Goal: Use online tool/utility: Utilize a website feature to perform a specific function

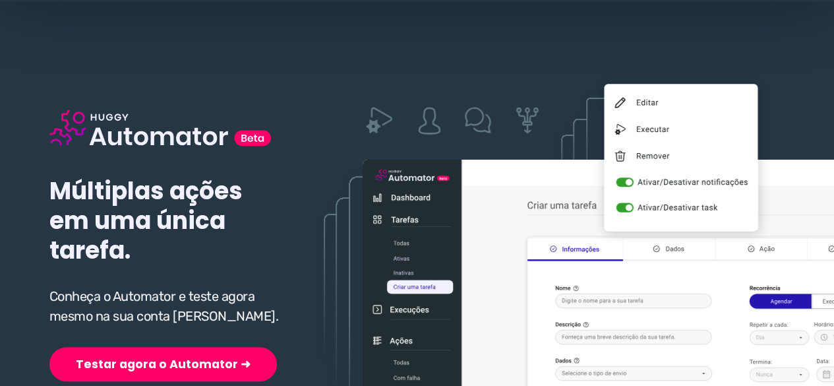
scroll to position [198, 0]
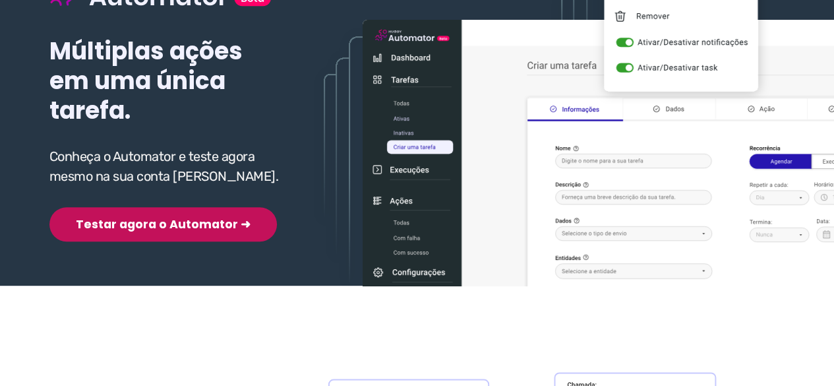
click at [134, 230] on button "Testar agora o Automator ➜" at bounding box center [162, 224] width 227 height 34
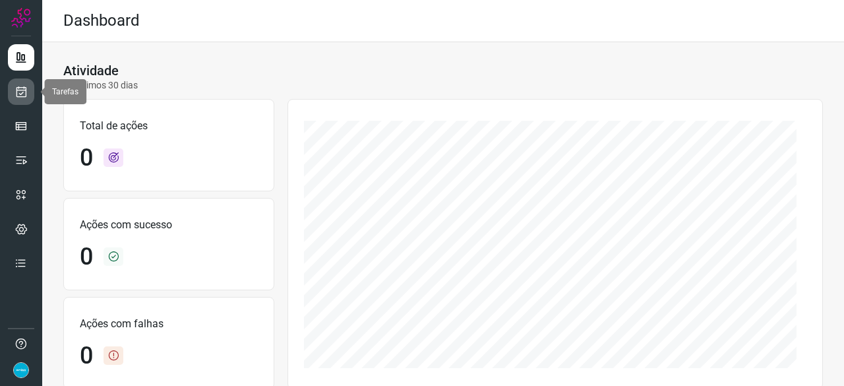
click at [31, 90] on link at bounding box center [21, 91] width 26 height 26
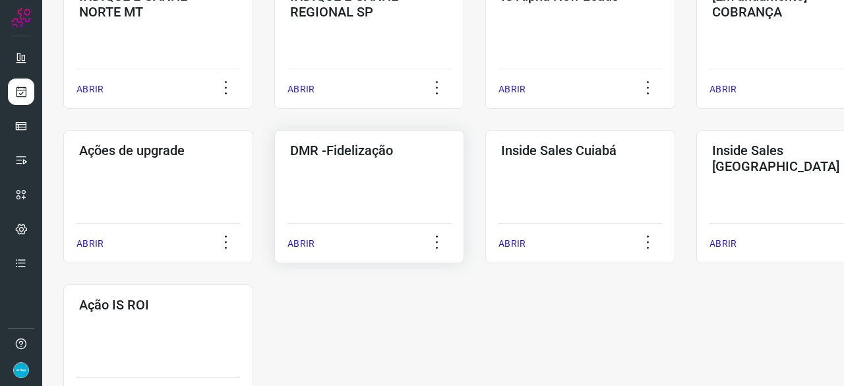
scroll to position [593, 0]
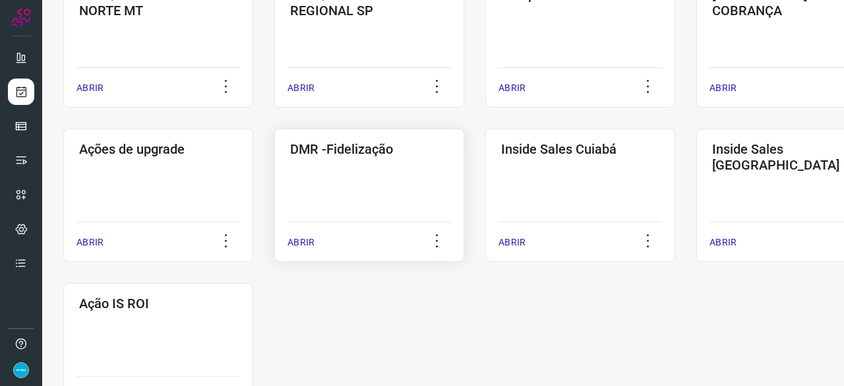
click at [308, 244] on p "ABRIR" at bounding box center [300, 242] width 27 height 14
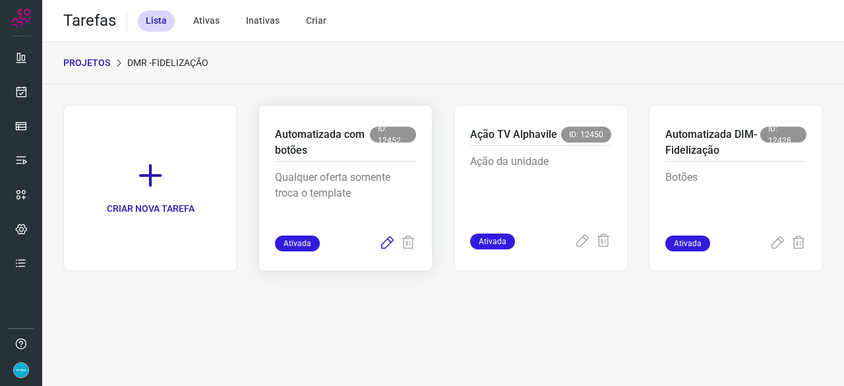
click at [386, 242] on icon at bounding box center [387, 243] width 16 height 16
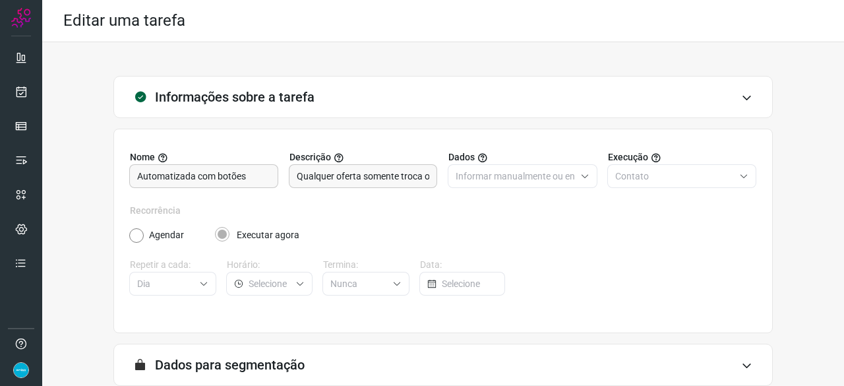
scroll to position [129, 0]
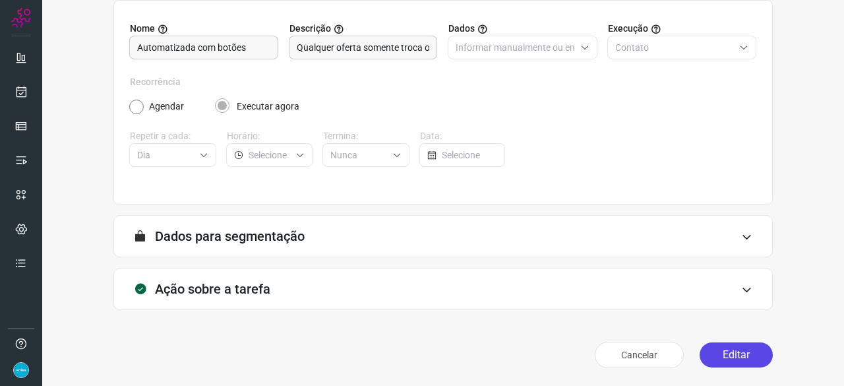
click at [753, 353] on button "Editar" at bounding box center [735, 354] width 73 height 25
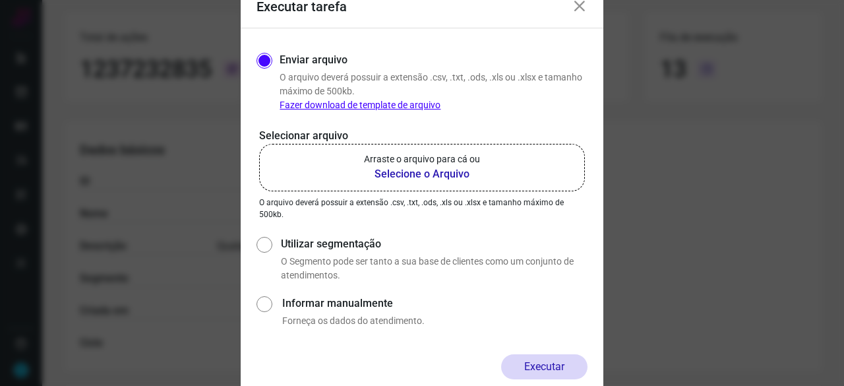
click at [429, 175] on b "Selecione o Arquivo" at bounding box center [422, 174] width 116 height 16
click at [0, 0] on input "Arraste o arquivo para cá ou Selecione o Arquivo" at bounding box center [0, 0] width 0 height 0
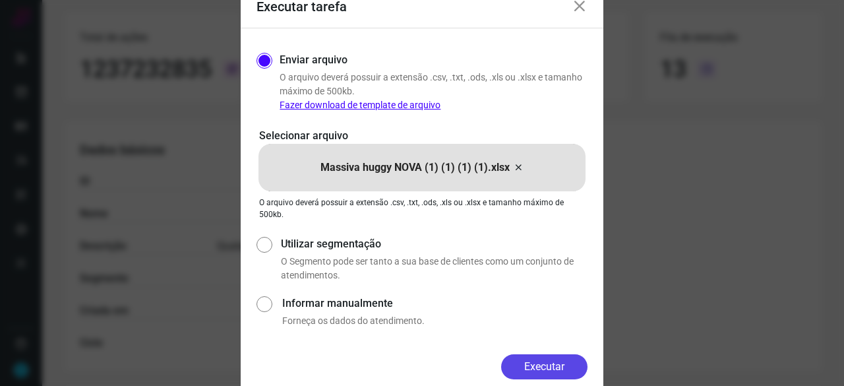
click at [549, 368] on button "Executar" at bounding box center [544, 366] width 86 height 25
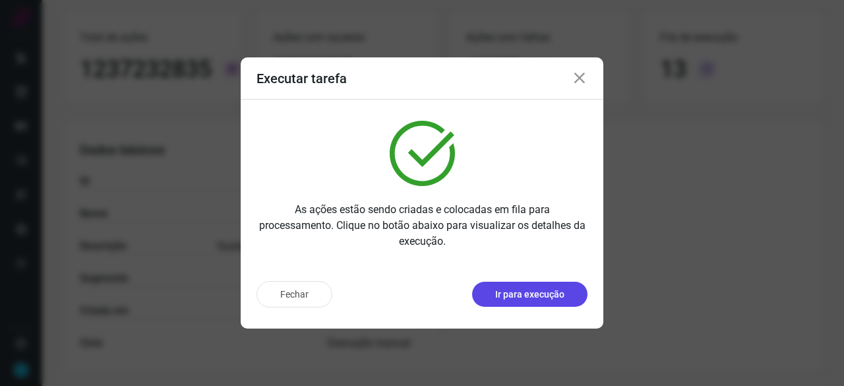
click at [552, 295] on p "Ir para execução" at bounding box center [529, 294] width 69 height 14
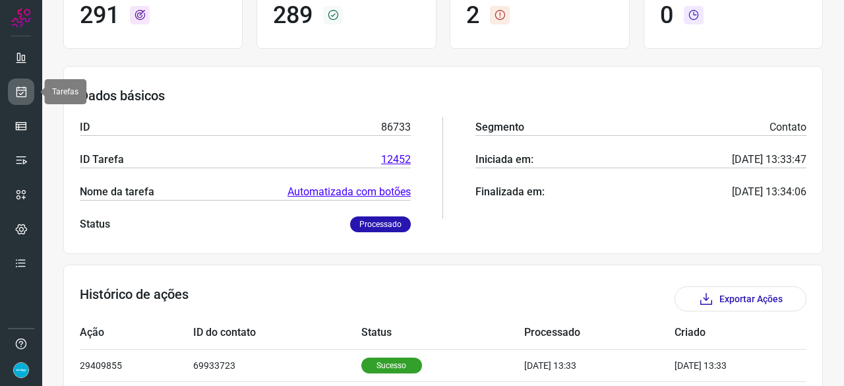
click at [28, 92] on link at bounding box center [21, 91] width 26 height 26
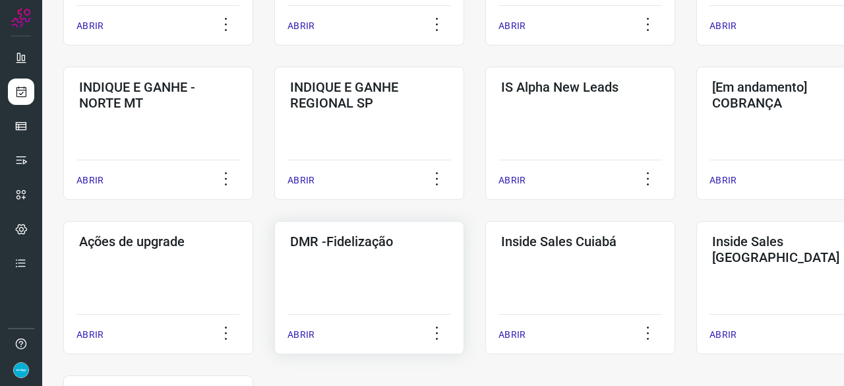
click at [297, 330] on p "ABRIR" at bounding box center [300, 335] width 27 height 14
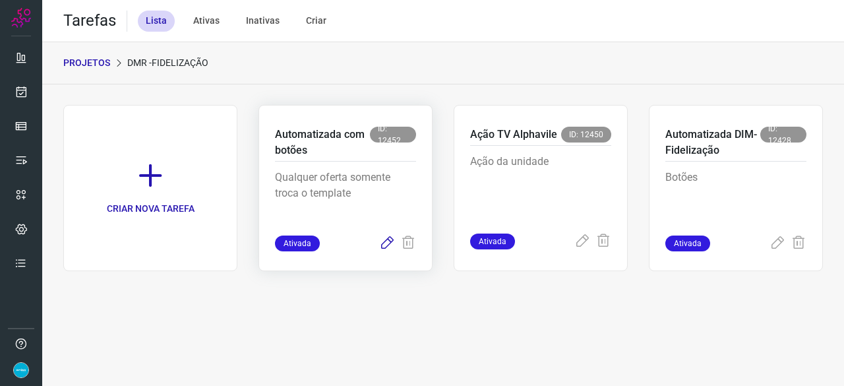
click at [390, 243] on icon at bounding box center [387, 243] width 16 height 16
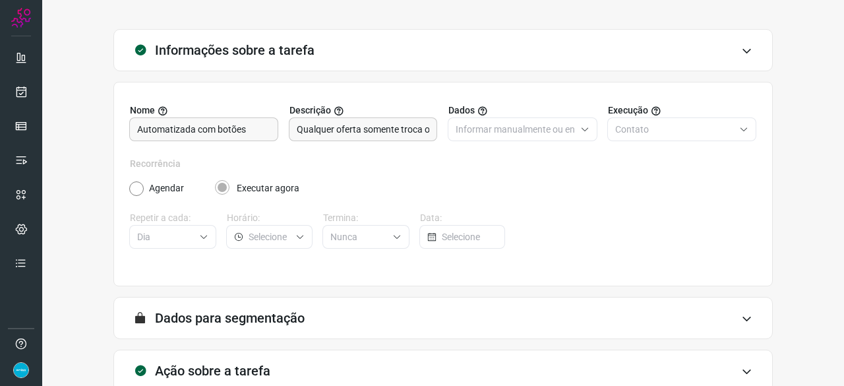
scroll to position [129, 0]
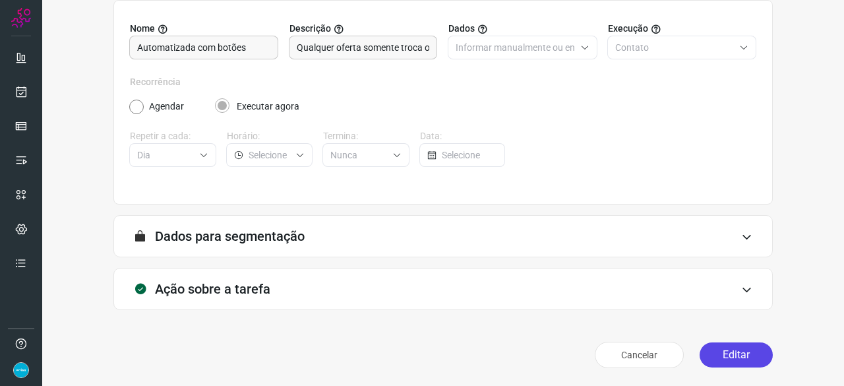
click at [737, 352] on button "Editar" at bounding box center [735, 354] width 73 height 25
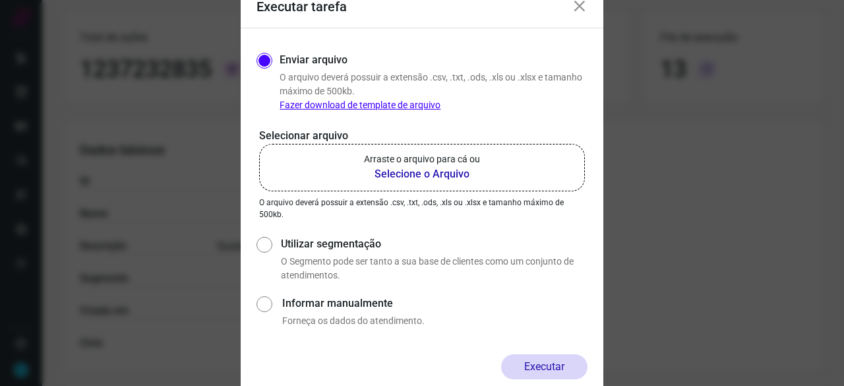
click at [403, 176] on b "Selecione o Arquivo" at bounding box center [422, 174] width 116 height 16
click at [0, 0] on input "Arraste o arquivo para cá ou Selecione o Arquivo" at bounding box center [0, 0] width 0 height 0
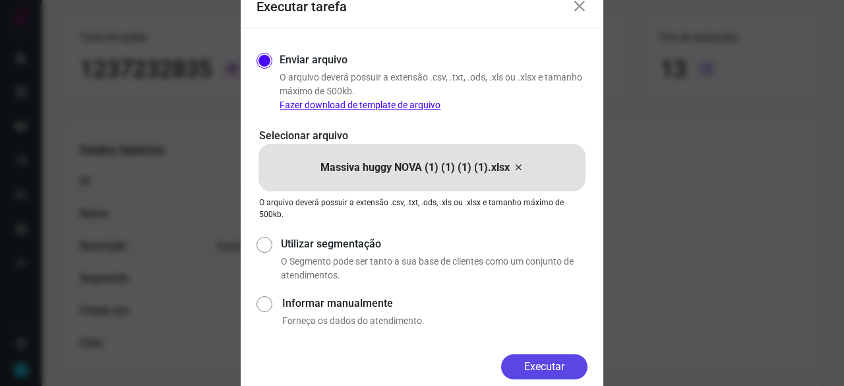
click at [538, 358] on button "Executar" at bounding box center [544, 366] width 86 height 25
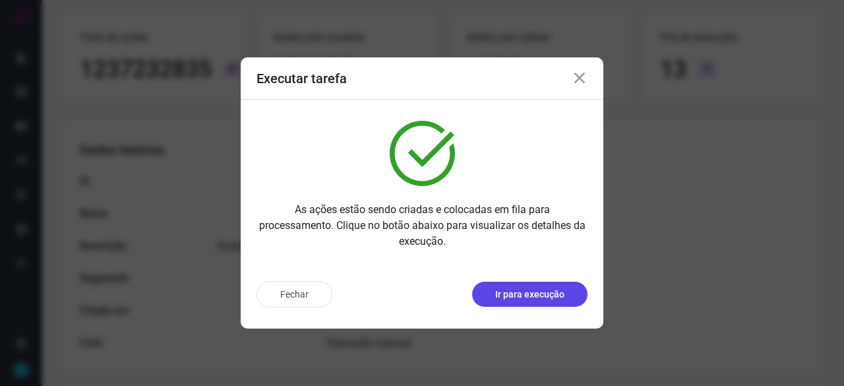
click at [524, 295] on p "Ir para execução" at bounding box center [529, 294] width 69 height 14
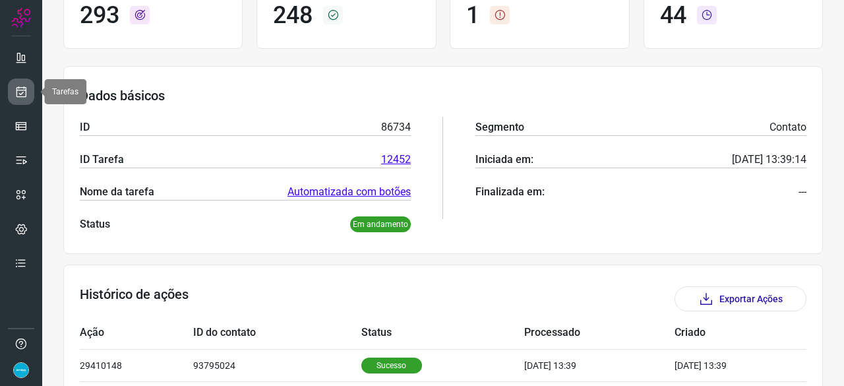
click at [26, 93] on icon at bounding box center [21, 91] width 14 height 13
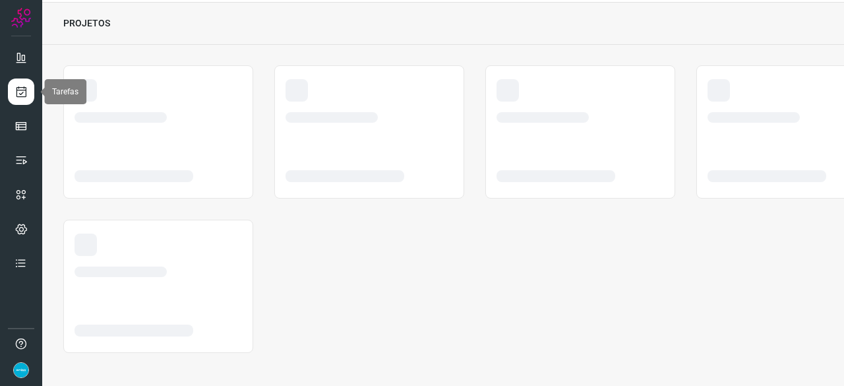
scroll to position [40, 0]
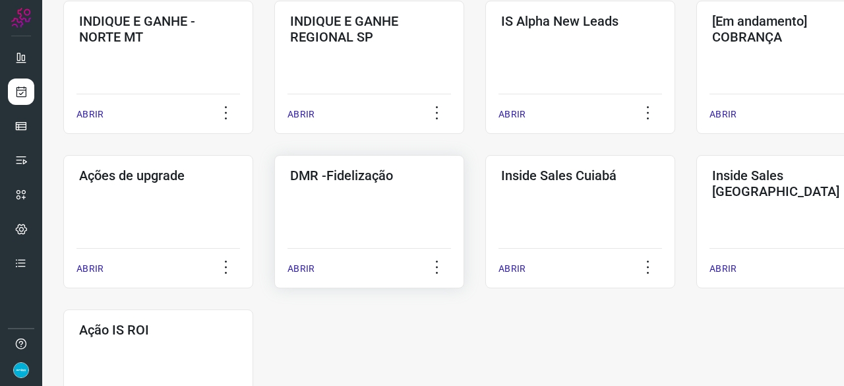
click at [298, 268] on p "ABRIR" at bounding box center [300, 269] width 27 height 14
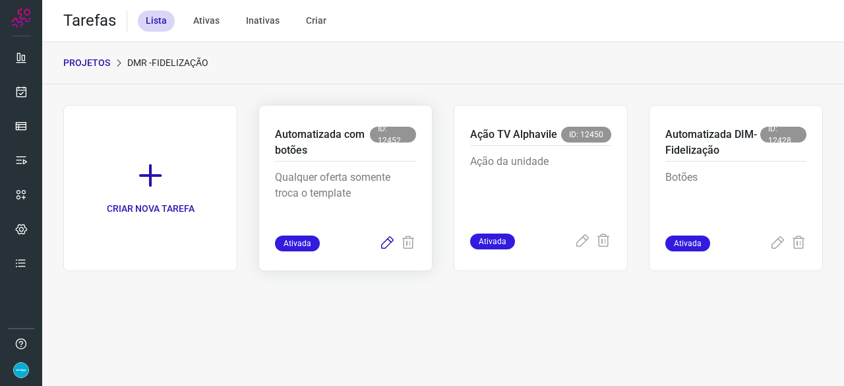
click at [383, 242] on icon at bounding box center [387, 243] width 16 height 16
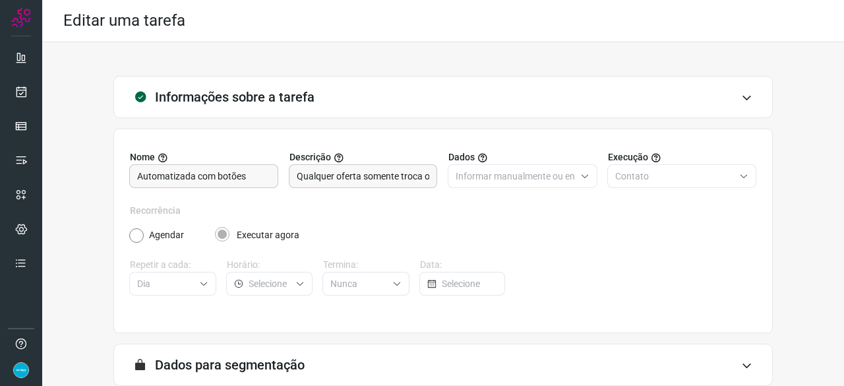
scroll to position [129, 0]
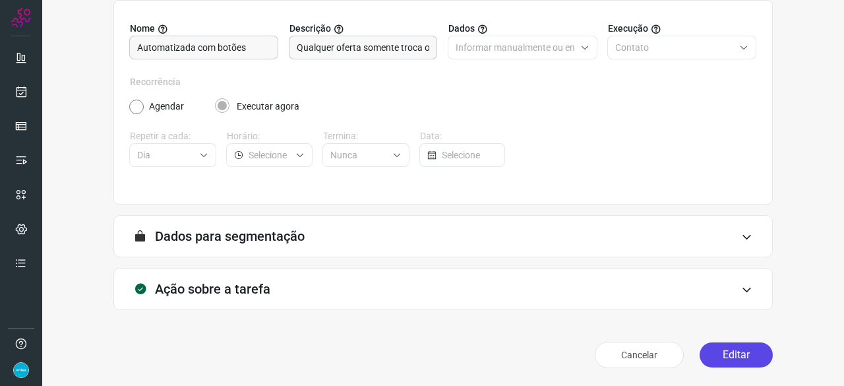
click at [721, 353] on button "Editar" at bounding box center [735, 354] width 73 height 25
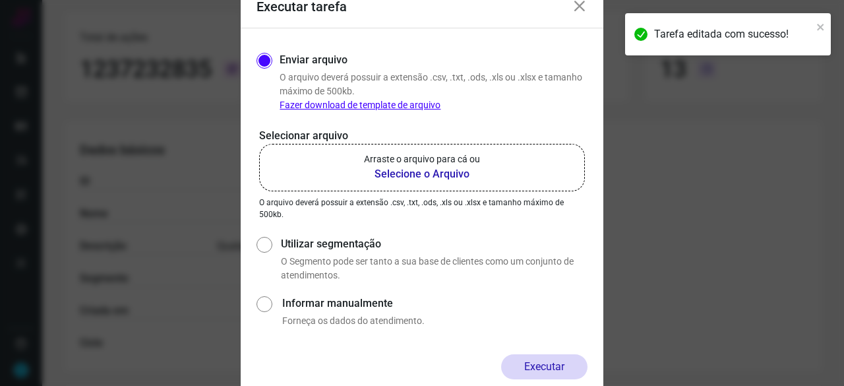
click at [435, 175] on b "Selecione o Arquivo" at bounding box center [422, 174] width 116 height 16
click at [0, 0] on input "Arraste o arquivo para cá ou Selecione o Arquivo" at bounding box center [0, 0] width 0 height 0
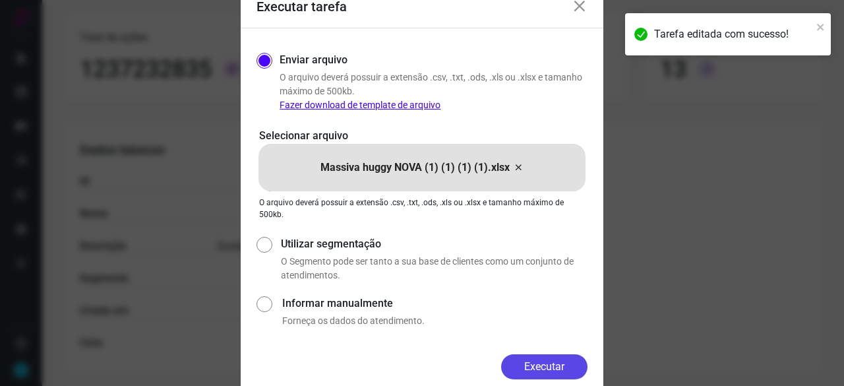
click at [558, 366] on button "Executar" at bounding box center [544, 366] width 86 height 25
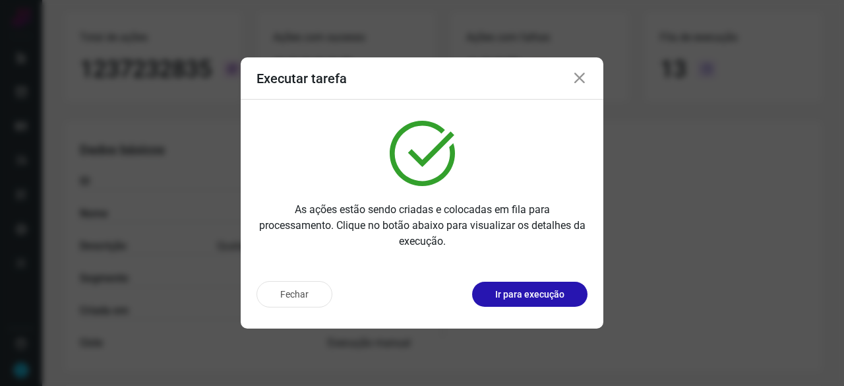
click at [545, 302] on button "Ir para execução" at bounding box center [529, 293] width 115 height 25
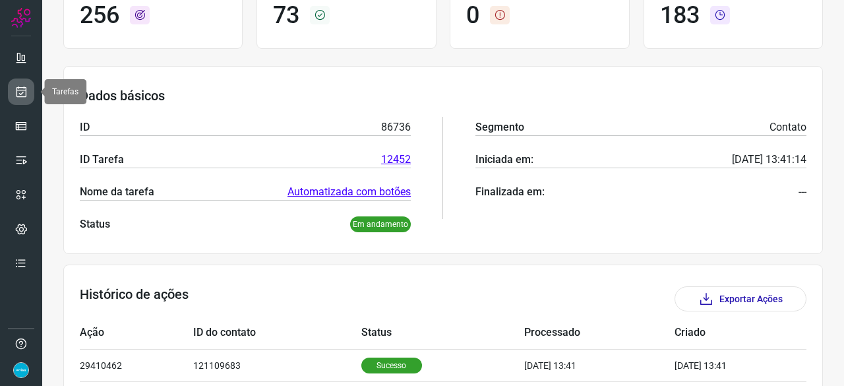
click at [24, 91] on icon at bounding box center [21, 91] width 14 height 13
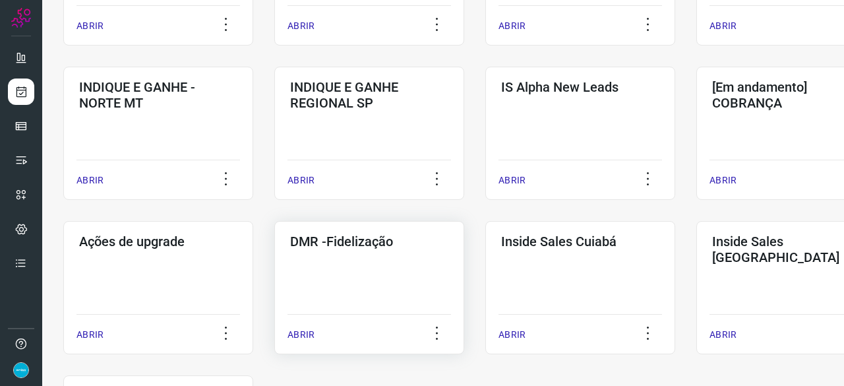
click at [293, 331] on p "ABRIR" at bounding box center [300, 335] width 27 height 14
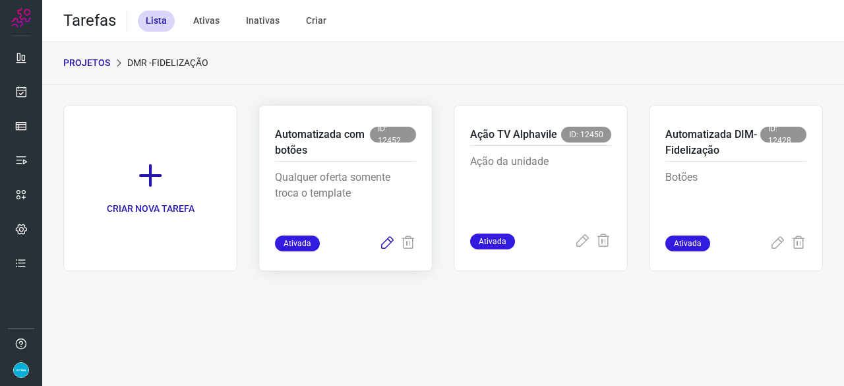
click at [390, 237] on icon at bounding box center [387, 243] width 16 height 16
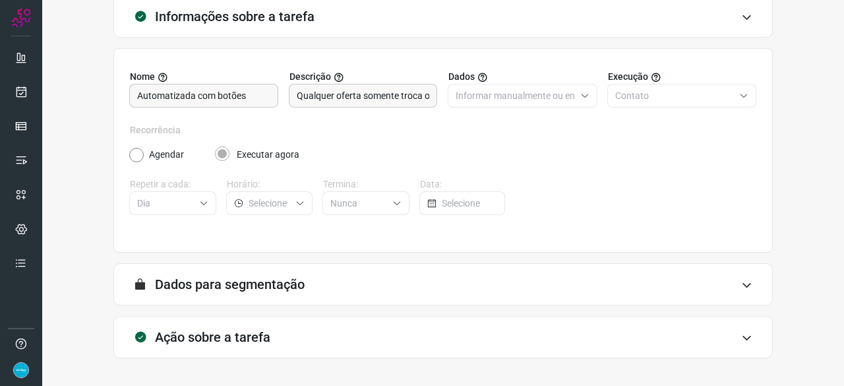
scroll to position [129, 0]
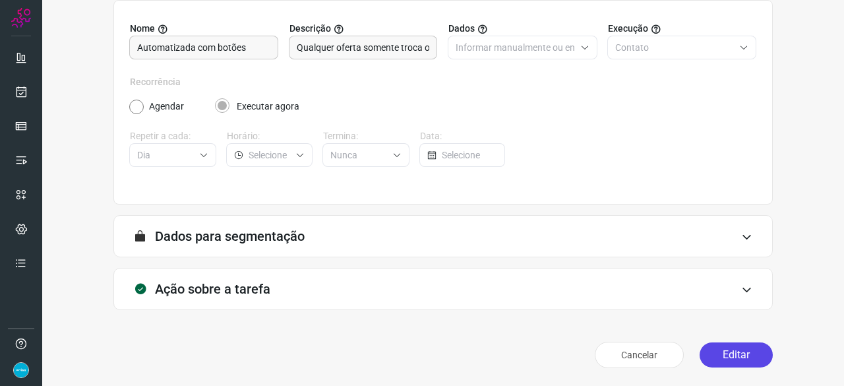
click at [738, 356] on button "Editar" at bounding box center [735, 354] width 73 height 25
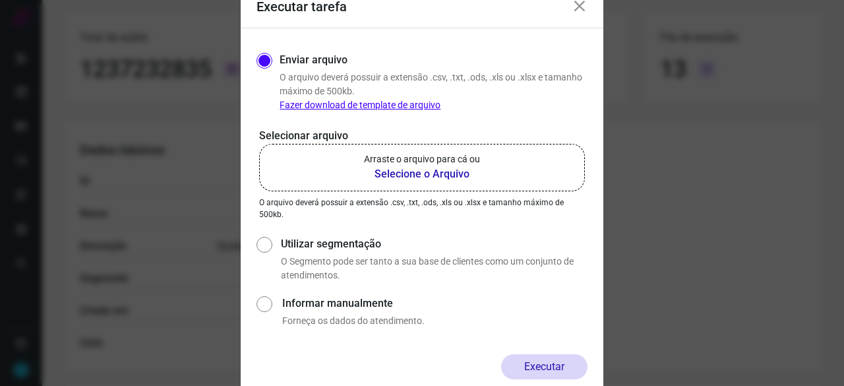
click at [403, 174] on b "Selecione o Arquivo" at bounding box center [422, 174] width 116 height 16
click at [0, 0] on input "Arraste o arquivo para cá ou Selecione o Arquivo" at bounding box center [0, 0] width 0 height 0
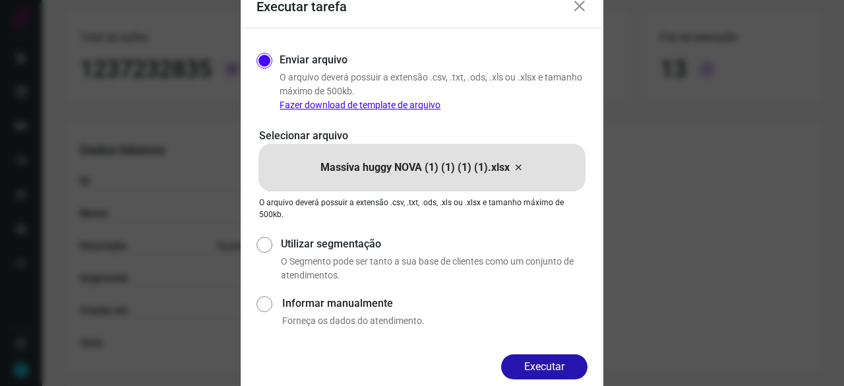
click at [550, 368] on button "Executar" at bounding box center [544, 366] width 86 height 25
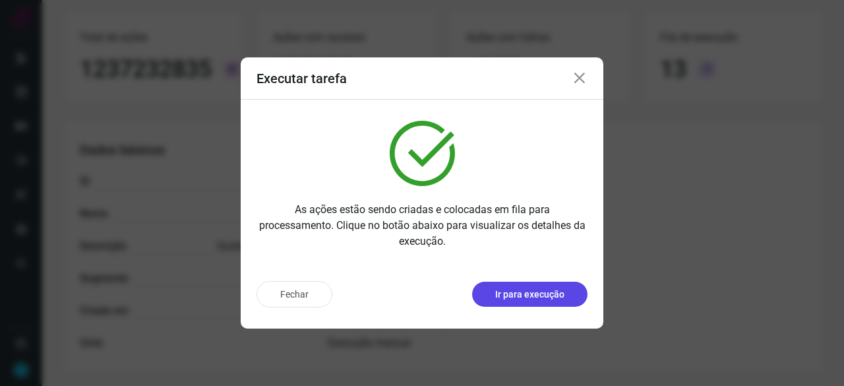
click at [536, 299] on p "Ir para execução" at bounding box center [529, 294] width 69 height 14
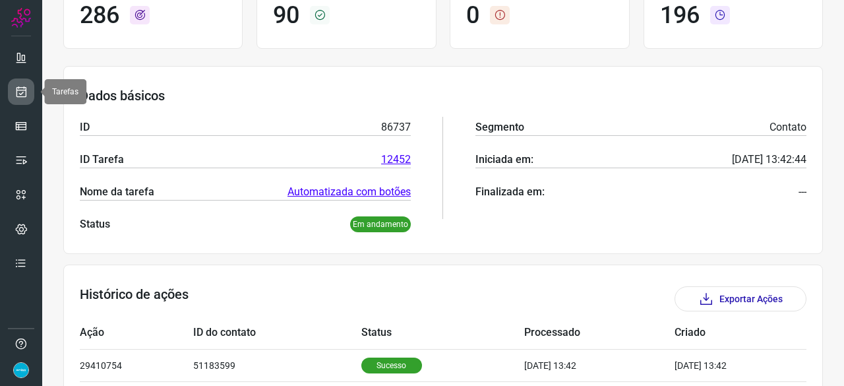
click at [18, 90] on icon at bounding box center [21, 91] width 14 height 13
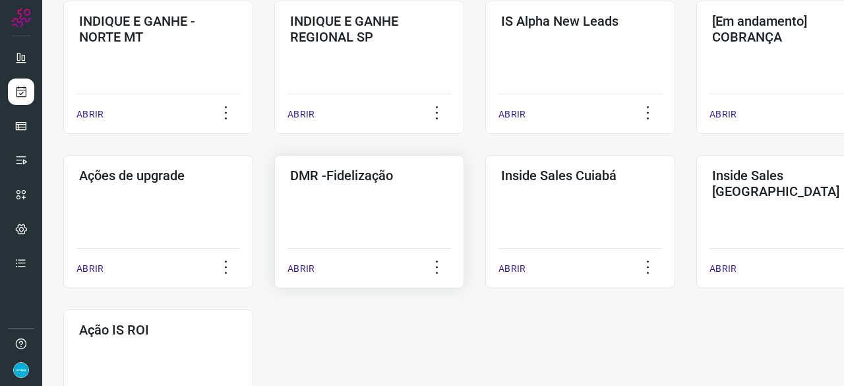
click at [308, 262] on p "ABRIR" at bounding box center [300, 269] width 27 height 14
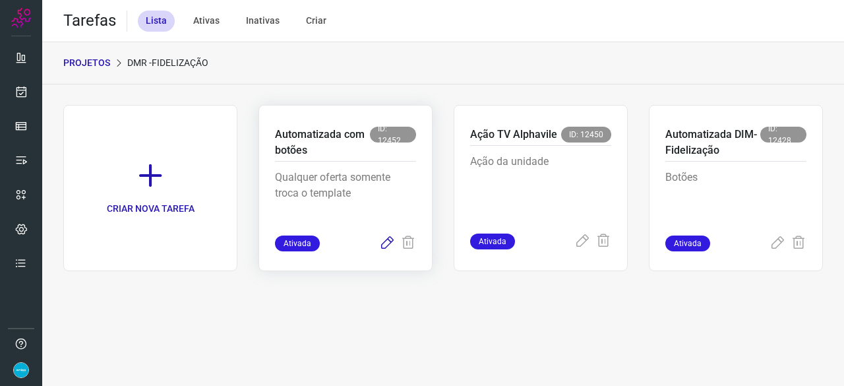
click at [391, 237] on icon at bounding box center [387, 243] width 16 height 16
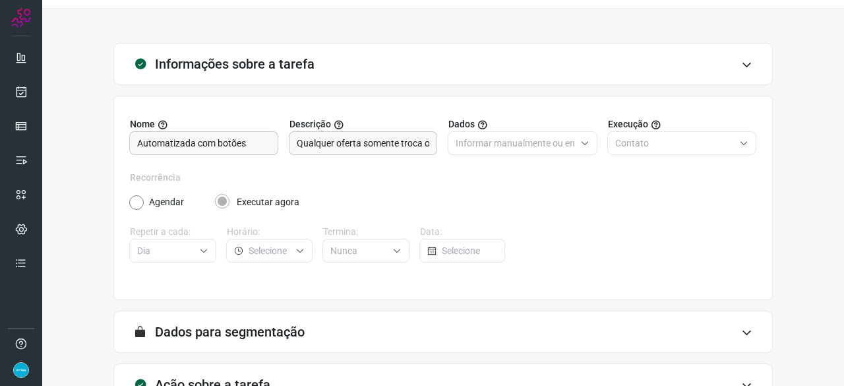
scroll to position [129, 0]
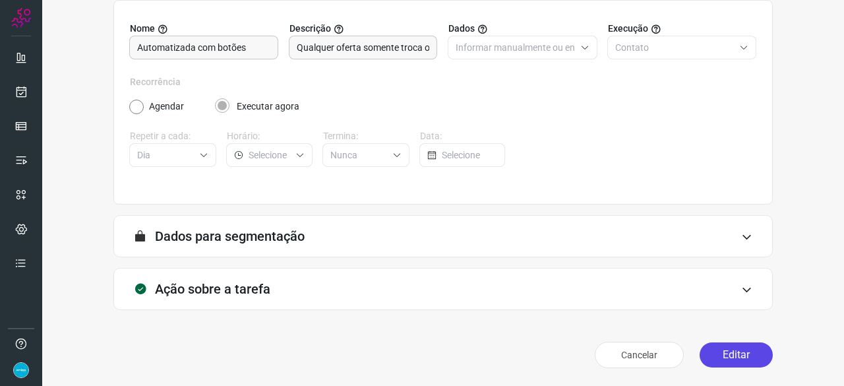
click at [723, 351] on button "Editar" at bounding box center [735, 354] width 73 height 25
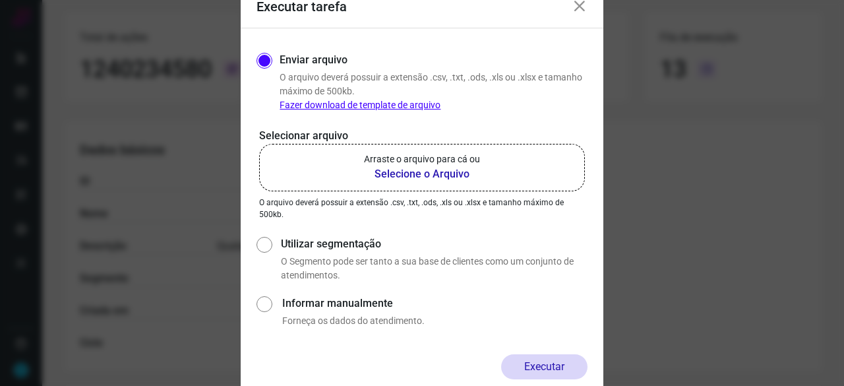
click at [400, 174] on b "Selecione o Arquivo" at bounding box center [422, 174] width 116 height 16
click at [0, 0] on input "Arraste o arquivo para cá ou Selecione o Arquivo" at bounding box center [0, 0] width 0 height 0
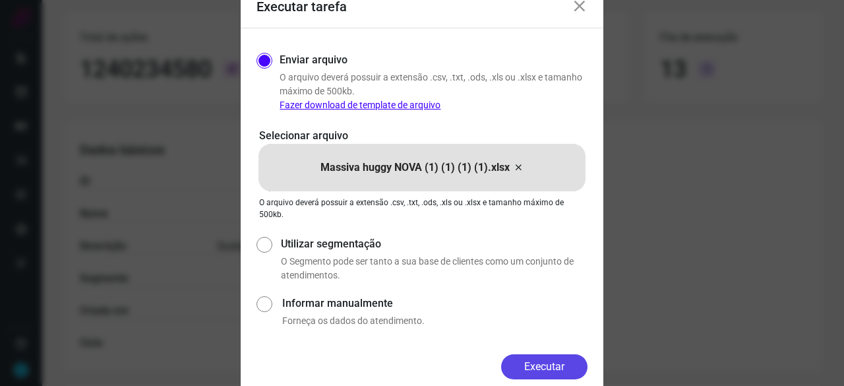
click at [540, 362] on button "Executar" at bounding box center [544, 366] width 86 height 25
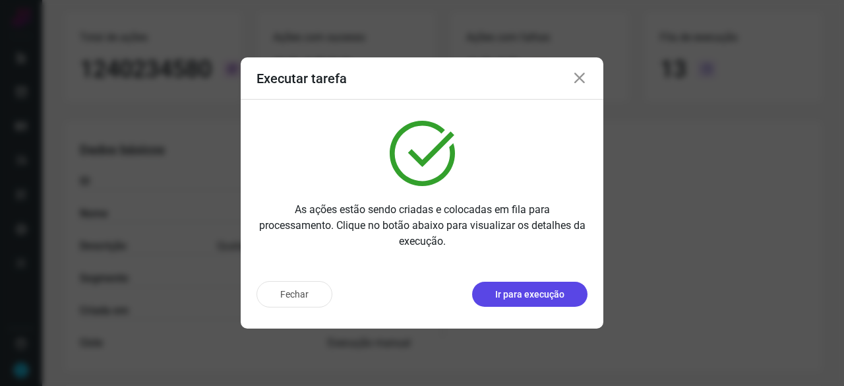
click at [502, 293] on p "Ir para execução" at bounding box center [529, 294] width 69 height 14
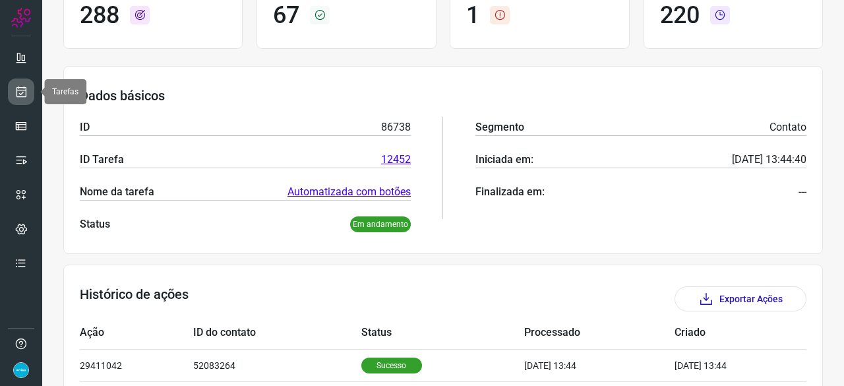
click at [18, 92] on icon at bounding box center [21, 91] width 14 height 13
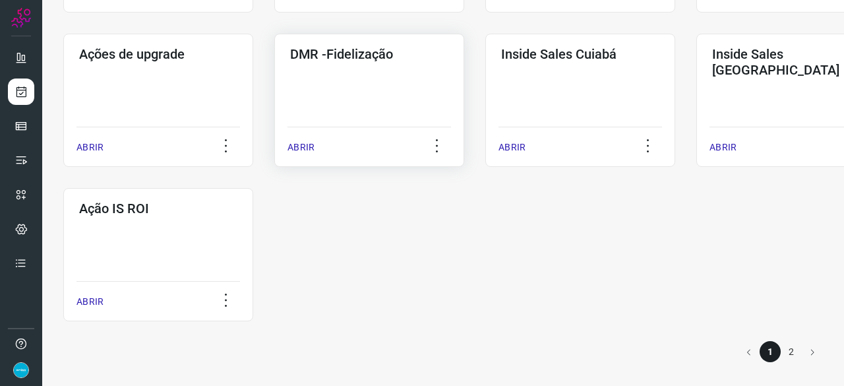
click at [302, 150] on p "ABRIR" at bounding box center [300, 147] width 27 height 14
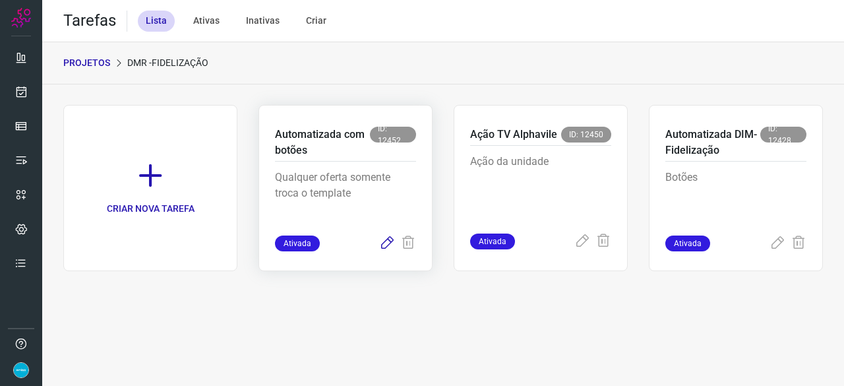
click at [390, 241] on icon at bounding box center [387, 243] width 16 height 16
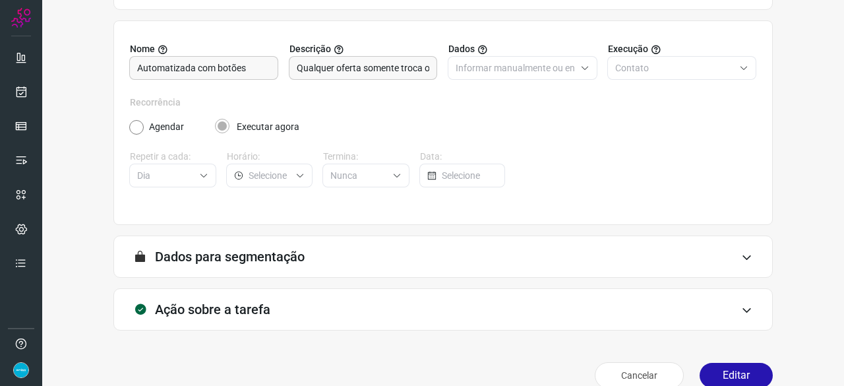
scroll to position [129, 0]
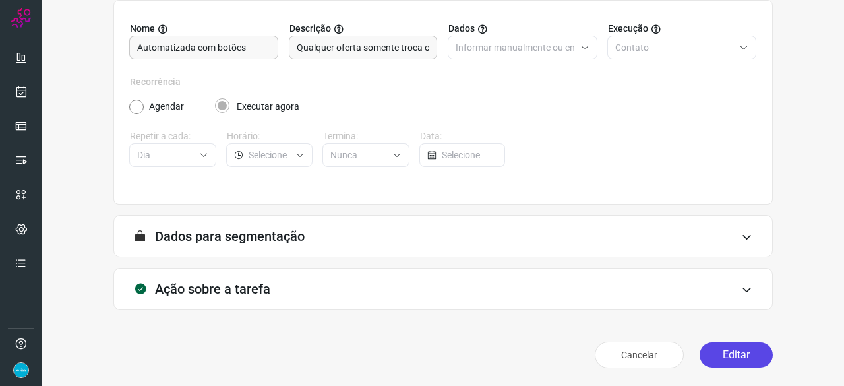
click at [721, 357] on button "Editar" at bounding box center [735, 354] width 73 height 25
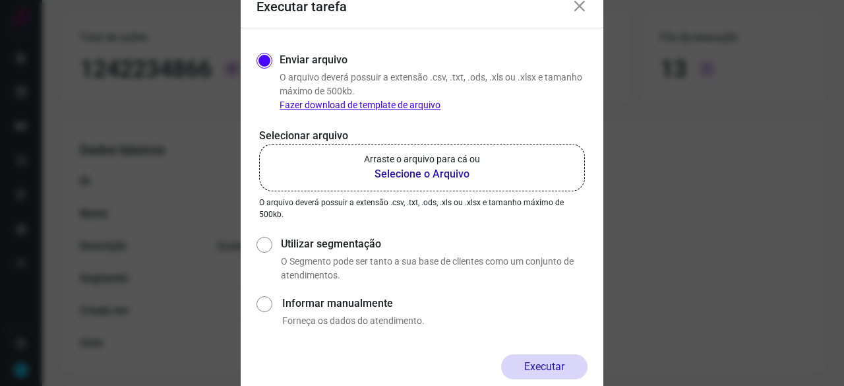
click at [432, 175] on b "Selecione o Arquivo" at bounding box center [422, 174] width 116 height 16
click at [0, 0] on input "Arraste o arquivo para cá ou Selecione o Arquivo" at bounding box center [0, 0] width 0 height 0
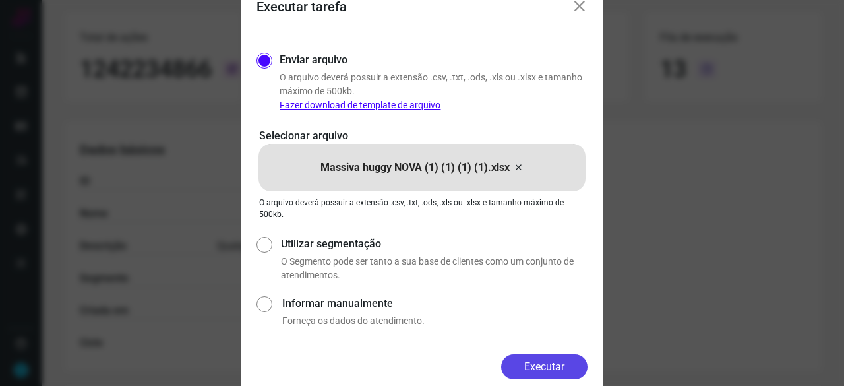
click at [546, 367] on button "Executar" at bounding box center [544, 366] width 86 height 25
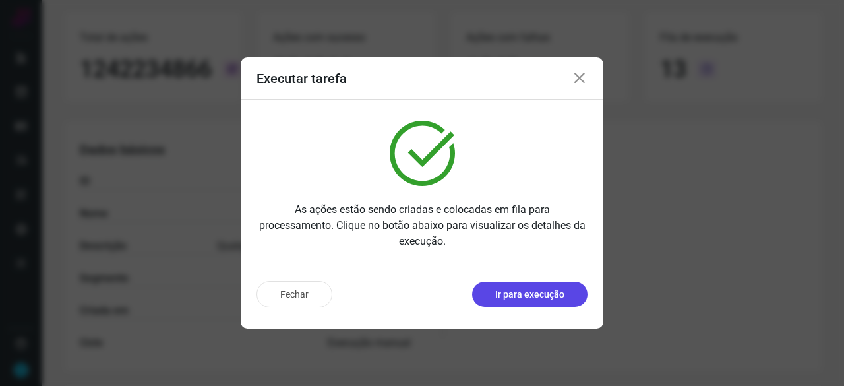
click at [494, 293] on button "Ir para execução" at bounding box center [529, 293] width 115 height 25
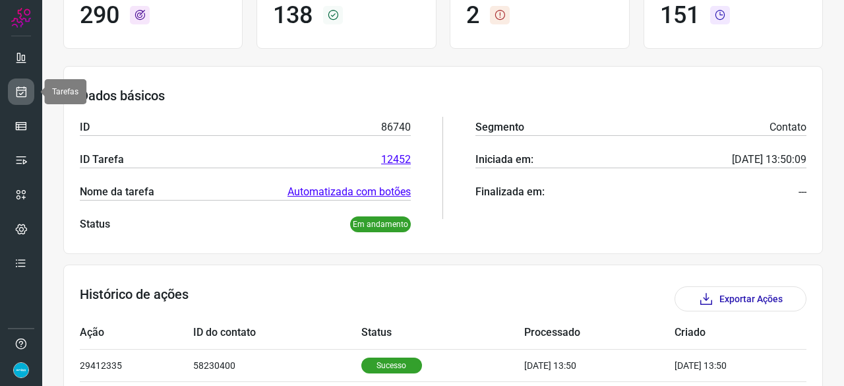
click at [27, 88] on icon at bounding box center [21, 91] width 14 height 13
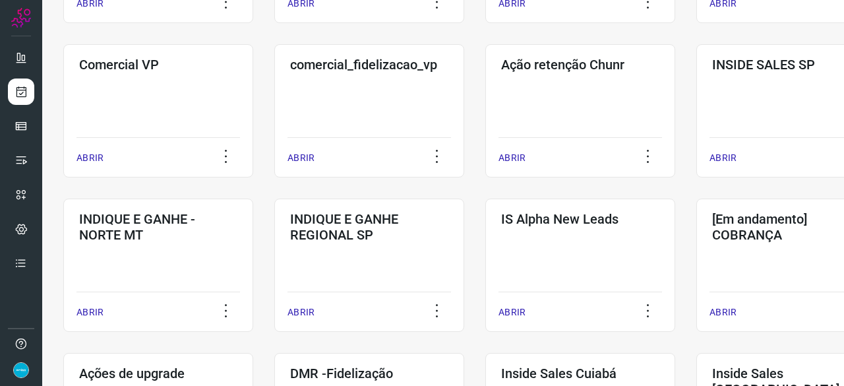
scroll to position [567, 0]
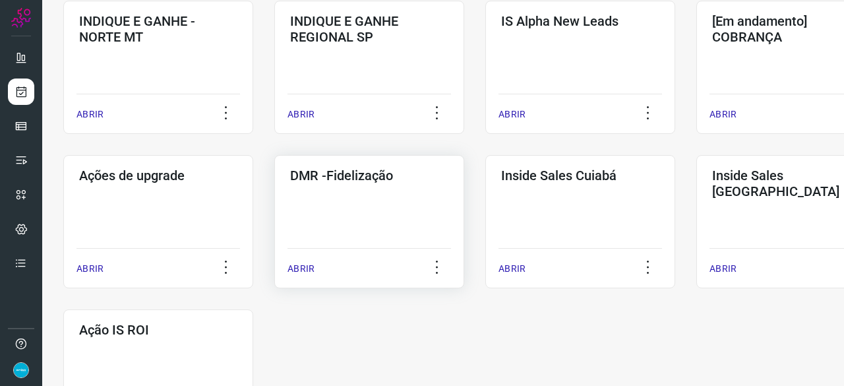
click at [294, 268] on p "ABRIR" at bounding box center [300, 269] width 27 height 14
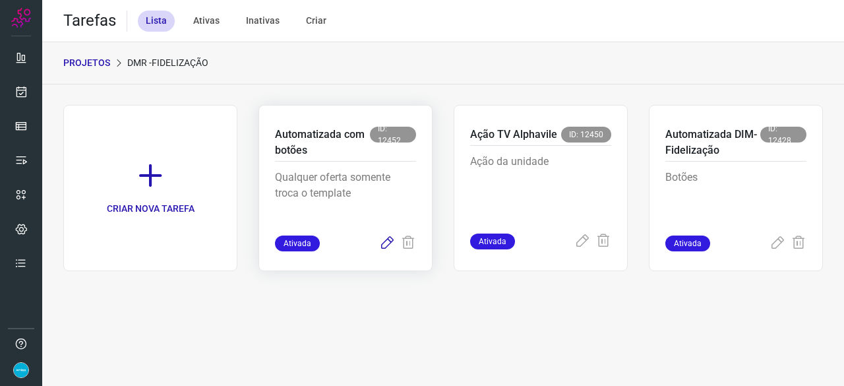
click at [389, 243] on icon at bounding box center [387, 243] width 16 height 16
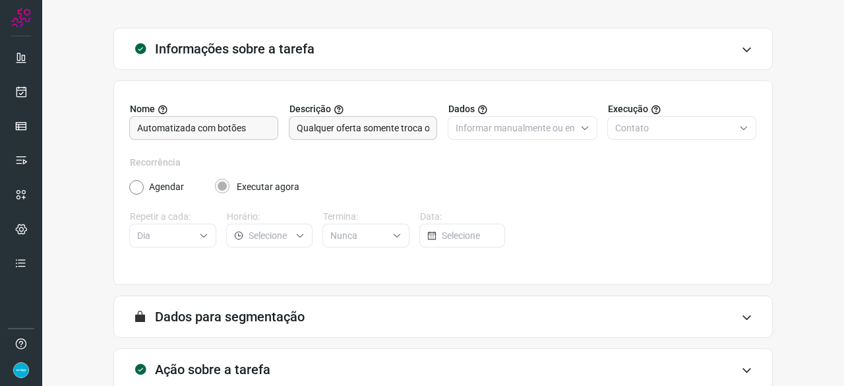
scroll to position [129, 0]
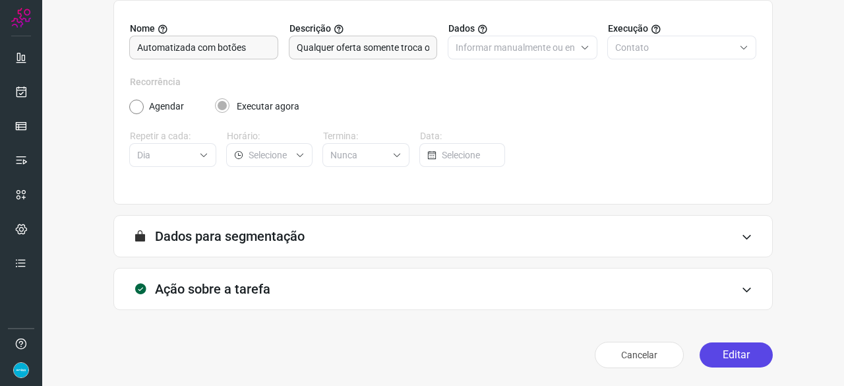
click at [722, 353] on button "Editar" at bounding box center [735, 354] width 73 height 25
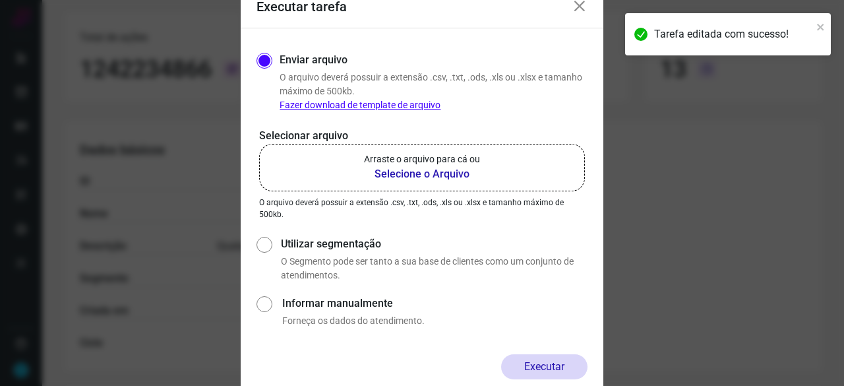
click at [422, 169] on b "Selecione o Arquivo" at bounding box center [422, 174] width 116 height 16
click at [0, 0] on input "Arraste o arquivo para cá ou Selecione o Arquivo" at bounding box center [0, 0] width 0 height 0
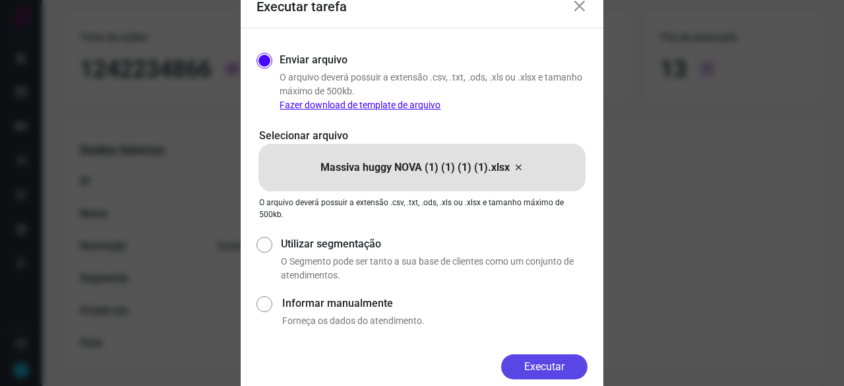
click at [568, 367] on button "Executar" at bounding box center [544, 366] width 86 height 25
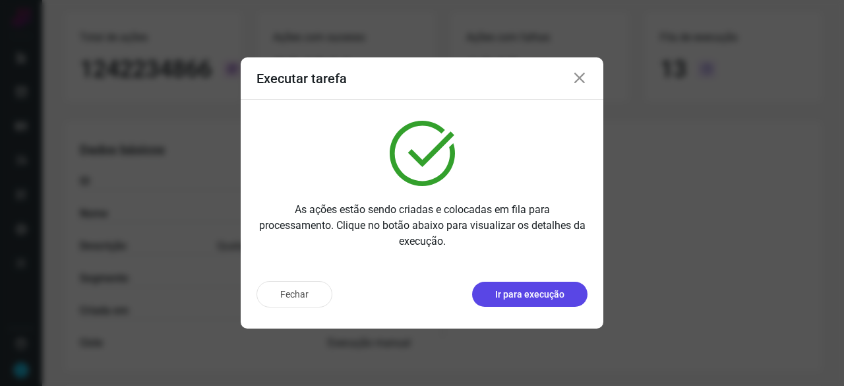
click at [523, 292] on p "Ir para execução" at bounding box center [529, 294] width 69 height 14
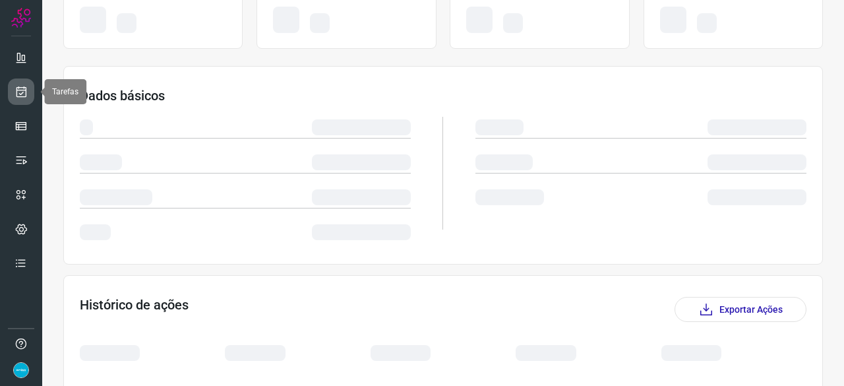
click at [19, 89] on icon at bounding box center [21, 91] width 14 height 13
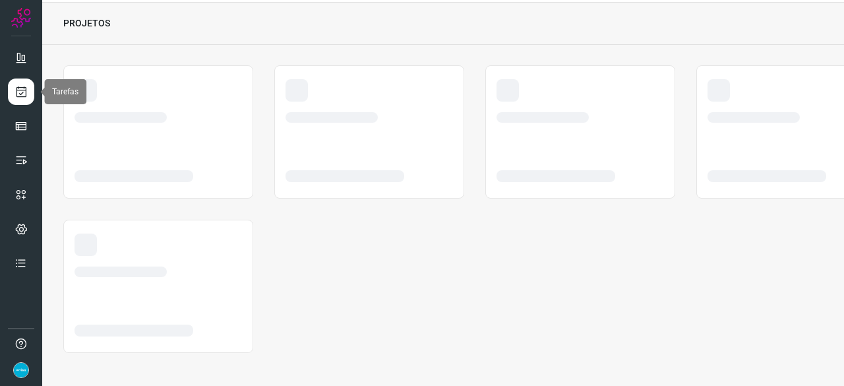
scroll to position [40, 0]
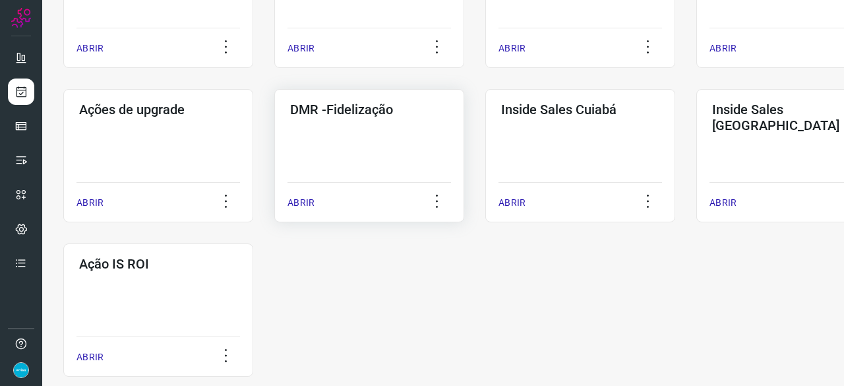
click at [306, 200] on p "ABRIR" at bounding box center [300, 203] width 27 height 14
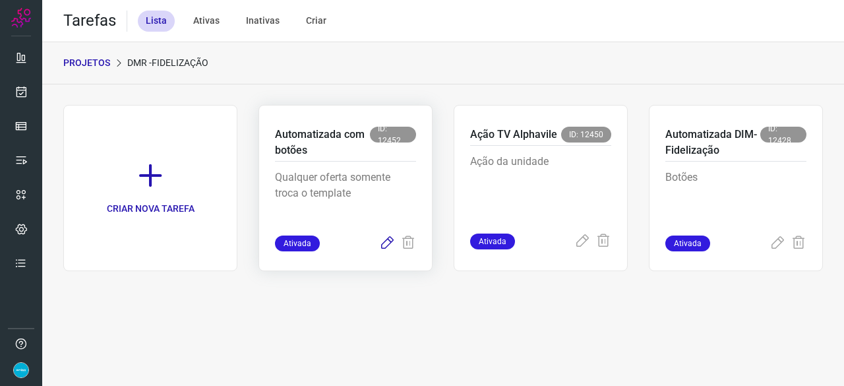
click at [389, 243] on icon at bounding box center [387, 243] width 16 height 16
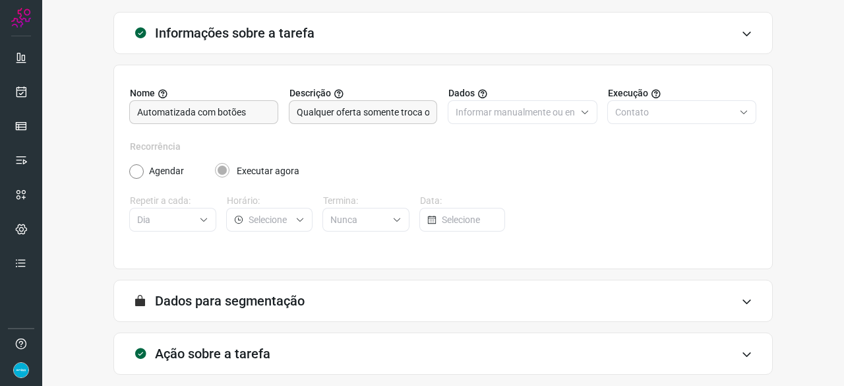
scroll to position [129, 0]
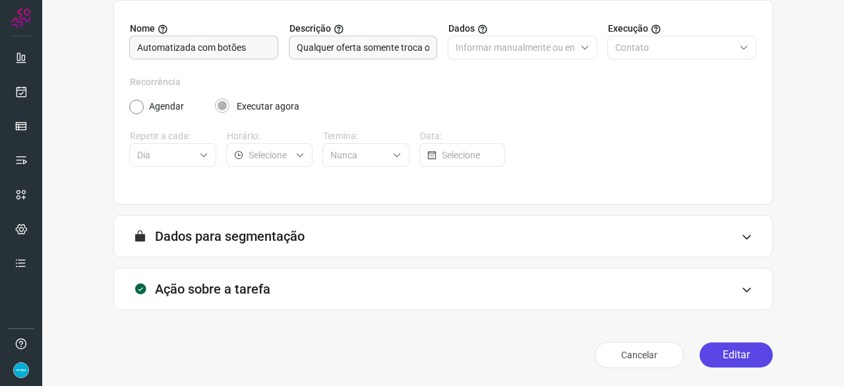
click at [722, 351] on button "Editar" at bounding box center [735, 354] width 73 height 25
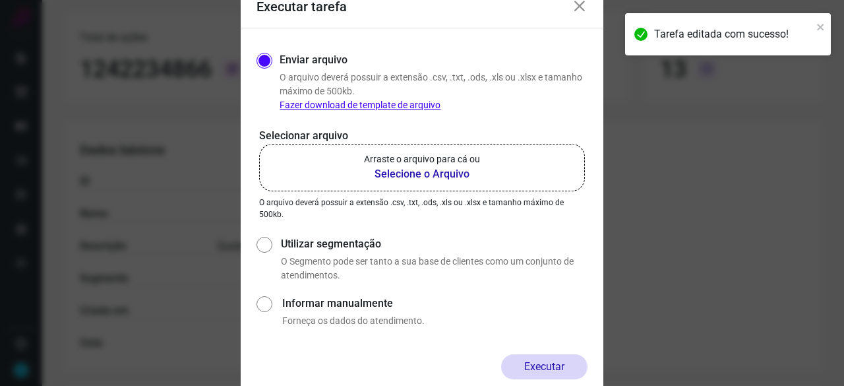
click at [406, 173] on b "Selecione o Arquivo" at bounding box center [422, 174] width 116 height 16
click at [0, 0] on input "Arraste o arquivo para cá ou Selecione o Arquivo" at bounding box center [0, 0] width 0 height 0
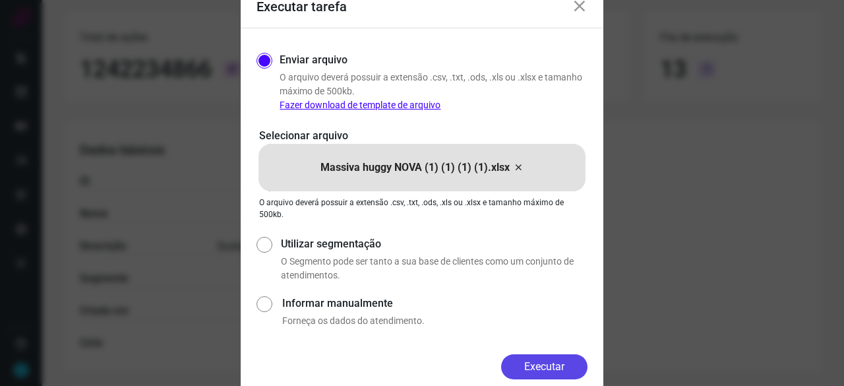
click at [564, 365] on button "Executar" at bounding box center [544, 366] width 86 height 25
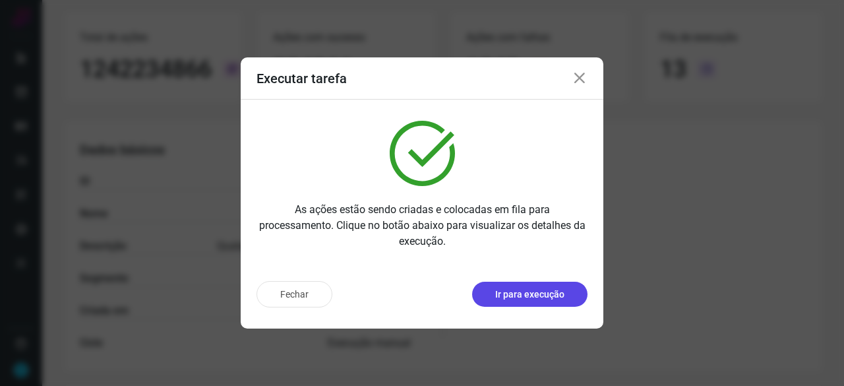
click at [530, 292] on p "Ir para execução" at bounding box center [529, 294] width 69 height 14
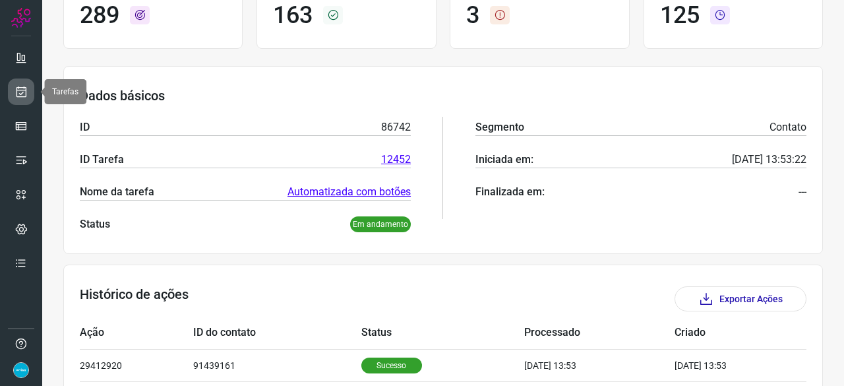
click at [21, 88] on icon at bounding box center [21, 91] width 14 height 13
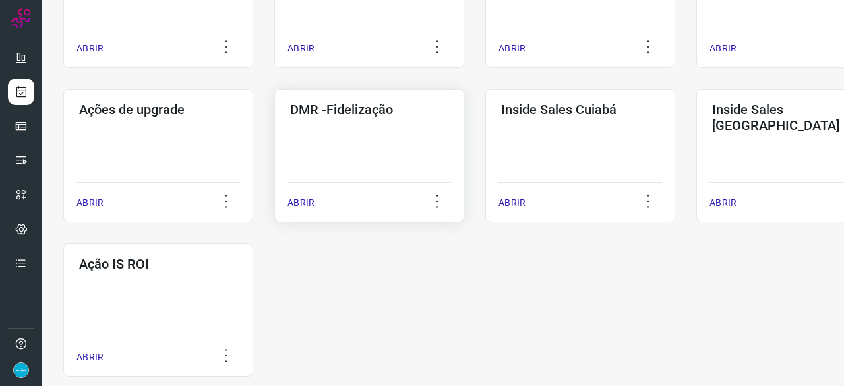
click at [307, 202] on p "ABRIR" at bounding box center [300, 203] width 27 height 14
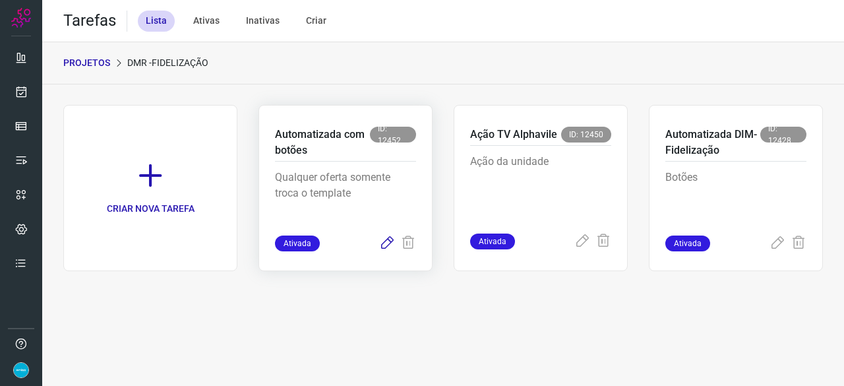
click at [389, 240] on icon at bounding box center [387, 243] width 16 height 16
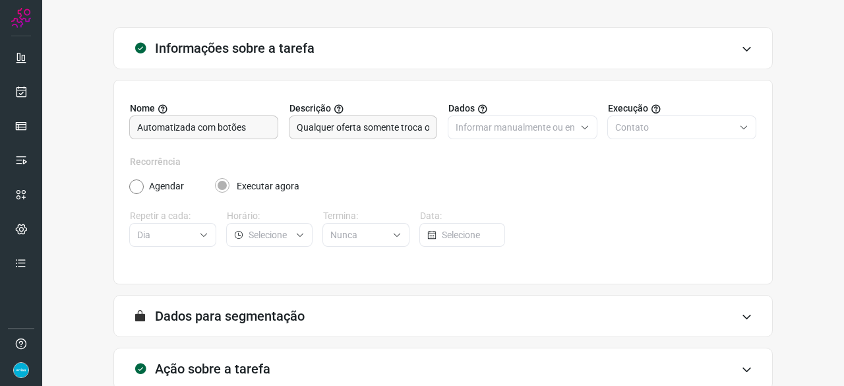
scroll to position [129, 0]
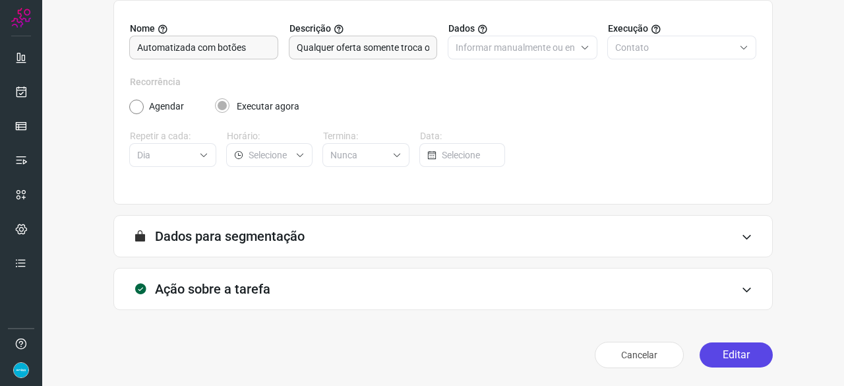
click at [717, 351] on button "Editar" at bounding box center [735, 354] width 73 height 25
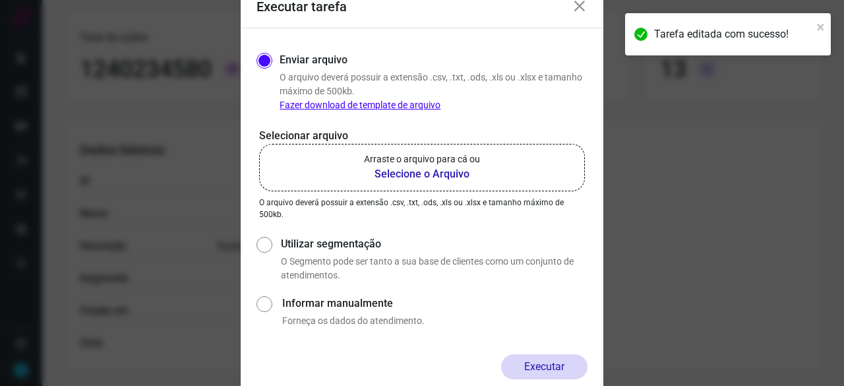
click at [406, 173] on b "Selecione o Arquivo" at bounding box center [422, 174] width 116 height 16
click at [0, 0] on input "Arraste o arquivo para cá ou Selecione o Arquivo" at bounding box center [0, 0] width 0 height 0
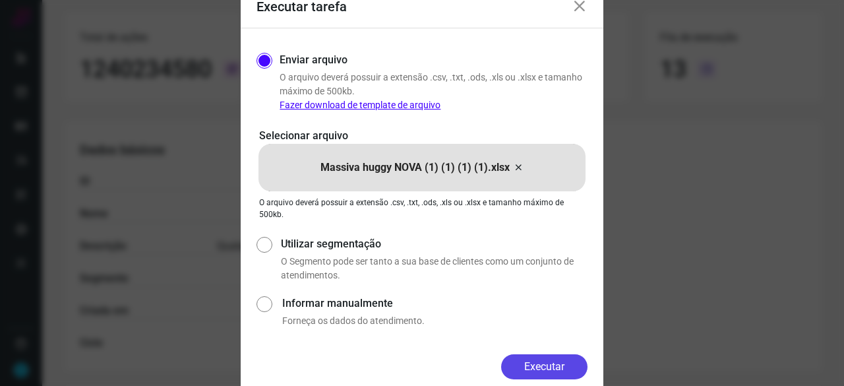
click at [534, 358] on button "Executar" at bounding box center [544, 366] width 86 height 25
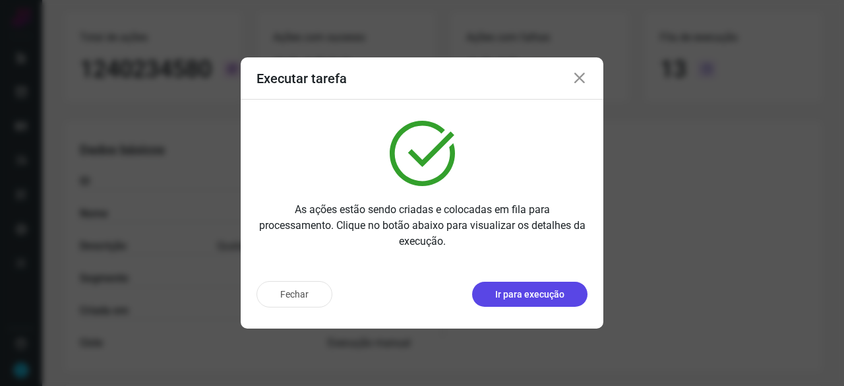
click at [538, 295] on p "Ir para execução" at bounding box center [529, 294] width 69 height 14
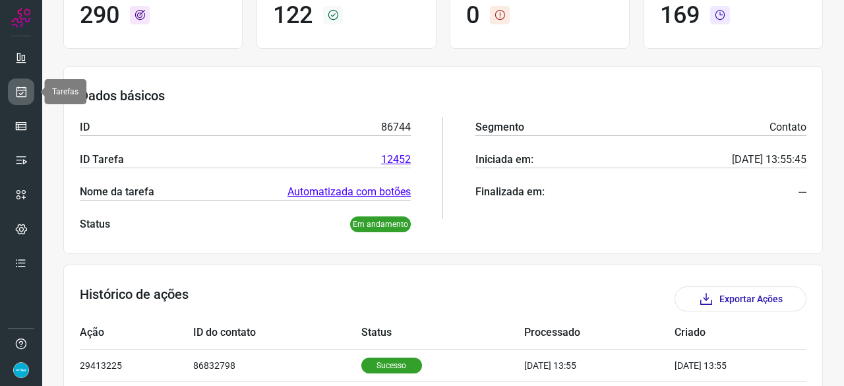
click at [25, 92] on icon at bounding box center [21, 91] width 14 height 13
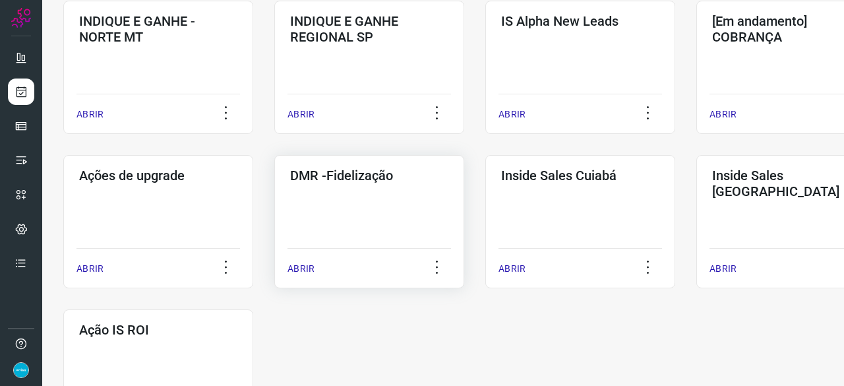
click at [303, 268] on p "ABRIR" at bounding box center [300, 269] width 27 height 14
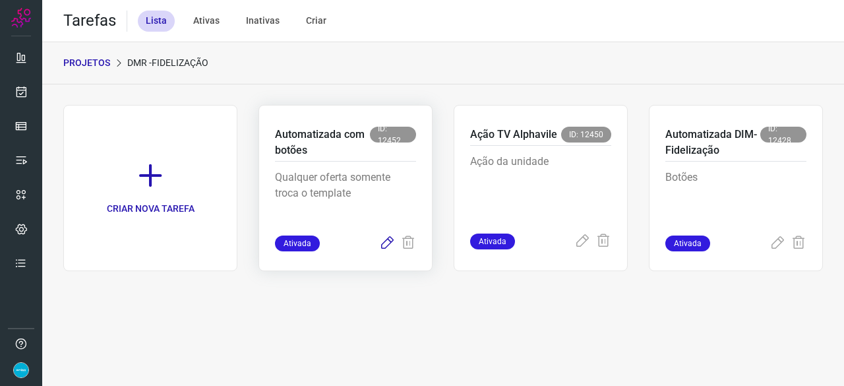
click at [387, 242] on icon at bounding box center [387, 243] width 16 height 16
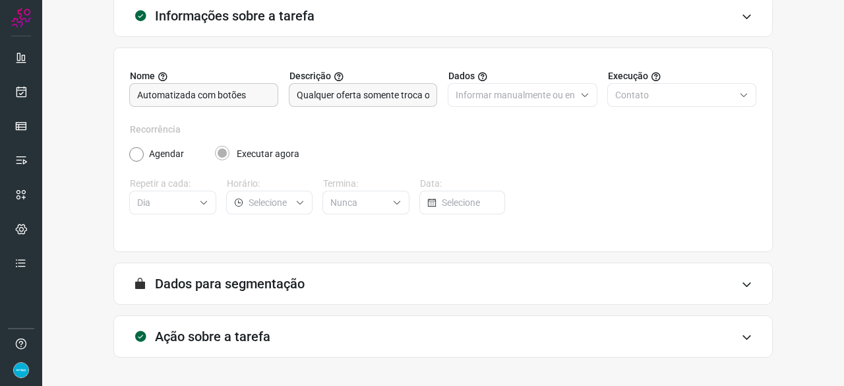
scroll to position [129, 0]
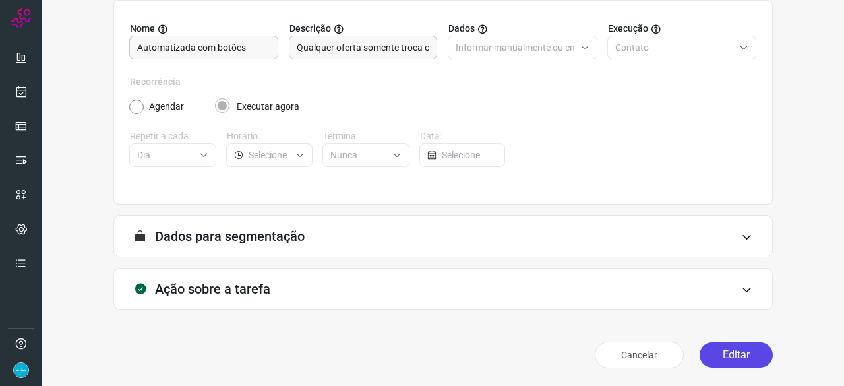
click at [729, 353] on button "Editar" at bounding box center [735, 354] width 73 height 25
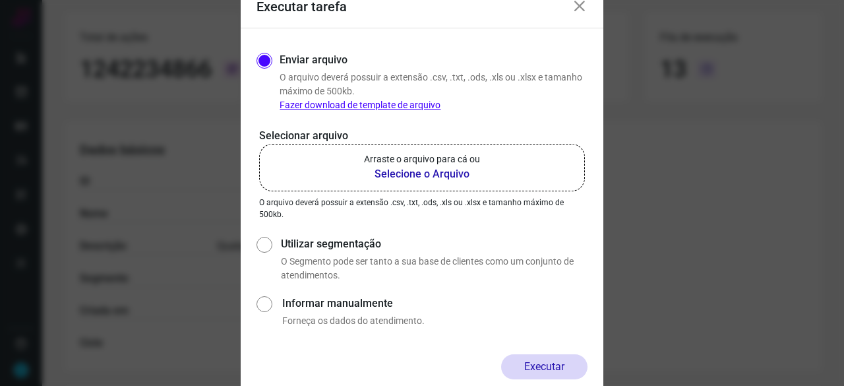
click at [390, 174] on b "Selecione o Arquivo" at bounding box center [422, 174] width 116 height 16
click at [0, 0] on input "Arraste o arquivo para cá ou Selecione o Arquivo" at bounding box center [0, 0] width 0 height 0
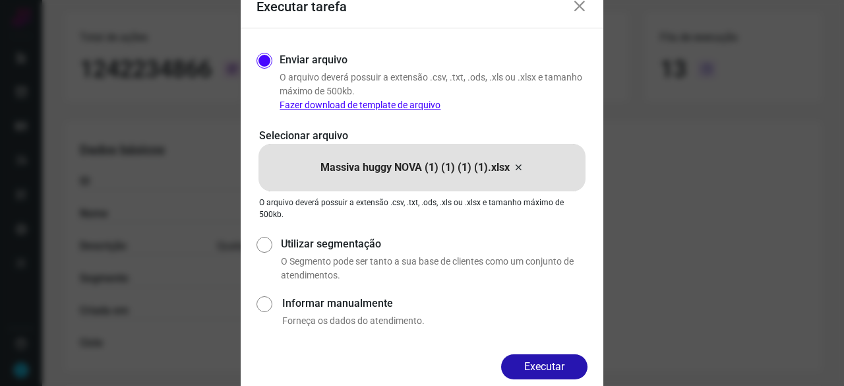
drag, startPoint x: 551, startPoint y: 362, endPoint x: 536, endPoint y: 361, distance: 14.6
click at [551, 363] on button "Executar" at bounding box center [544, 366] width 86 height 25
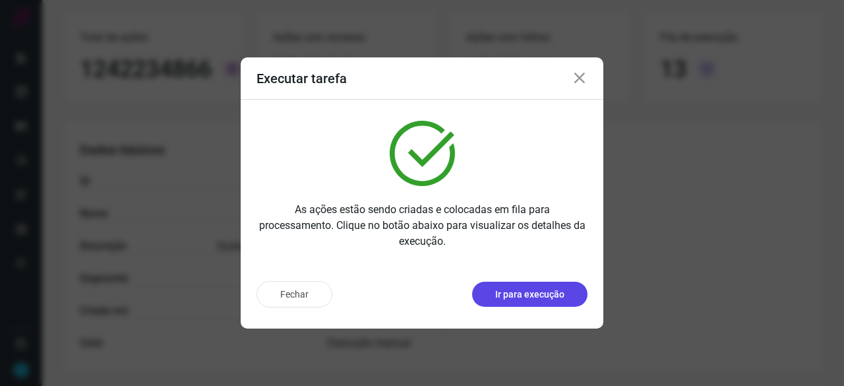
click at [530, 293] on p "Ir para execução" at bounding box center [529, 294] width 69 height 14
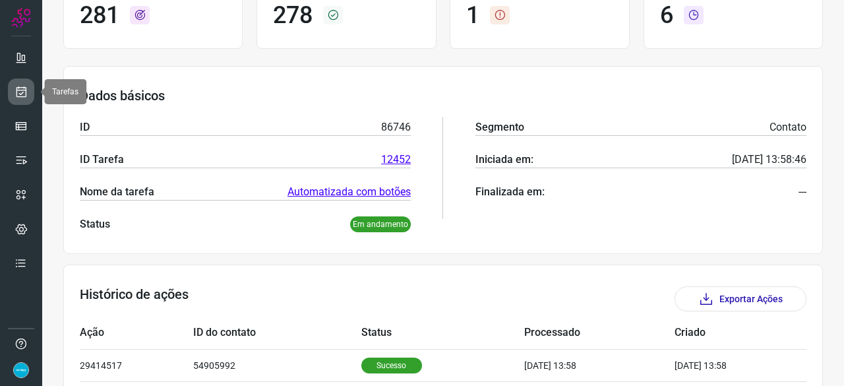
click at [18, 89] on icon at bounding box center [21, 91] width 14 height 13
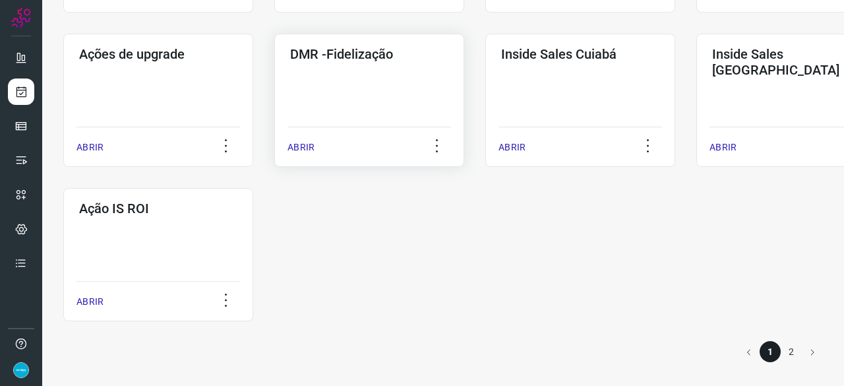
click at [295, 149] on p "ABRIR" at bounding box center [300, 147] width 27 height 14
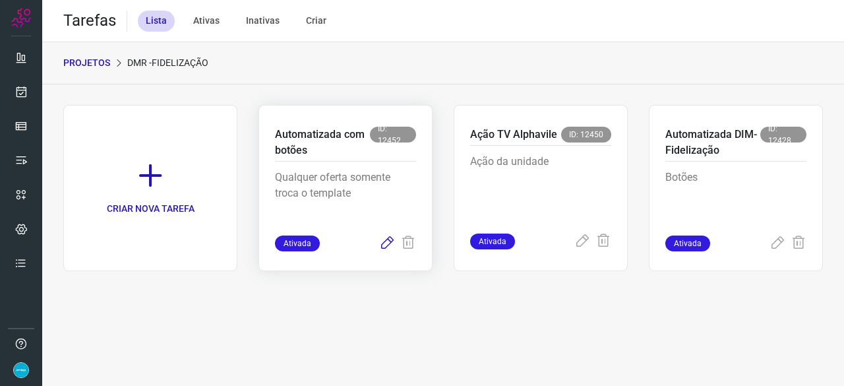
click at [391, 243] on icon at bounding box center [387, 243] width 16 height 16
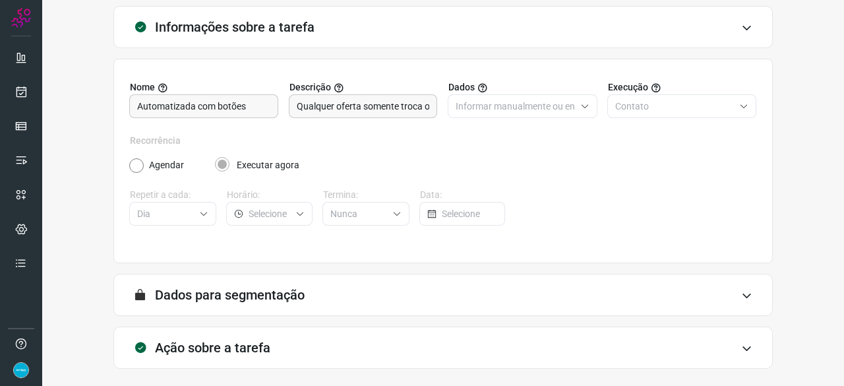
scroll to position [129, 0]
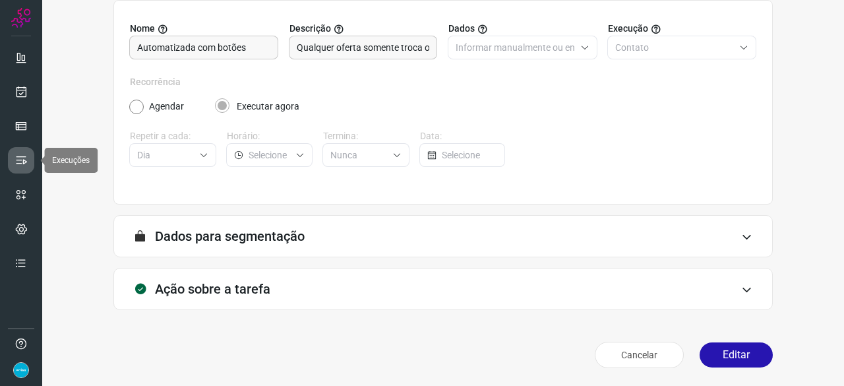
click at [16, 160] on icon at bounding box center [20, 160] width 13 height 13
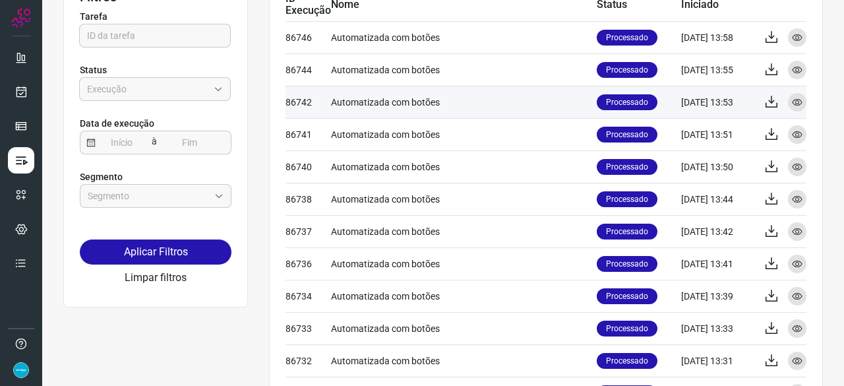
scroll to position [30, 0]
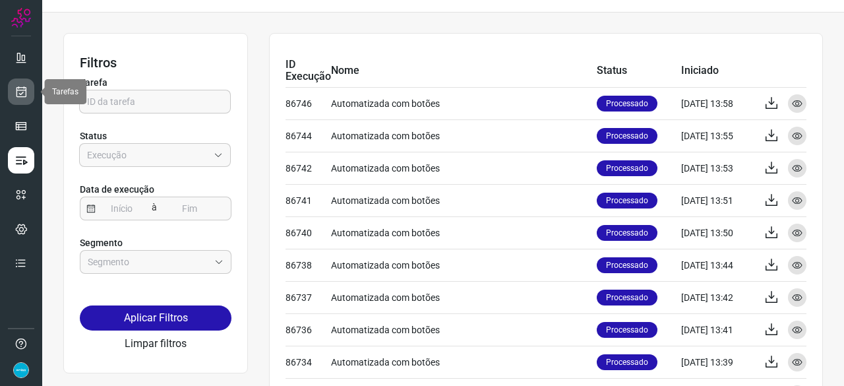
click at [22, 83] on link at bounding box center [21, 91] width 26 height 26
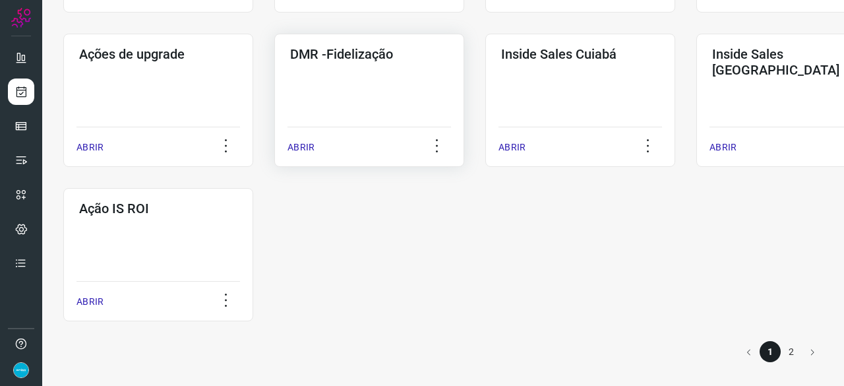
click at [297, 143] on p "ABRIR" at bounding box center [300, 147] width 27 height 14
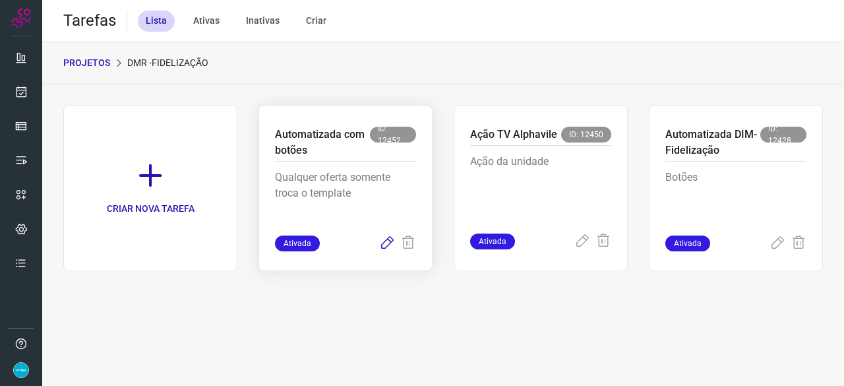
click at [390, 242] on icon at bounding box center [387, 243] width 16 height 16
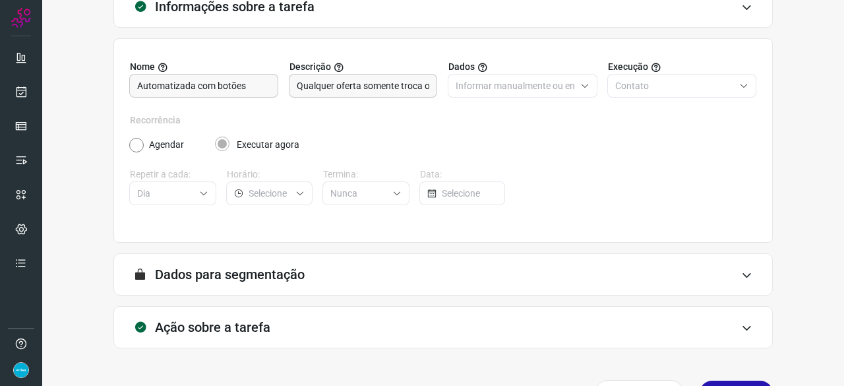
scroll to position [129, 0]
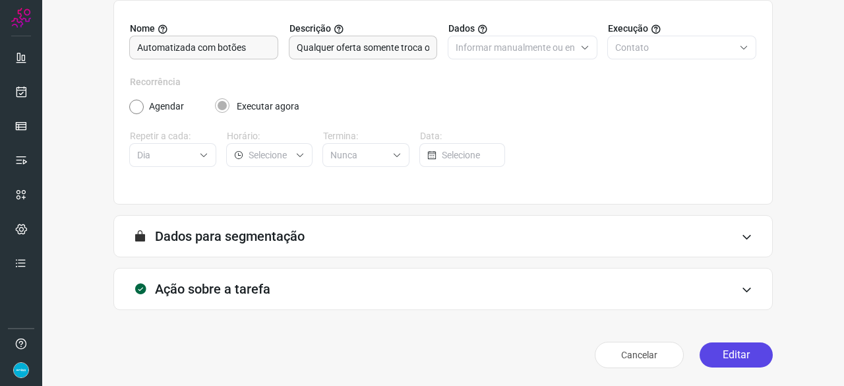
click at [716, 351] on button "Editar" at bounding box center [735, 354] width 73 height 25
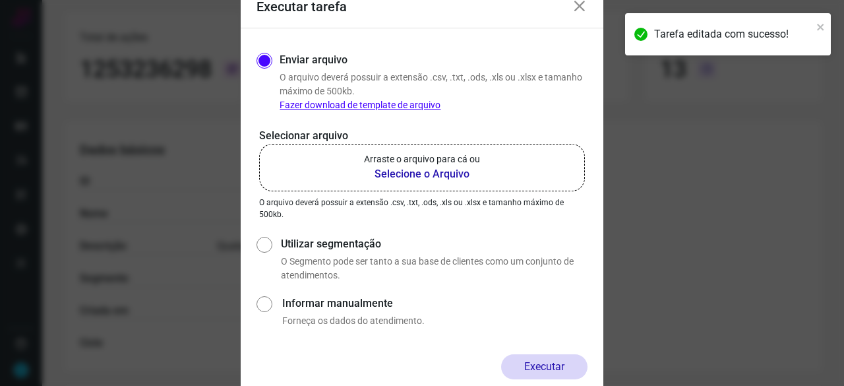
click at [421, 173] on b "Selecione o Arquivo" at bounding box center [422, 174] width 116 height 16
click at [0, 0] on input "Arraste o arquivo para cá ou Selecione o Arquivo" at bounding box center [0, 0] width 0 height 0
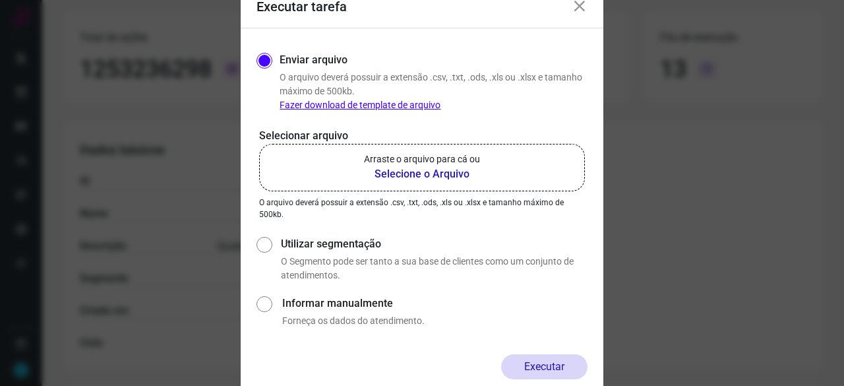
click at [405, 177] on b "Selecione o Arquivo" at bounding box center [422, 174] width 116 height 16
click at [0, 0] on input "Arraste o arquivo para cá ou Selecione o Arquivo" at bounding box center [0, 0] width 0 height 0
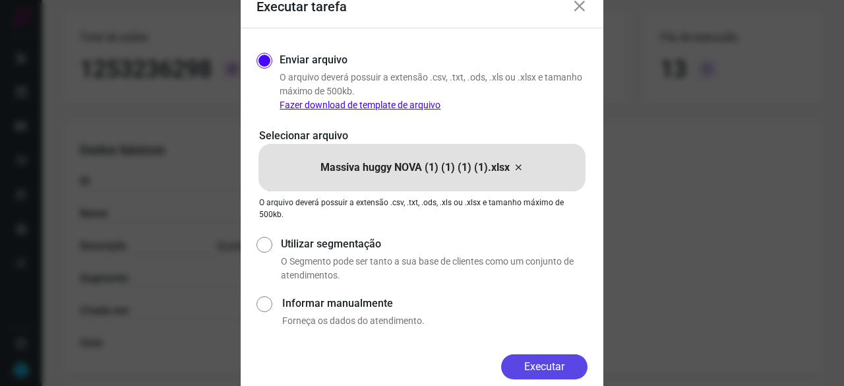
click at [572, 360] on button "Executar" at bounding box center [544, 366] width 86 height 25
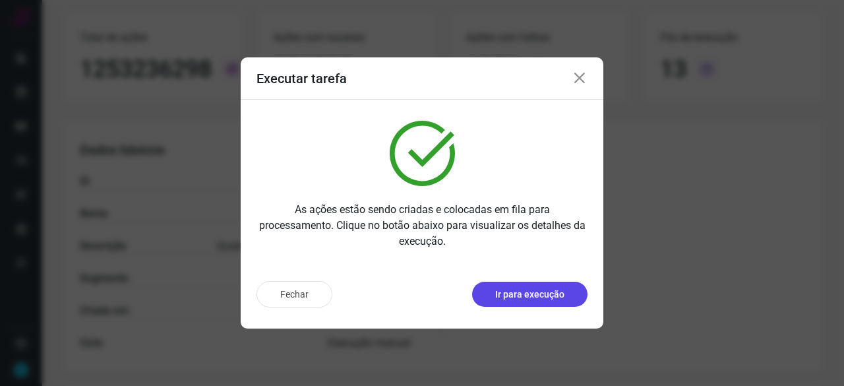
click at [536, 292] on p "Ir para execução" at bounding box center [529, 294] width 69 height 14
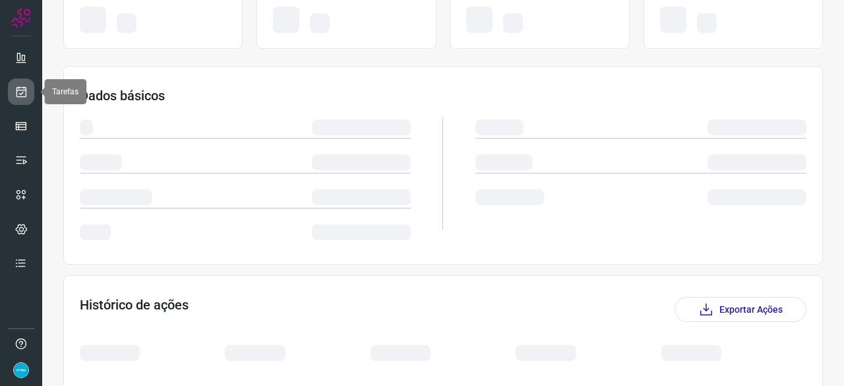
click at [20, 91] on icon at bounding box center [21, 91] width 14 height 13
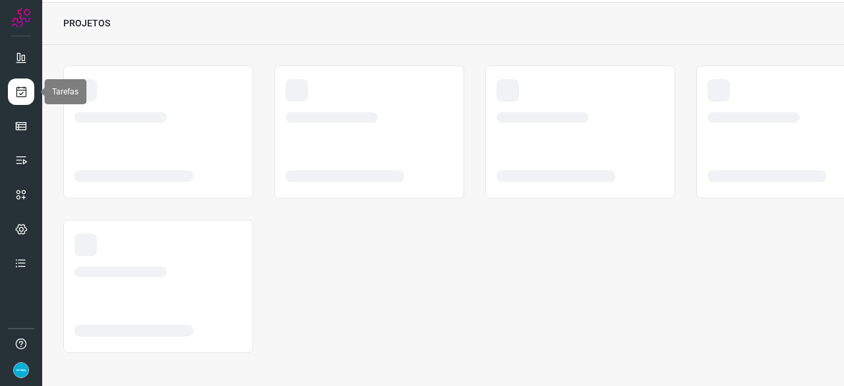
scroll to position [40, 0]
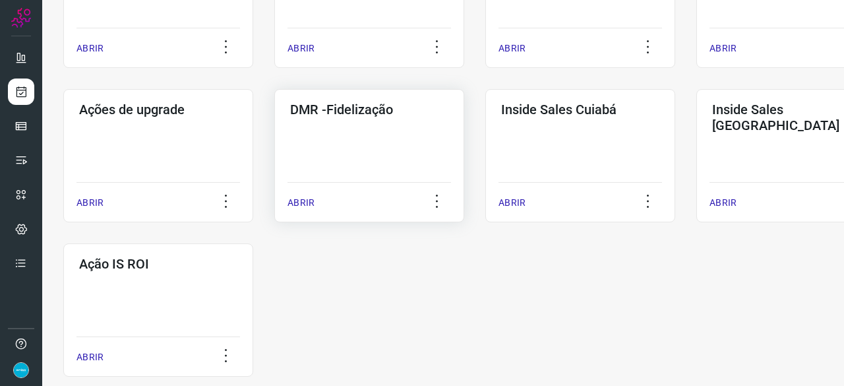
click at [293, 205] on p "ABRIR" at bounding box center [300, 203] width 27 height 14
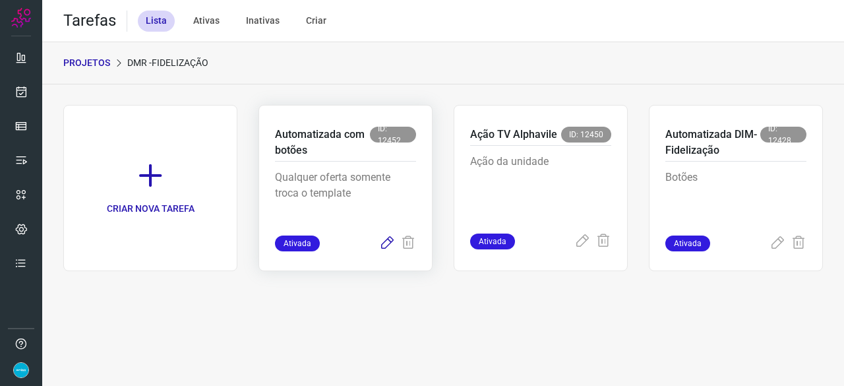
click at [389, 239] on icon at bounding box center [387, 243] width 16 height 16
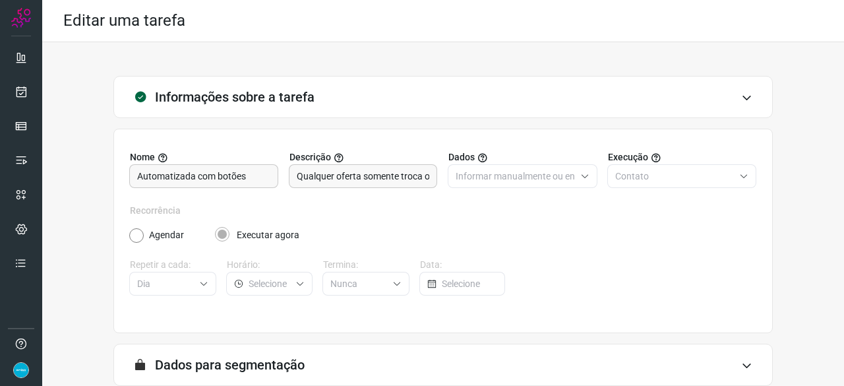
scroll to position [129, 0]
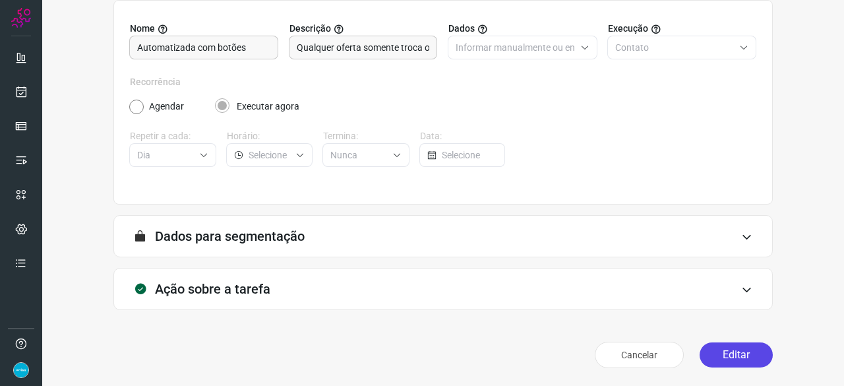
click at [724, 353] on button "Editar" at bounding box center [735, 354] width 73 height 25
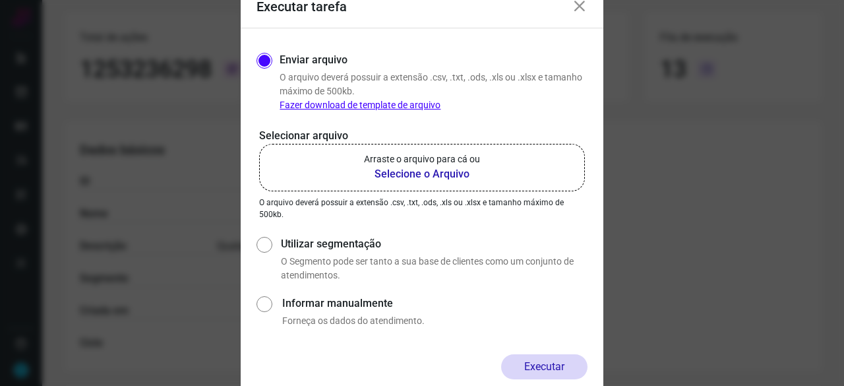
click at [429, 175] on b "Selecione o Arquivo" at bounding box center [422, 174] width 116 height 16
click at [0, 0] on input "Arraste o arquivo para cá ou Selecione o Arquivo" at bounding box center [0, 0] width 0 height 0
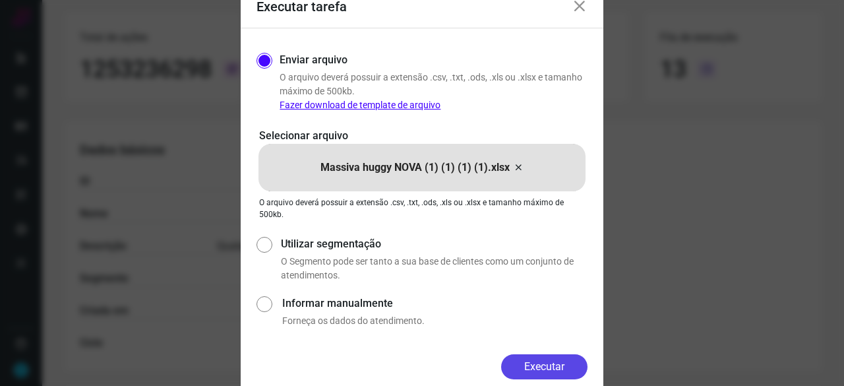
click at [542, 368] on button "Executar" at bounding box center [544, 366] width 86 height 25
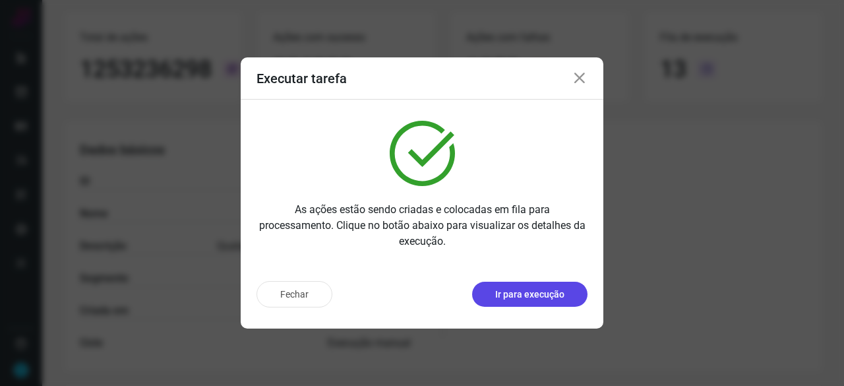
click at [533, 292] on p "Ir para execução" at bounding box center [529, 294] width 69 height 14
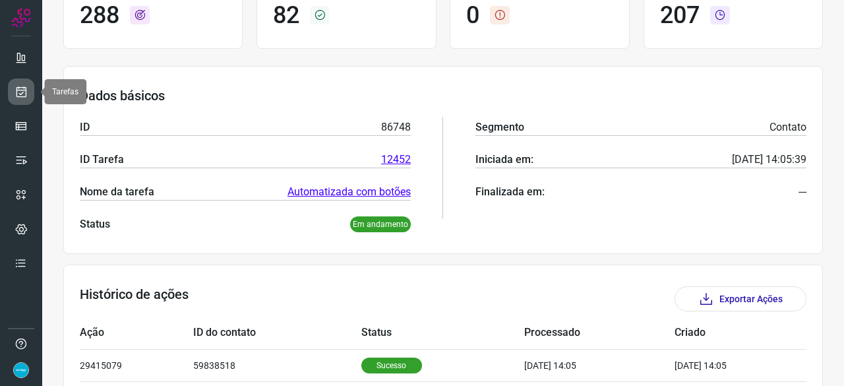
click at [19, 89] on icon at bounding box center [21, 91] width 14 height 13
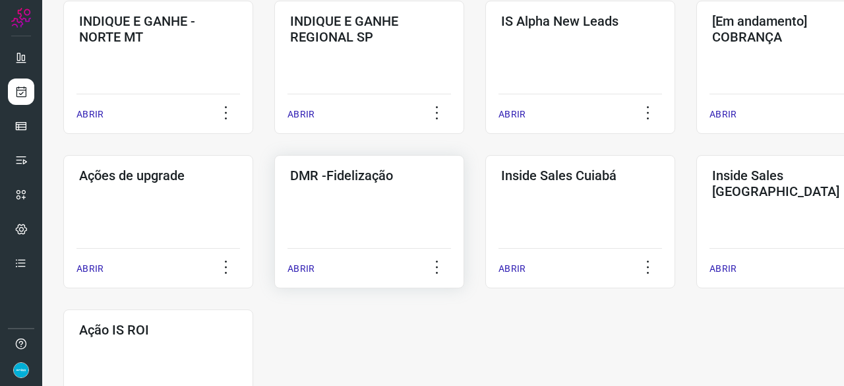
click at [302, 266] on p "ABRIR" at bounding box center [300, 269] width 27 height 14
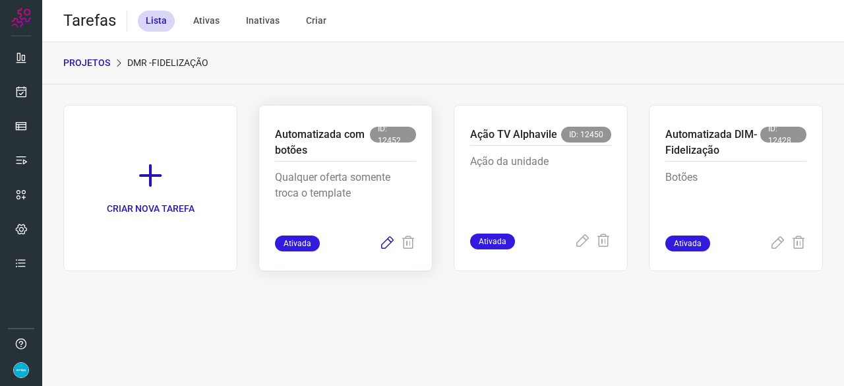
click at [380, 243] on icon at bounding box center [387, 243] width 16 height 16
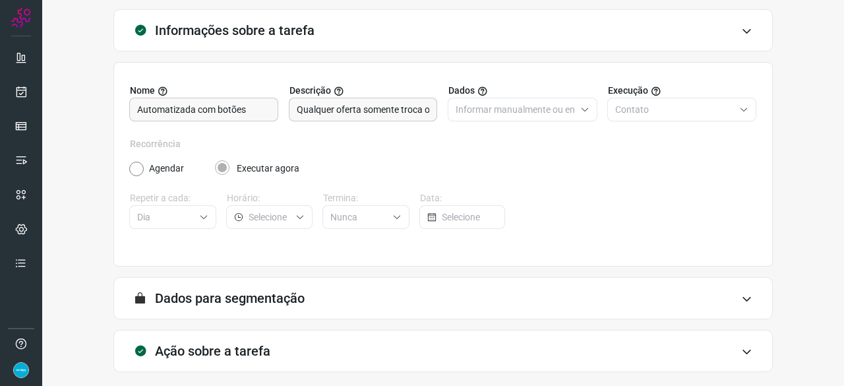
scroll to position [129, 0]
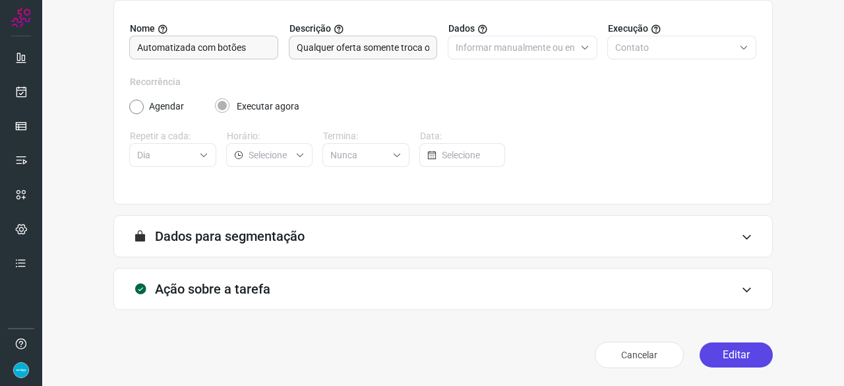
click at [737, 354] on button "Editar" at bounding box center [735, 354] width 73 height 25
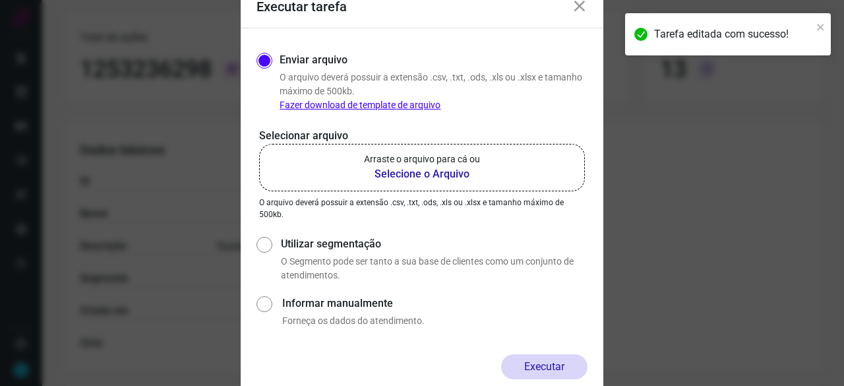
click at [415, 170] on b "Selecione o Arquivo" at bounding box center [422, 174] width 116 height 16
click at [0, 0] on input "Arraste o arquivo para cá ou Selecione o Arquivo" at bounding box center [0, 0] width 0 height 0
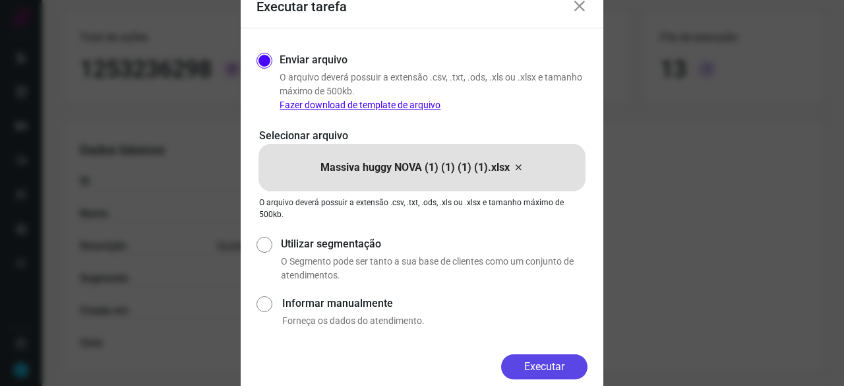
click at [527, 358] on button "Executar" at bounding box center [544, 366] width 86 height 25
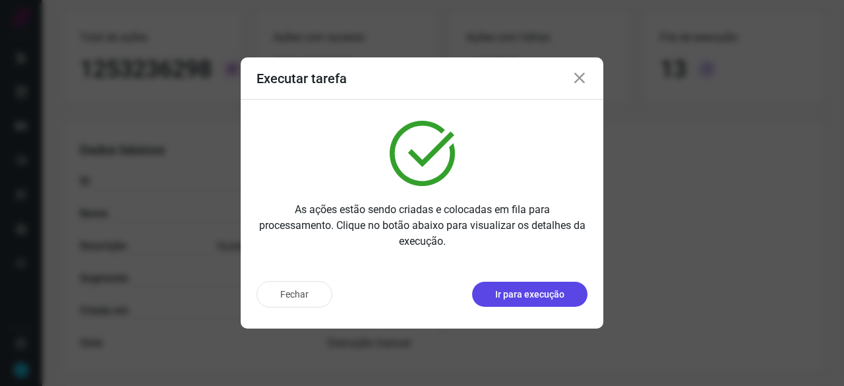
click at [504, 292] on p "Ir para execução" at bounding box center [529, 294] width 69 height 14
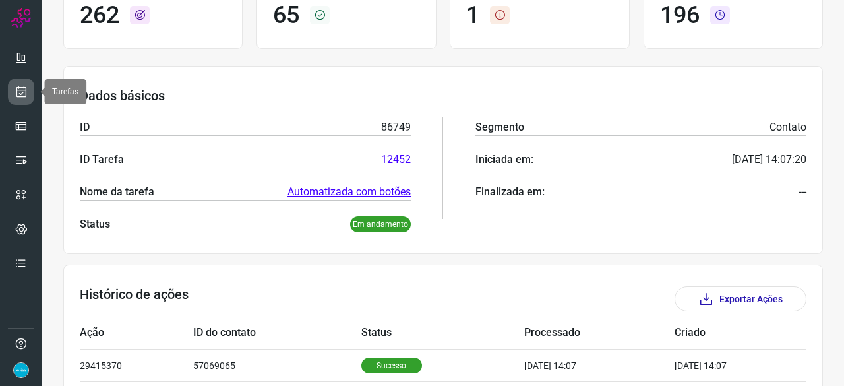
click at [24, 86] on icon at bounding box center [21, 91] width 14 height 13
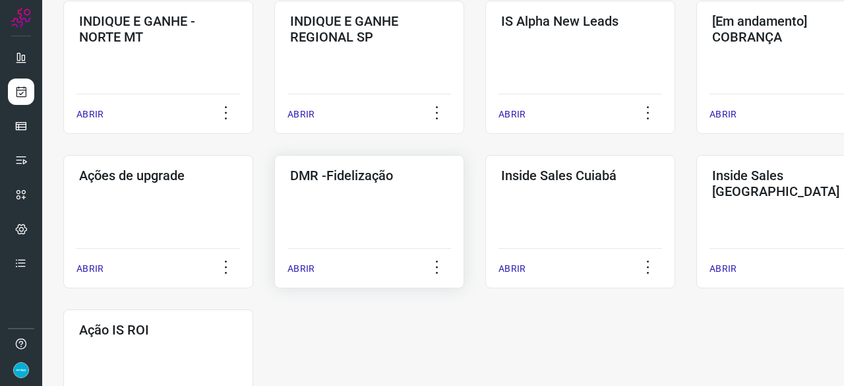
click at [307, 266] on p "ABRIR" at bounding box center [300, 269] width 27 height 14
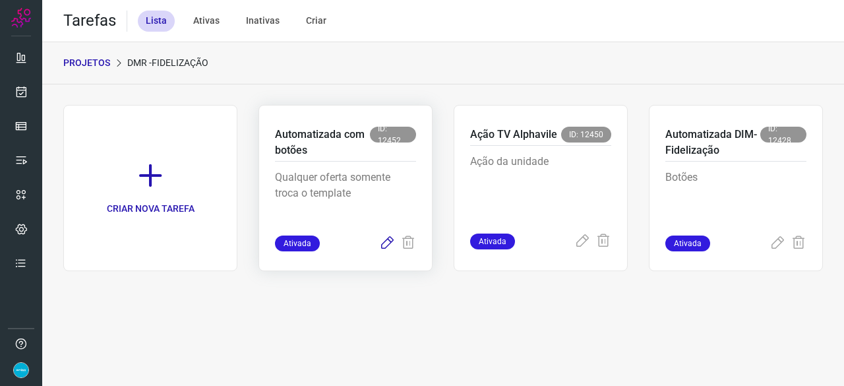
click at [389, 243] on icon at bounding box center [387, 243] width 16 height 16
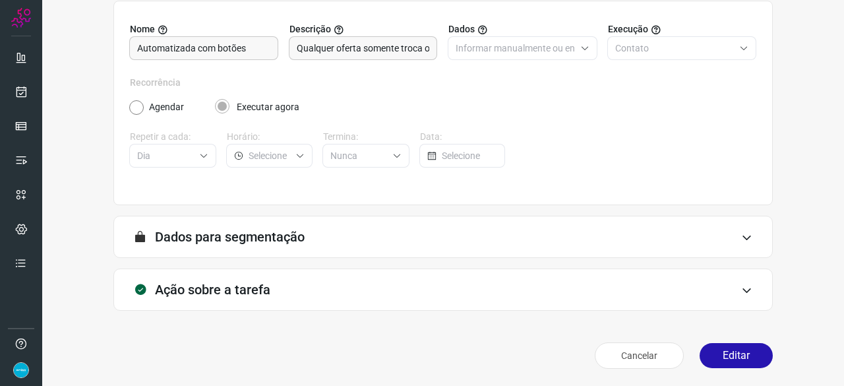
scroll to position [129, 0]
click at [720, 358] on button "Editar" at bounding box center [735, 354] width 73 height 25
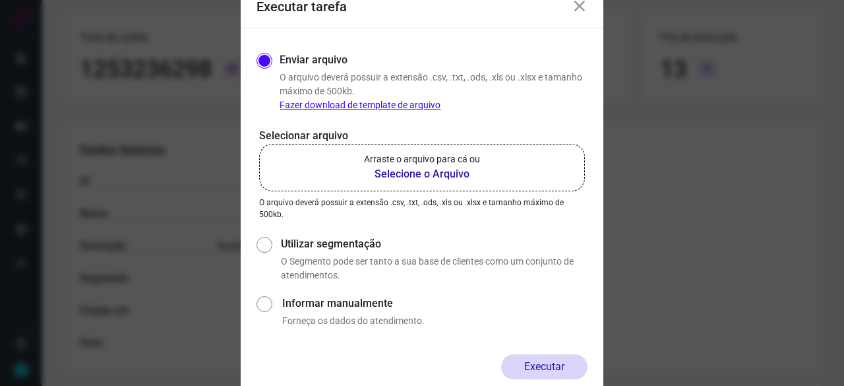
click at [401, 177] on b "Selecione o Arquivo" at bounding box center [422, 174] width 116 height 16
click at [0, 0] on input "Arraste o arquivo para cá ou Selecione o Arquivo" at bounding box center [0, 0] width 0 height 0
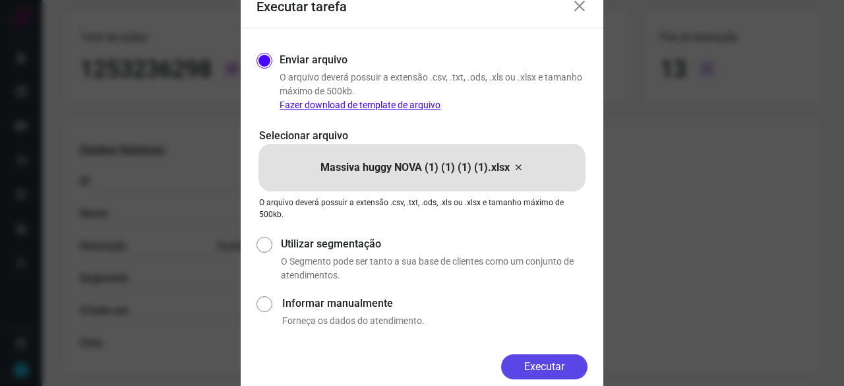
click at [555, 360] on button "Executar" at bounding box center [544, 366] width 86 height 25
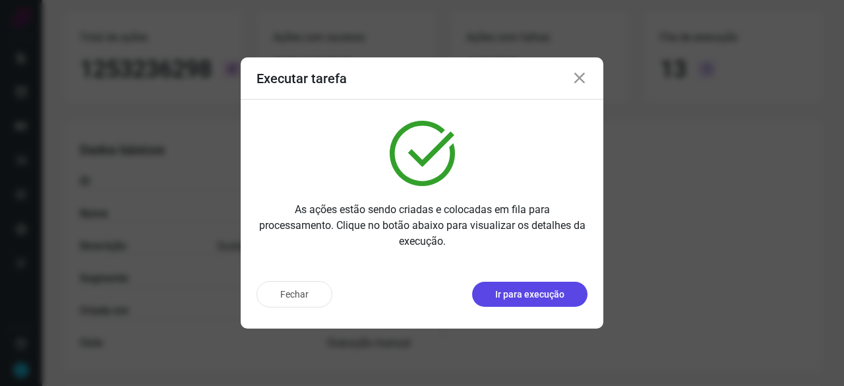
click at [509, 294] on p "Ir para execução" at bounding box center [529, 294] width 69 height 14
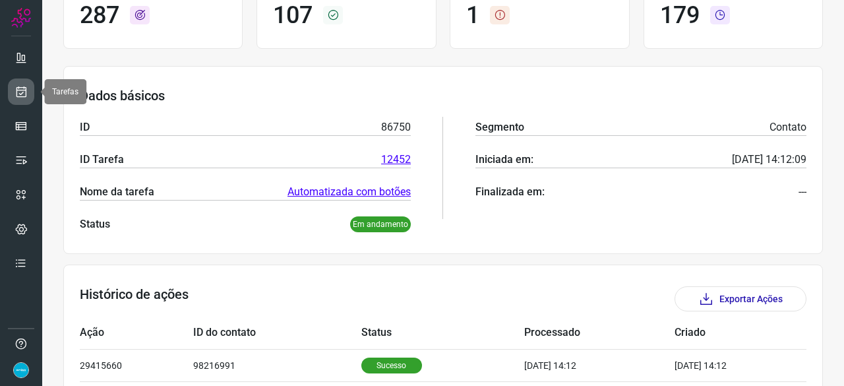
click at [19, 88] on icon at bounding box center [21, 91] width 14 height 13
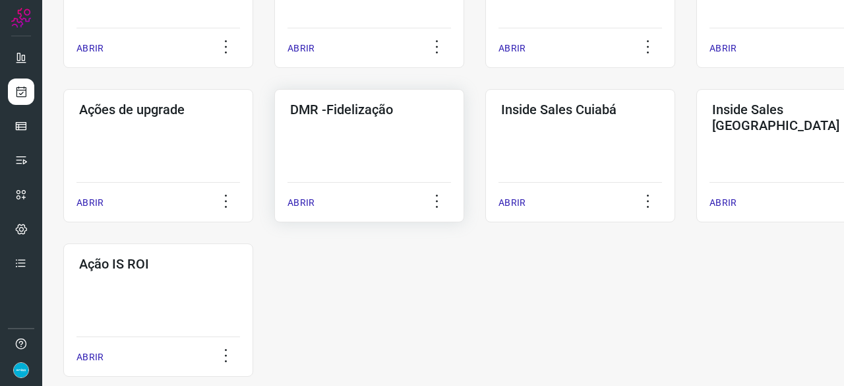
click at [298, 198] on p "ABRIR" at bounding box center [300, 203] width 27 height 14
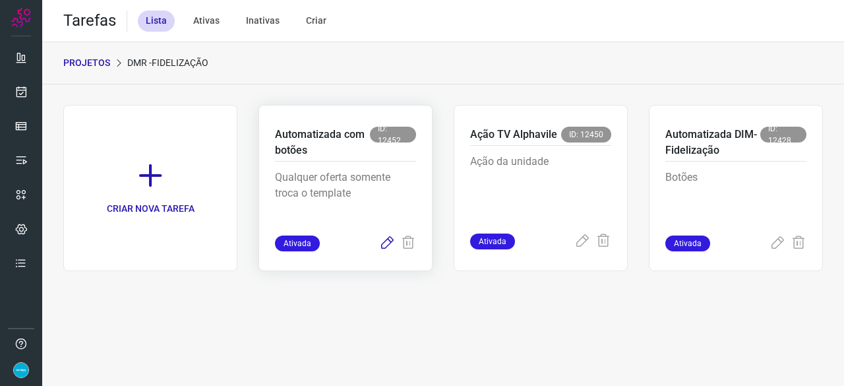
click at [388, 242] on icon at bounding box center [387, 243] width 16 height 16
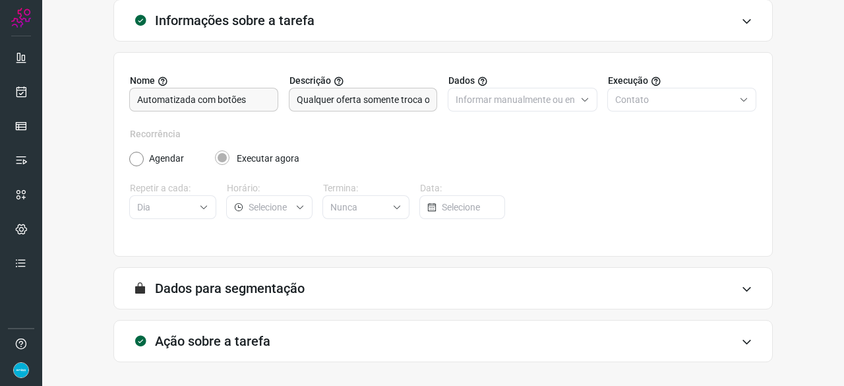
scroll to position [129, 0]
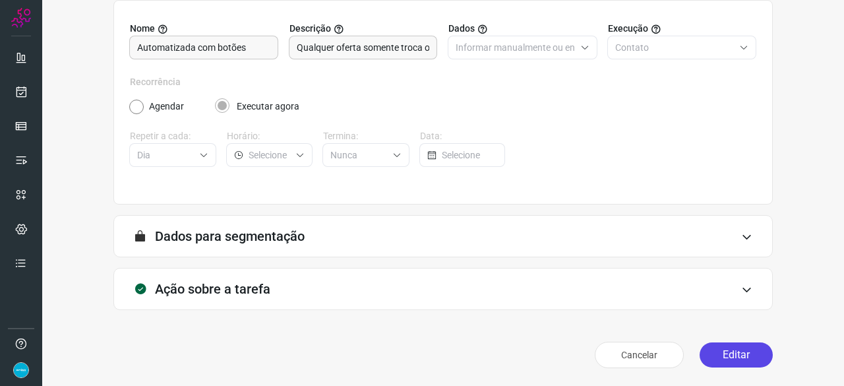
click at [731, 347] on button "Editar" at bounding box center [735, 354] width 73 height 25
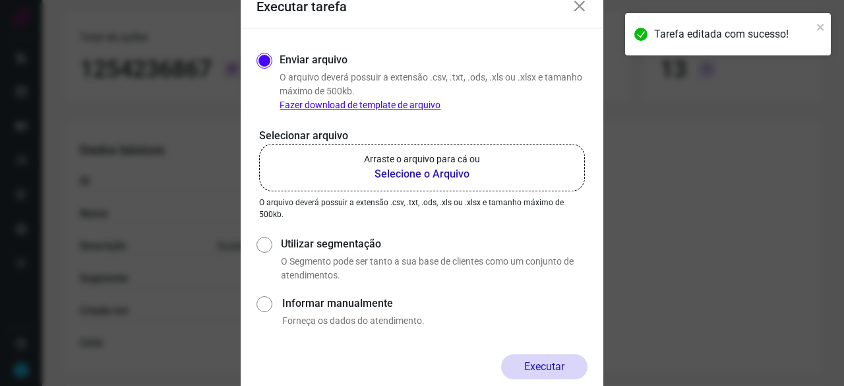
click at [410, 171] on b "Selecione o Arquivo" at bounding box center [422, 174] width 116 height 16
click at [0, 0] on input "Arraste o arquivo para cá ou Selecione o Arquivo" at bounding box center [0, 0] width 0 height 0
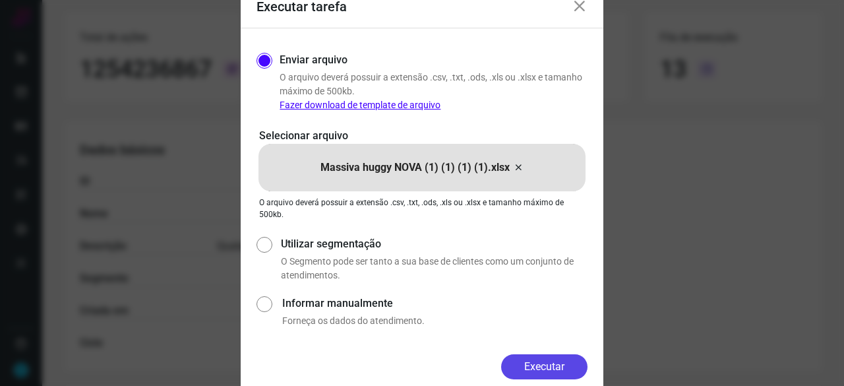
click at [567, 365] on button "Executar" at bounding box center [544, 366] width 86 height 25
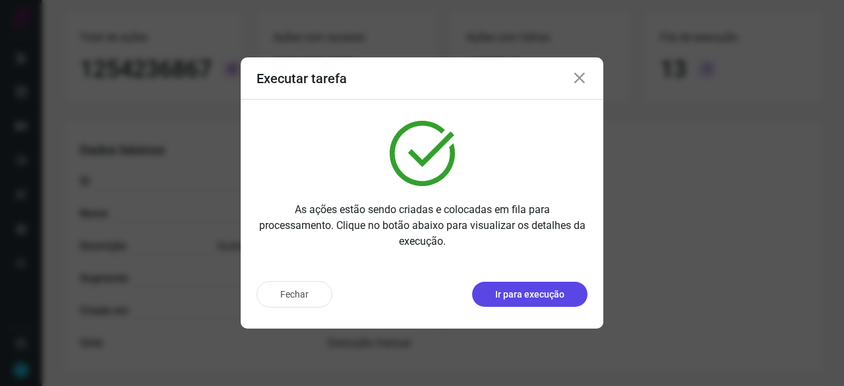
click at [521, 289] on p "Ir para execução" at bounding box center [529, 294] width 69 height 14
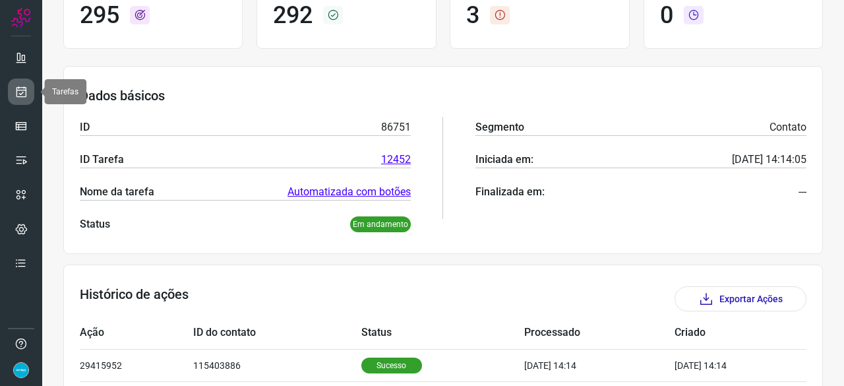
click at [16, 90] on icon at bounding box center [21, 91] width 14 height 13
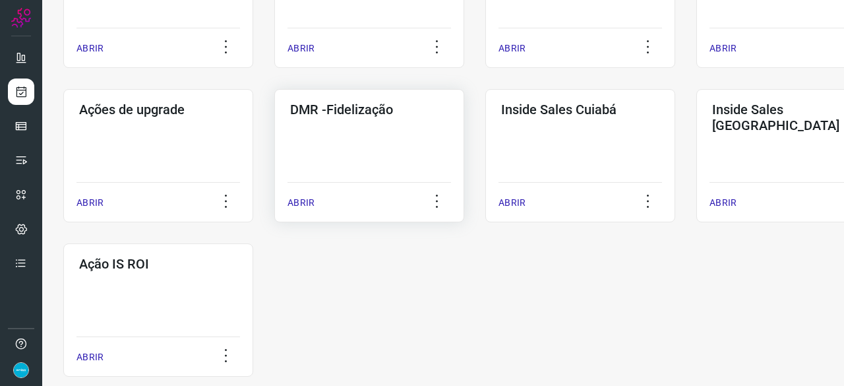
click at [304, 206] on p "ABRIR" at bounding box center [300, 203] width 27 height 14
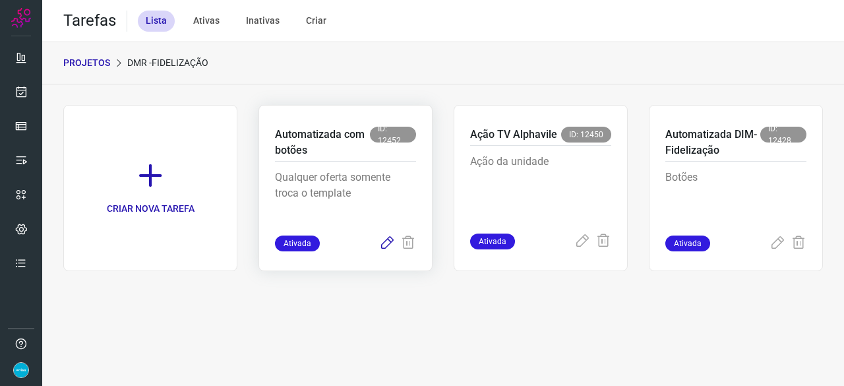
click at [387, 242] on icon at bounding box center [387, 243] width 16 height 16
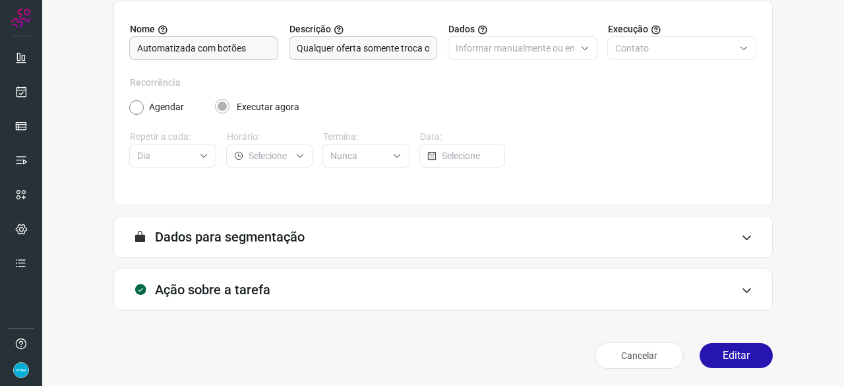
scroll to position [129, 0]
click at [730, 359] on button "Editar" at bounding box center [735, 354] width 73 height 25
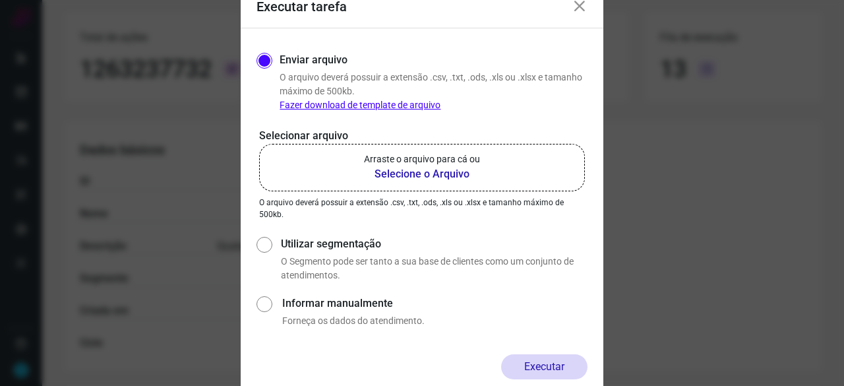
click at [411, 172] on b "Selecione o Arquivo" at bounding box center [422, 174] width 116 height 16
click at [0, 0] on input "Arraste o arquivo para cá ou Selecione o Arquivo" at bounding box center [0, 0] width 0 height 0
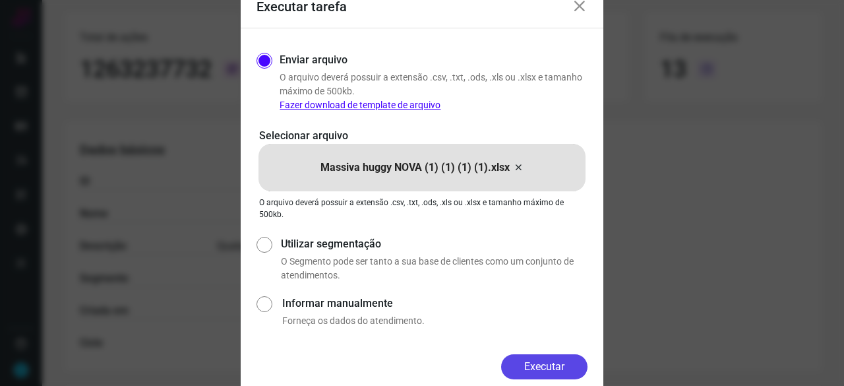
click at [535, 363] on button "Executar" at bounding box center [544, 366] width 86 height 25
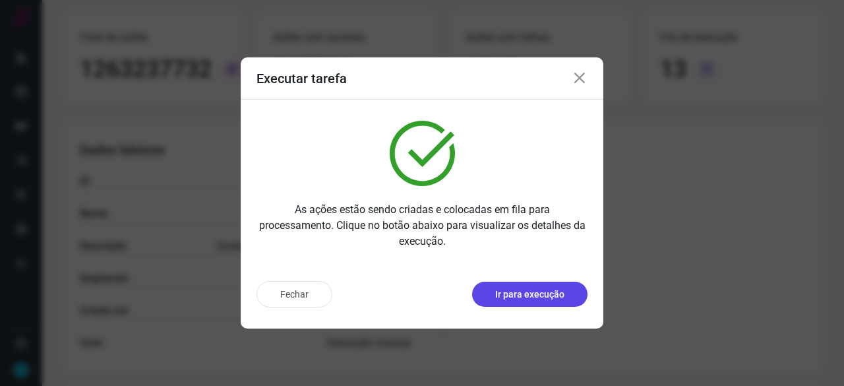
click at [540, 291] on p "Ir para execução" at bounding box center [529, 294] width 69 height 14
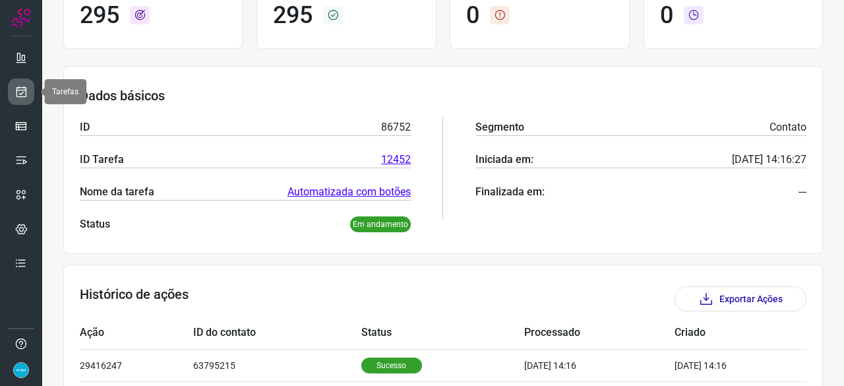
click at [22, 90] on icon at bounding box center [21, 91] width 14 height 13
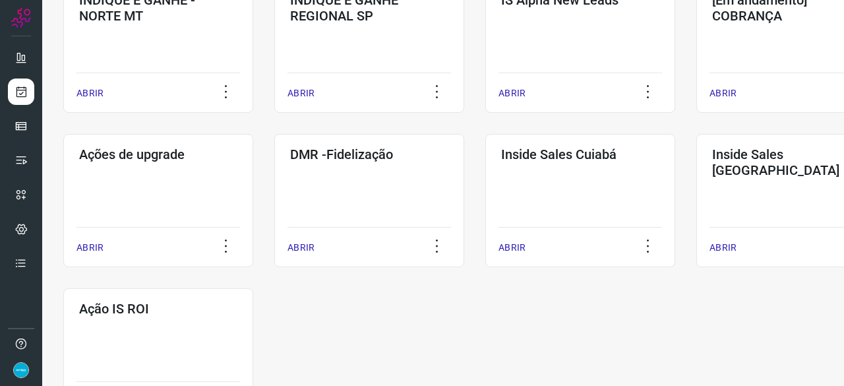
scroll to position [633, 0]
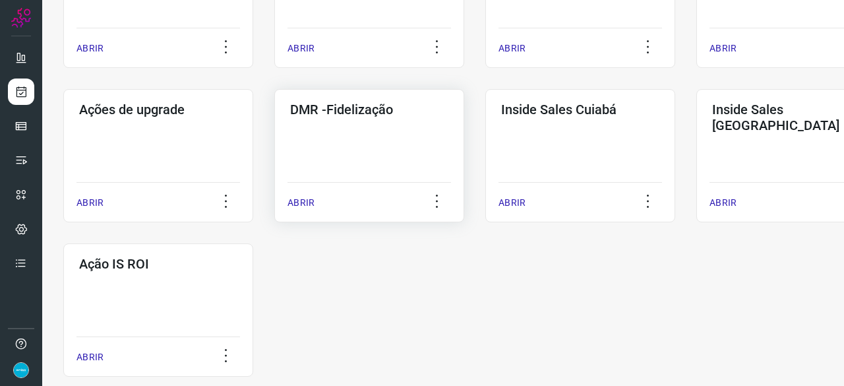
click at [301, 201] on p "ABRIR" at bounding box center [300, 203] width 27 height 14
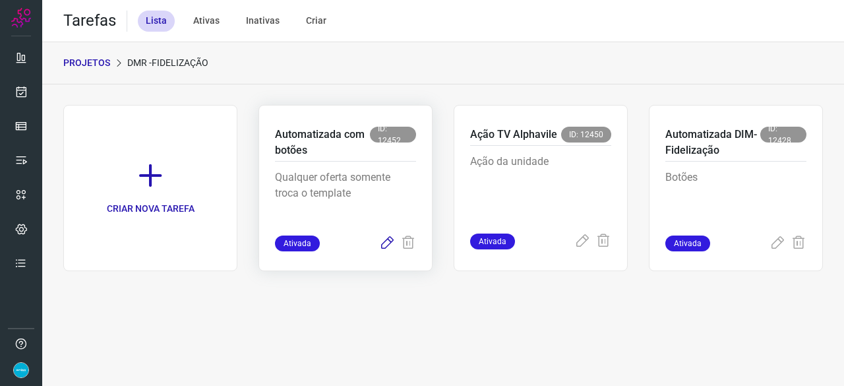
click at [386, 243] on icon at bounding box center [387, 243] width 16 height 16
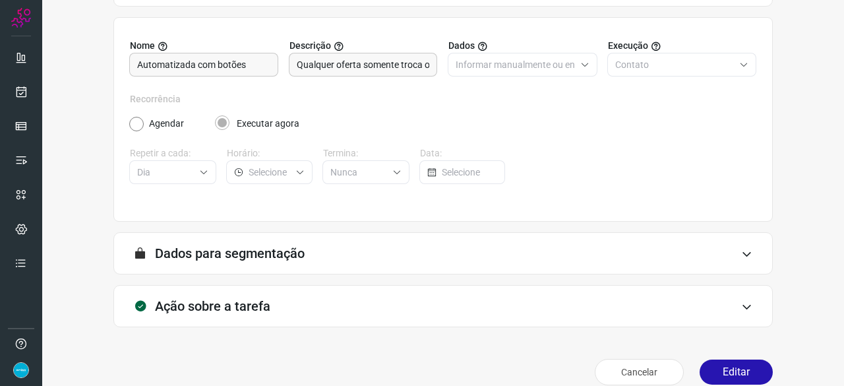
scroll to position [129, 0]
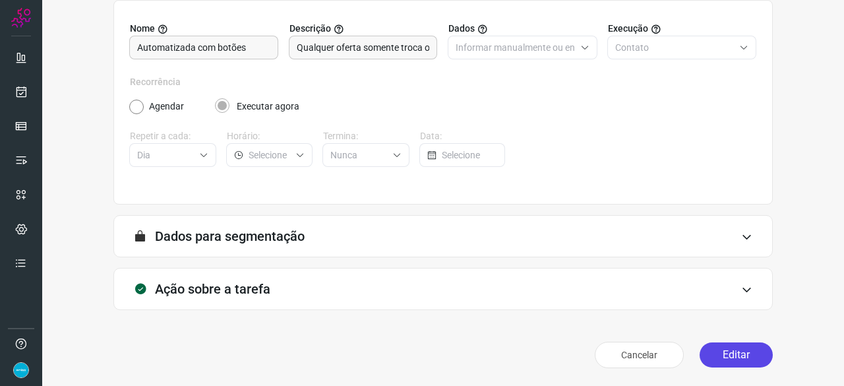
drag, startPoint x: 732, startPoint y: 357, endPoint x: 713, endPoint y: 342, distance: 23.9
click at [730, 355] on button "Editar" at bounding box center [735, 354] width 73 height 25
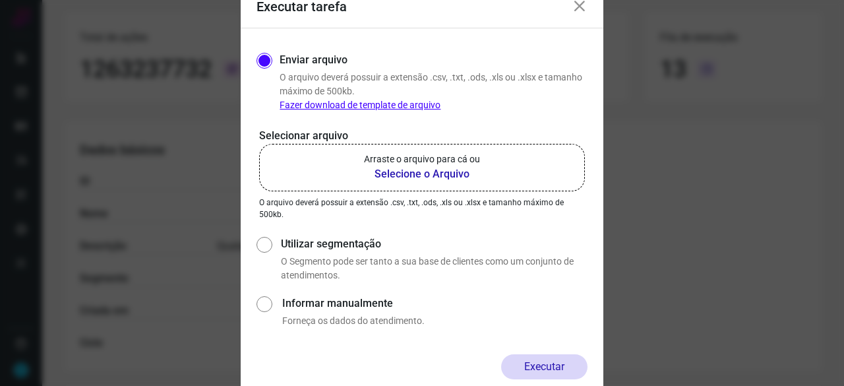
click at [399, 175] on b "Selecione o Arquivo" at bounding box center [422, 174] width 116 height 16
click at [0, 0] on input "Arraste o arquivo para cá ou Selecione o Arquivo" at bounding box center [0, 0] width 0 height 0
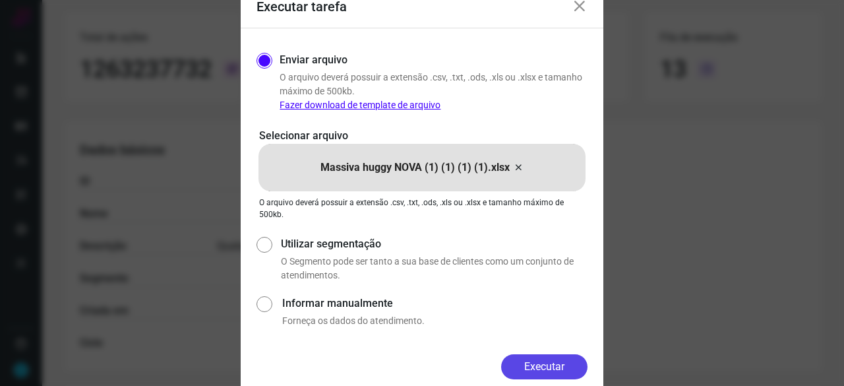
click at [554, 361] on button "Executar" at bounding box center [544, 366] width 86 height 25
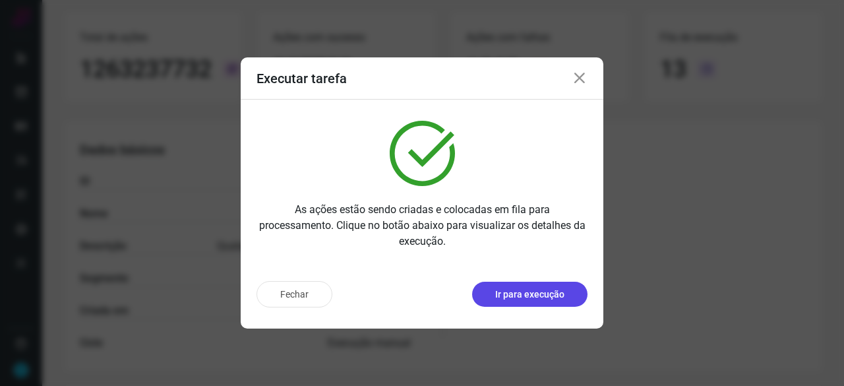
click at [526, 297] on p "Ir para execução" at bounding box center [529, 294] width 69 height 14
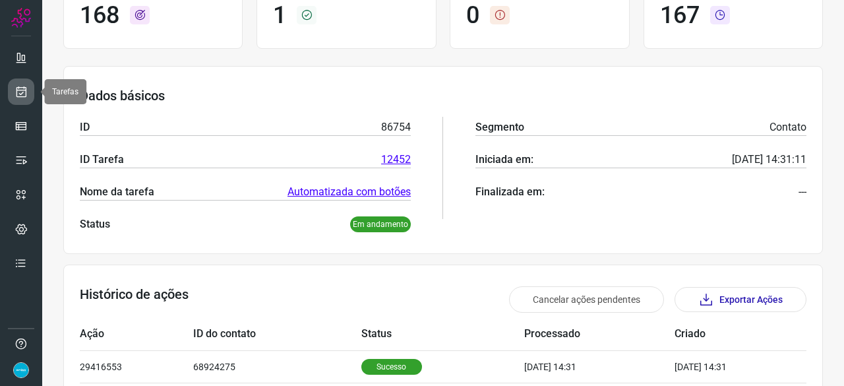
click at [27, 87] on icon at bounding box center [21, 91] width 14 height 13
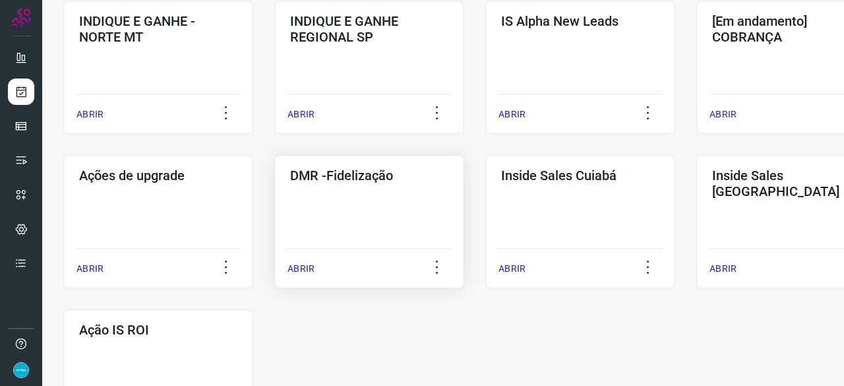
click at [309, 270] on p "ABRIR" at bounding box center [300, 269] width 27 height 14
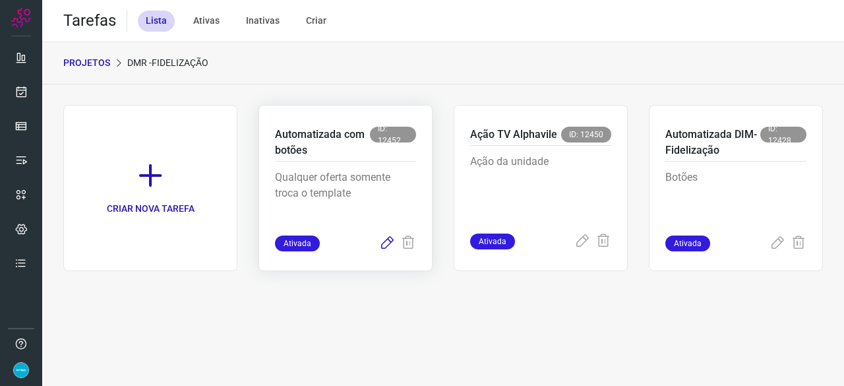
click at [385, 241] on icon at bounding box center [387, 243] width 16 height 16
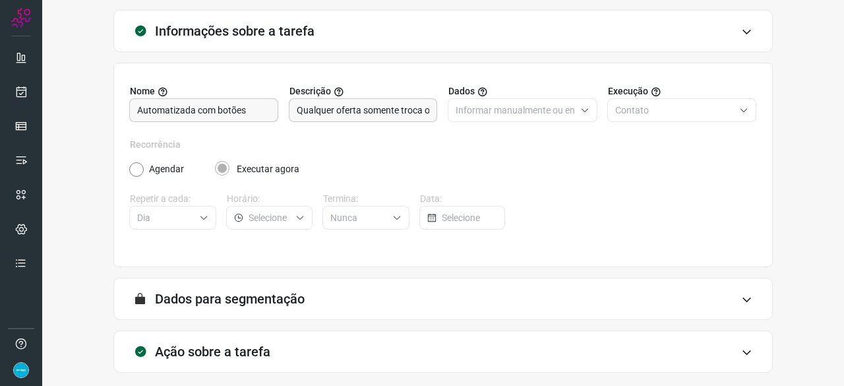
scroll to position [129, 0]
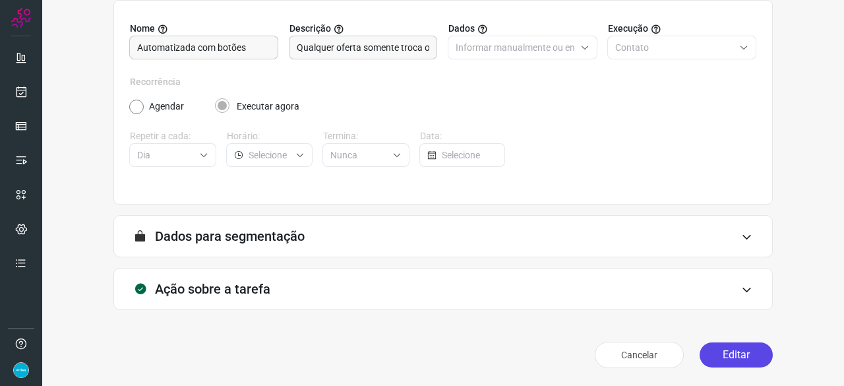
click at [734, 350] on button "Editar" at bounding box center [735, 354] width 73 height 25
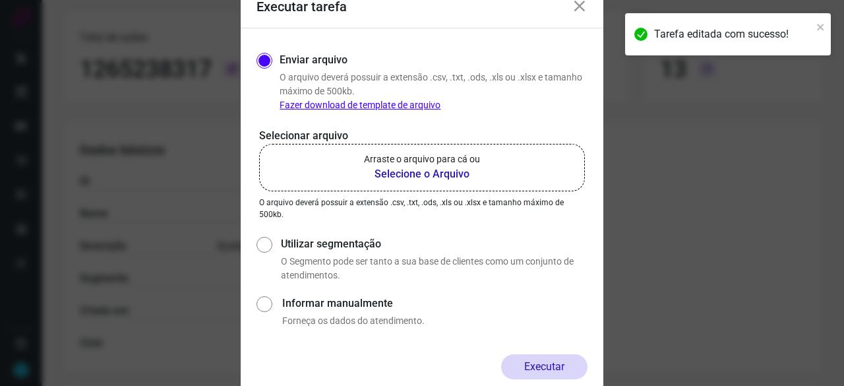
click at [426, 171] on b "Selecione o Arquivo" at bounding box center [422, 174] width 116 height 16
click at [0, 0] on input "Arraste o arquivo para cá ou Selecione o Arquivo" at bounding box center [0, 0] width 0 height 0
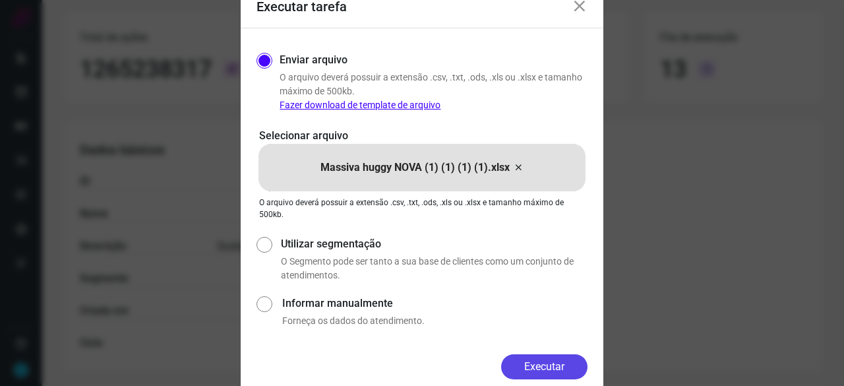
click at [552, 368] on button "Executar" at bounding box center [544, 366] width 86 height 25
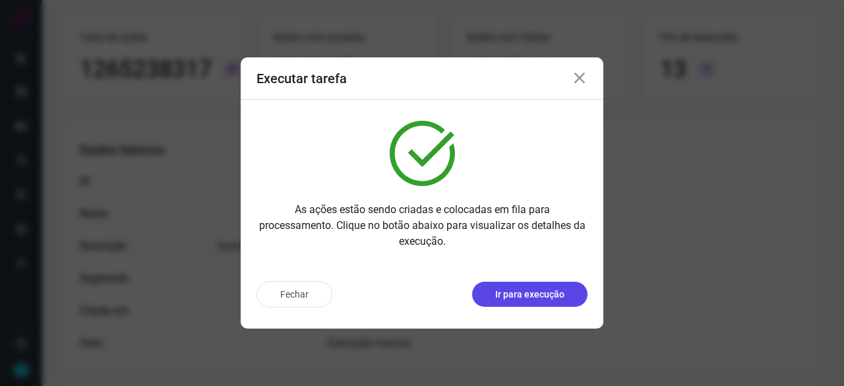
click at [525, 293] on p "Ir para execução" at bounding box center [529, 294] width 69 height 14
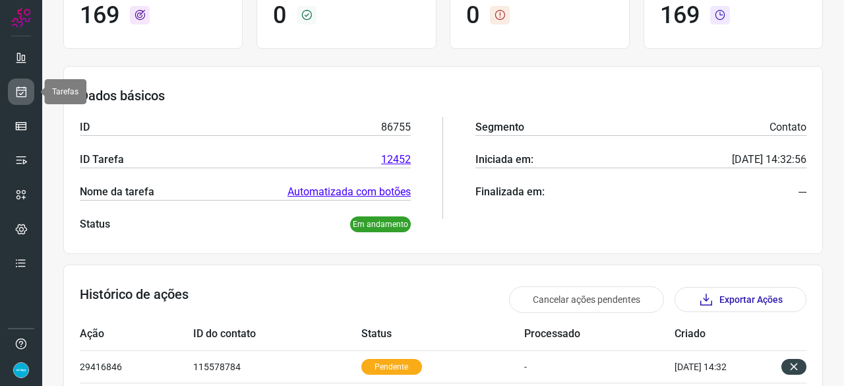
click at [24, 84] on link at bounding box center [21, 91] width 26 height 26
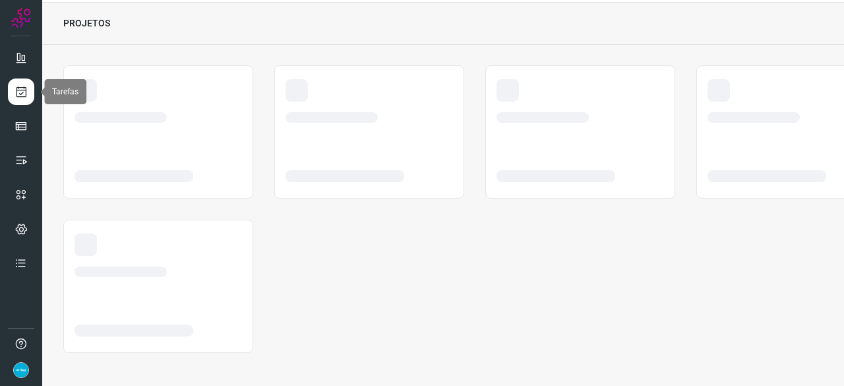
scroll to position [40, 0]
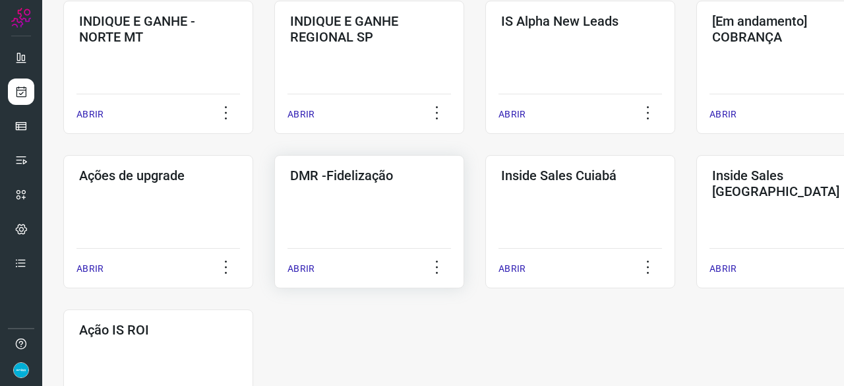
click at [306, 269] on p "ABRIR" at bounding box center [300, 269] width 27 height 14
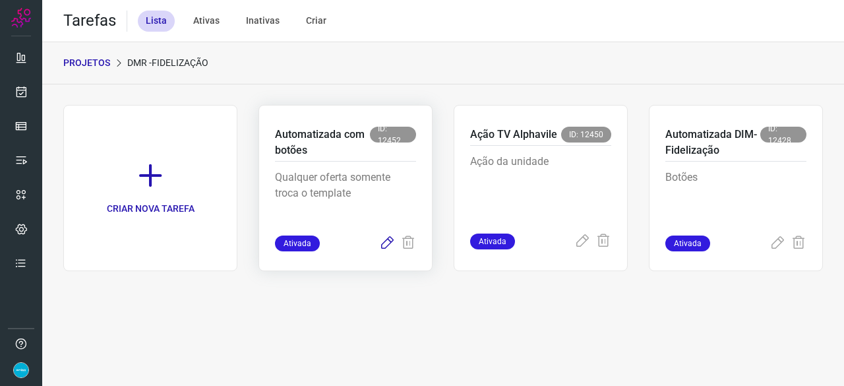
click at [386, 245] on icon at bounding box center [387, 243] width 16 height 16
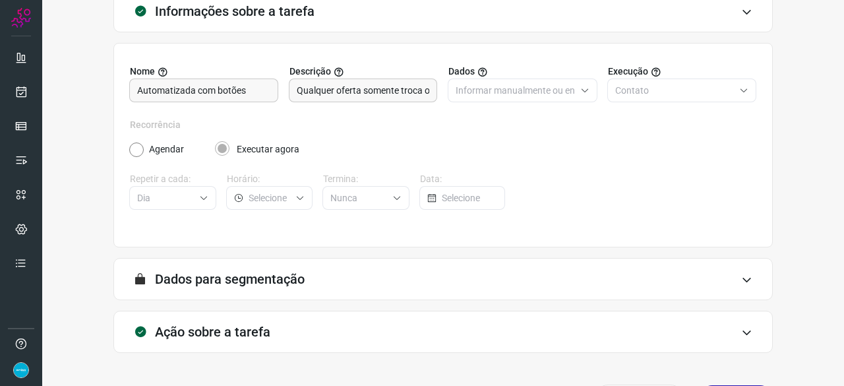
scroll to position [129, 0]
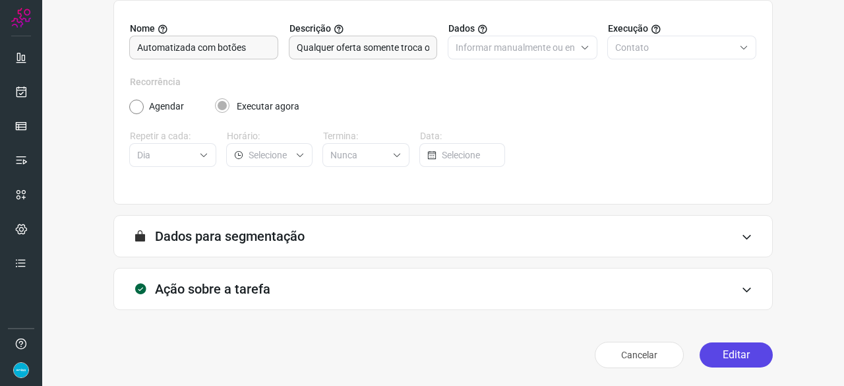
click at [720, 354] on button "Editar" at bounding box center [735, 354] width 73 height 25
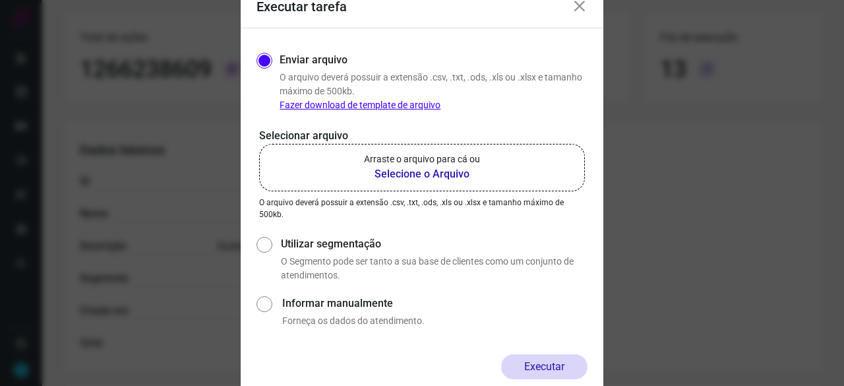
click at [399, 173] on b "Selecione o Arquivo" at bounding box center [422, 174] width 116 height 16
click at [0, 0] on input "Arraste o arquivo para cá ou Selecione o Arquivo" at bounding box center [0, 0] width 0 height 0
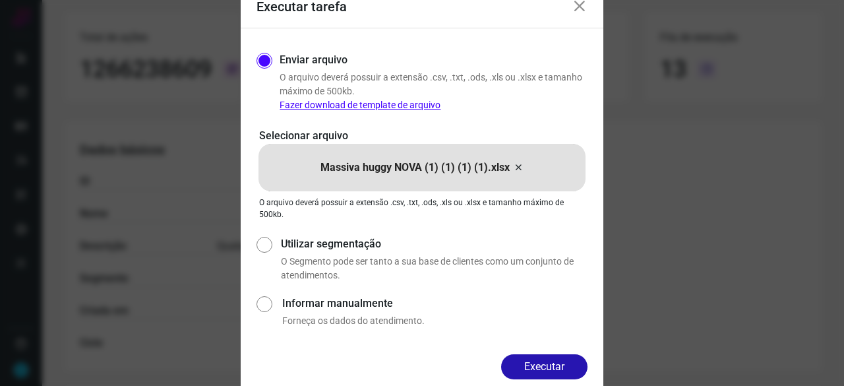
click at [550, 363] on button "Executar" at bounding box center [544, 366] width 86 height 25
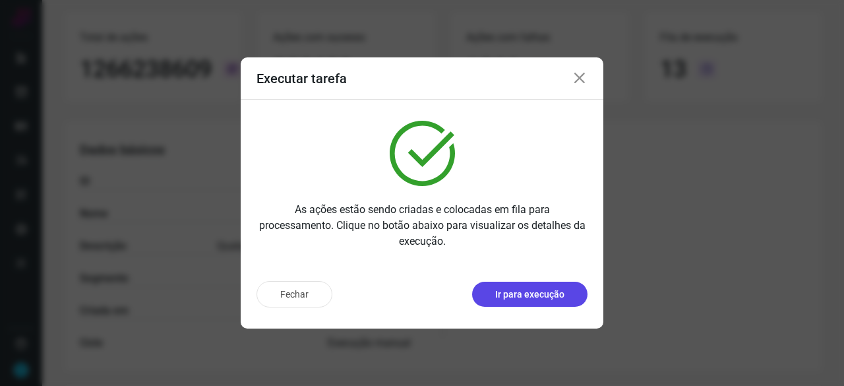
click at [544, 297] on p "Ir para execução" at bounding box center [529, 294] width 69 height 14
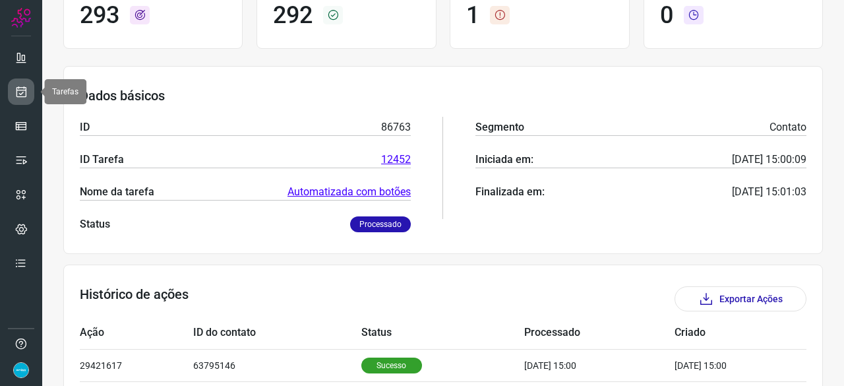
click at [22, 89] on icon at bounding box center [21, 91] width 14 height 13
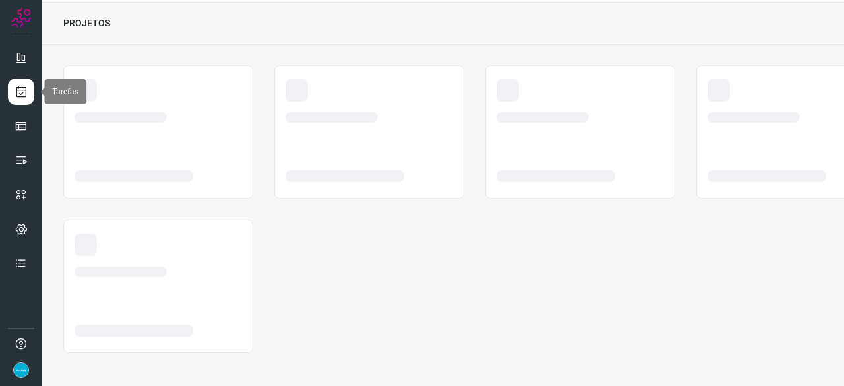
scroll to position [40, 0]
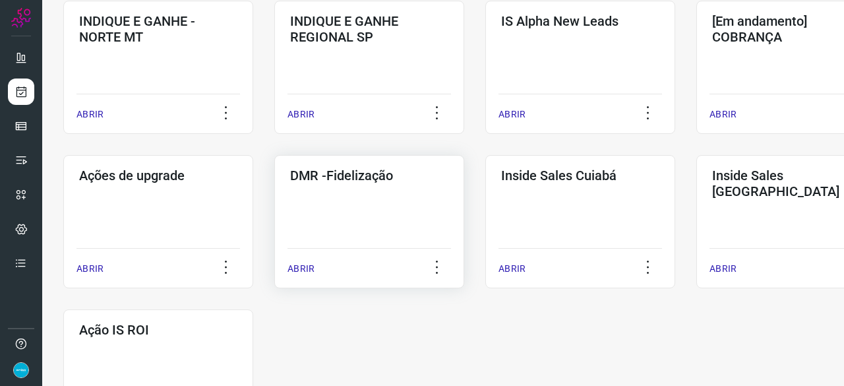
click at [299, 263] on p "ABRIR" at bounding box center [300, 269] width 27 height 14
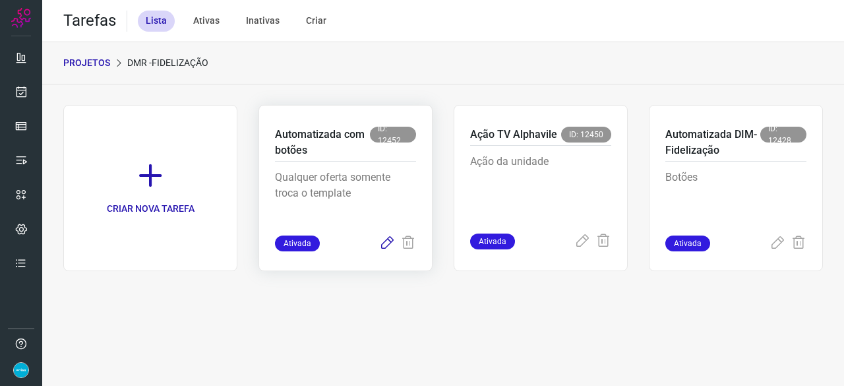
click at [390, 238] on icon at bounding box center [387, 243] width 16 height 16
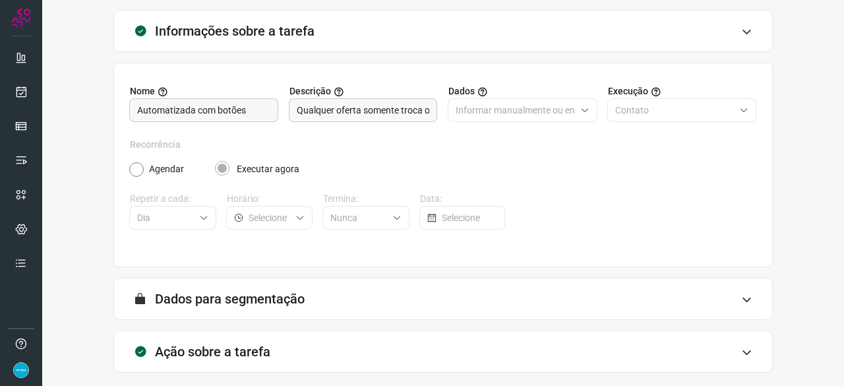
scroll to position [129, 0]
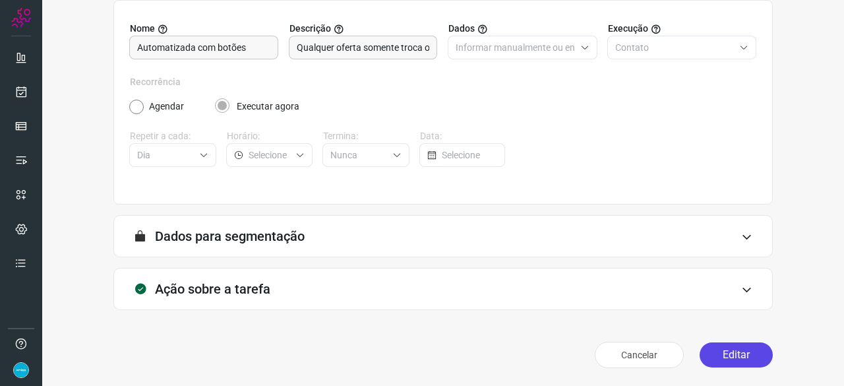
click at [708, 347] on button "Editar" at bounding box center [735, 354] width 73 height 25
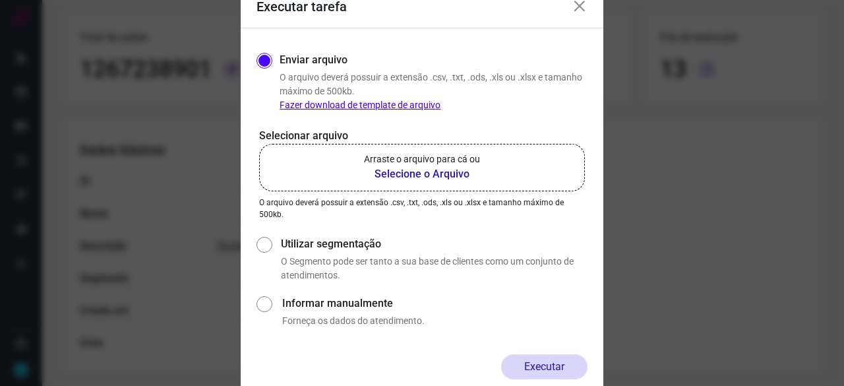
click at [419, 175] on b "Selecione o Arquivo" at bounding box center [422, 174] width 116 height 16
click at [0, 0] on input "Arraste o arquivo para cá ou Selecione o Arquivo" at bounding box center [0, 0] width 0 height 0
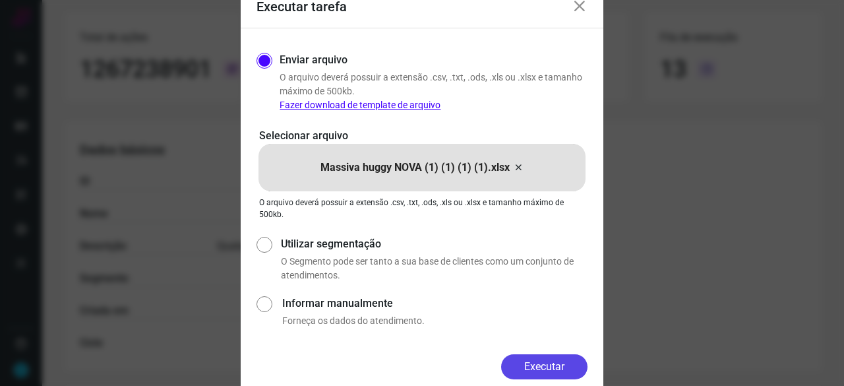
click at [523, 359] on button "Executar" at bounding box center [544, 366] width 86 height 25
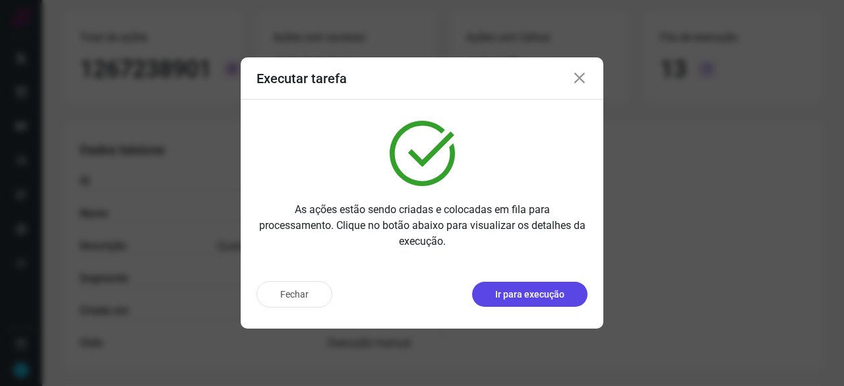
click at [533, 298] on p "Ir para execução" at bounding box center [529, 294] width 69 height 14
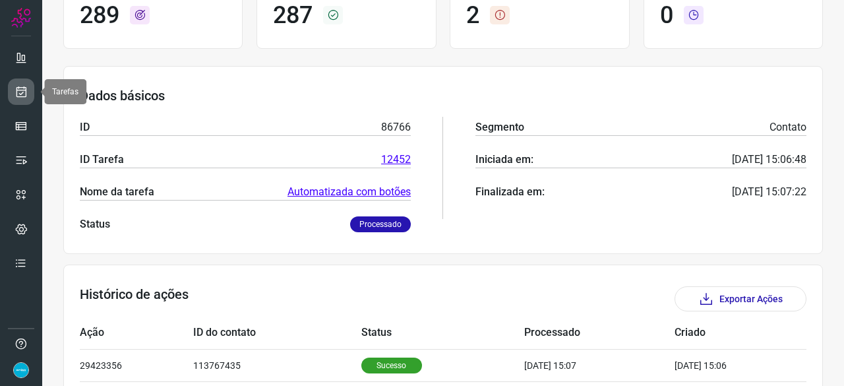
click at [25, 95] on icon at bounding box center [21, 91] width 14 height 13
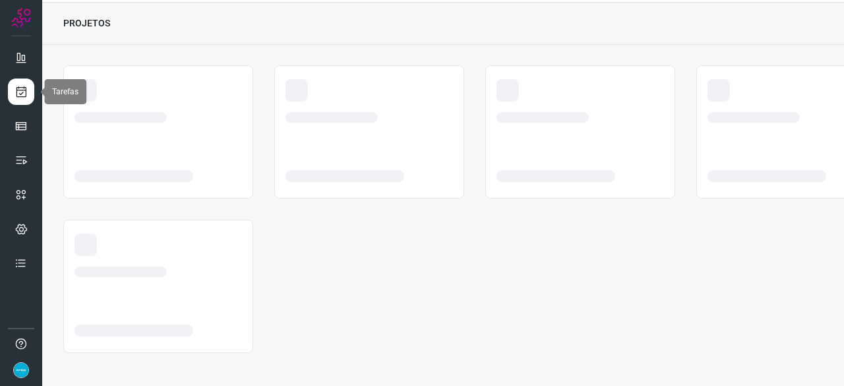
scroll to position [40, 0]
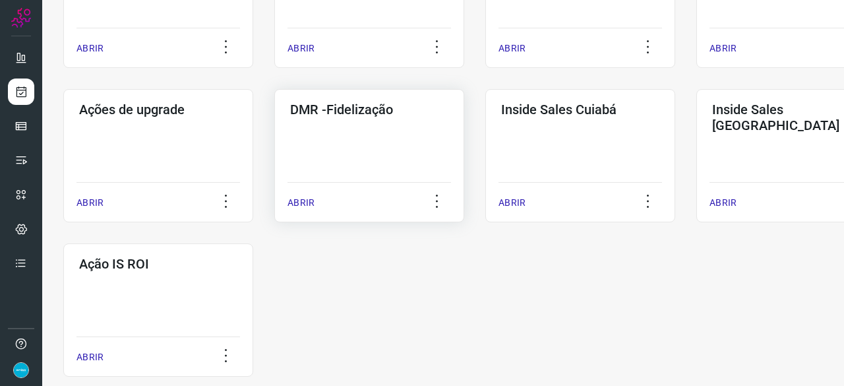
click at [298, 206] on p "ABRIR" at bounding box center [300, 203] width 27 height 14
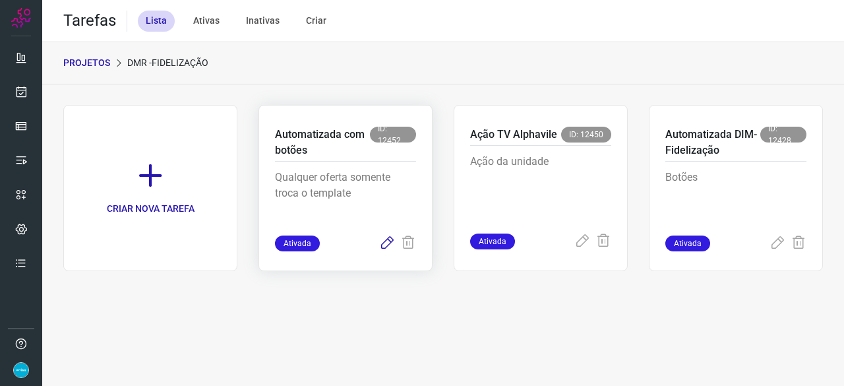
click at [382, 243] on icon at bounding box center [387, 243] width 16 height 16
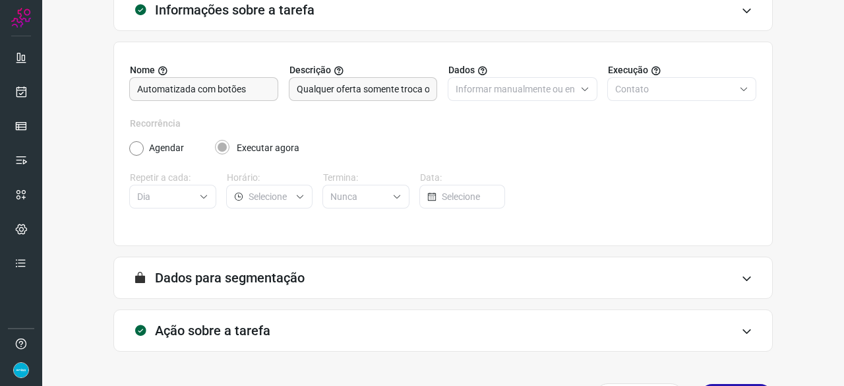
scroll to position [129, 0]
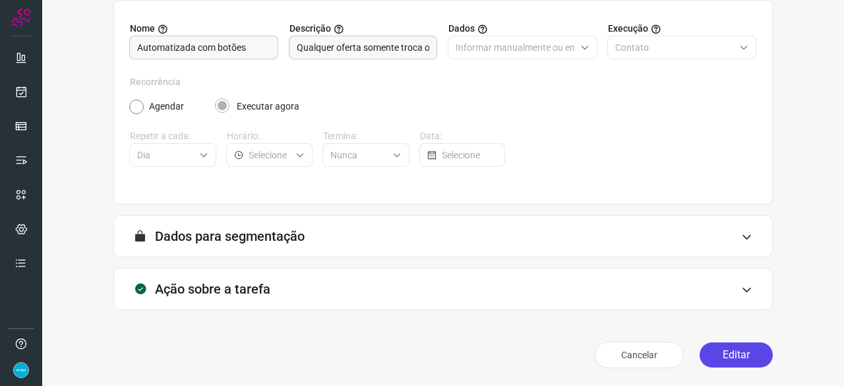
click at [726, 354] on button "Editar" at bounding box center [735, 354] width 73 height 25
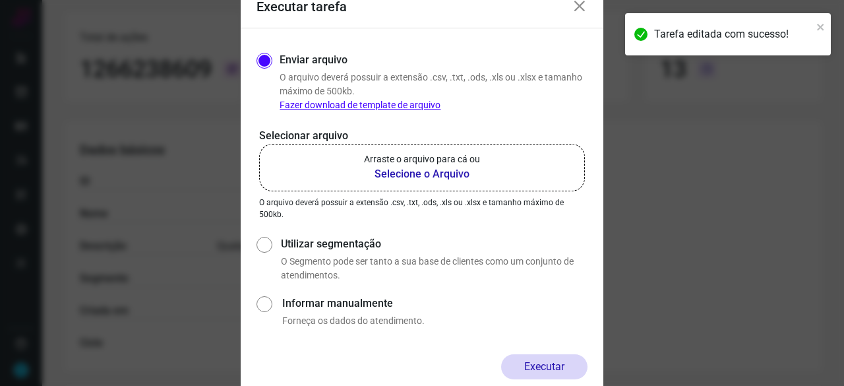
click at [414, 171] on b "Selecione o Arquivo" at bounding box center [422, 174] width 116 height 16
click at [0, 0] on input "Arraste o arquivo para cá ou Selecione o Arquivo" at bounding box center [0, 0] width 0 height 0
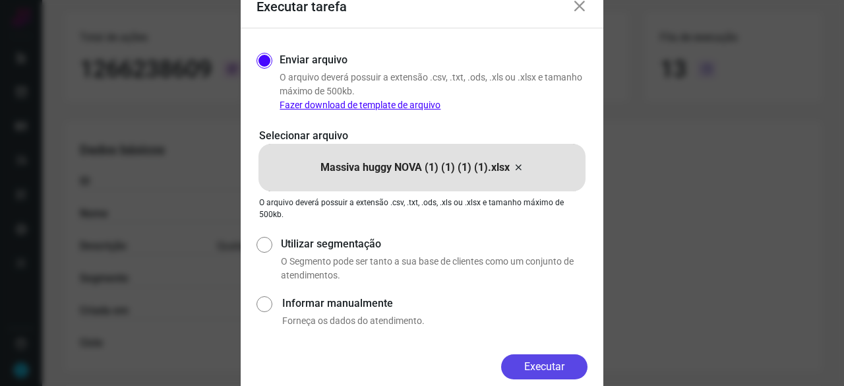
click at [556, 367] on button "Executar" at bounding box center [544, 366] width 86 height 25
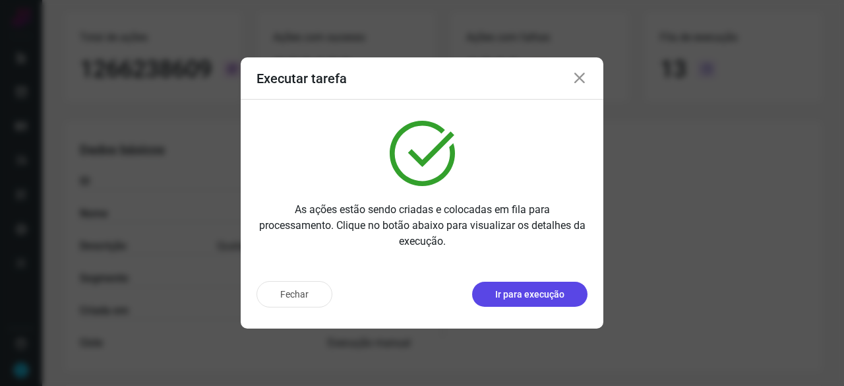
click at [529, 302] on button "Ir para execução" at bounding box center [529, 293] width 115 height 25
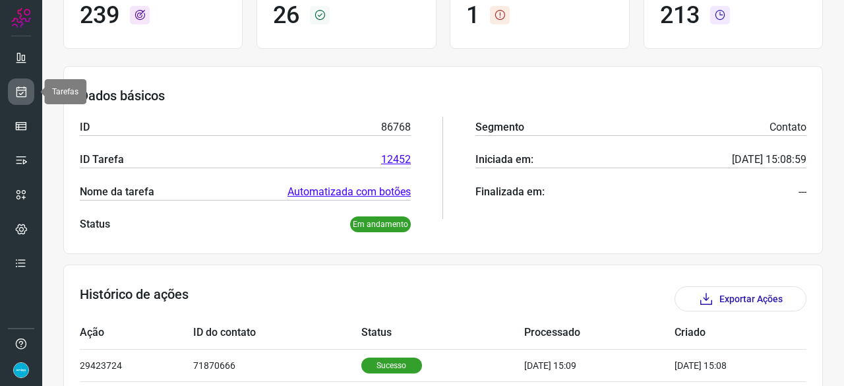
click at [28, 89] on link at bounding box center [21, 91] width 26 height 26
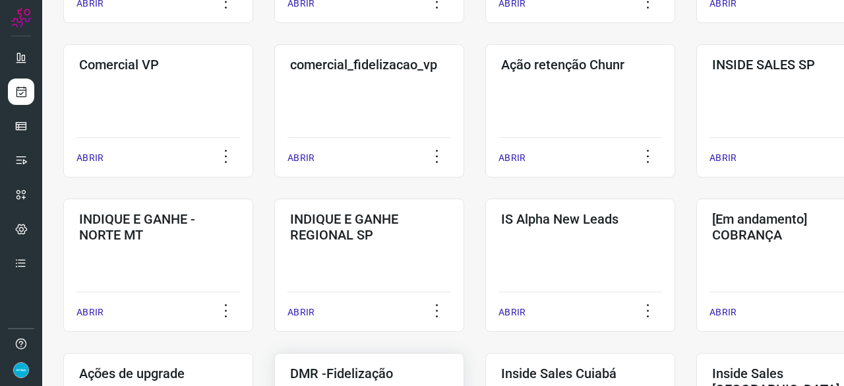
scroll to position [567, 0]
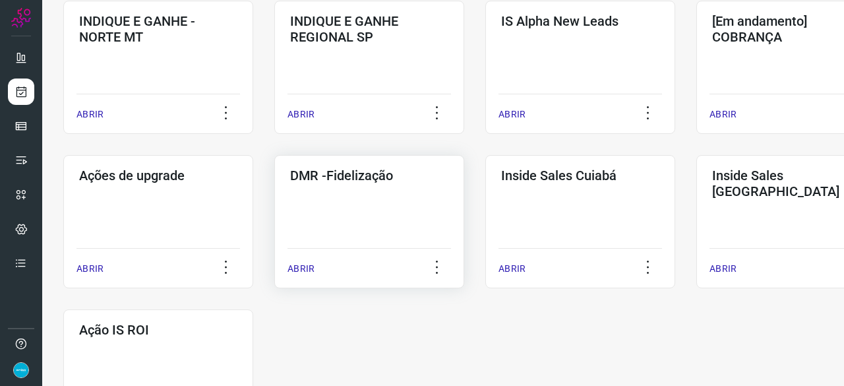
click at [307, 266] on p "ABRIR" at bounding box center [300, 269] width 27 height 14
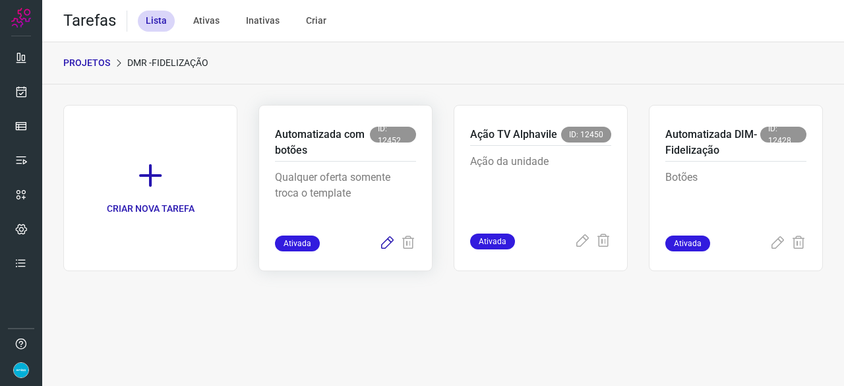
click at [384, 242] on icon at bounding box center [387, 243] width 16 height 16
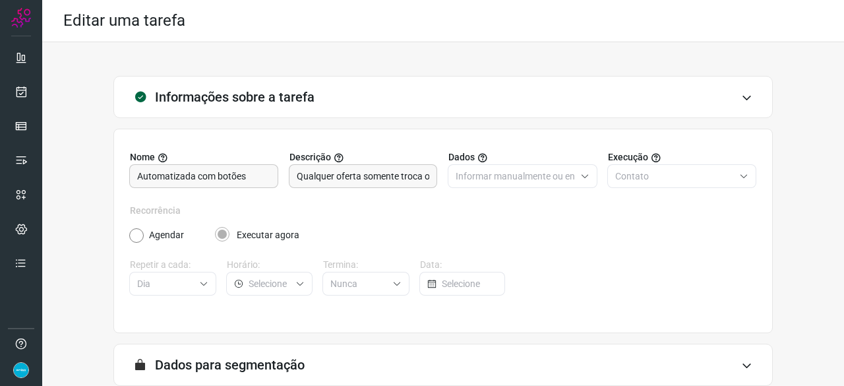
scroll to position [129, 0]
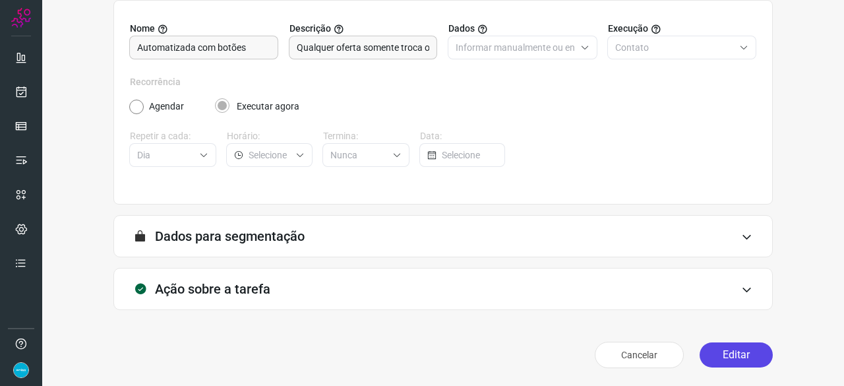
click at [748, 357] on button "Editar" at bounding box center [735, 354] width 73 height 25
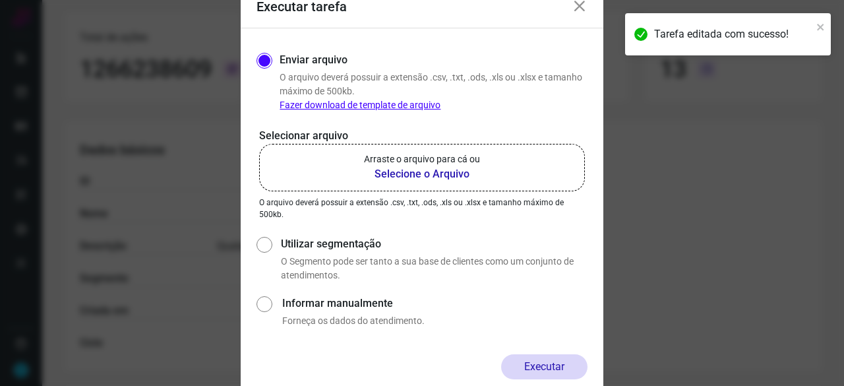
click at [390, 174] on b "Selecione o Arquivo" at bounding box center [422, 174] width 116 height 16
click at [0, 0] on input "Arraste o arquivo para cá ou Selecione o Arquivo" at bounding box center [0, 0] width 0 height 0
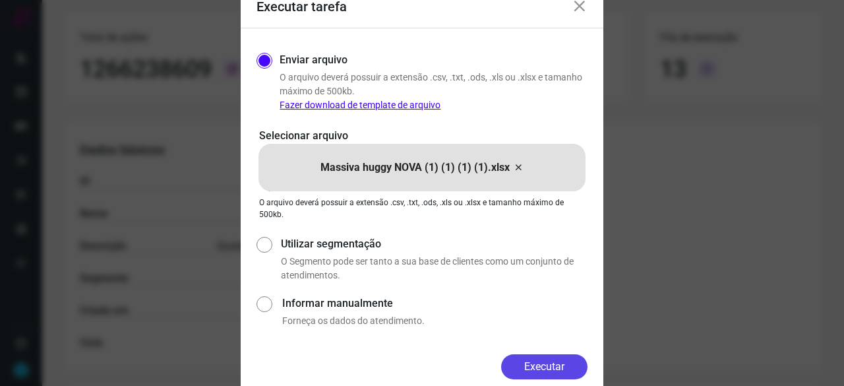
click at [522, 370] on button "Executar" at bounding box center [544, 366] width 86 height 25
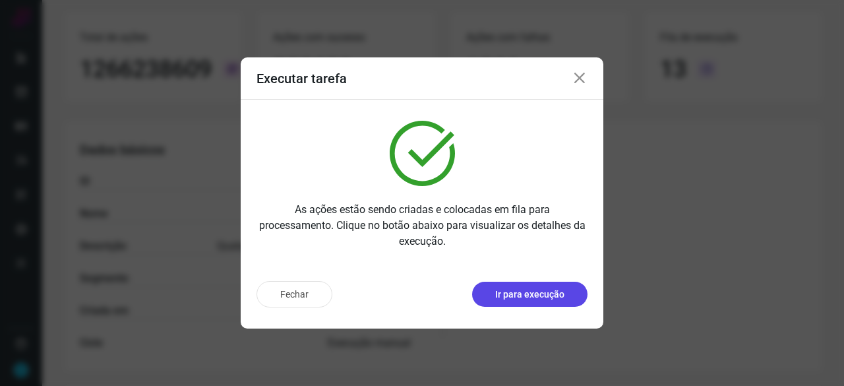
click at [523, 295] on p "Ir para execução" at bounding box center [529, 294] width 69 height 14
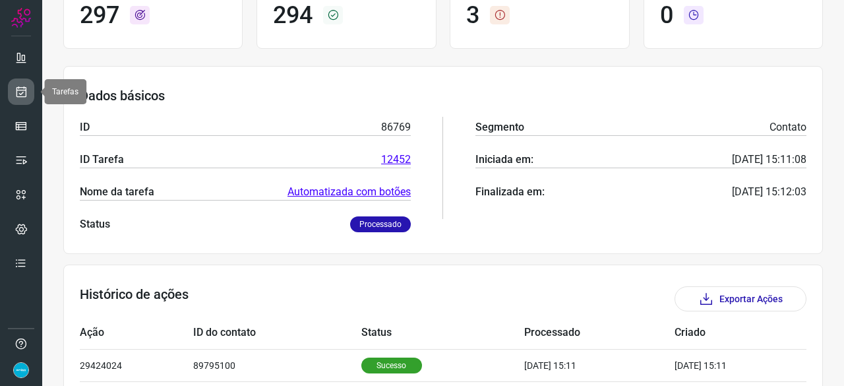
click at [26, 88] on icon at bounding box center [21, 91] width 14 height 13
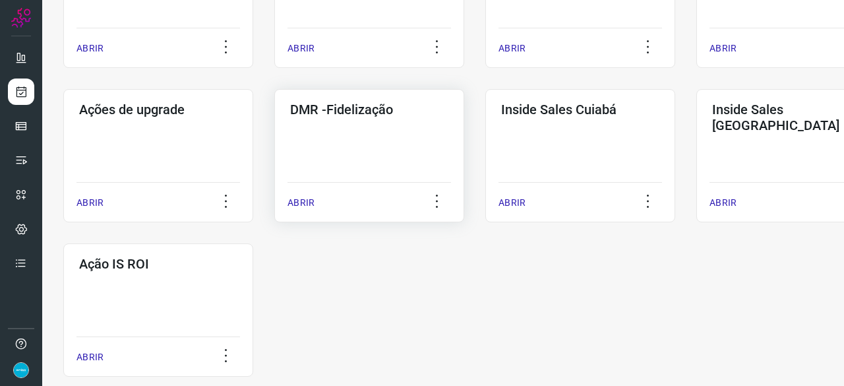
click at [303, 199] on p "ABRIR" at bounding box center [300, 203] width 27 height 14
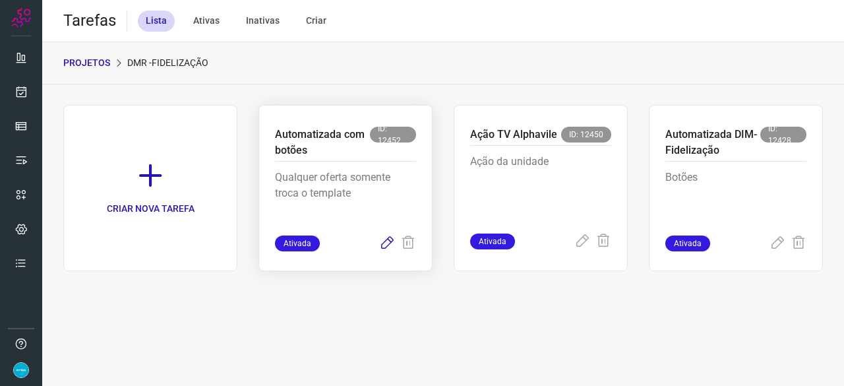
click at [385, 242] on icon at bounding box center [387, 243] width 16 height 16
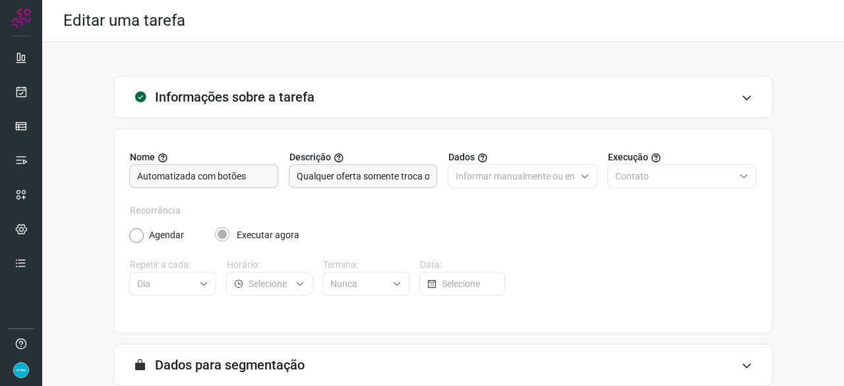
scroll to position [129, 0]
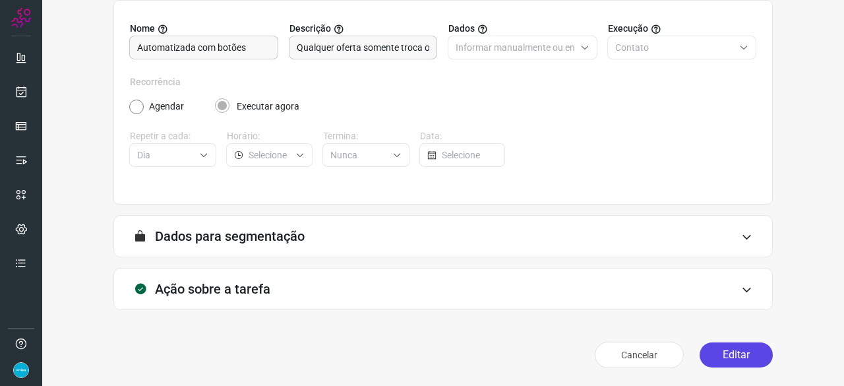
click at [751, 359] on button "Editar" at bounding box center [735, 354] width 73 height 25
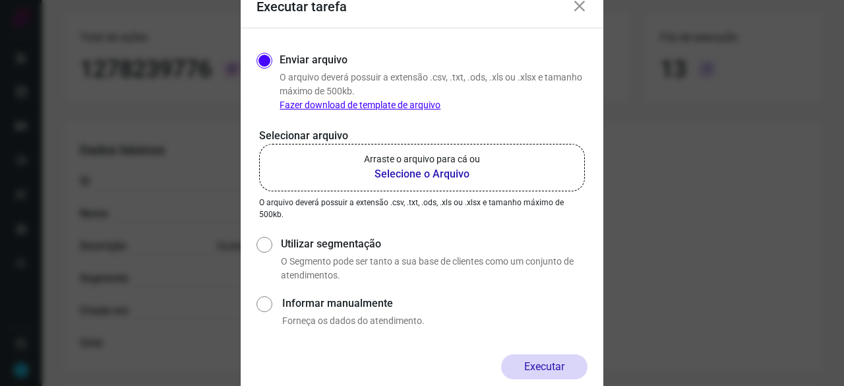
click at [440, 175] on b "Selecione o Arquivo" at bounding box center [422, 174] width 116 height 16
click at [0, 0] on input "Arraste o arquivo para cá ou Selecione o Arquivo" at bounding box center [0, 0] width 0 height 0
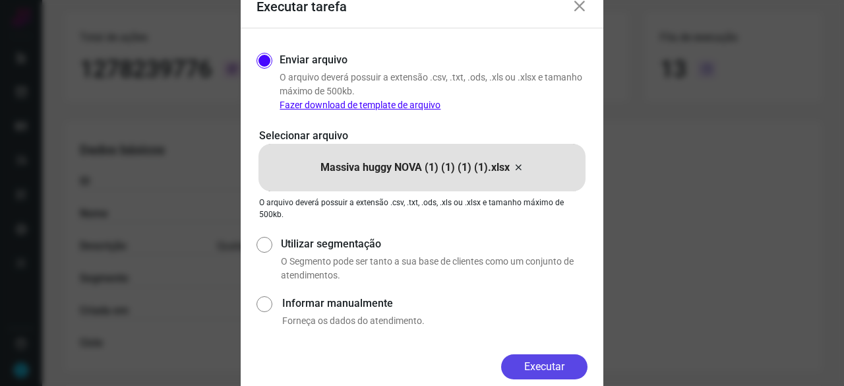
click at [564, 362] on button "Executar" at bounding box center [544, 366] width 86 height 25
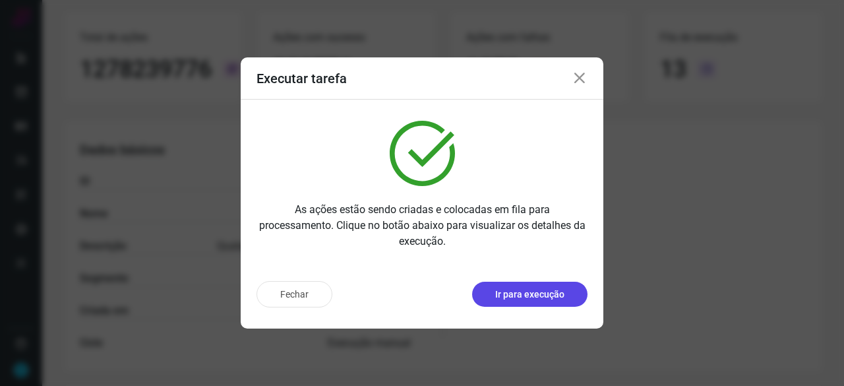
click at [527, 293] on p "Ir para execução" at bounding box center [529, 294] width 69 height 14
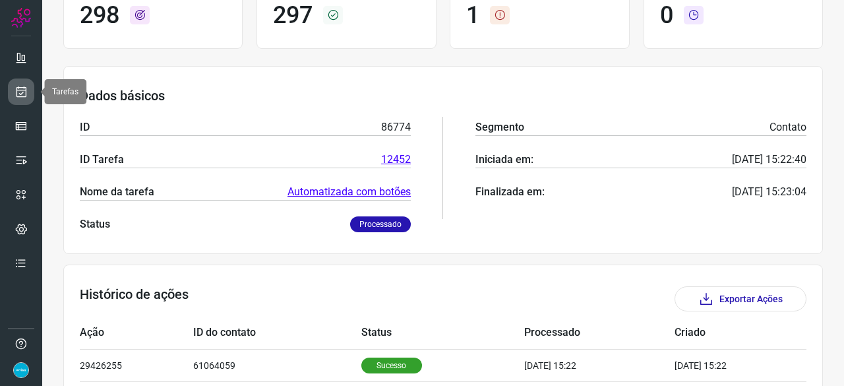
click at [26, 90] on icon at bounding box center [21, 91] width 14 height 13
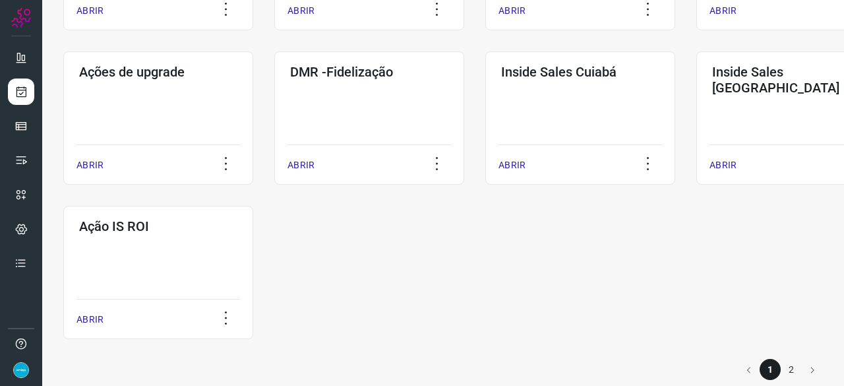
scroll to position [688, 0]
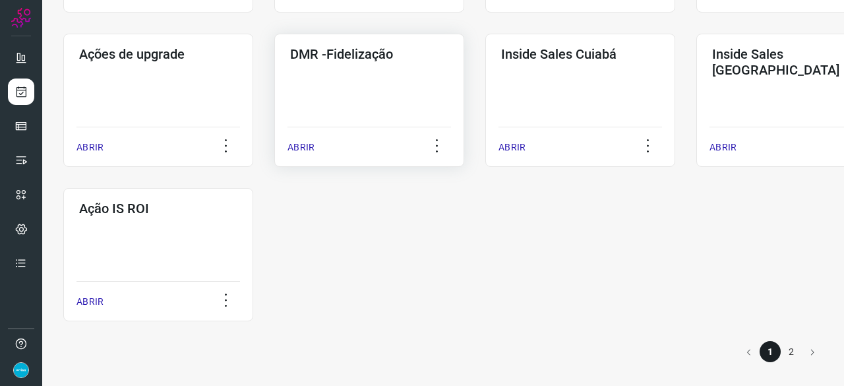
click at [306, 150] on p "ABRIR" at bounding box center [300, 147] width 27 height 14
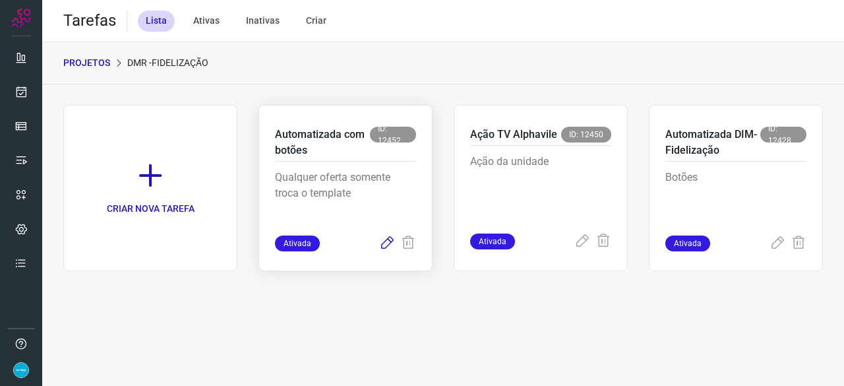
click at [391, 238] on icon at bounding box center [387, 243] width 16 height 16
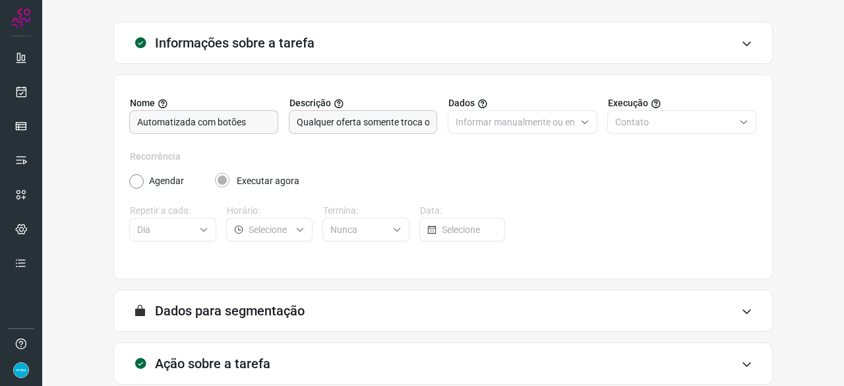
scroll to position [129, 0]
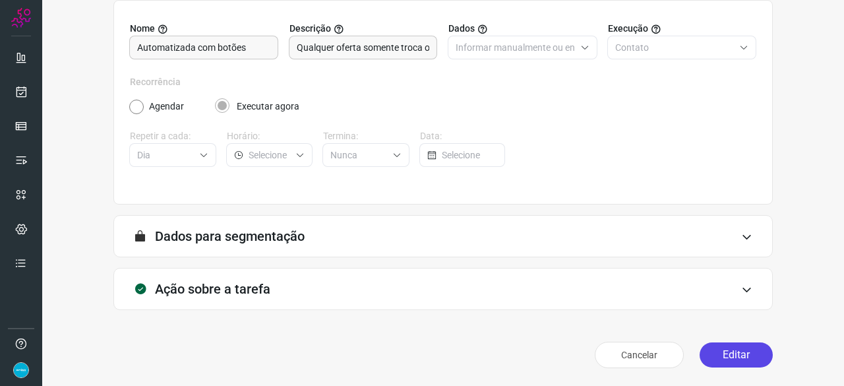
click at [742, 353] on button "Editar" at bounding box center [735, 354] width 73 height 25
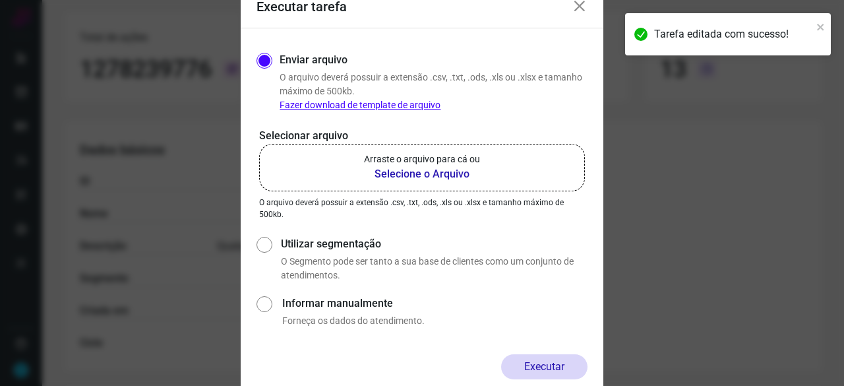
click at [398, 174] on b "Selecione o Arquivo" at bounding box center [422, 174] width 116 height 16
click at [0, 0] on input "Arraste o arquivo para cá ou Selecione o Arquivo" at bounding box center [0, 0] width 0 height 0
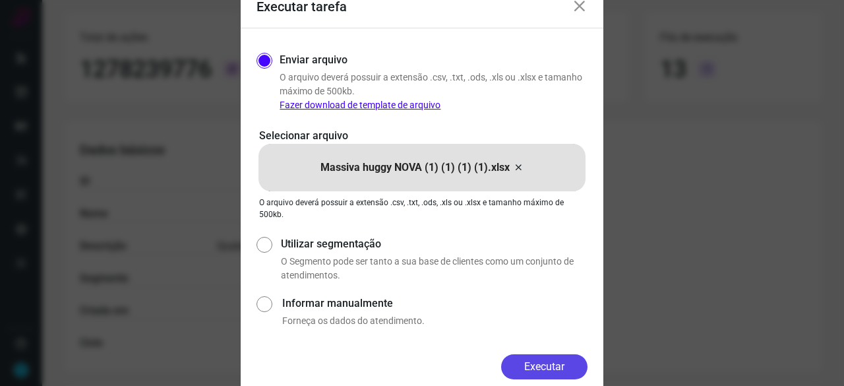
click at [562, 363] on button "Executar" at bounding box center [544, 366] width 86 height 25
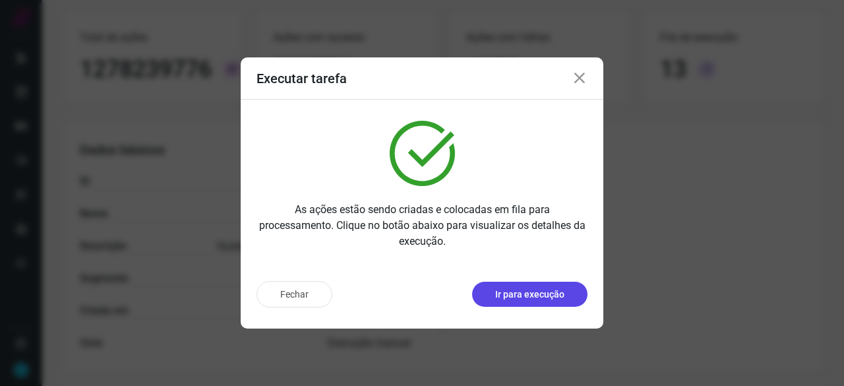
click at [519, 300] on p "Ir para execução" at bounding box center [529, 294] width 69 height 14
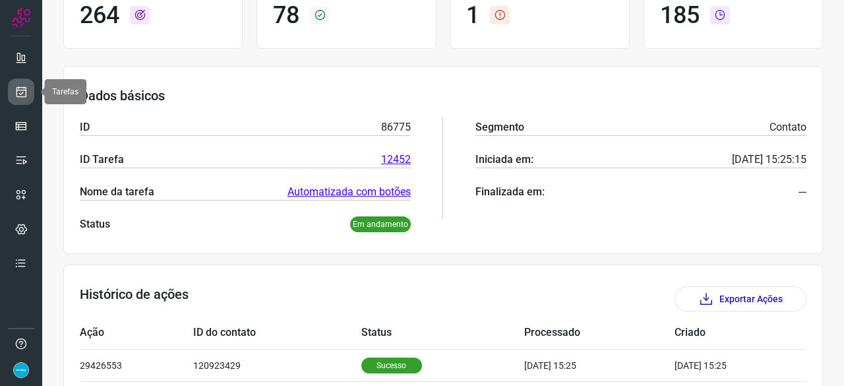
click at [28, 90] on link at bounding box center [21, 91] width 26 height 26
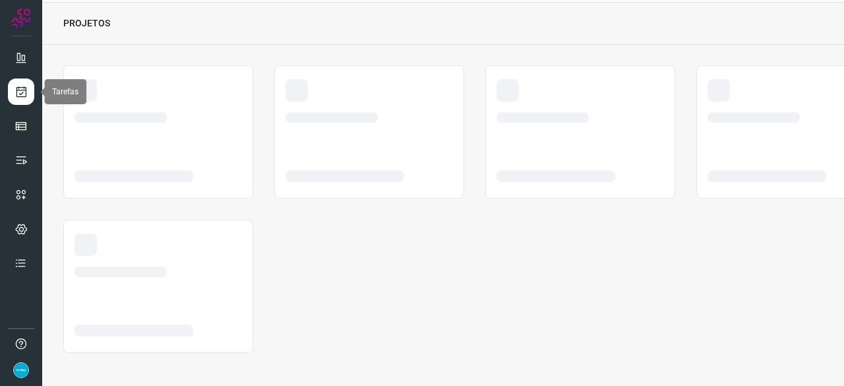
scroll to position [40, 0]
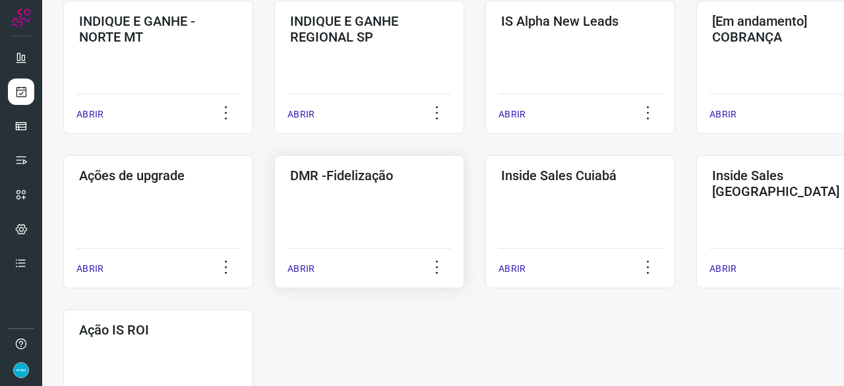
click at [306, 270] on p "ABRIR" at bounding box center [300, 269] width 27 height 14
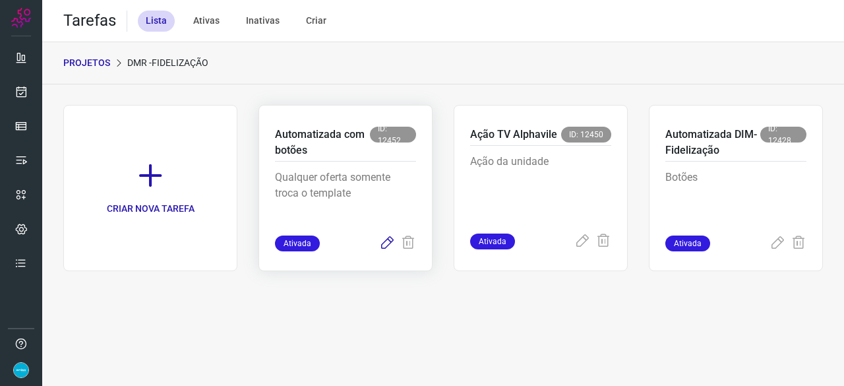
click at [384, 242] on icon at bounding box center [387, 243] width 16 height 16
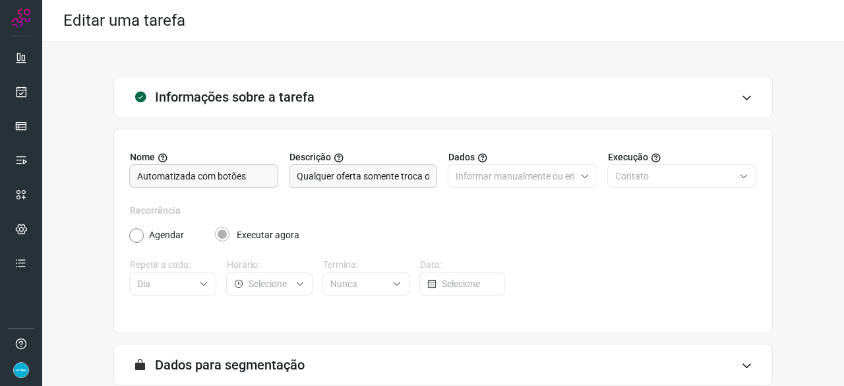
scroll to position [129, 0]
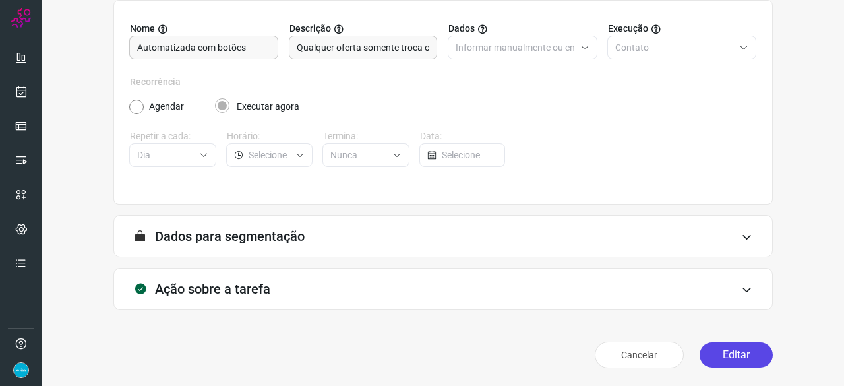
click at [719, 354] on button "Editar" at bounding box center [735, 354] width 73 height 25
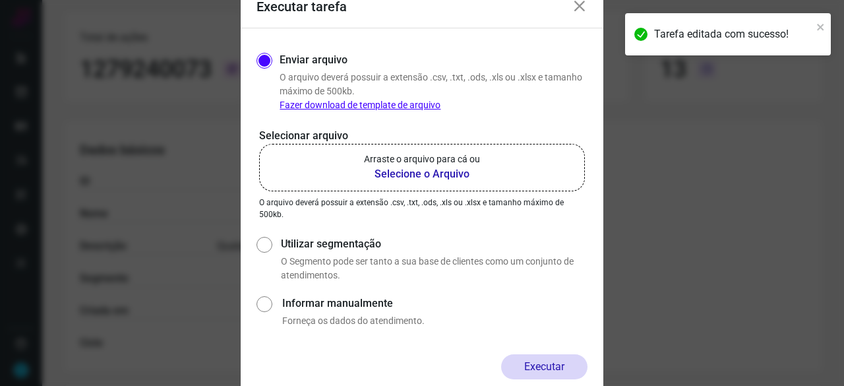
click at [418, 172] on b "Selecione o Arquivo" at bounding box center [422, 174] width 116 height 16
click at [0, 0] on input "Arraste o arquivo para cá ou Selecione o Arquivo" at bounding box center [0, 0] width 0 height 0
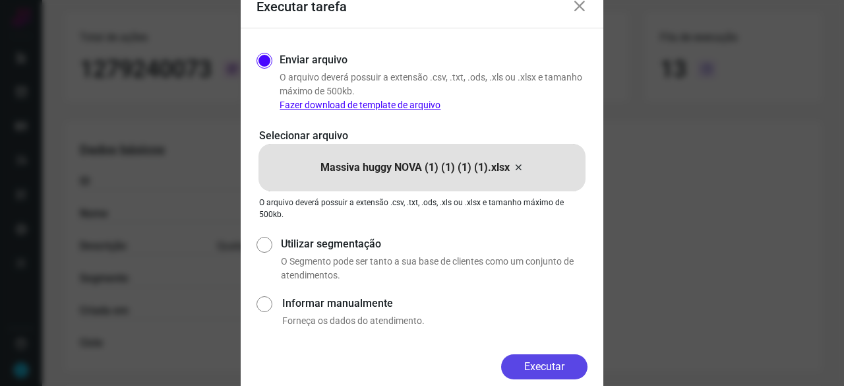
click at [563, 366] on button "Executar" at bounding box center [544, 366] width 86 height 25
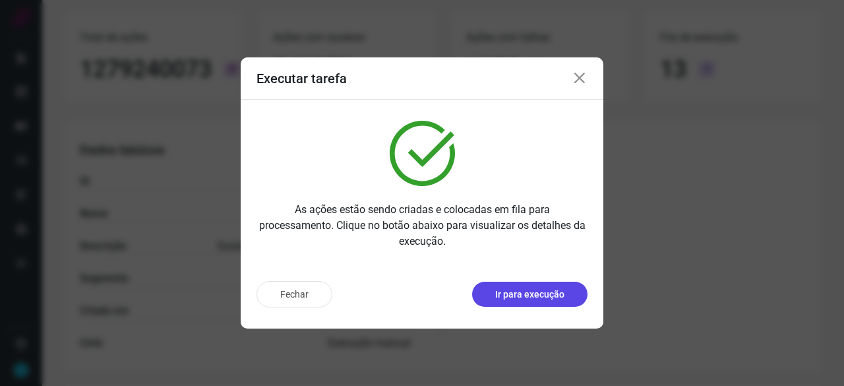
click at [530, 302] on button "Ir para execução" at bounding box center [529, 293] width 115 height 25
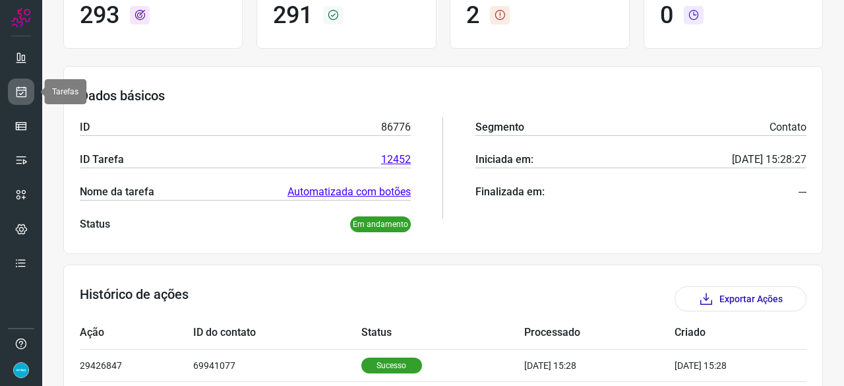
click at [26, 90] on icon at bounding box center [21, 91] width 14 height 13
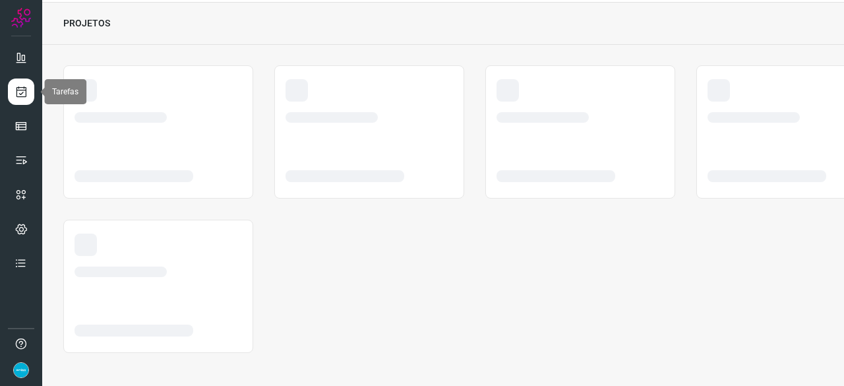
scroll to position [40, 0]
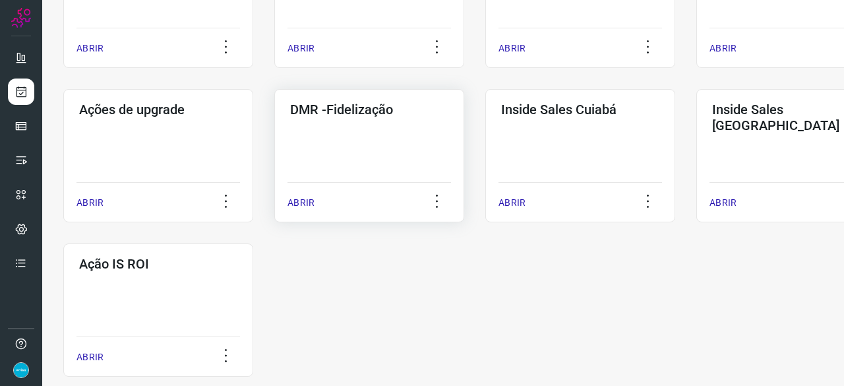
click at [302, 198] on p "ABRIR" at bounding box center [300, 203] width 27 height 14
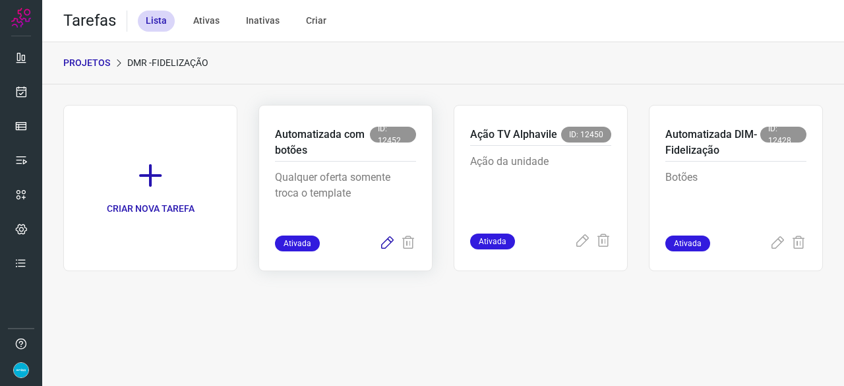
click at [390, 242] on icon at bounding box center [387, 243] width 16 height 16
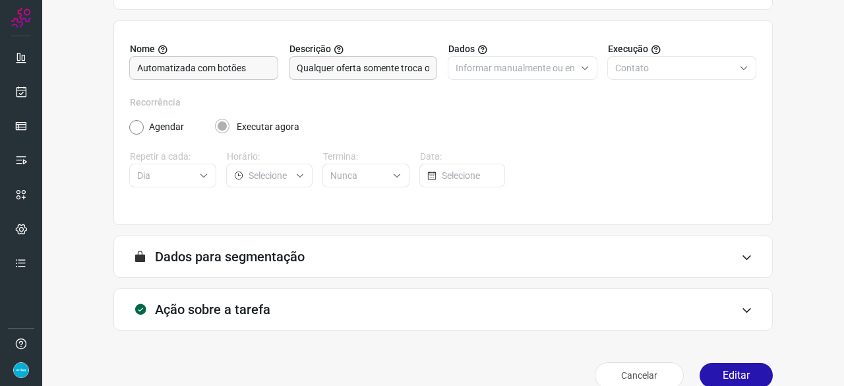
scroll to position [129, 0]
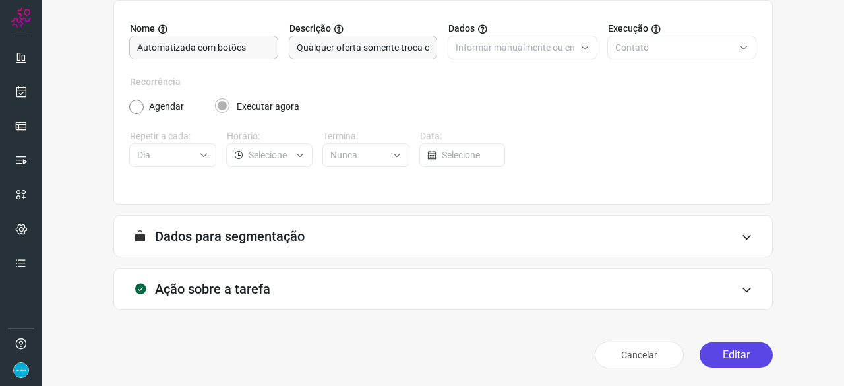
click at [716, 355] on button "Editar" at bounding box center [735, 354] width 73 height 25
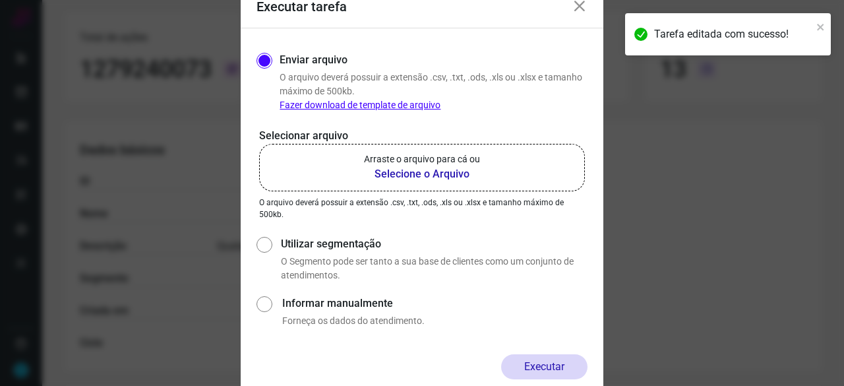
click at [384, 175] on b "Selecione o Arquivo" at bounding box center [422, 174] width 116 height 16
click at [0, 0] on input "Arraste o arquivo para cá ou Selecione o Arquivo" at bounding box center [0, 0] width 0 height 0
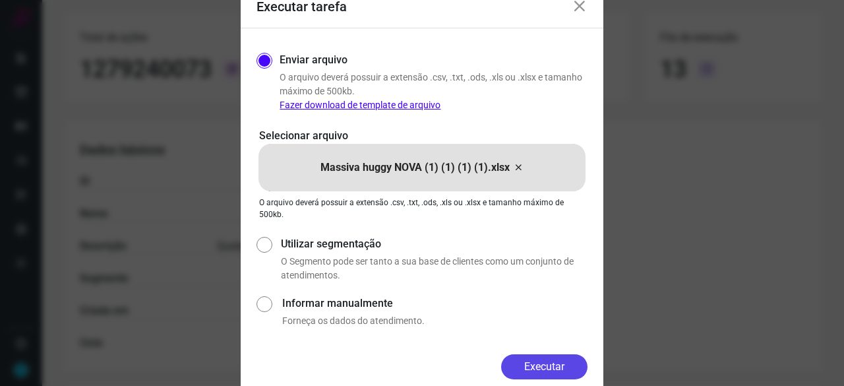
click at [562, 369] on button "Executar" at bounding box center [544, 366] width 86 height 25
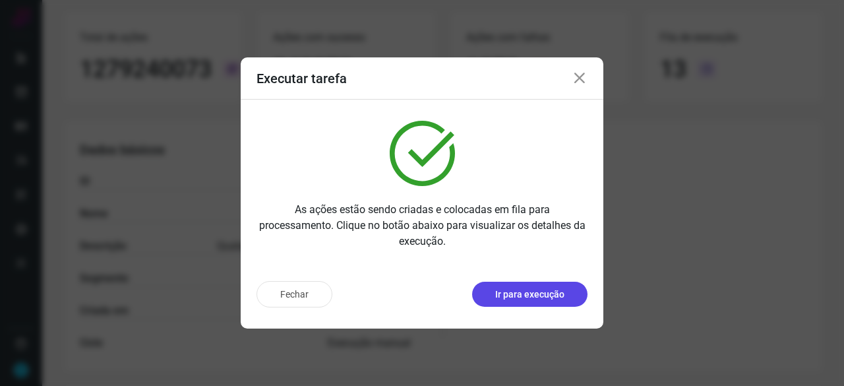
click at [559, 290] on p "Ir para execução" at bounding box center [529, 294] width 69 height 14
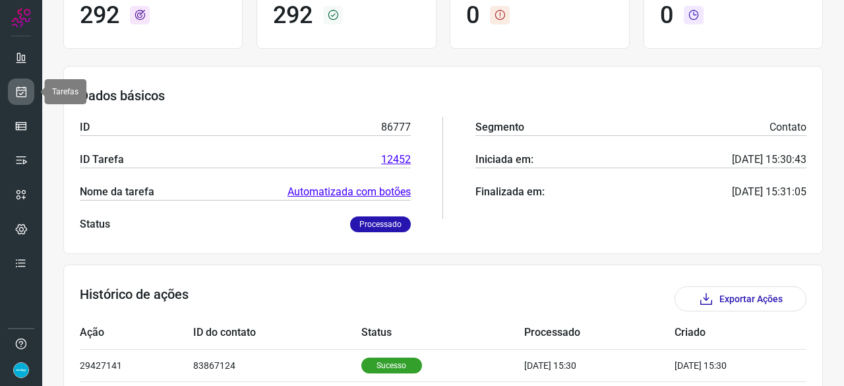
click at [26, 81] on link at bounding box center [21, 91] width 26 height 26
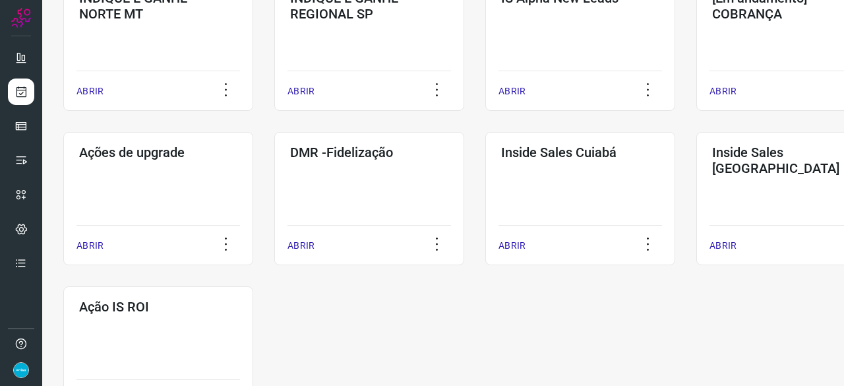
scroll to position [688, 0]
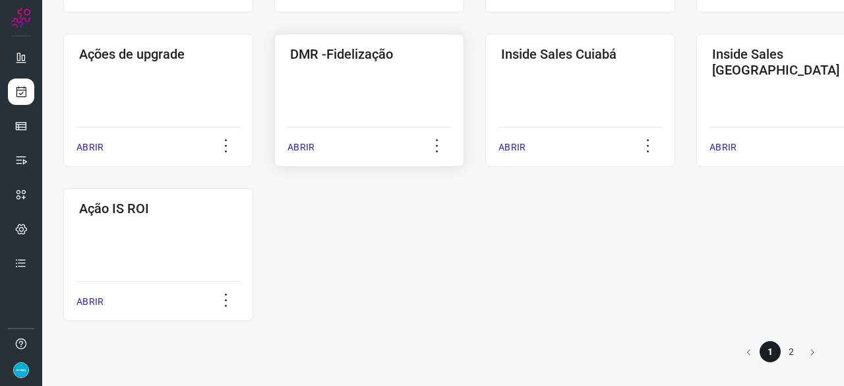
click at [312, 144] on p "ABRIR" at bounding box center [300, 147] width 27 height 14
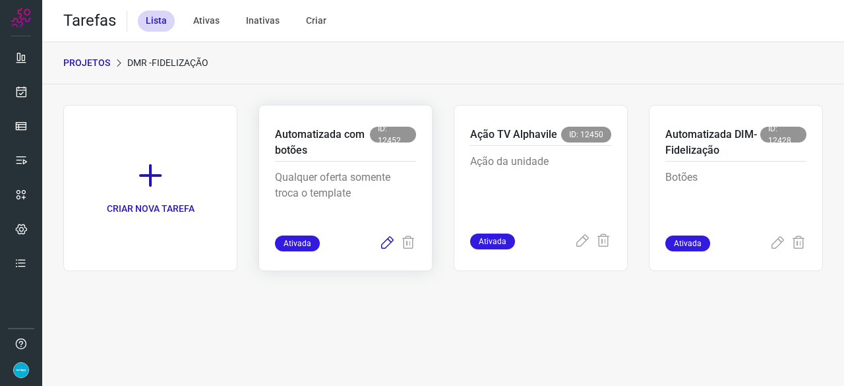
click at [391, 239] on icon at bounding box center [387, 243] width 16 height 16
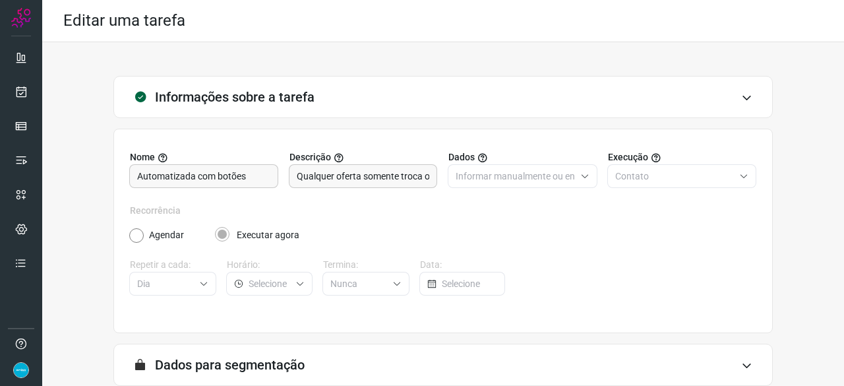
scroll to position [129, 0]
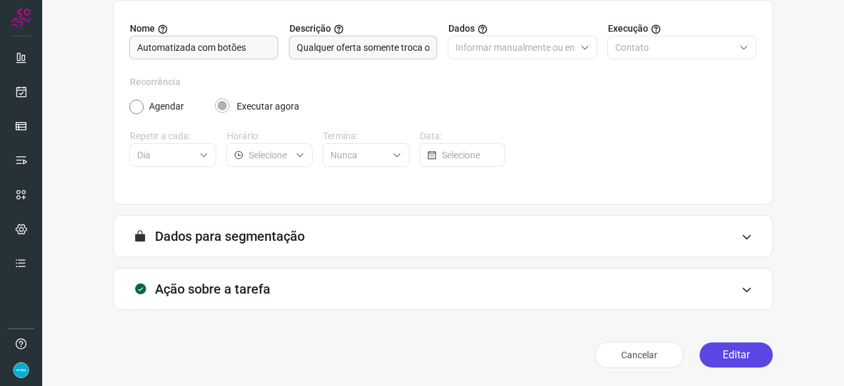
click at [721, 347] on button "Editar" at bounding box center [735, 354] width 73 height 25
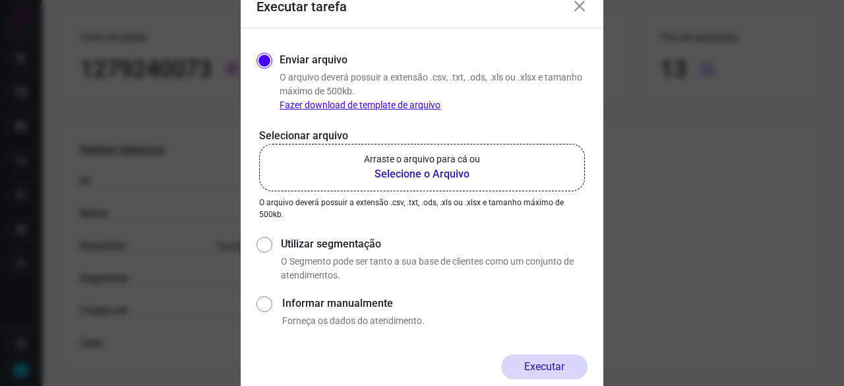
click at [437, 169] on b "Selecione o Arquivo" at bounding box center [422, 174] width 116 height 16
click at [0, 0] on input "Arraste o arquivo para cá ou Selecione o Arquivo" at bounding box center [0, 0] width 0 height 0
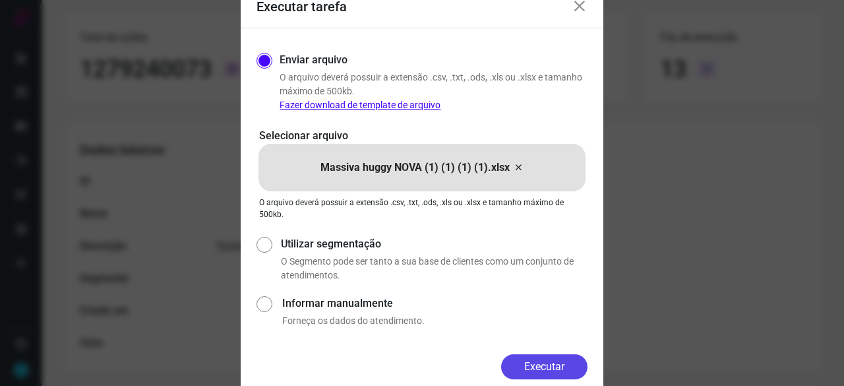
click at [551, 368] on button "Executar" at bounding box center [544, 366] width 86 height 25
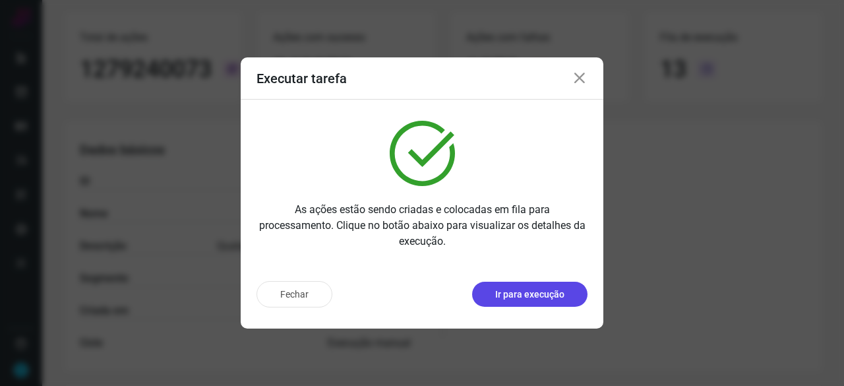
click at [523, 295] on p "Ir para execução" at bounding box center [529, 294] width 69 height 14
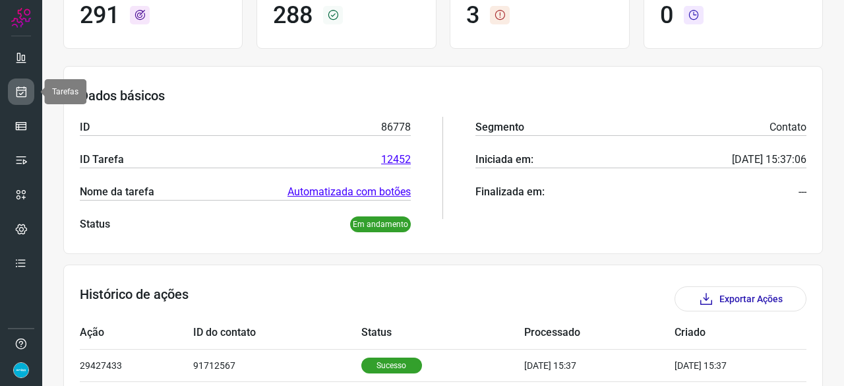
click at [22, 93] on icon at bounding box center [21, 91] width 14 height 13
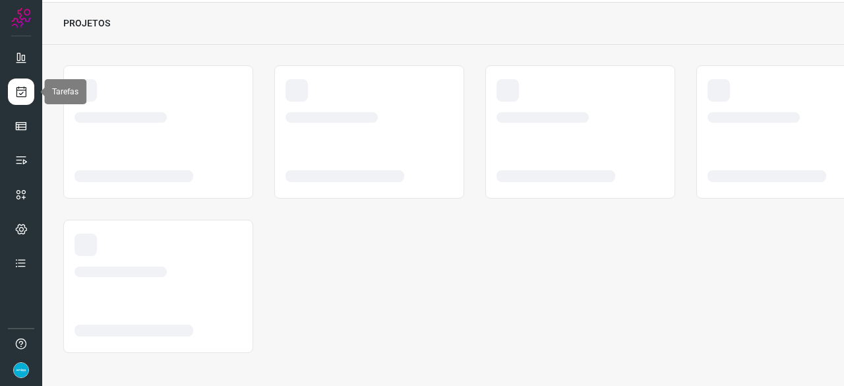
scroll to position [40, 0]
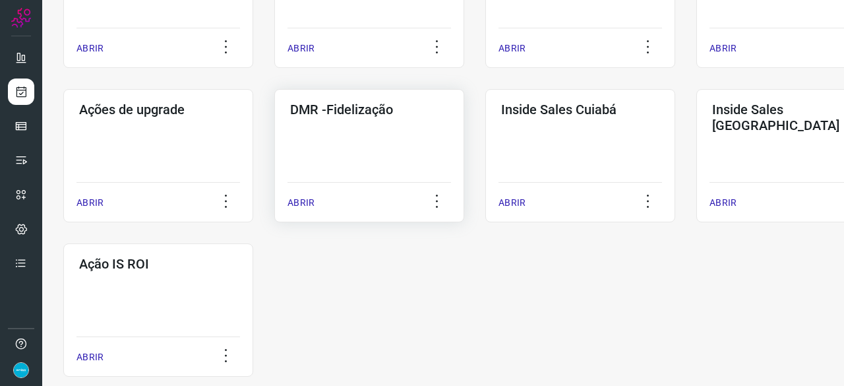
click at [310, 202] on p "ABRIR" at bounding box center [300, 203] width 27 height 14
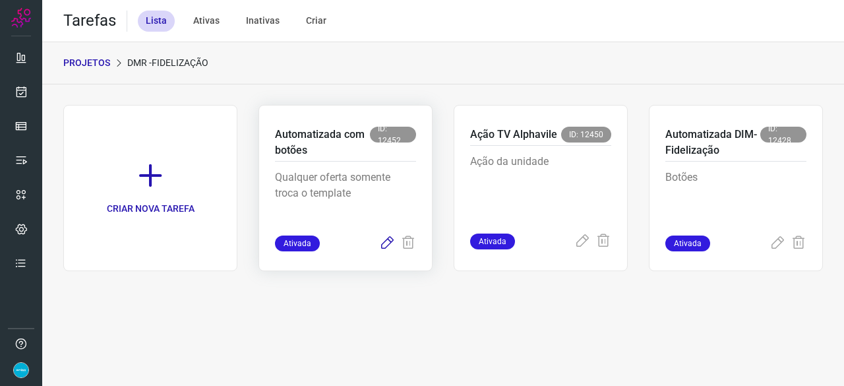
click at [384, 243] on icon at bounding box center [387, 243] width 16 height 16
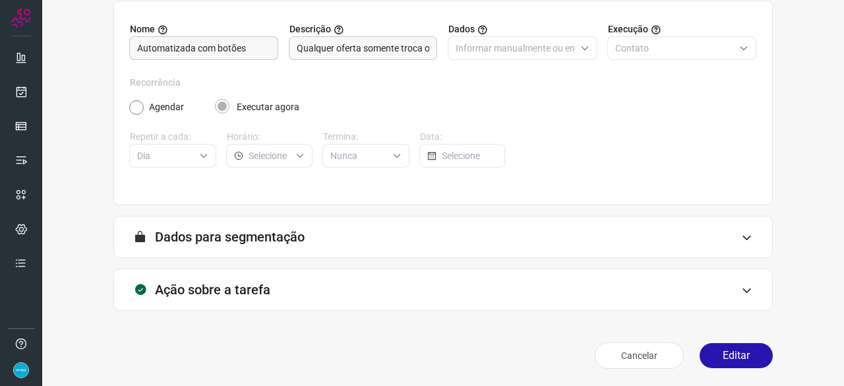
scroll to position [129, 0]
click at [736, 350] on button "Editar" at bounding box center [735, 354] width 73 height 25
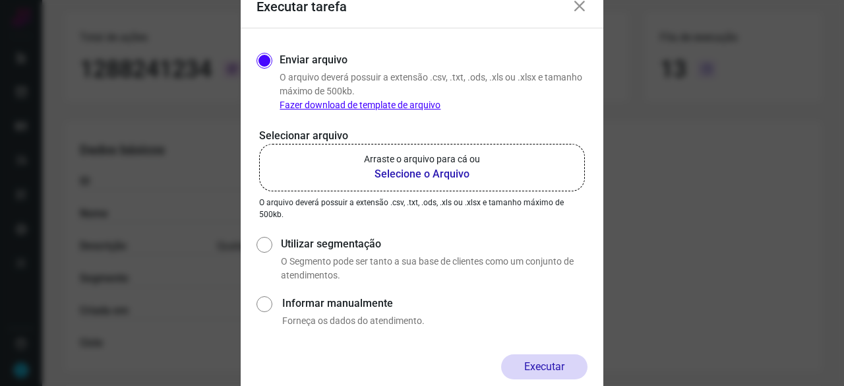
click at [420, 175] on b "Selecione o Arquivo" at bounding box center [422, 174] width 116 height 16
click at [0, 0] on input "Arraste o arquivo para cá ou Selecione o Arquivo" at bounding box center [0, 0] width 0 height 0
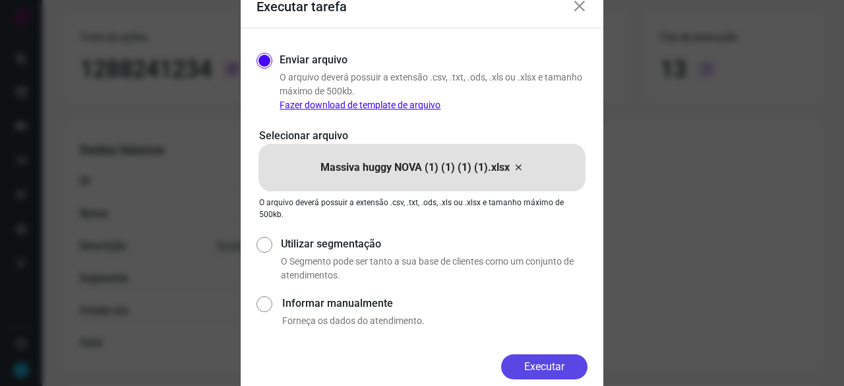
click at [561, 366] on button "Executar" at bounding box center [544, 366] width 86 height 25
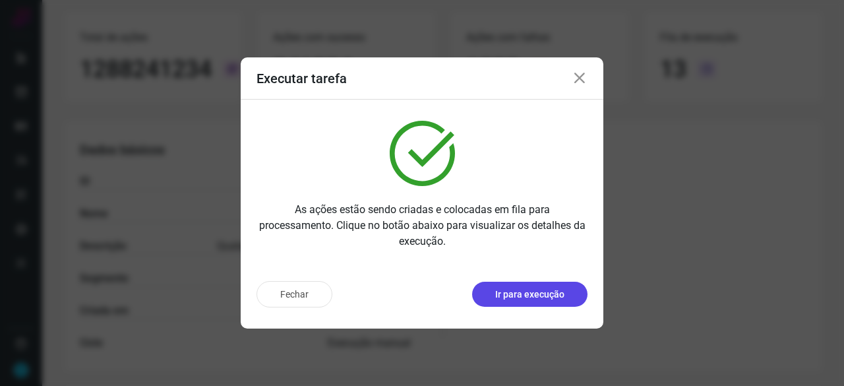
click at [537, 295] on p "Ir para execução" at bounding box center [529, 294] width 69 height 14
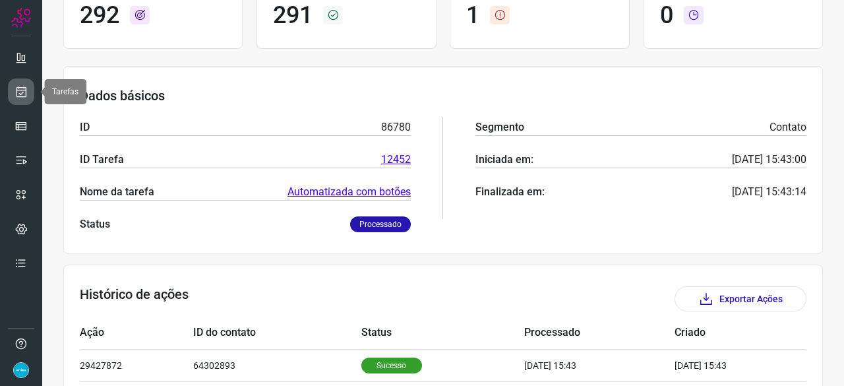
click at [24, 85] on icon at bounding box center [21, 91] width 14 height 13
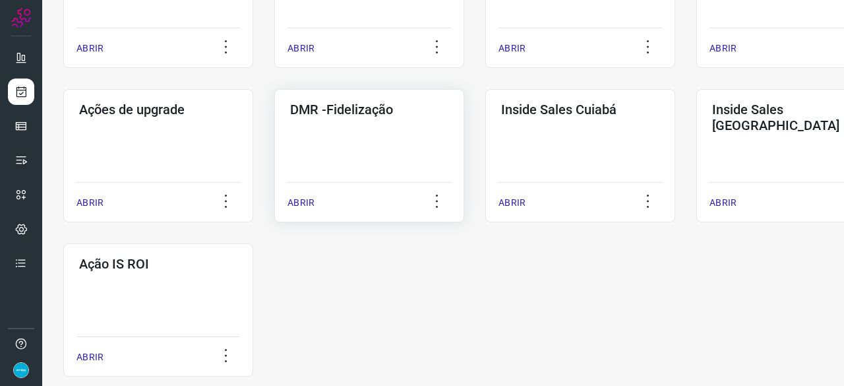
click at [297, 203] on p "ABRIR" at bounding box center [300, 203] width 27 height 14
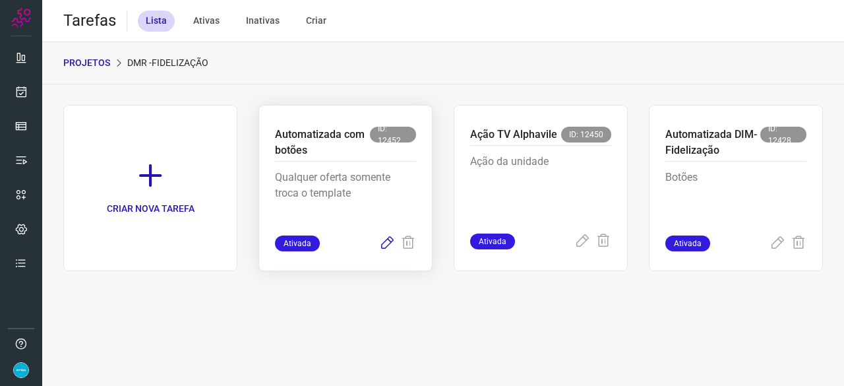
click at [382, 241] on icon at bounding box center [387, 243] width 16 height 16
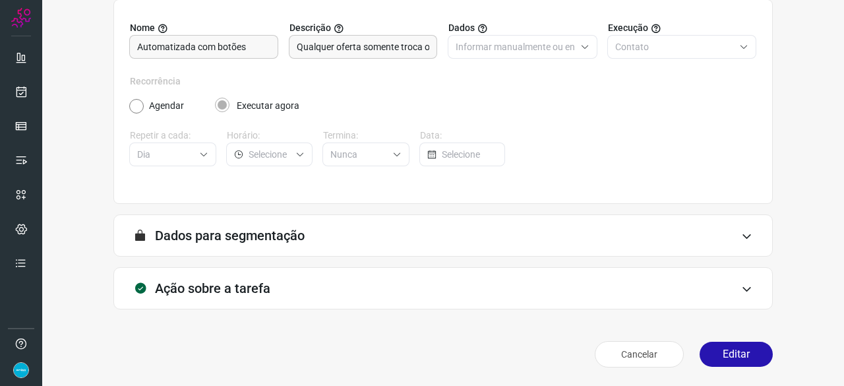
scroll to position [129, 0]
click at [733, 351] on button "Editar" at bounding box center [735, 354] width 73 height 25
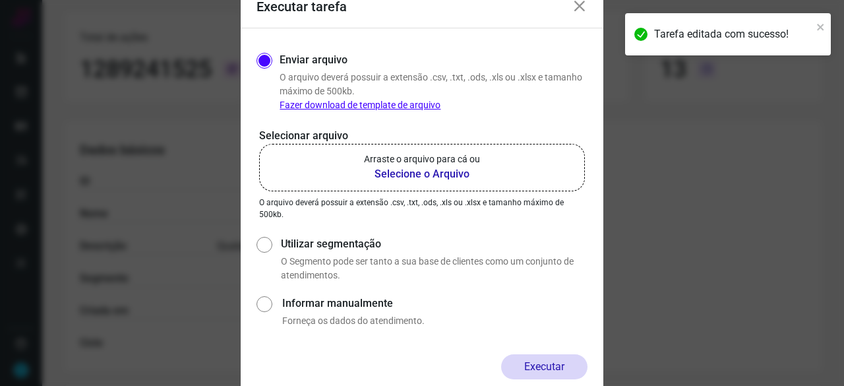
click at [382, 176] on b "Selecione o Arquivo" at bounding box center [422, 174] width 116 height 16
click at [0, 0] on input "Arraste o arquivo para cá ou Selecione o Arquivo" at bounding box center [0, 0] width 0 height 0
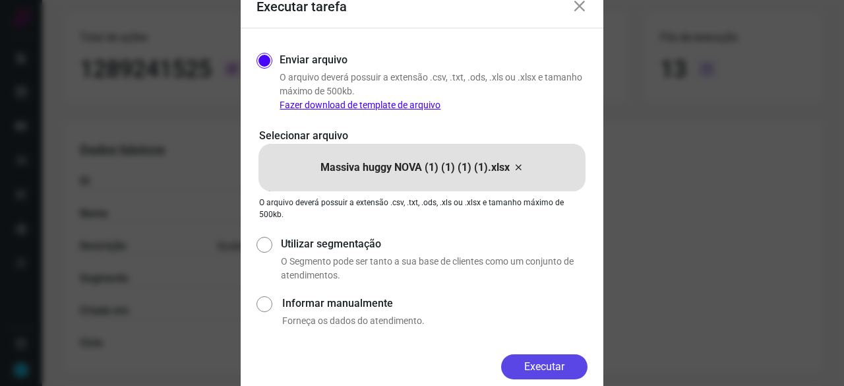
click at [545, 370] on button "Executar" at bounding box center [544, 366] width 86 height 25
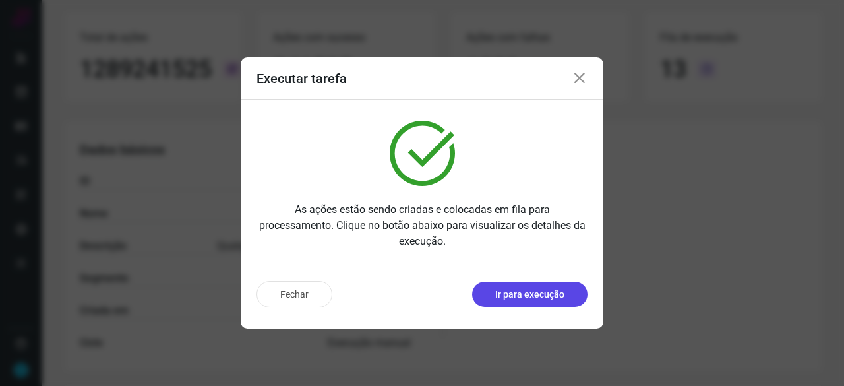
click at [534, 291] on p "Ir para execução" at bounding box center [529, 294] width 69 height 14
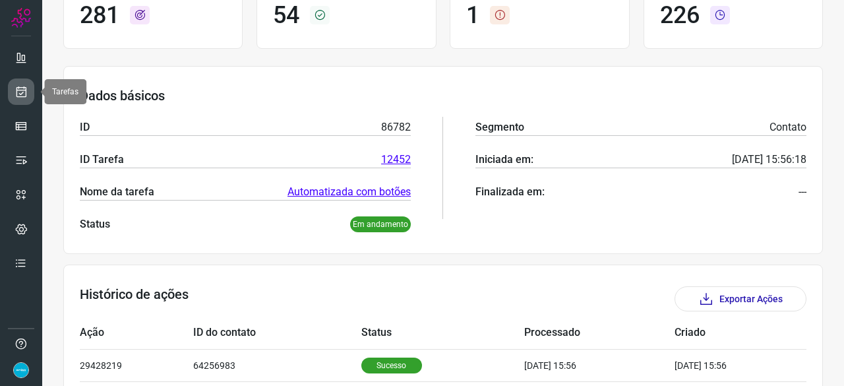
click at [25, 92] on icon at bounding box center [21, 91] width 14 height 13
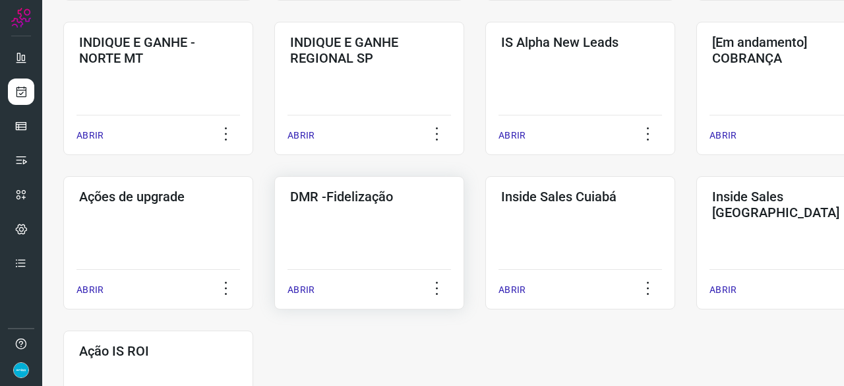
scroll to position [567, 0]
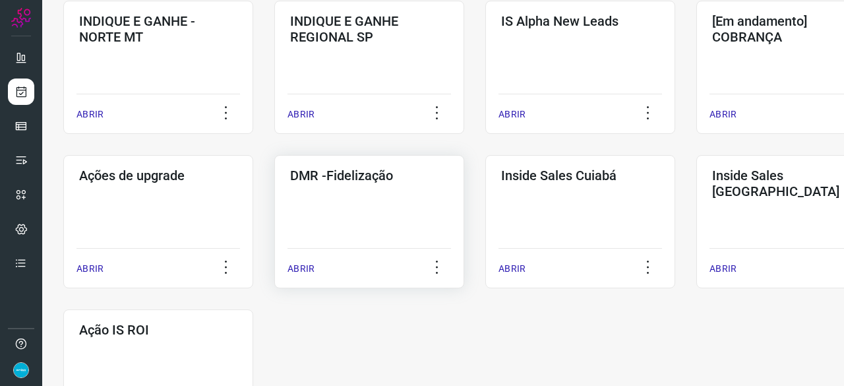
click at [299, 271] on p "ABRIR" at bounding box center [300, 269] width 27 height 14
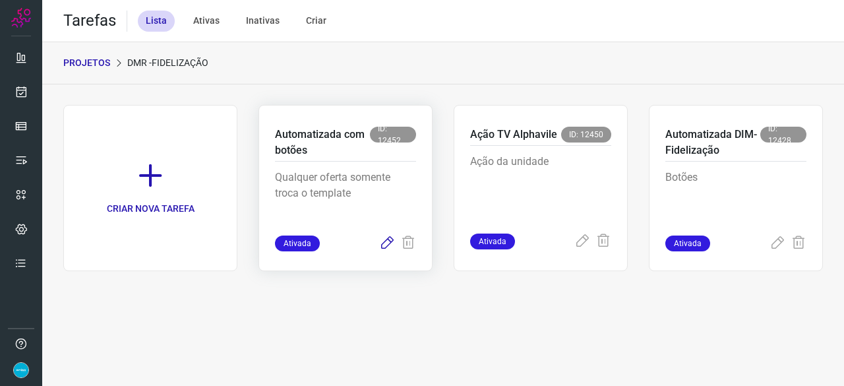
click at [388, 239] on icon at bounding box center [387, 243] width 16 height 16
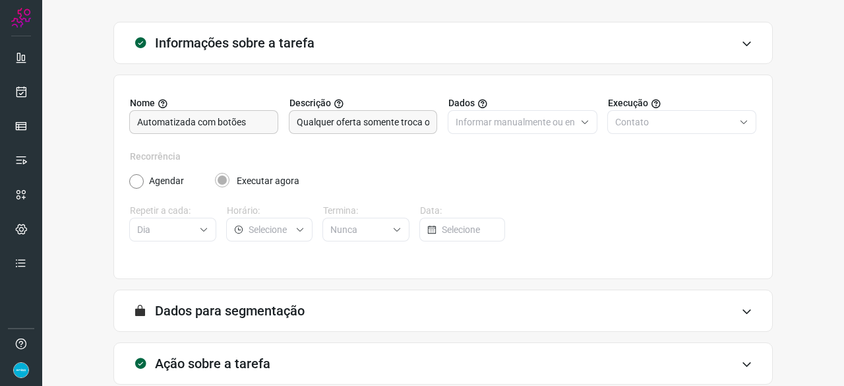
scroll to position [129, 0]
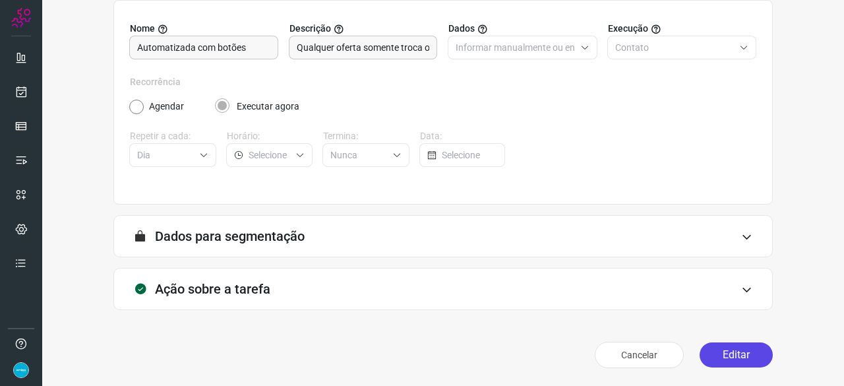
click at [731, 354] on button "Editar" at bounding box center [735, 354] width 73 height 25
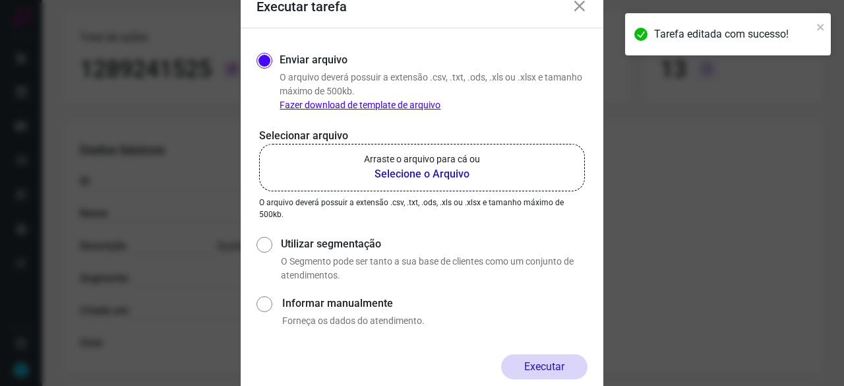
click at [411, 171] on b "Selecione o Arquivo" at bounding box center [422, 174] width 116 height 16
click at [0, 0] on input "Arraste o arquivo para cá ou Selecione o Arquivo" at bounding box center [0, 0] width 0 height 0
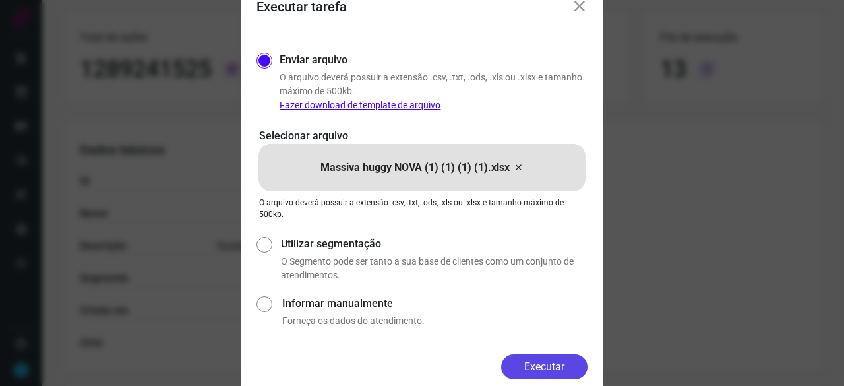
click at [561, 372] on button "Executar" at bounding box center [544, 366] width 86 height 25
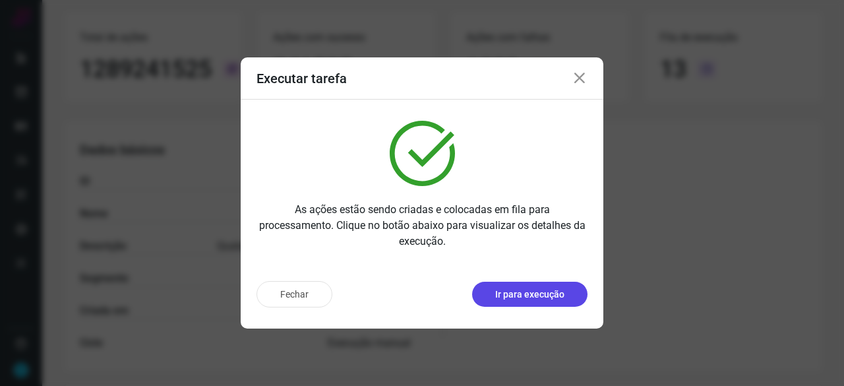
click at [517, 289] on p "Ir para execução" at bounding box center [529, 294] width 69 height 14
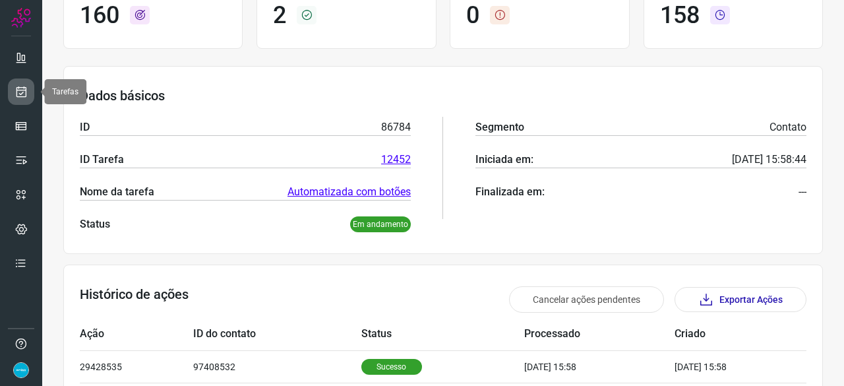
click at [26, 90] on icon at bounding box center [21, 91] width 14 height 13
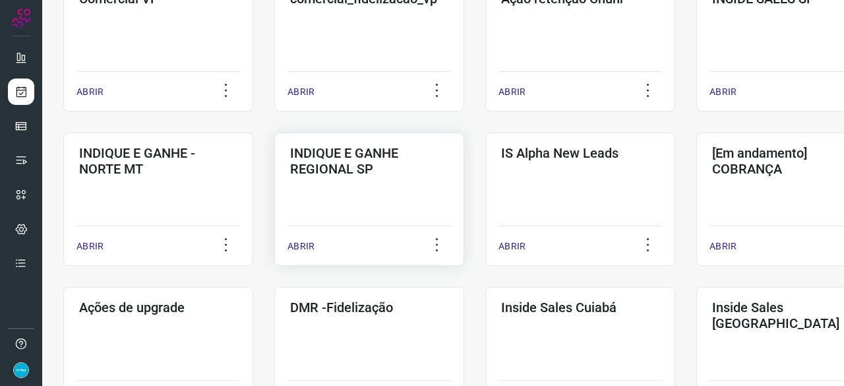
scroll to position [567, 0]
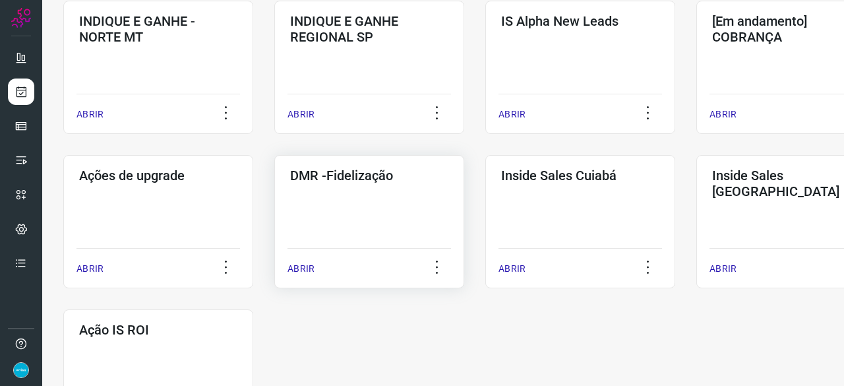
click at [295, 265] on p "ABRIR" at bounding box center [300, 269] width 27 height 14
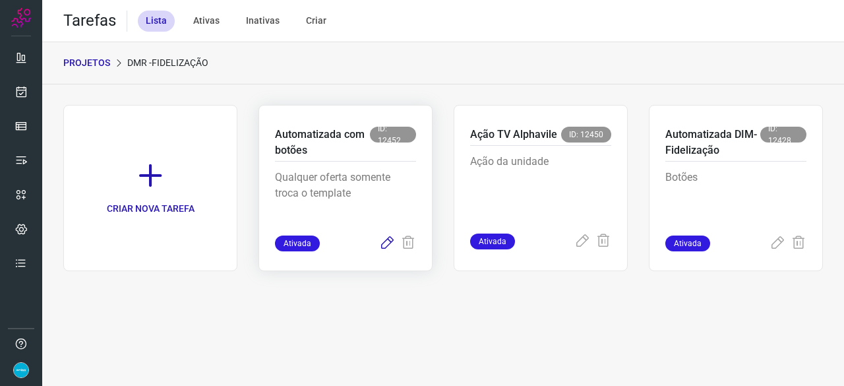
click at [387, 241] on icon at bounding box center [387, 243] width 16 height 16
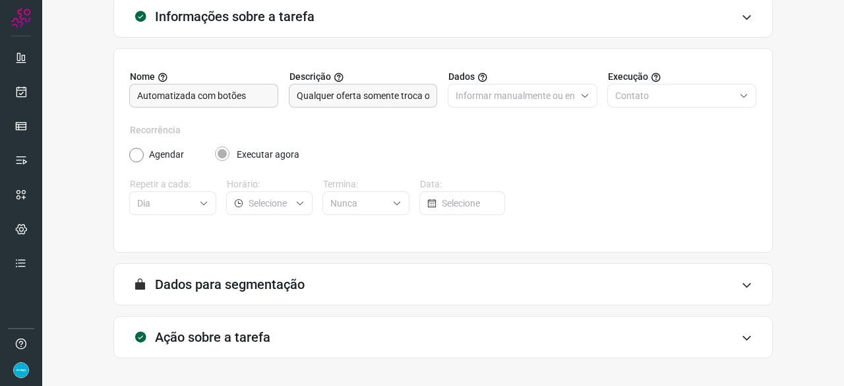
scroll to position [129, 0]
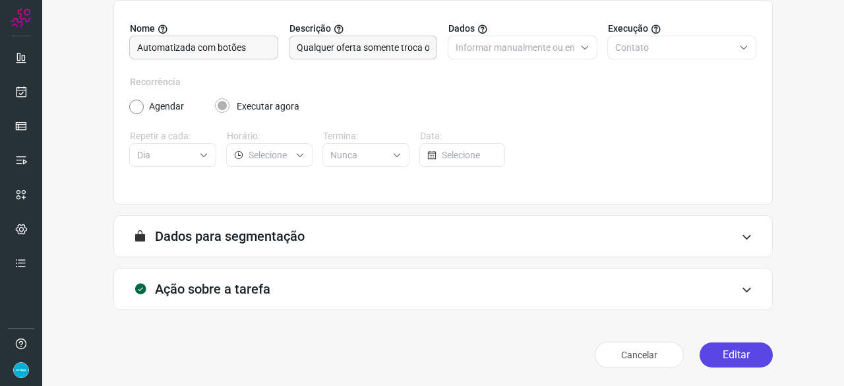
click at [721, 363] on button "Editar" at bounding box center [735, 354] width 73 height 25
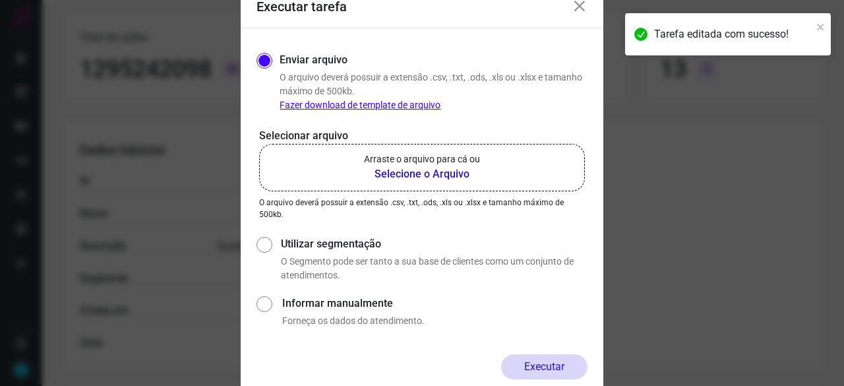
click at [412, 172] on b "Selecione o Arquivo" at bounding box center [422, 174] width 116 height 16
click at [0, 0] on input "Arraste o arquivo para cá ou Selecione o Arquivo" at bounding box center [0, 0] width 0 height 0
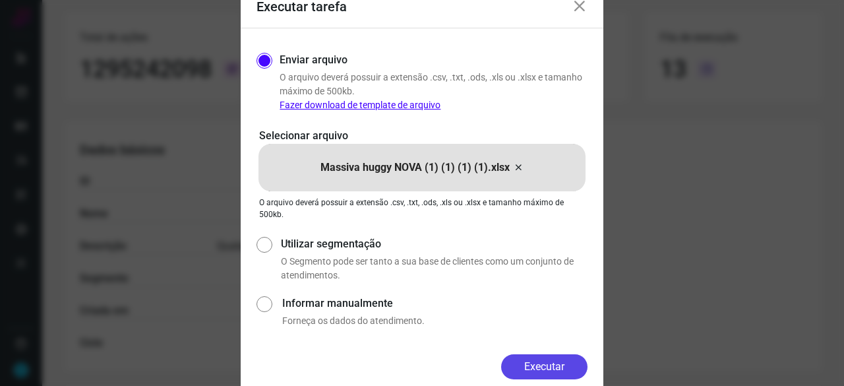
click at [525, 372] on button "Executar" at bounding box center [544, 366] width 86 height 25
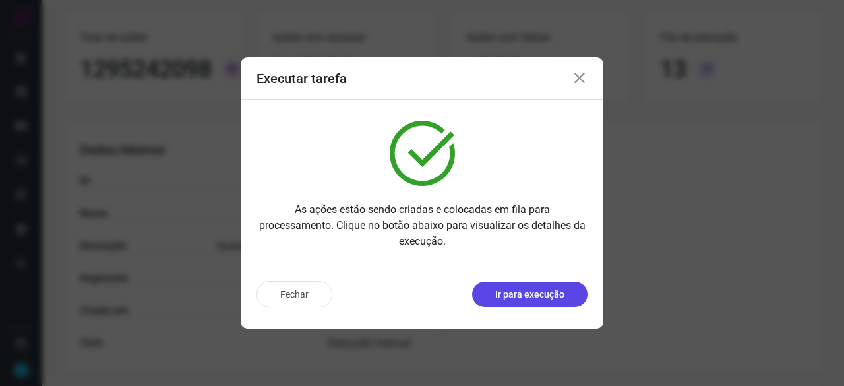
click at [531, 293] on p "Ir para execução" at bounding box center [529, 294] width 69 height 14
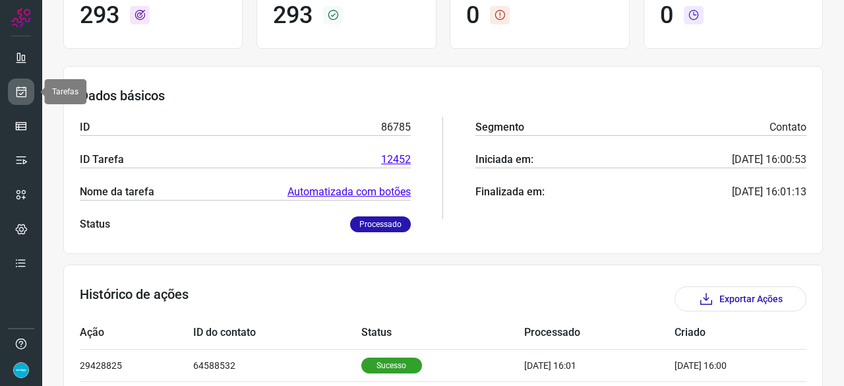
click at [22, 90] on icon at bounding box center [21, 91] width 14 height 13
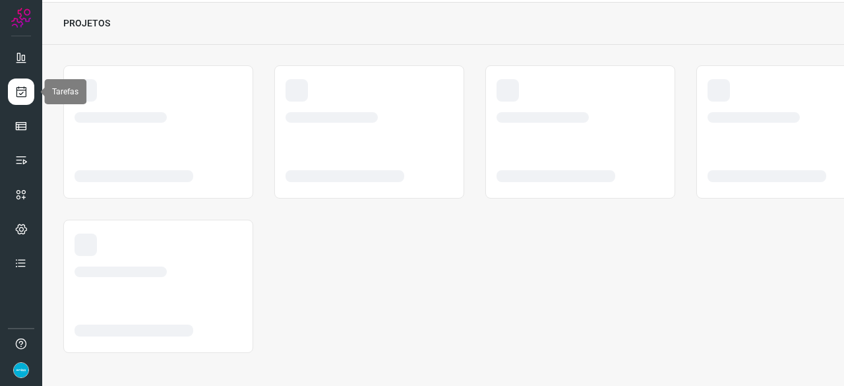
scroll to position [40, 0]
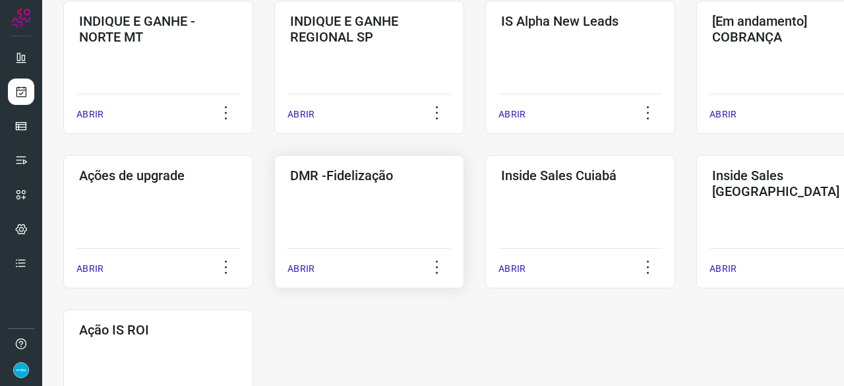
click at [300, 268] on p "ABRIR" at bounding box center [300, 269] width 27 height 14
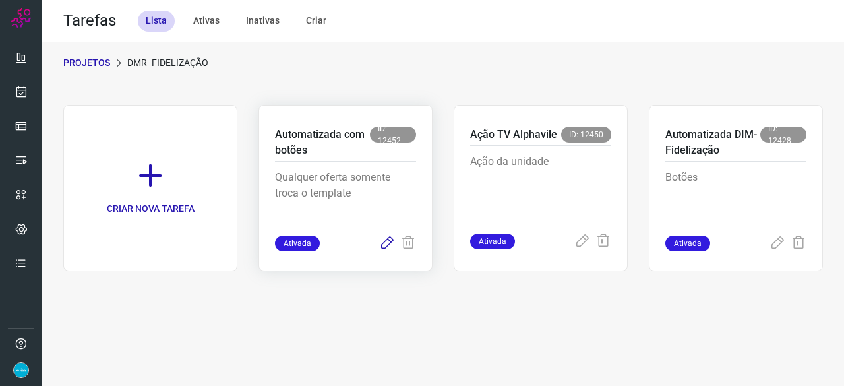
click at [388, 243] on icon at bounding box center [387, 243] width 16 height 16
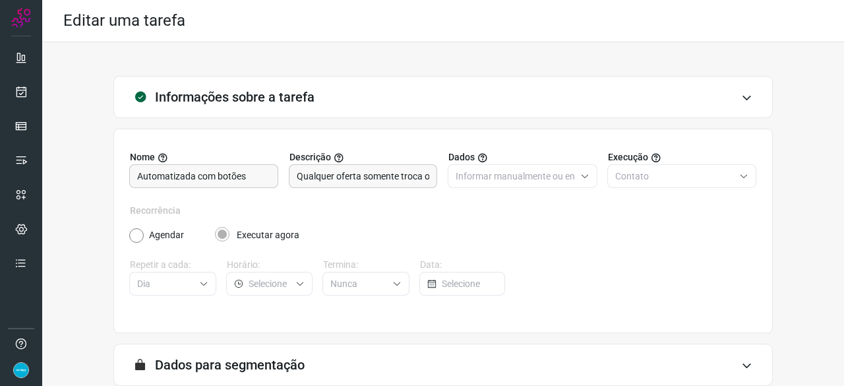
scroll to position [129, 0]
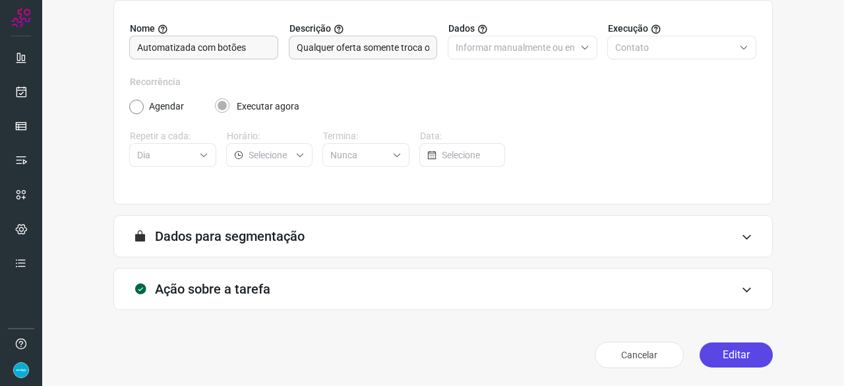
click at [716, 354] on button "Editar" at bounding box center [735, 354] width 73 height 25
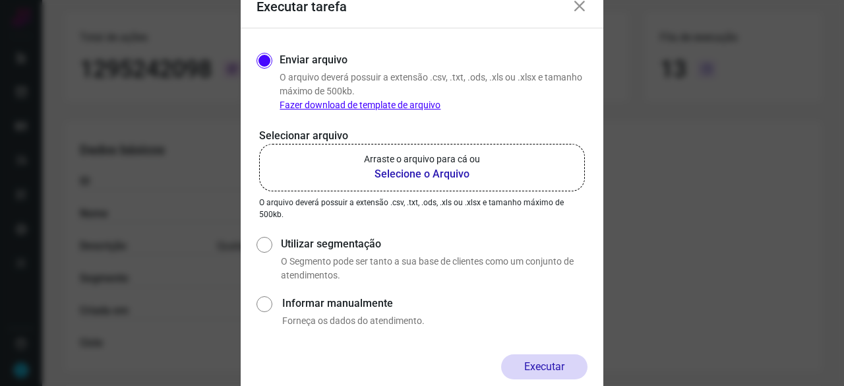
click at [430, 173] on b "Selecione o Arquivo" at bounding box center [422, 174] width 116 height 16
click at [0, 0] on input "Arraste o arquivo para cá ou Selecione o Arquivo" at bounding box center [0, 0] width 0 height 0
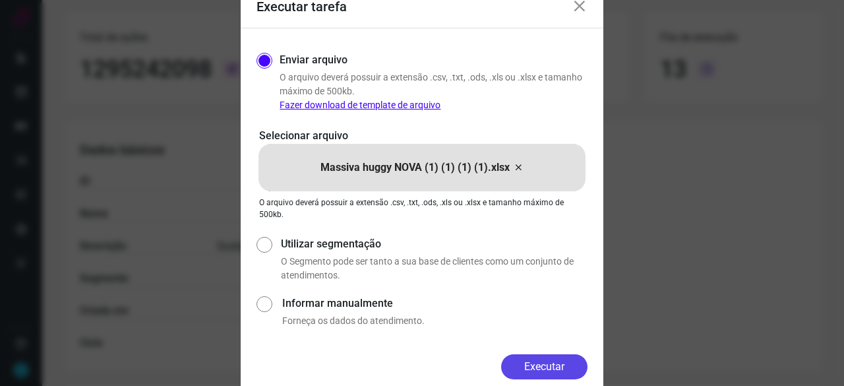
click at [564, 367] on button "Executar" at bounding box center [544, 366] width 86 height 25
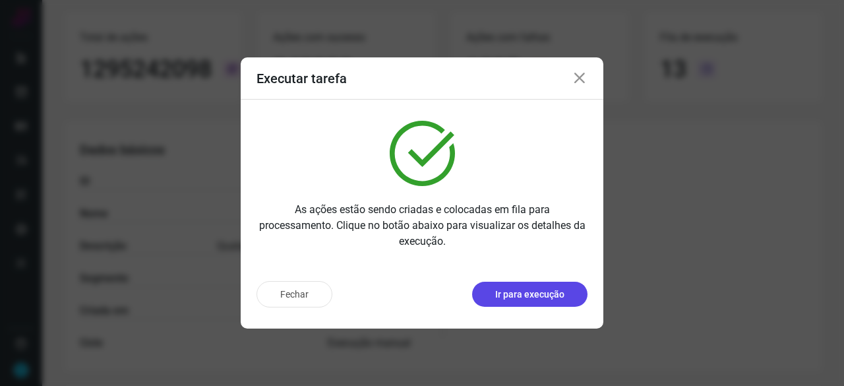
click at [552, 295] on p "Ir para execução" at bounding box center [529, 294] width 69 height 14
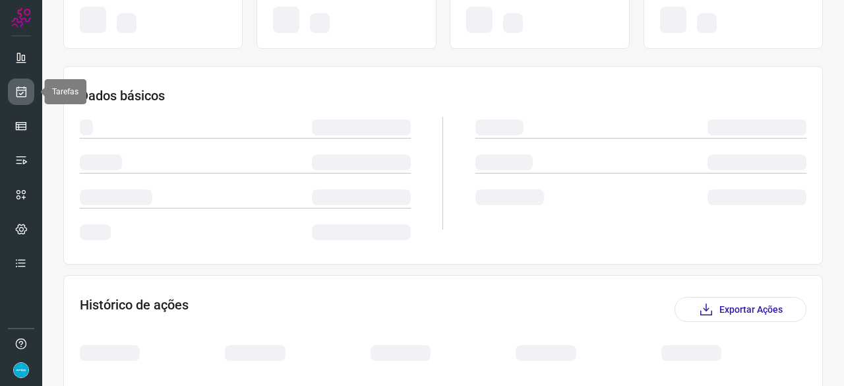
click at [20, 90] on icon at bounding box center [21, 91] width 14 height 13
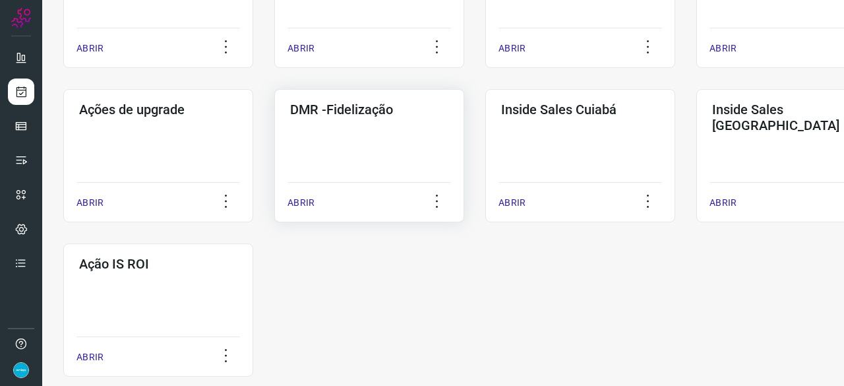
click at [301, 205] on p "ABRIR" at bounding box center [300, 203] width 27 height 14
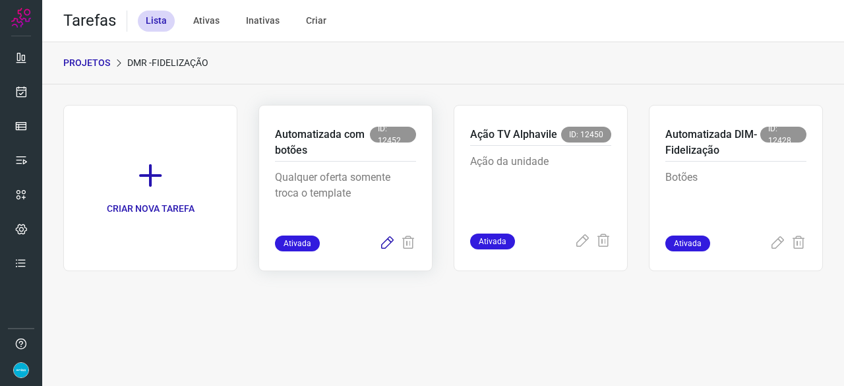
click at [389, 239] on icon at bounding box center [387, 243] width 16 height 16
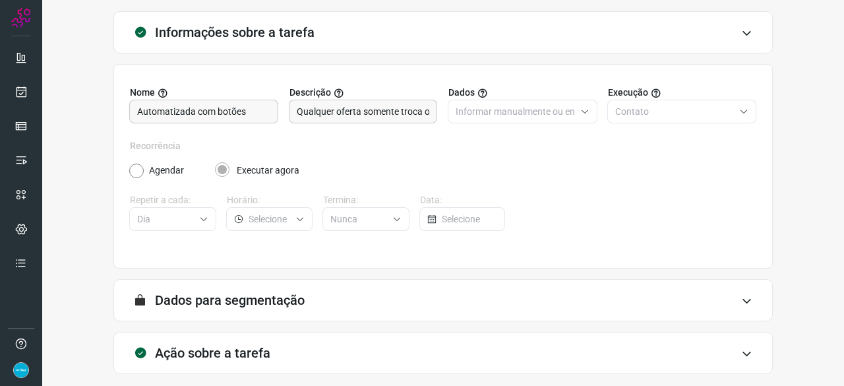
scroll to position [129, 0]
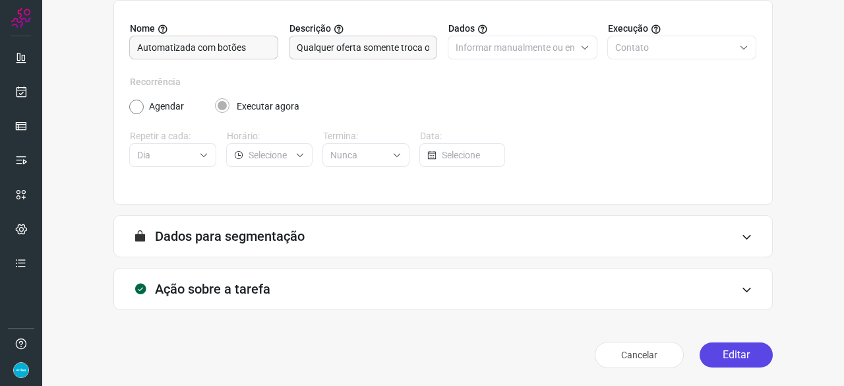
click at [732, 351] on button "Editar" at bounding box center [735, 354] width 73 height 25
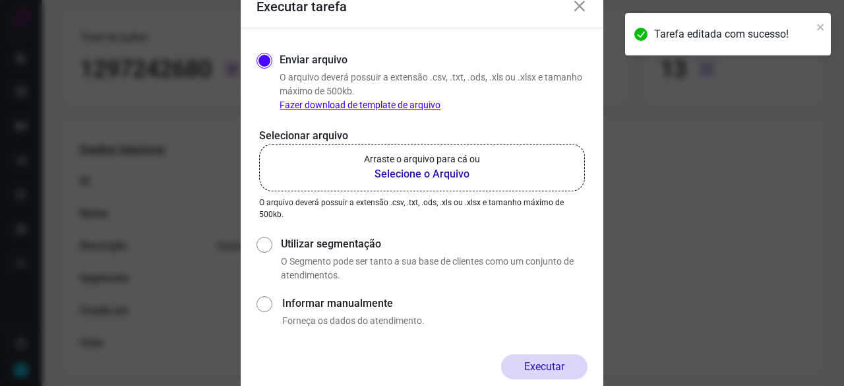
click at [414, 171] on b "Selecione o Arquivo" at bounding box center [422, 174] width 116 height 16
click at [0, 0] on input "Arraste o arquivo para cá ou Selecione o Arquivo" at bounding box center [0, 0] width 0 height 0
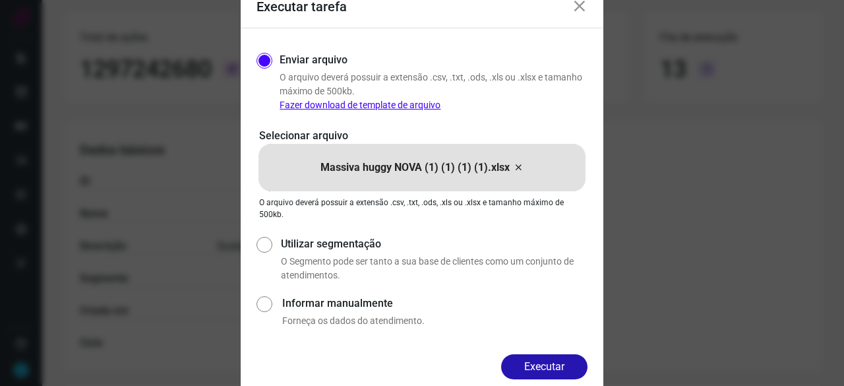
click at [558, 367] on button "Executar" at bounding box center [544, 366] width 86 height 25
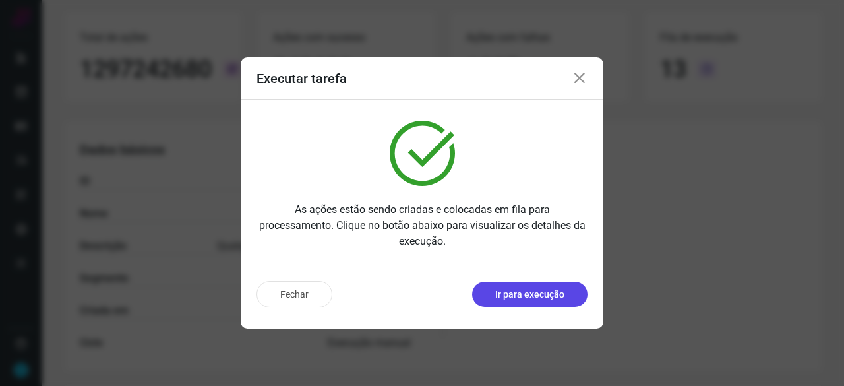
click at [565, 295] on button "Ir para execução" at bounding box center [529, 293] width 115 height 25
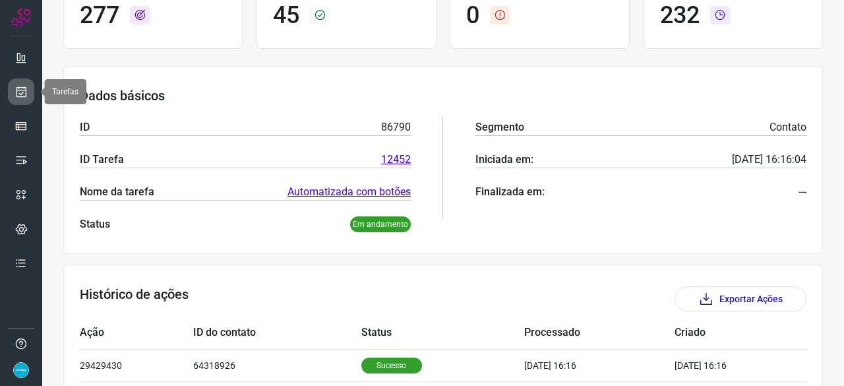
click at [21, 89] on icon at bounding box center [21, 91] width 14 height 13
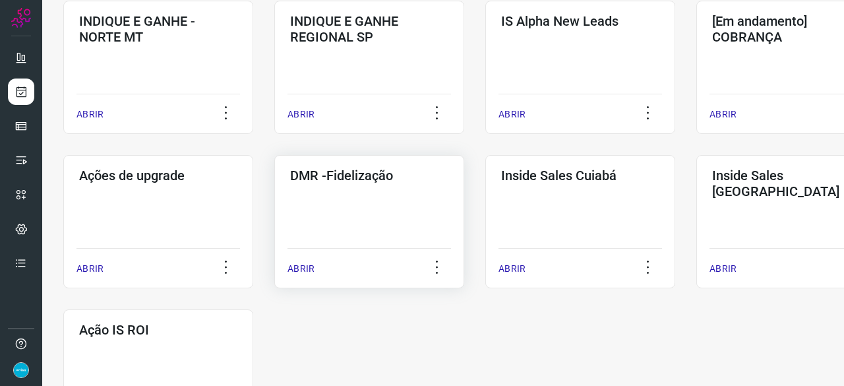
click at [304, 270] on p "ABRIR" at bounding box center [300, 269] width 27 height 14
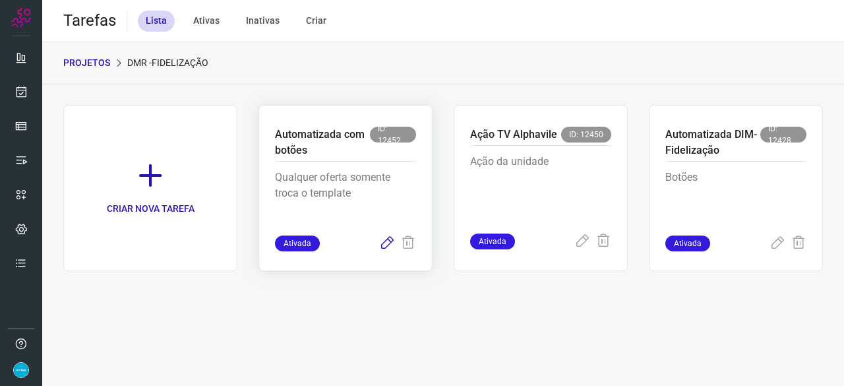
click at [386, 237] on icon at bounding box center [387, 243] width 16 height 16
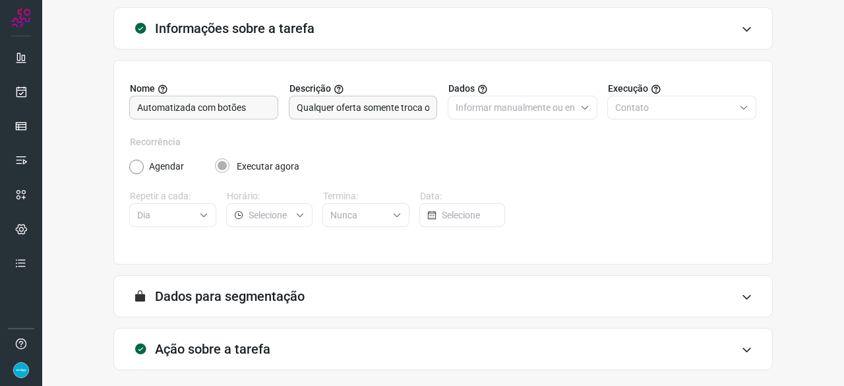
scroll to position [129, 0]
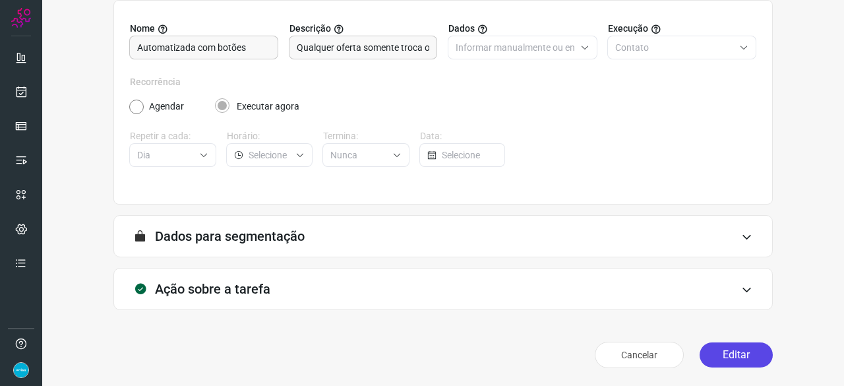
click at [735, 360] on button "Editar" at bounding box center [735, 354] width 73 height 25
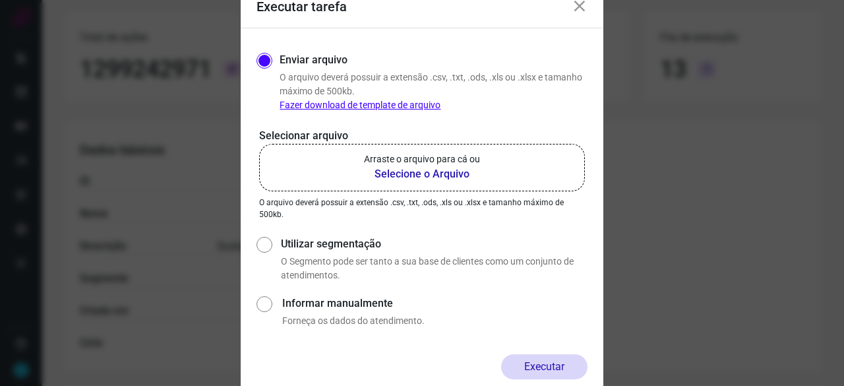
click at [413, 173] on b "Selecione o Arquivo" at bounding box center [422, 174] width 116 height 16
click at [0, 0] on input "Arraste o arquivo para cá ou Selecione o Arquivo" at bounding box center [0, 0] width 0 height 0
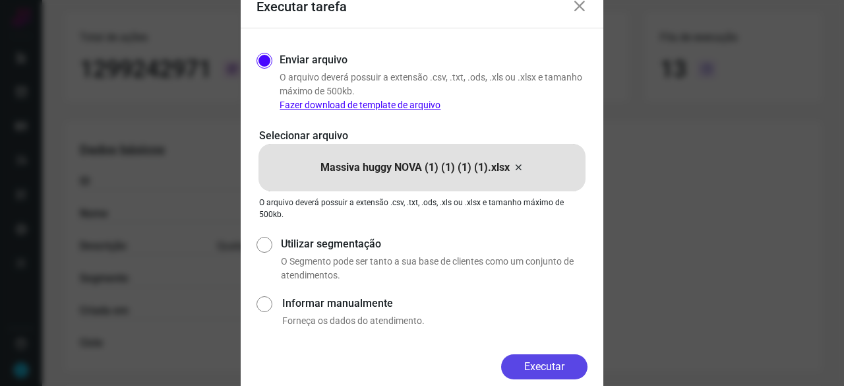
click at [540, 366] on button "Executar" at bounding box center [544, 366] width 86 height 25
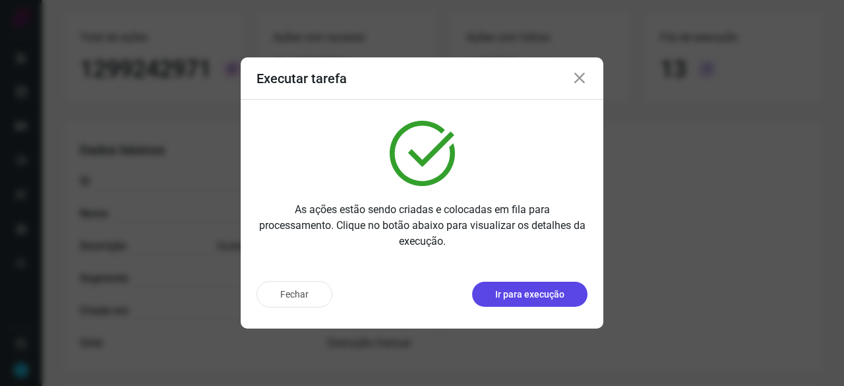
click at [540, 301] on button "Ir para execução" at bounding box center [529, 293] width 115 height 25
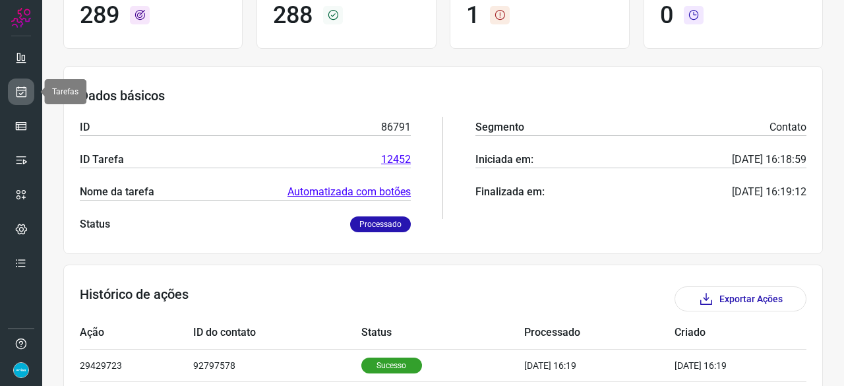
click at [27, 93] on link at bounding box center [21, 91] width 26 height 26
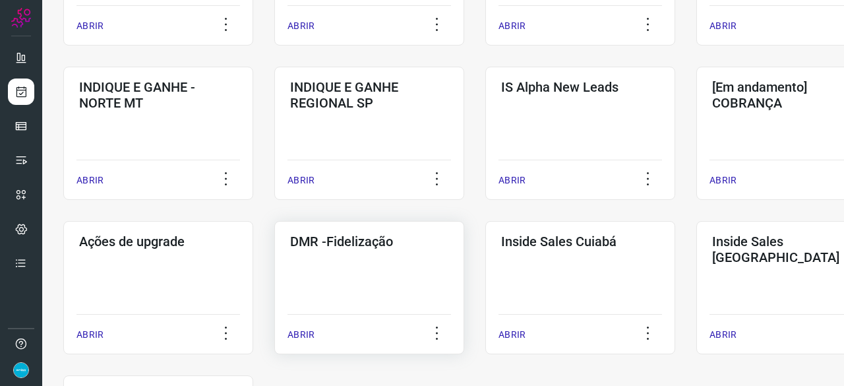
click at [302, 329] on p "ABRIR" at bounding box center [300, 335] width 27 height 14
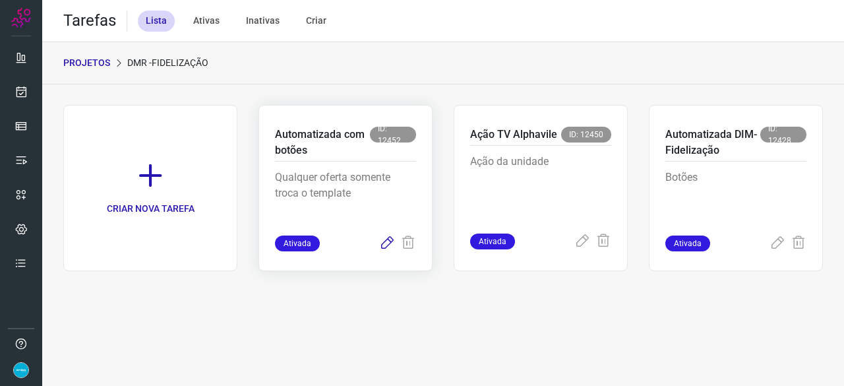
click at [389, 241] on icon at bounding box center [387, 243] width 16 height 16
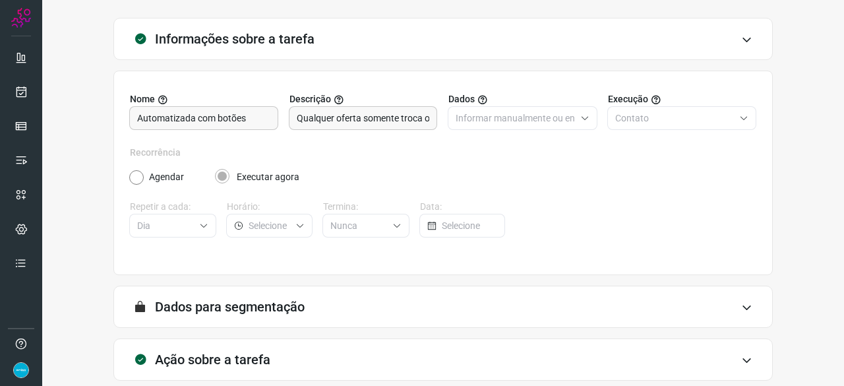
scroll to position [129, 0]
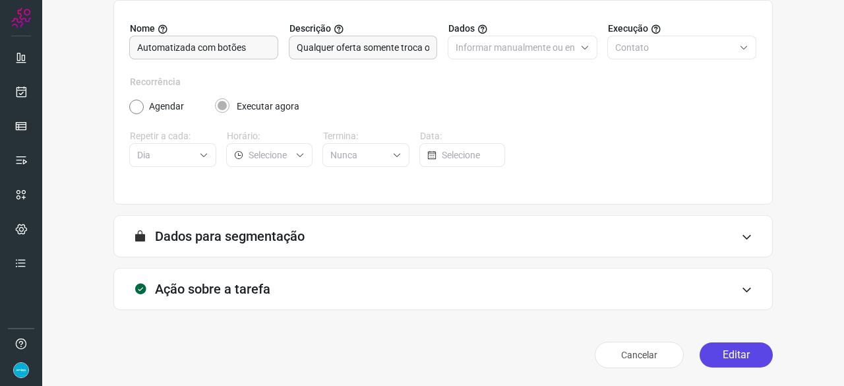
click at [724, 355] on button "Editar" at bounding box center [735, 354] width 73 height 25
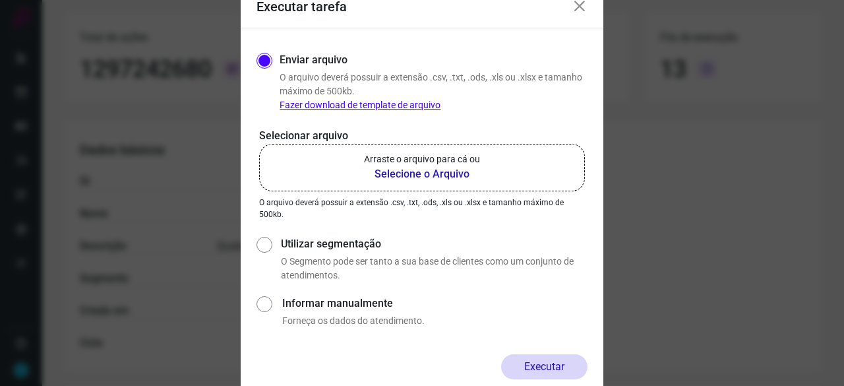
click at [409, 173] on b "Selecione o Arquivo" at bounding box center [422, 174] width 116 height 16
click at [0, 0] on input "Arraste o arquivo para cá ou Selecione o Arquivo" at bounding box center [0, 0] width 0 height 0
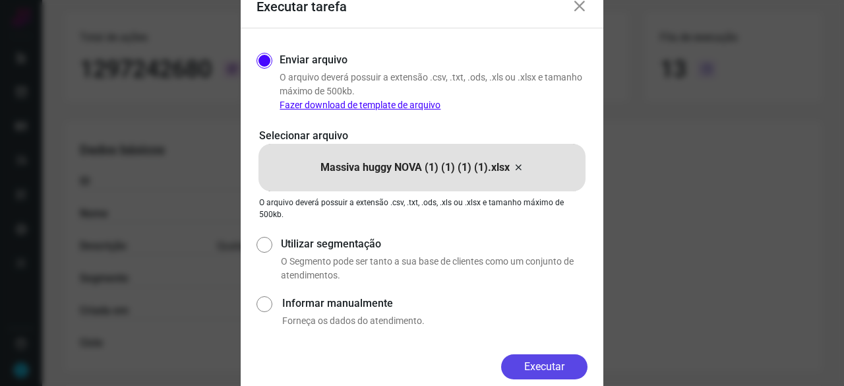
click at [579, 361] on button "Executar" at bounding box center [544, 366] width 86 height 25
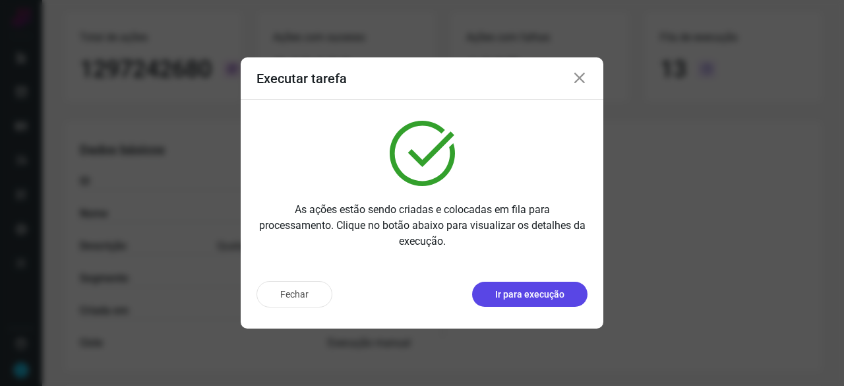
click at [513, 292] on p "Ir para execução" at bounding box center [529, 294] width 69 height 14
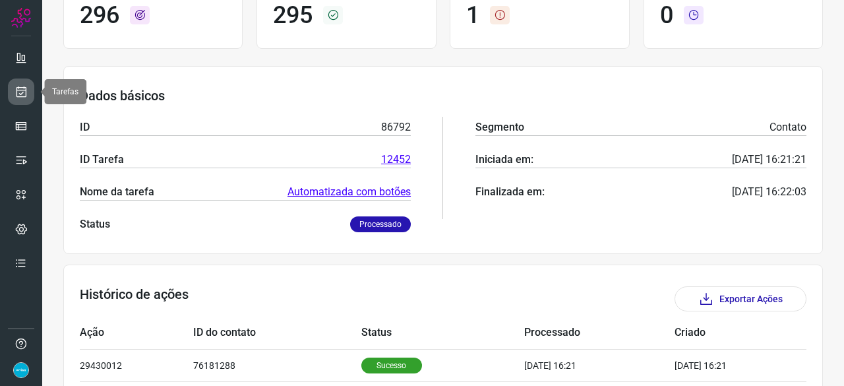
click at [18, 90] on icon at bounding box center [21, 91] width 14 height 13
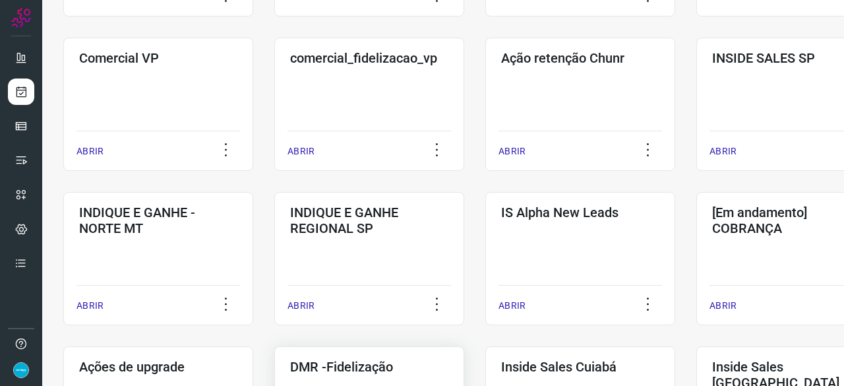
scroll to position [501, 0]
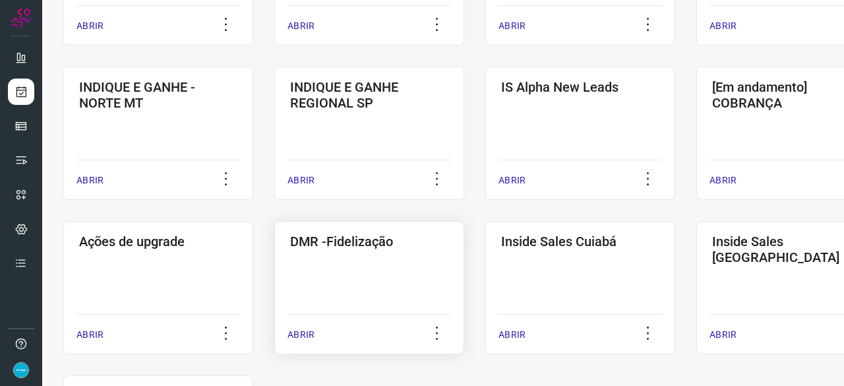
click at [304, 335] on p "ABRIR" at bounding box center [300, 335] width 27 height 14
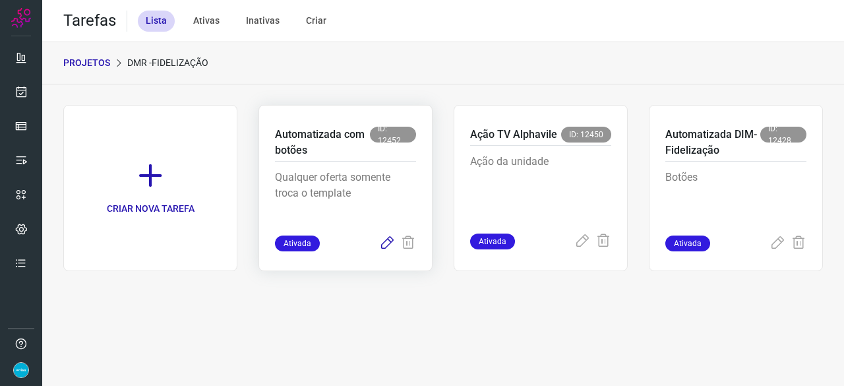
click at [386, 245] on icon at bounding box center [387, 243] width 16 height 16
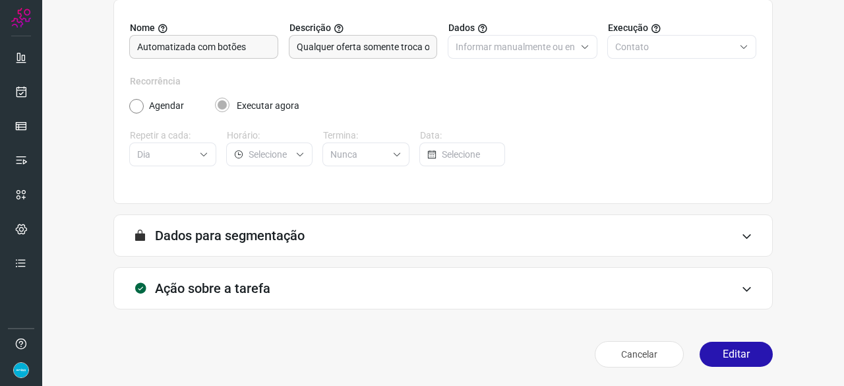
scroll to position [129, 0]
click at [728, 359] on button "Editar" at bounding box center [735, 354] width 73 height 25
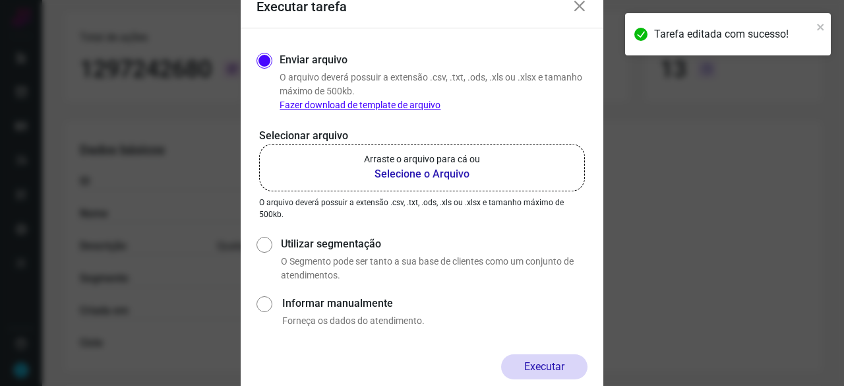
click at [394, 173] on b "Selecione o Arquivo" at bounding box center [422, 174] width 116 height 16
click at [0, 0] on input "Arraste o arquivo para cá ou Selecione o Arquivo" at bounding box center [0, 0] width 0 height 0
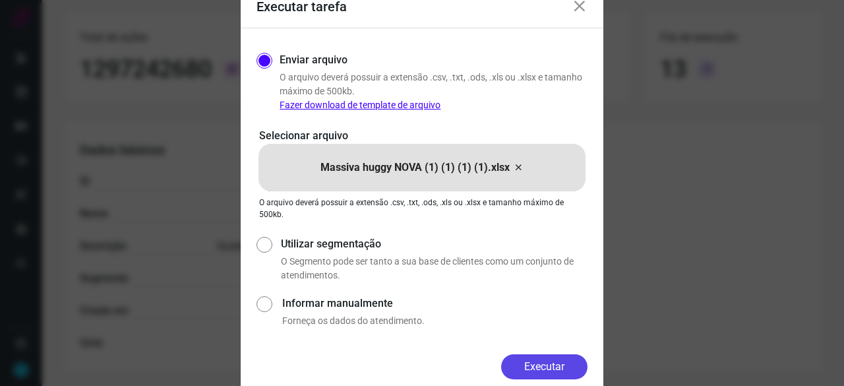
click at [547, 366] on button "Executar" at bounding box center [544, 366] width 86 height 25
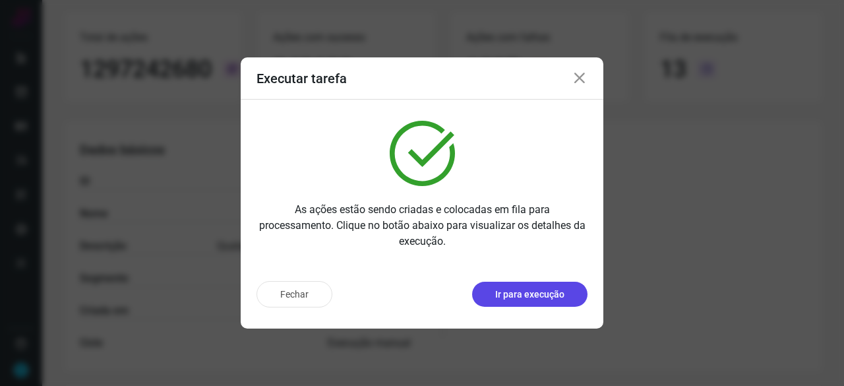
click at [517, 294] on p "Ir para execução" at bounding box center [529, 294] width 69 height 14
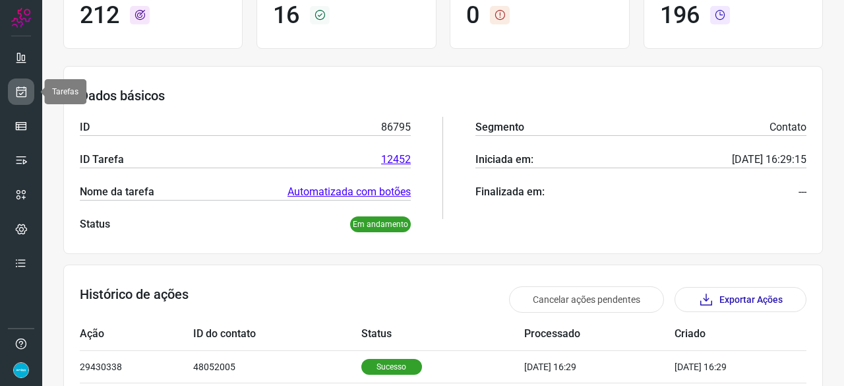
click at [18, 86] on icon at bounding box center [21, 91] width 14 height 13
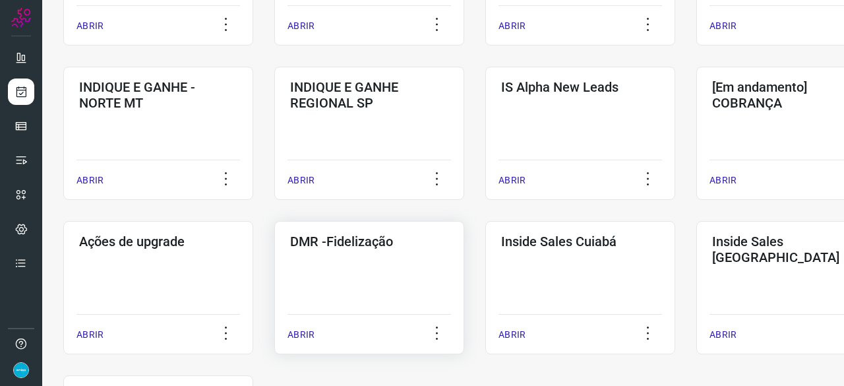
click at [306, 330] on p "ABRIR" at bounding box center [300, 335] width 27 height 14
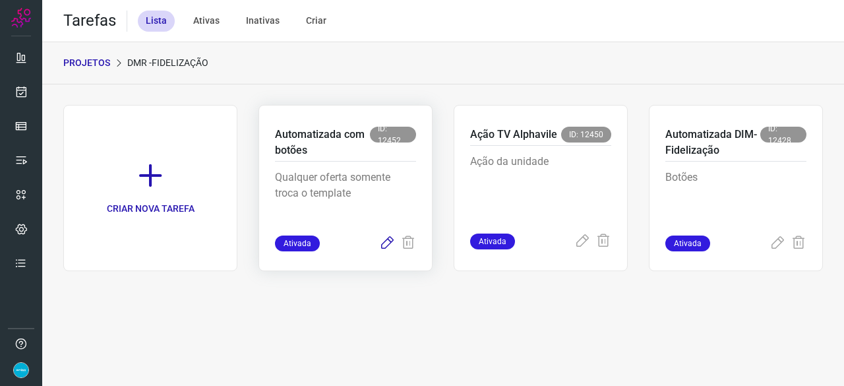
click at [389, 239] on icon at bounding box center [387, 243] width 16 height 16
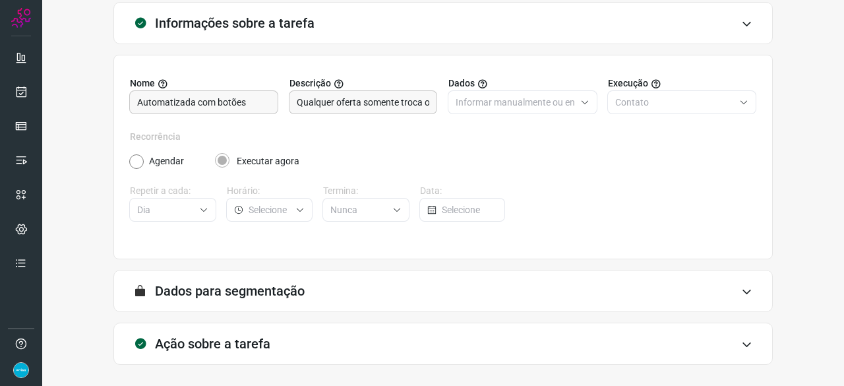
scroll to position [129, 0]
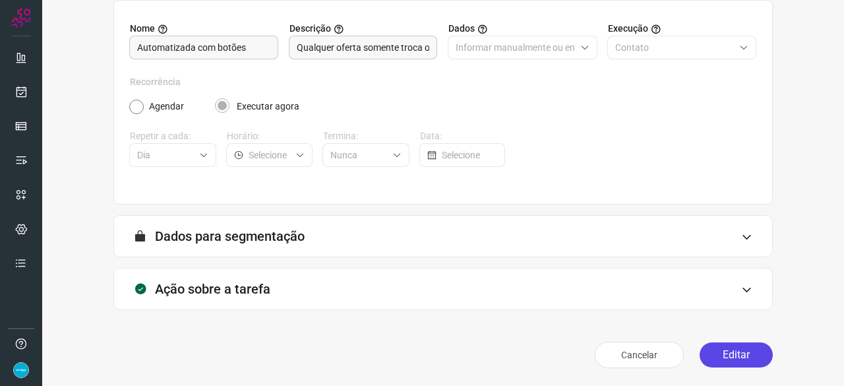
click at [729, 357] on button "Editar" at bounding box center [735, 354] width 73 height 25
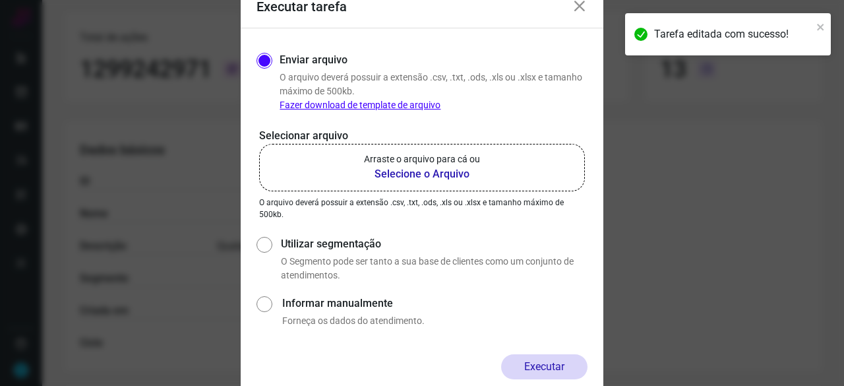
click at [386, 173] on b "Selecione o Arquivo" at bounding box center [422, 174] width 116 height 16
click at [0, 0] on input "Arraste o arquivo para cá ou Selecione o Arquivo" at bounding box center [0, 0] width 0 height 0
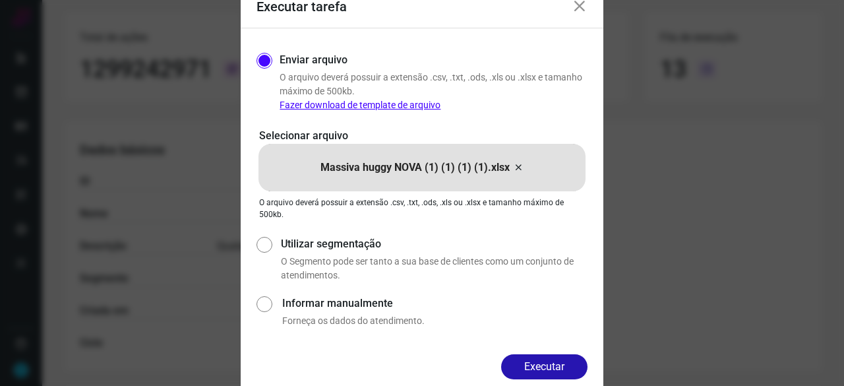
click at [535, 357] on button "Executar" at bounding box center [544, 366] width 86 height 25
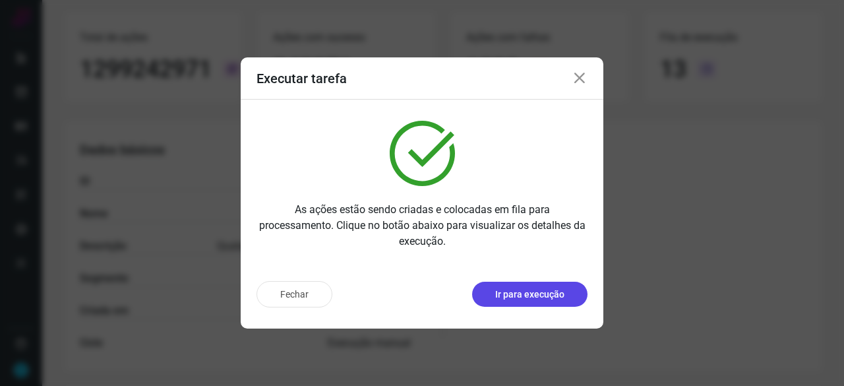
click at [529, 293] on p "Ir para execução" at bounding box center [529, 294] width 69 height 14
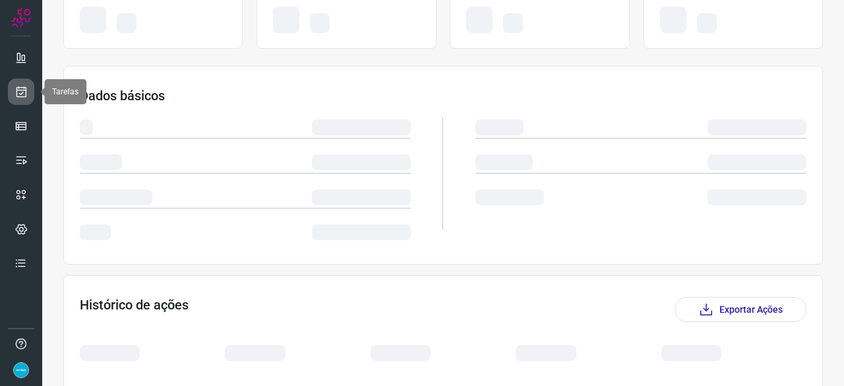
click at [22, 90] on icon at bounding box center [21, 91] width 14 height 13
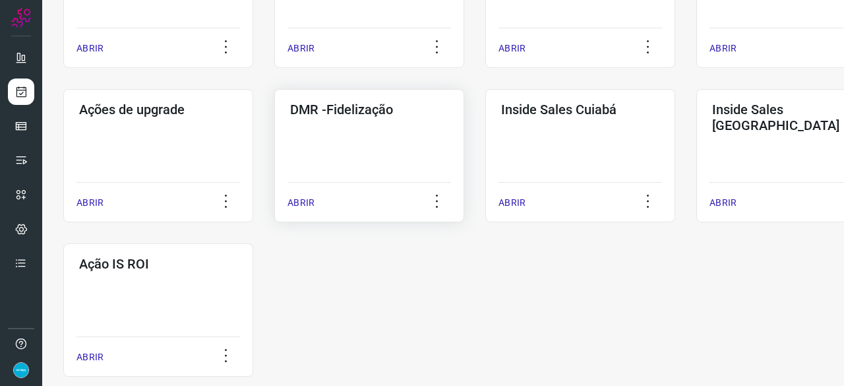
click at [299, 202] on p "ABRIR" at bounding box center [300, 203] width 27 height 14
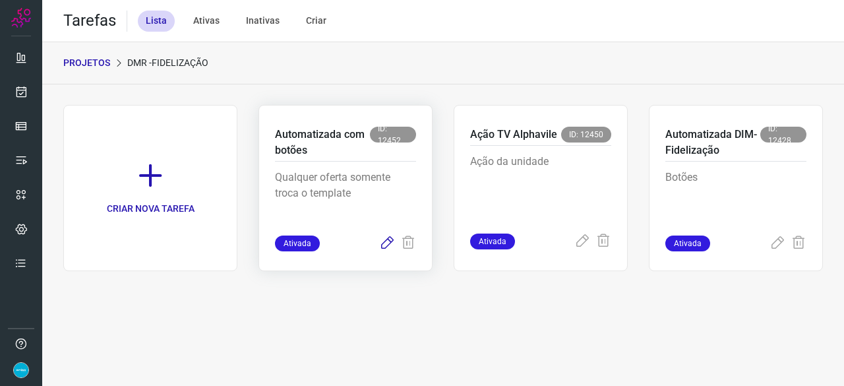
click at [388, 239] on icon at bounding box center [387, 243] width 16 height 16
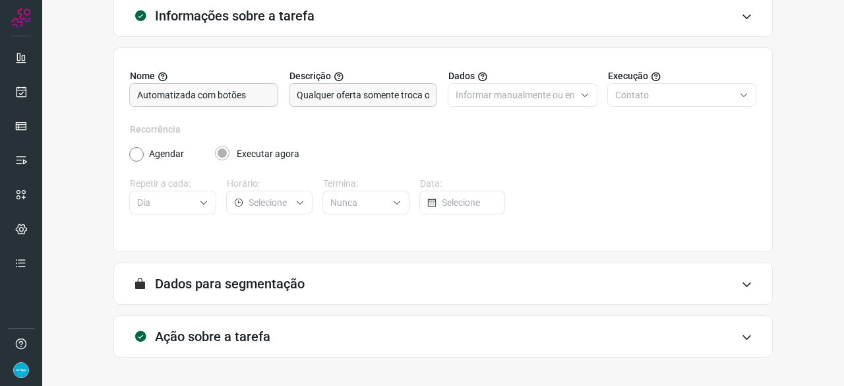
scroll to position [129, 0]
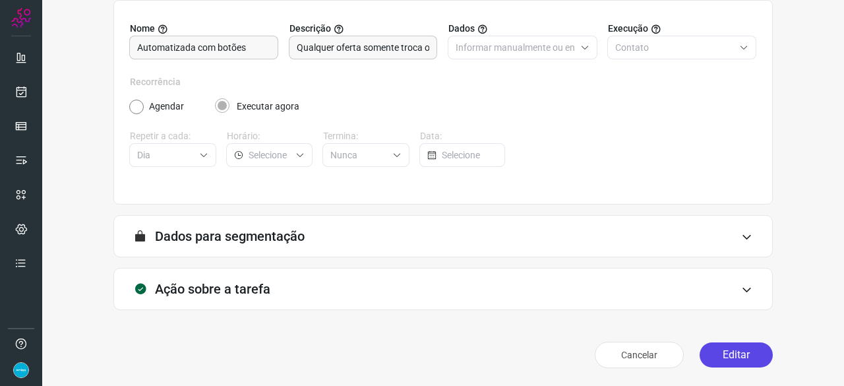
click at [718, 355] on button "Editar" at bounding box center [735, 354] width 73 height 25
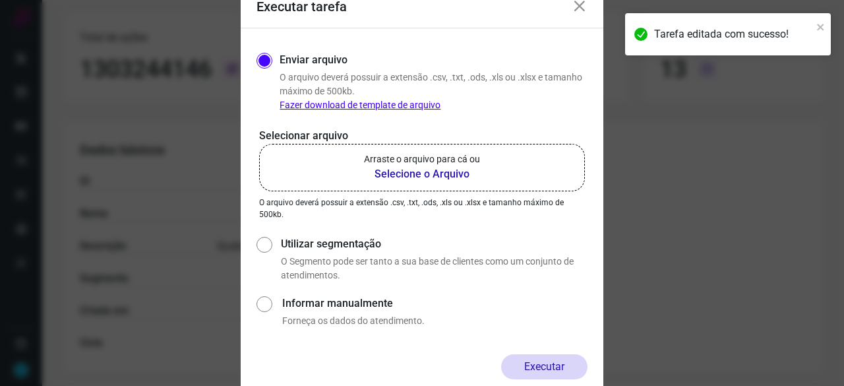
click at [405, 173] on b "Selecione o Arquivo" at bounding box center [422, 174] width 116 height 16
click at [0, 0] on input "Arraste o arquivo para cá ou Selecione o Arquivo" at bounding box center [0, 0] width 0 height 0
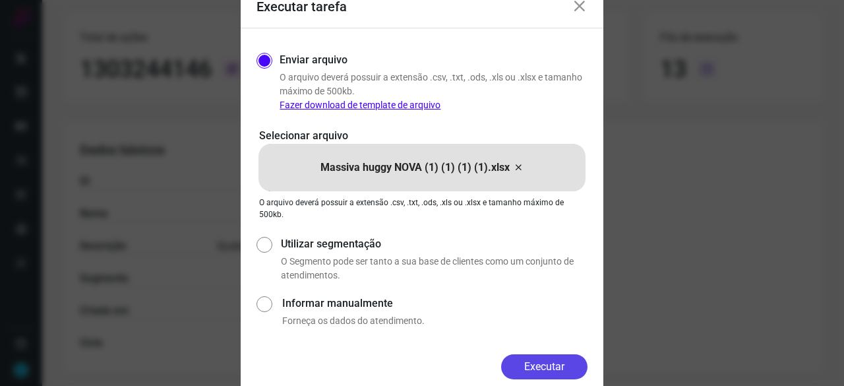
click at [573, 369] on button "Executar" at bounding box center [544, 366] width 86 height 25
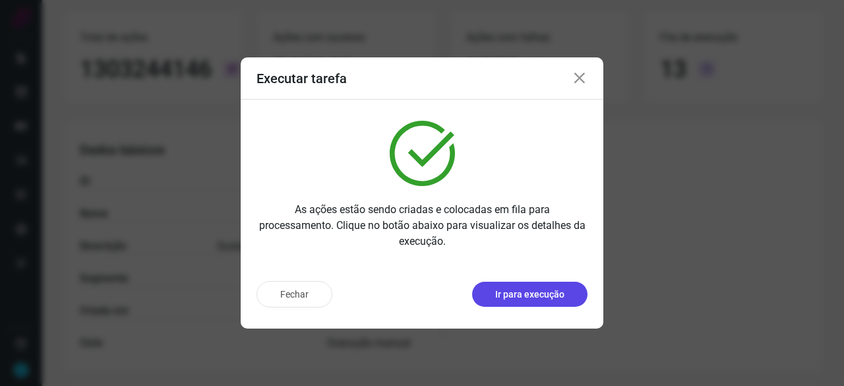
click at [529, 295] on p "Ir para execução" at bounding box center [529, 294] width 69 height 14
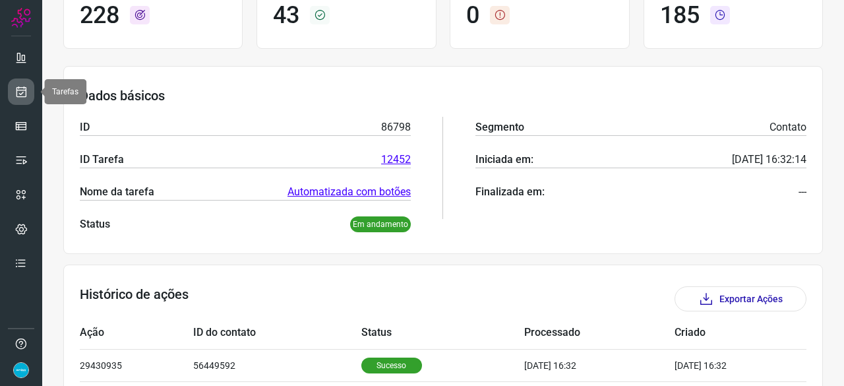
click at [21, 90] on icon at bounding box center [21, 91] width 14 height 13
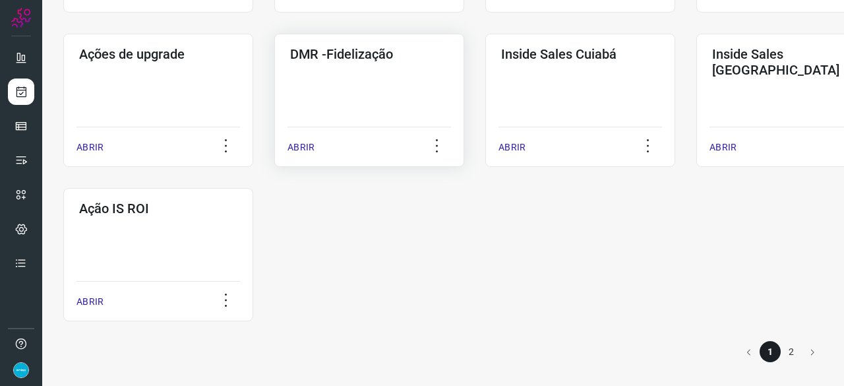
click at [306, 151] on p "ABRIR" at bounding box center [300, 147] width 27 height 14
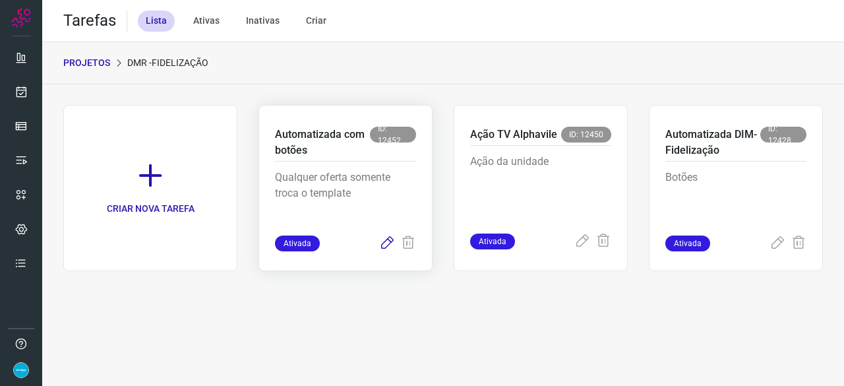
click at [386, 241] on icon at bounding box center [387, 243] width 16 height 16
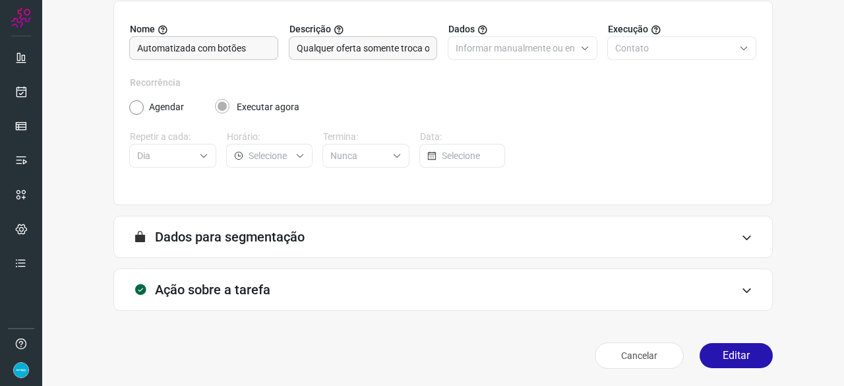
scroll to position [129, 0]
click at [722, 353] on button "Editar" at bounding box center [735, 354] width 73 height 25
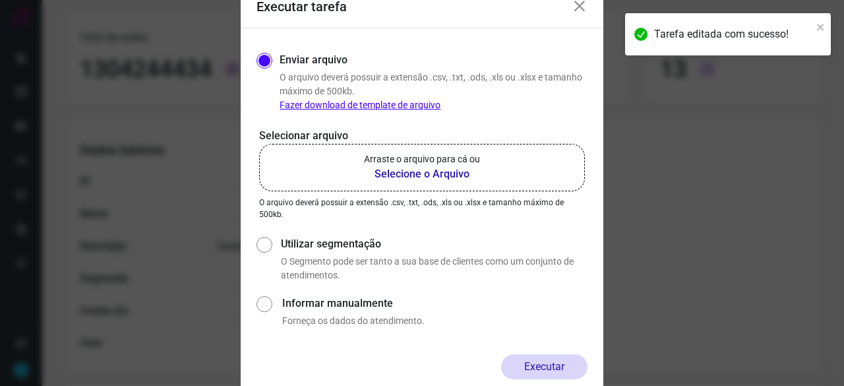
click at [408, 175] on b "Selecione o Arquivo" at bounding box center [422, 174] width 116 height 16
click at [0, 0] on input "Arraste o arquivo para cá ou Selecione o Arquivo" at bounding box center [0, 0] width 0 height 0
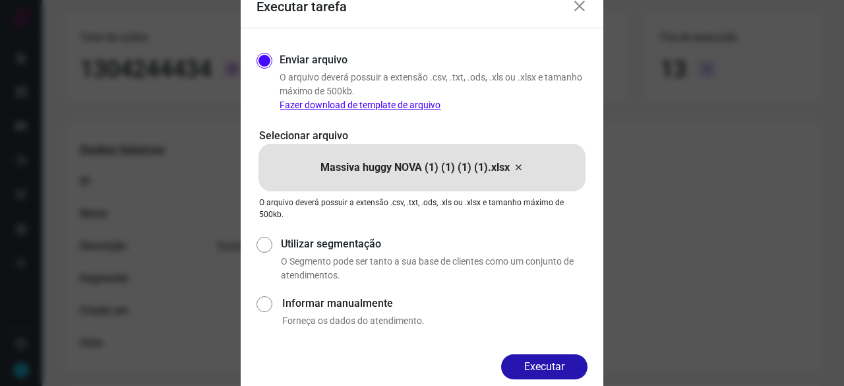
click at [556, 364] on button "Executar" at bounding box center [544, 366] width 86 height 25
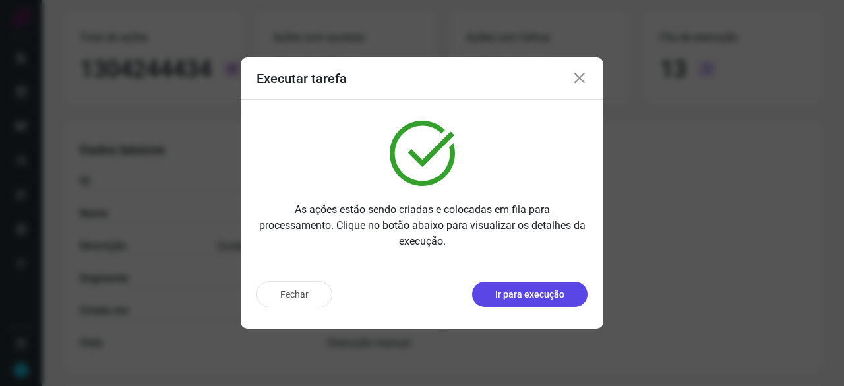
click at [542, 293] on p "Ir para execução" at bounding box center [529, 294] width 69 height 14
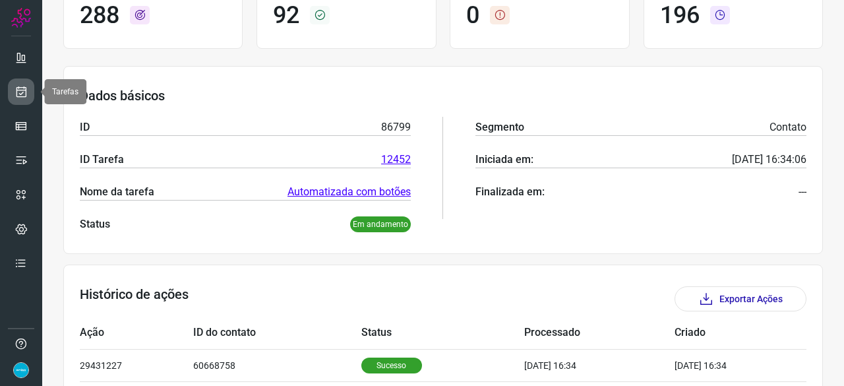
click at [20, 90] on icon at bounding box center [21, 91] width 14 height 13
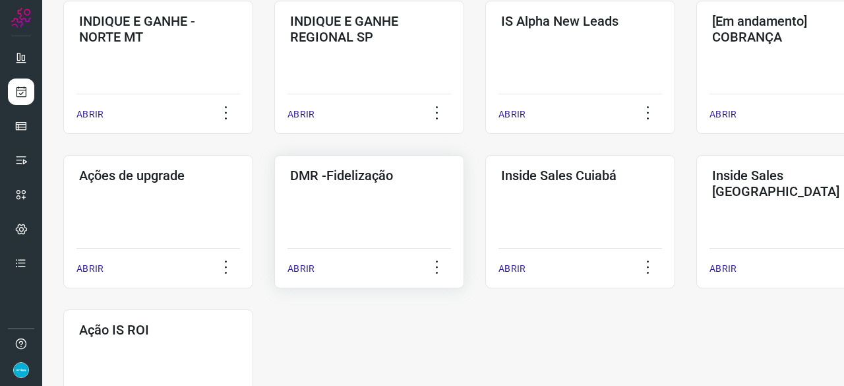
click at [305, 268] on p "ABRIR" at bounding box center [300, 269] width 27 height 14
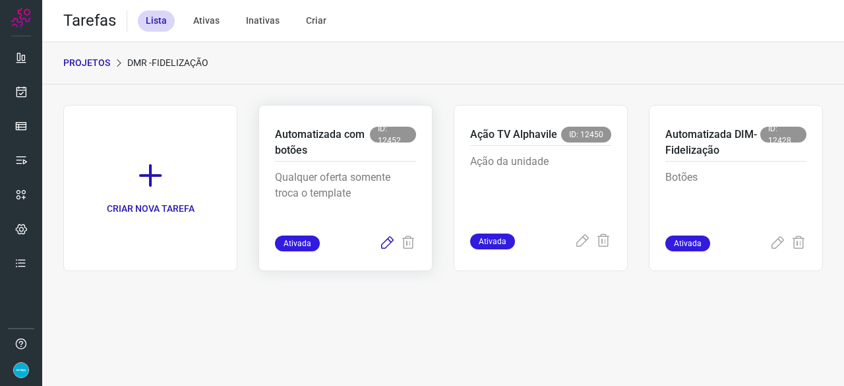
click at [393, 241] on icon at bounding box center [387, 243] width 16 height 16
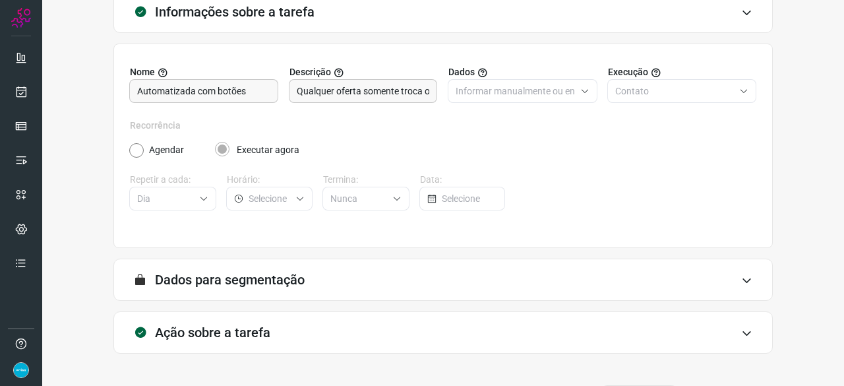
scroll to position [129, 0]
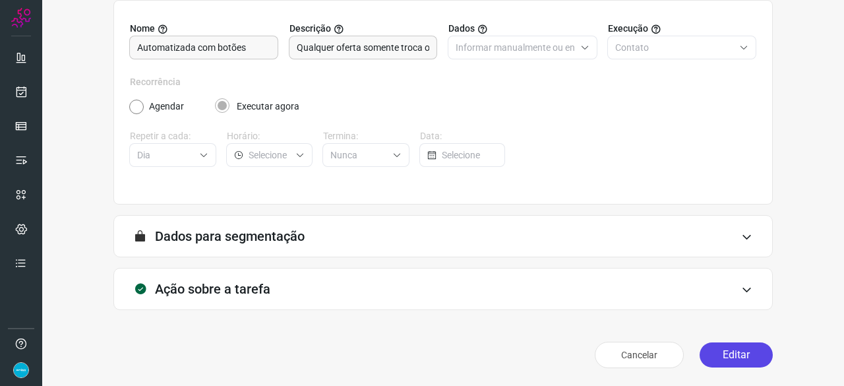
click at [717, 351] on button "Editar" at bounding box center [735, 354] width 73 height 25
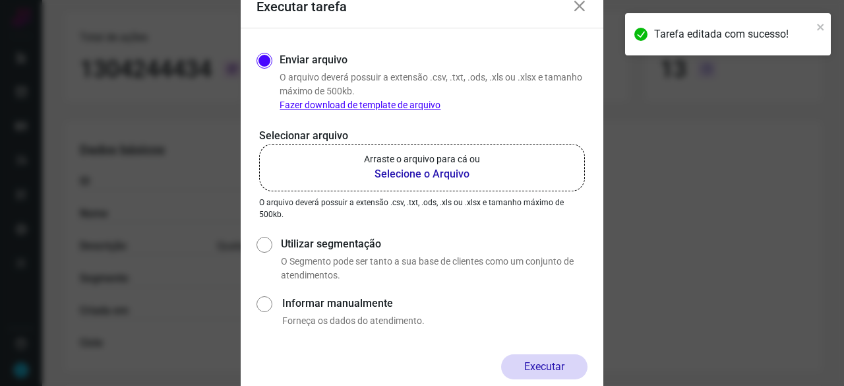
click at [405, 173] on b "Selecione o Arquivo" at bounding box center [422, 174] width 116 height 16
click at [0, 0] on input "Arraste o arquivo para cá ou Selecione o Arquivo" at bounding box center [0, 0] width 0 height 0
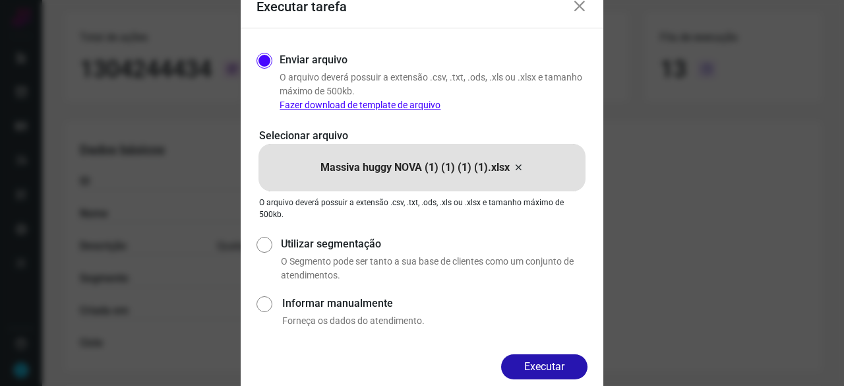
drag, startPoint x: 540, startPoint y: 360, endPoint x: 550, endPoint y: 364, distance: 10.0
click at [540, 360] on button "Executar" at bounding box center [544, 366] width 86 height 25
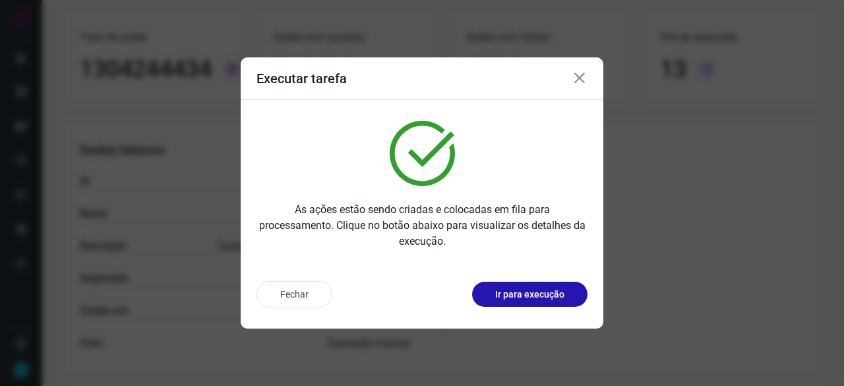
click at [503, 291] on p "Ir para execução" at bounding box center [529, 294] width 69 height 14
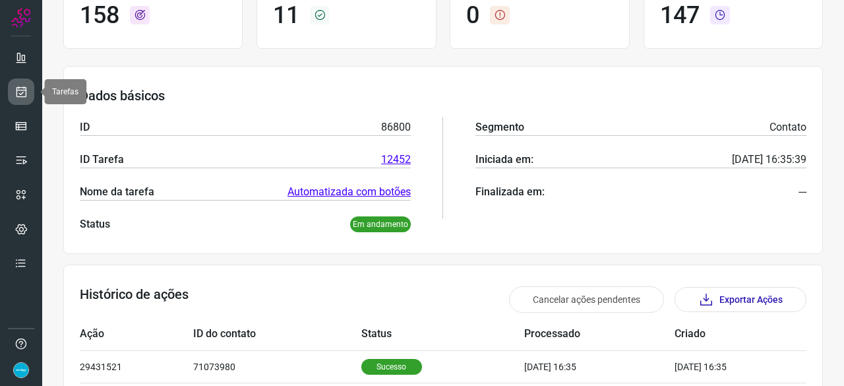
click at [24, 89] on icon at bounding box center [21, 91] width 14 height 13
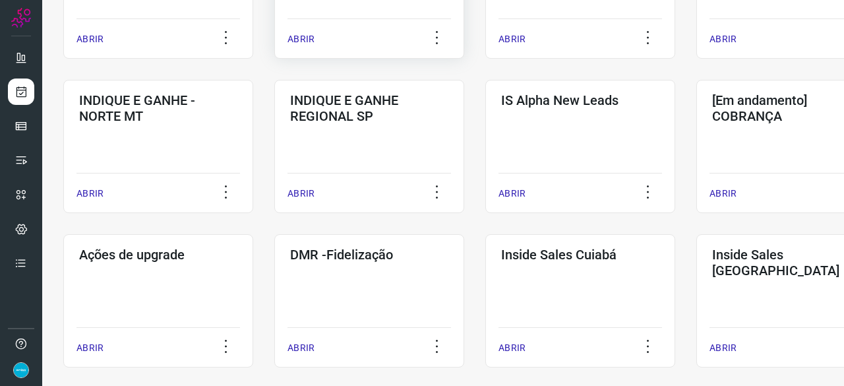
scroll to position [501, 0]
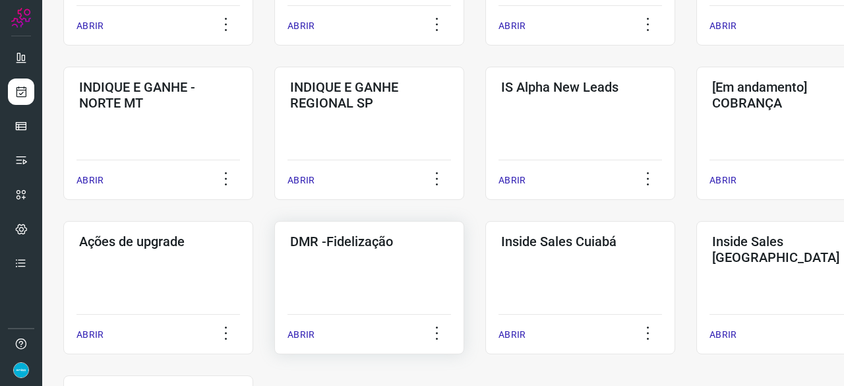
click at [302, 331] on p "ABRIR" at bounding box center [300, 335] width 27 height 14
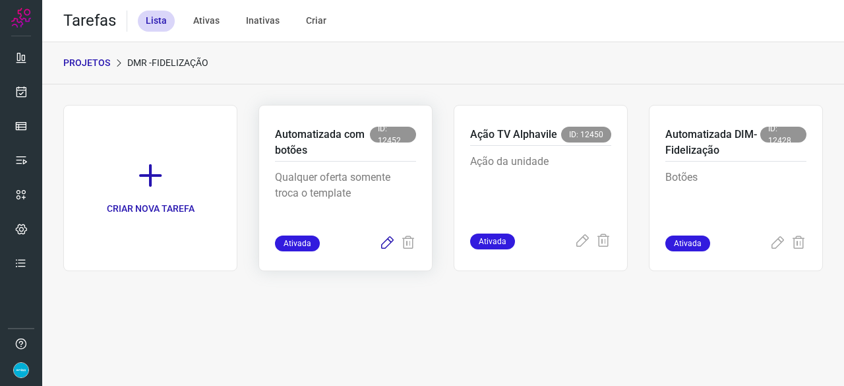
click at [386, 245] on icon at bounding box center [387, 243] width 16 height 16
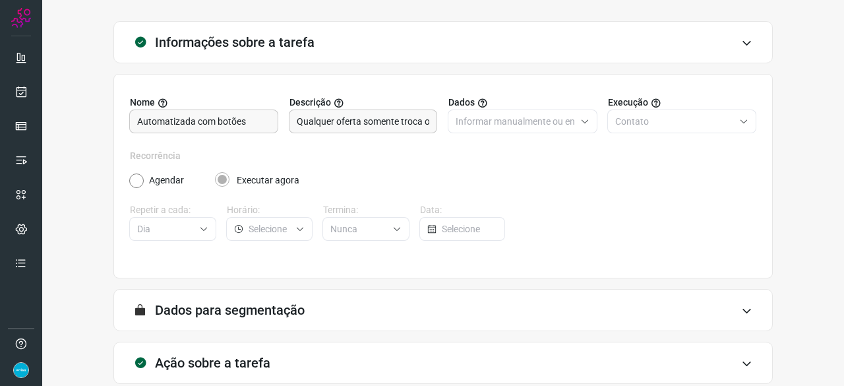
scroll to position [129, 0]
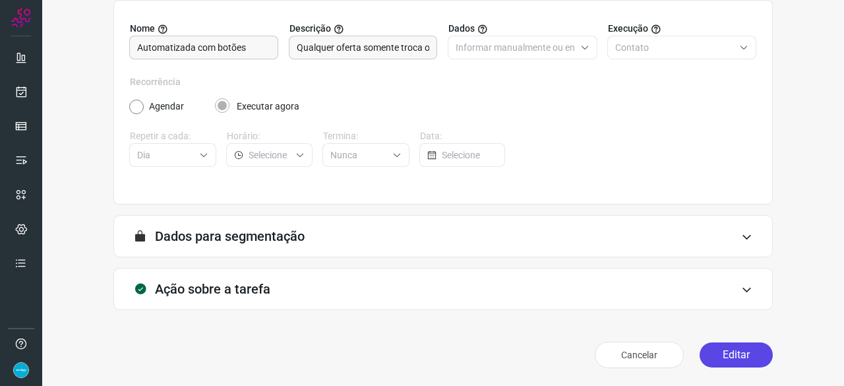
click at [730, 351] on button "Editar" at bounding box center [735, 354] width 73 height 25
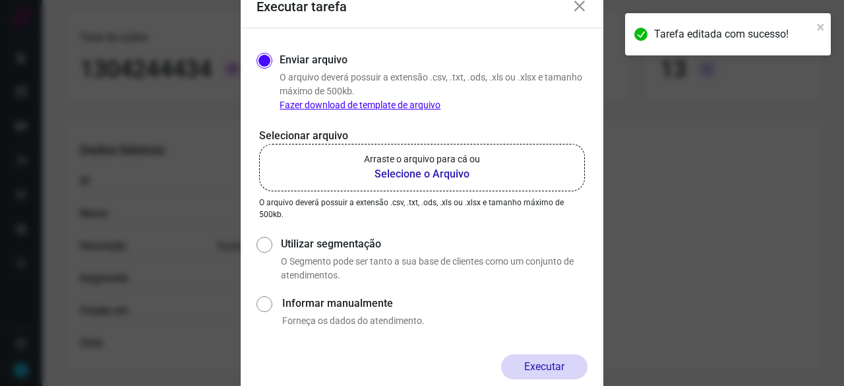
click at [418, 172] on b "Selecione o Arquivo" at bounding box center [422, 174] width 116 height 16
click at [0, 0] on input "Arraste o arquivo para cá ou Selecione o Arquivo" at bounding box center [0, 0] width 0 height 0
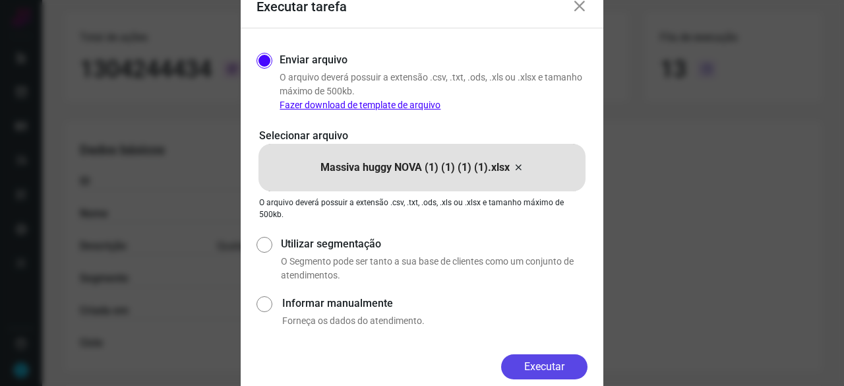
click at [533, 363] on button "Executar" at bounding box center [544, 366] width 86 height 25
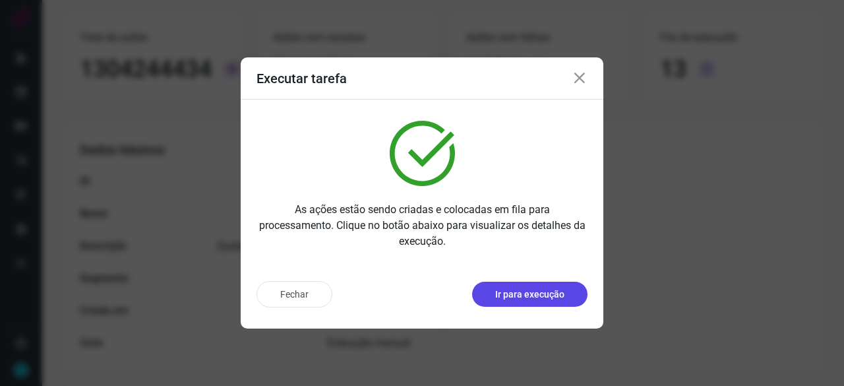
click at [522, 299] on p "Ir para execução" at bounding box center [529, 294] width 69 height 14
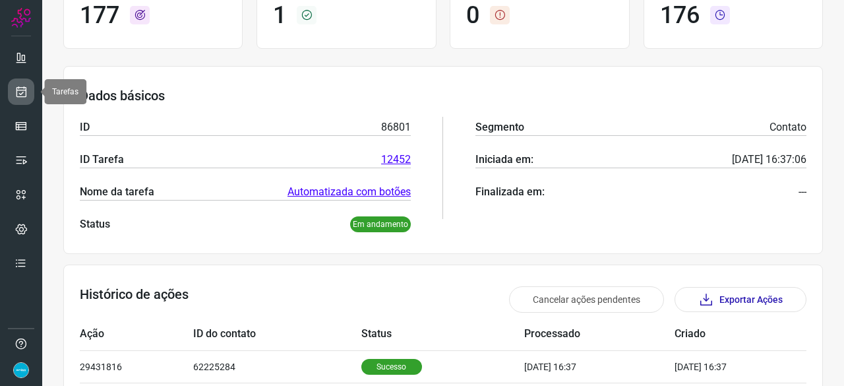
click at [20, 89] on icon at bounding box center [21, 91] width 14 height 13
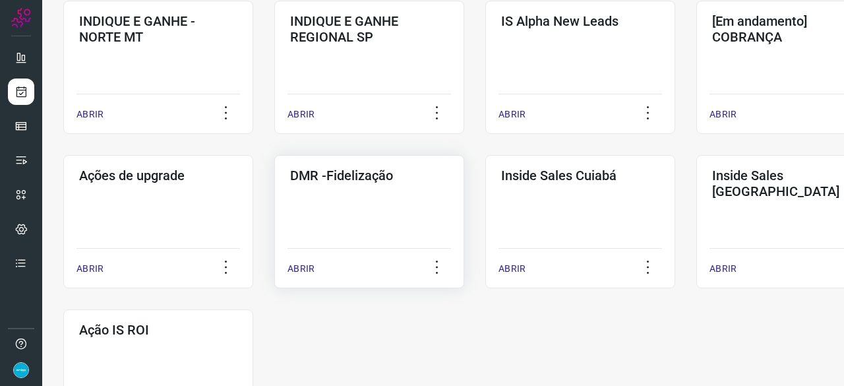
click at [297, 270] on p "ABRIR" at bounding box center [300, 269] width 27 height 14
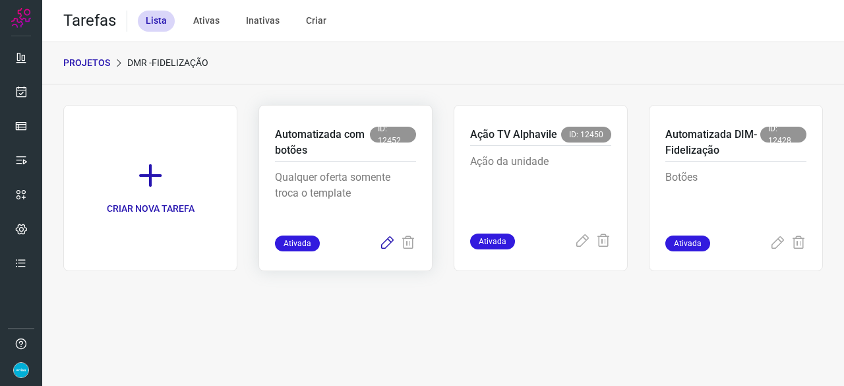
click at [386, 239] on icon at bounding box center [387, 243] width 16 height 16
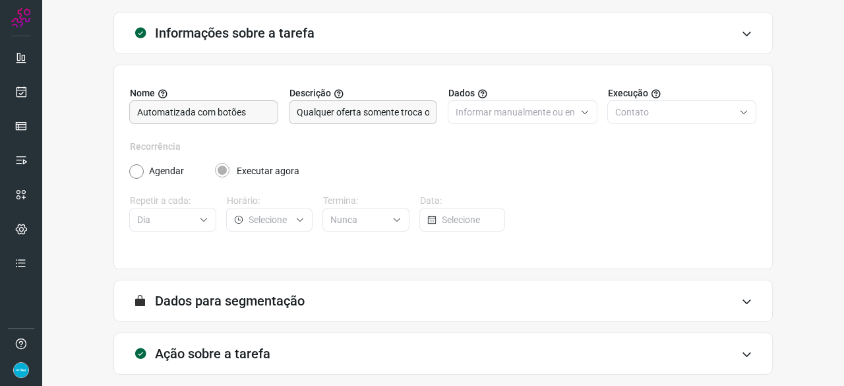
scroll to position [129, 0]
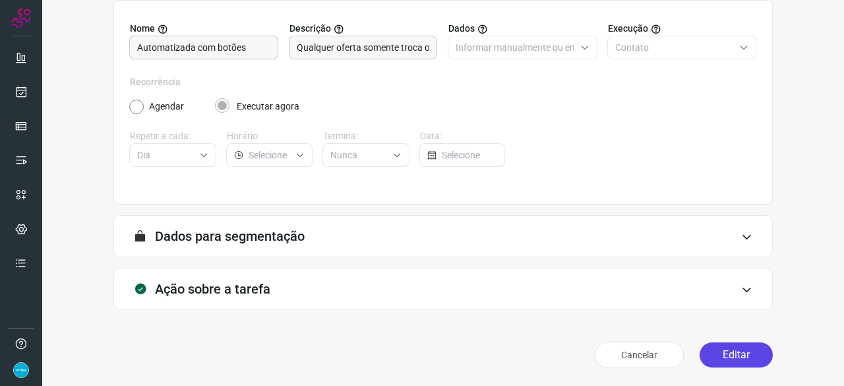
click at [734, 352] on button "Editar" at bounding box center [735, 354] width 73 height 25
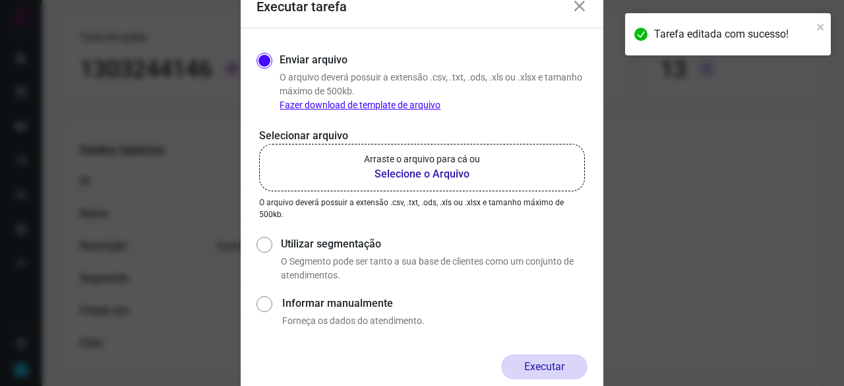
click at [393, 173] on b "Selecione o Arquivo" at bounding box center [422, 174] width 116 height 16
click at [0, 0] on input "Arraste o arquivo para cá ou Selecione o Arquivo" at bounding box center [0, 0] width 0 height 0
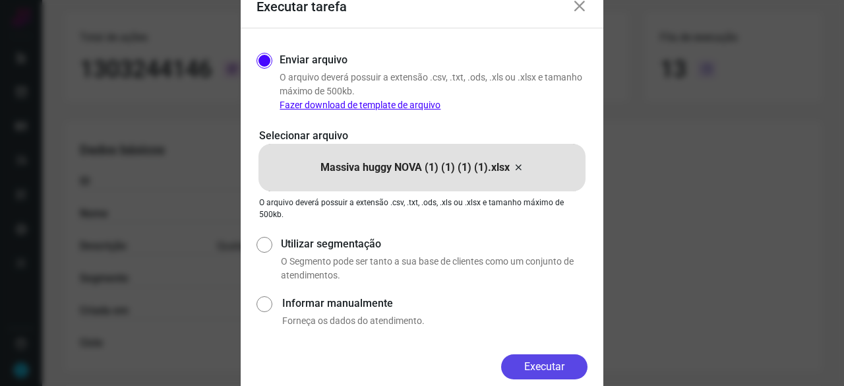
click at [568, 366] on button "Executar" at bounding box center [544, 366] width 86 height 25
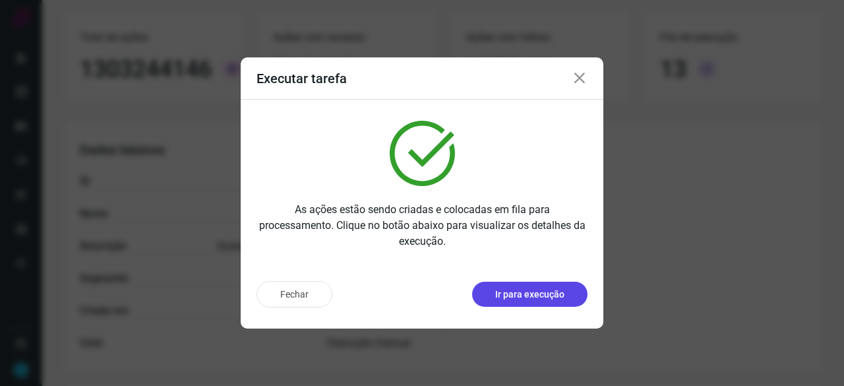
click at [521, 297] on p "Ir para execução" at bounding box center [529, 294] width 69 height 14
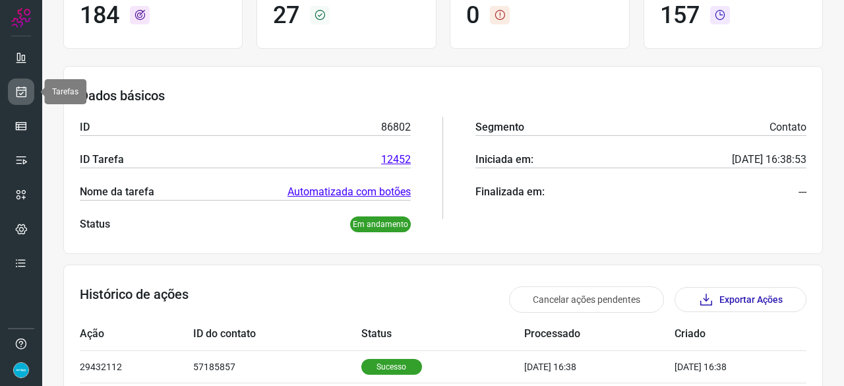
click at [14, 90] on icon at bounding box center [21, 91] width 14 height 13
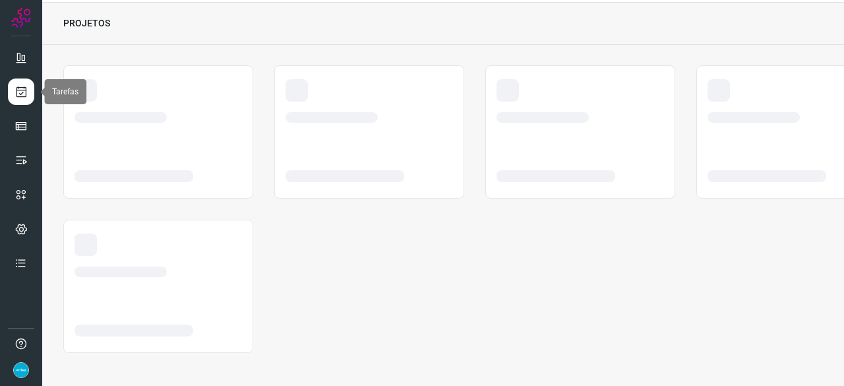
scroll to position [40, 0]
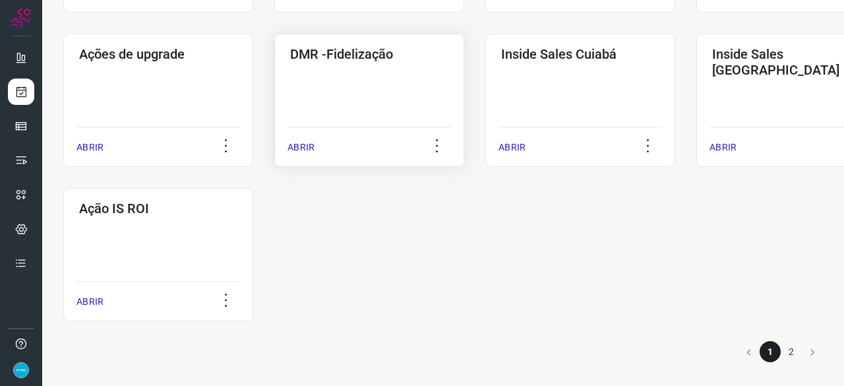
click at [304, 148] on p "ABRIR" at bounding box center [300, 147] width 27 height 14
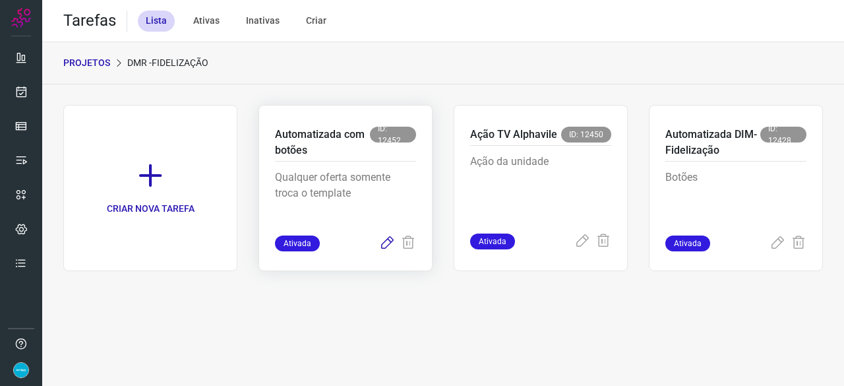
click at [388, 243] on icon at bounding box center [387, 243] width 16 height 16
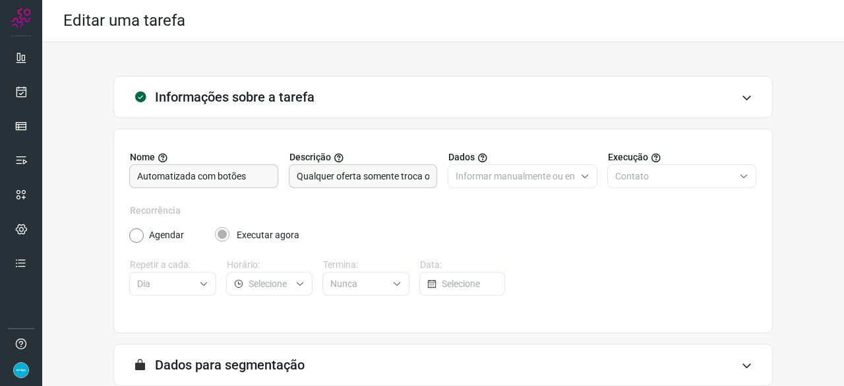
scroll to position [129, 0]
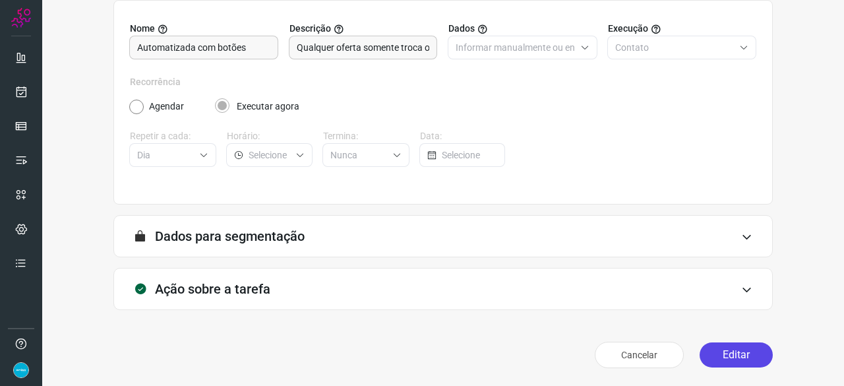
click at [720, 349] on button "Editar" at bounding box center [735, 354] width 73 height 25
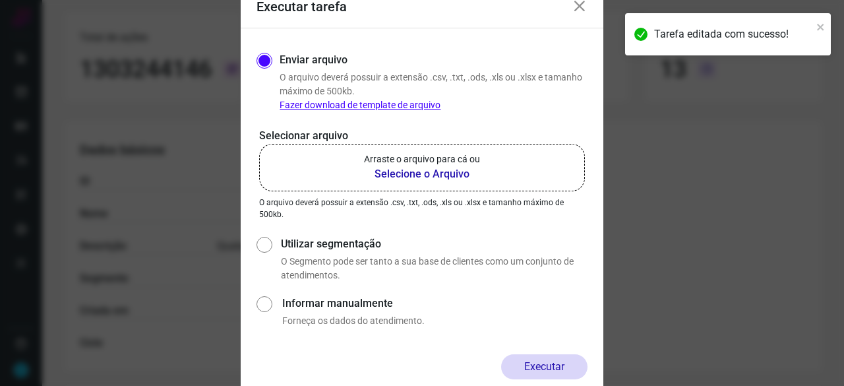
click at [413, 173] on b "Selecione o Arquivo" at bounding box center [422, 174] width 116 height 16
click at [0, 0] on input "Arraste o arquivo para cá ou Selecione o Arquivo" at bounding box center [0, 0] width 0 height 0
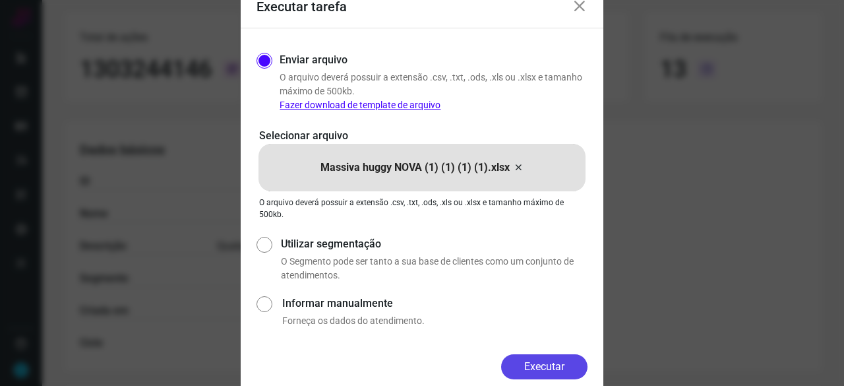
drag, startPoint x: 538, startPoint y: 362, endPoint x: 576, endPoint y: 374, distance: 40.0
click at [538, 362] on button "Executar" at bounding box center [544, 366] width 86 height 25
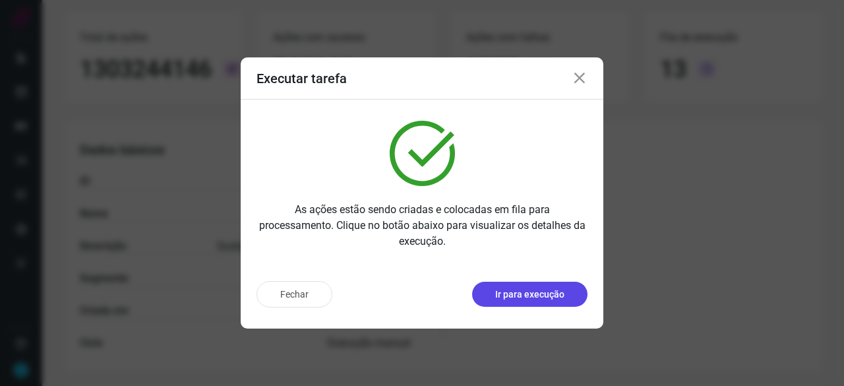
click at [509, 297] on p "Ir para execução" at bounding box center [529, 294] width 69 height 14
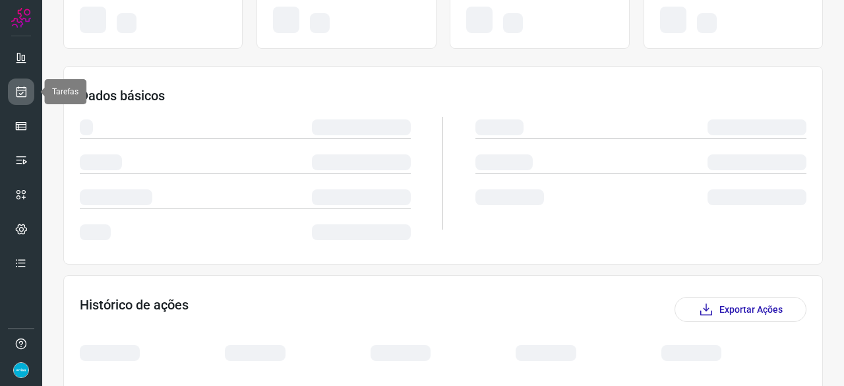
click at [24, 93] on icon at bounding box center [21, 91] width 14 height 13
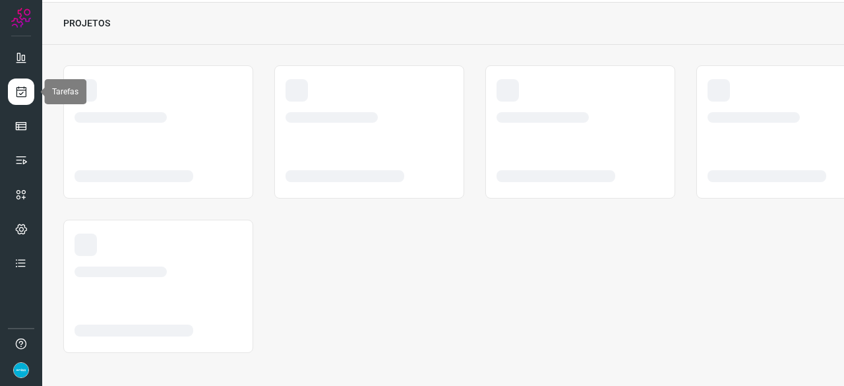
scroll to position [40, 0]
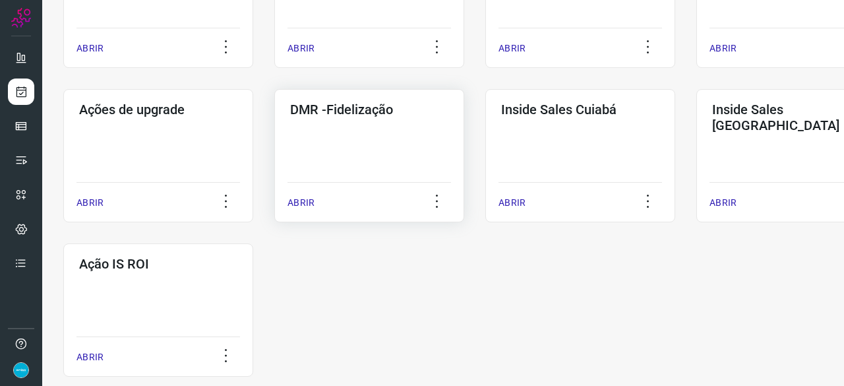
click at [303, 200] on p "ABRIR" at bounding box center [300, 203] width 27 height 14
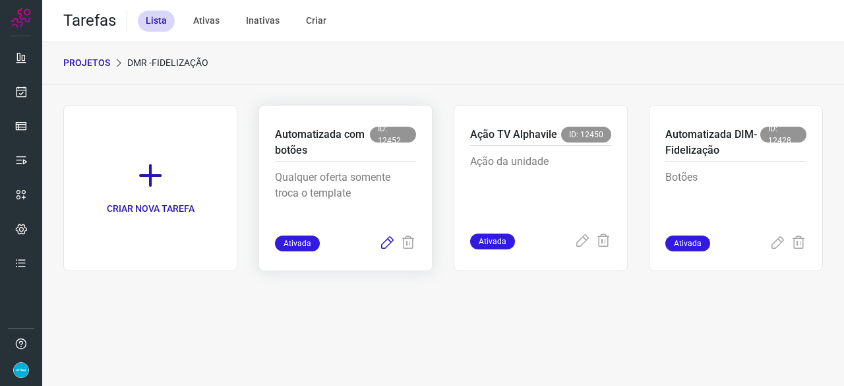
click at [386, 245] on icon at bounding box center [387, 243] width 16 height 16
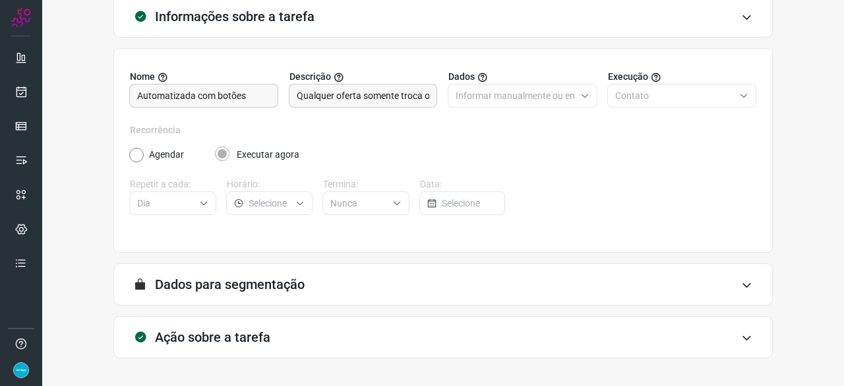
scroll to position [129, 0]
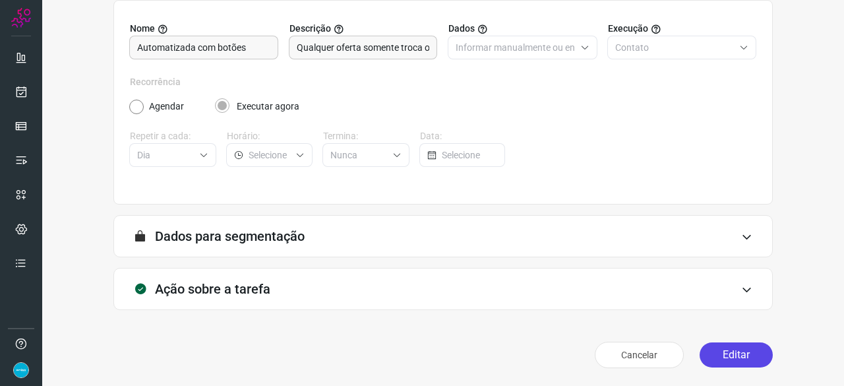
click at [720, 357] on button "Editar" at bounding box center [735, 354] width 73 height 25
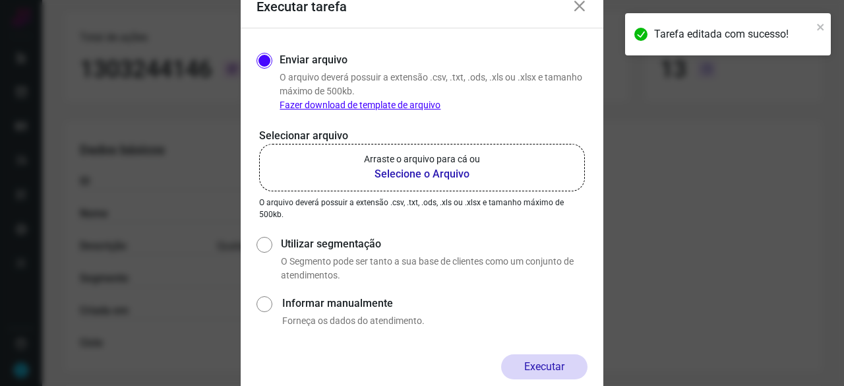
click at [403, 173] on b "Selecione o Arquivo" at bounding box center [422, 174] width 116 height 16
click at [0, 0] on input "Arraste o arquivo para cá ou Selecione o Arquivo" at bounding box center [0, 0] width 0 height 0
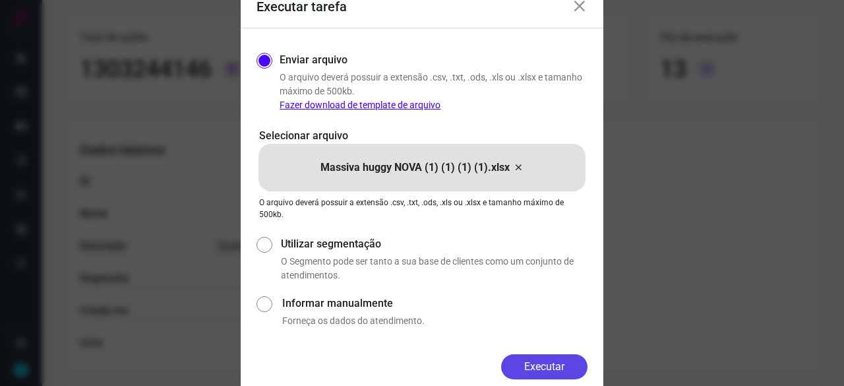
click at [539, 361] on button "Executar" at bounding box center [544, 366] width 86 height 25
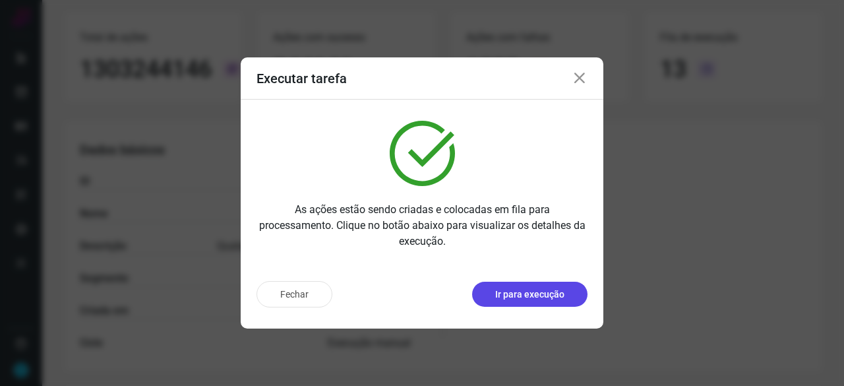
click at [500, 291] on p "Ir para execução" at bounding box center [529, 294] width 69 height 14
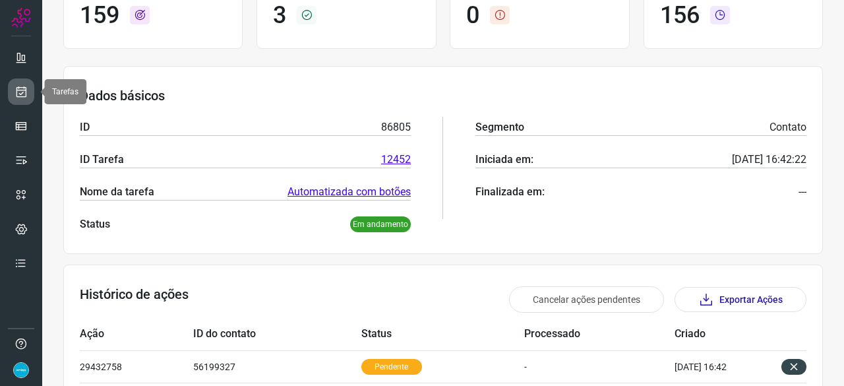
click at [24, 93] on icon at bounding box center [21, 91] width 14 height 13
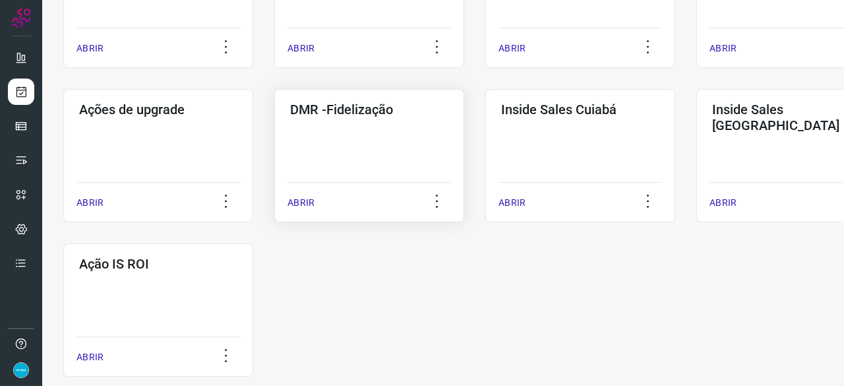
click at [302, 200] on p "ABRIR" at bounding box center [300, 203] width 27 height 14
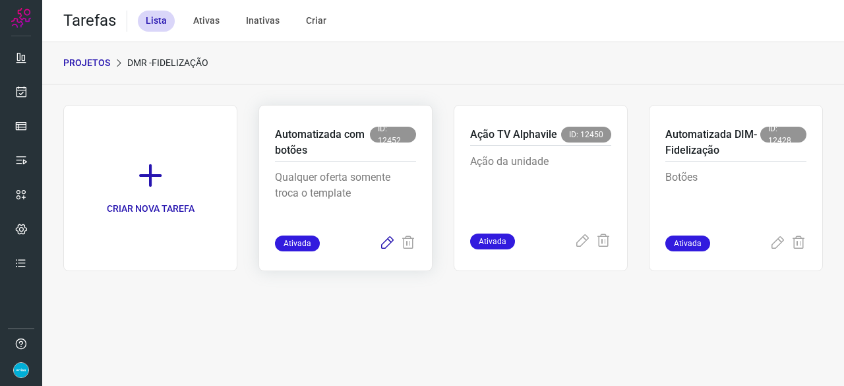
click at [386, 241] on icon at bounding box center [387, 243] width 16 height 16
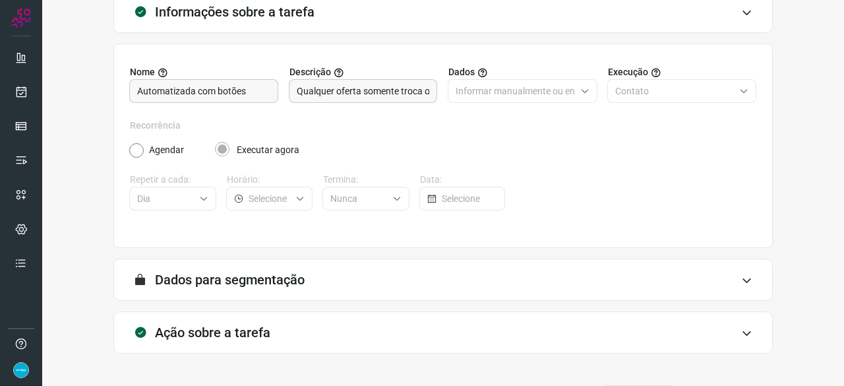
scroll to position [129, 0]
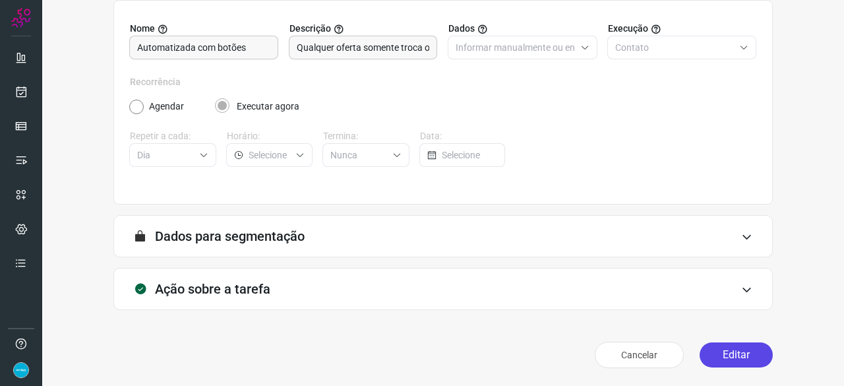
click at [735, 349] on button "Editar" at bounding box center [735, 354] width 73 height 25
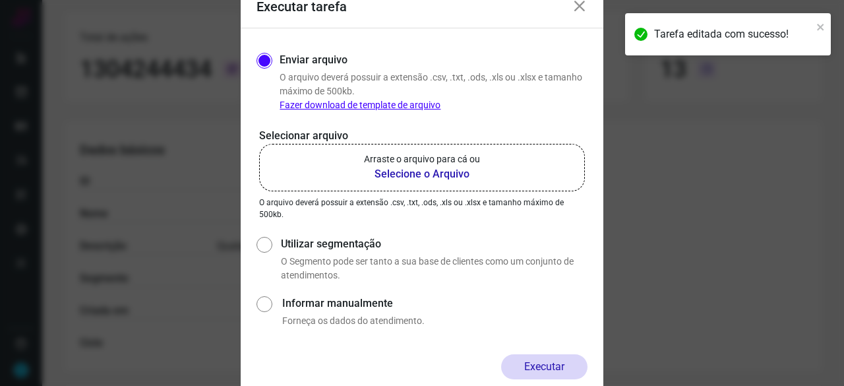
click at [415, 172] on b "Selecione o Arquivo" at bounding box center [422, 174] width 116 height 16
click at [0, 0] on input "Arraste o arquivo para cá ou Selecione o Arquivo" at bounding box center [0, 0] width 0 height 0
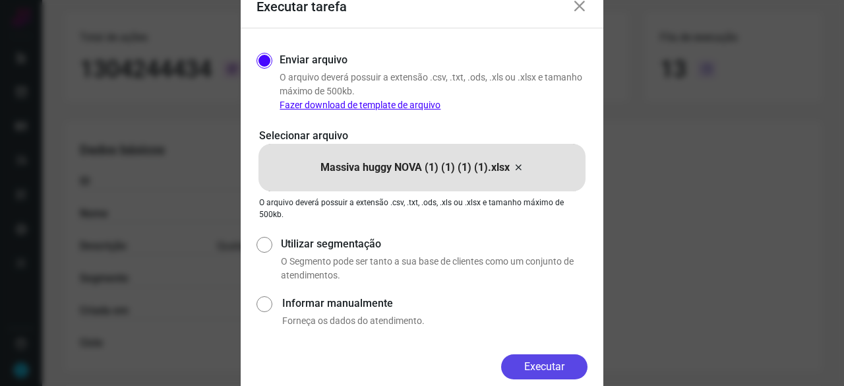
click at [550, 364] on button "Executar" at bounding box center [544, 366] width 86 height 25
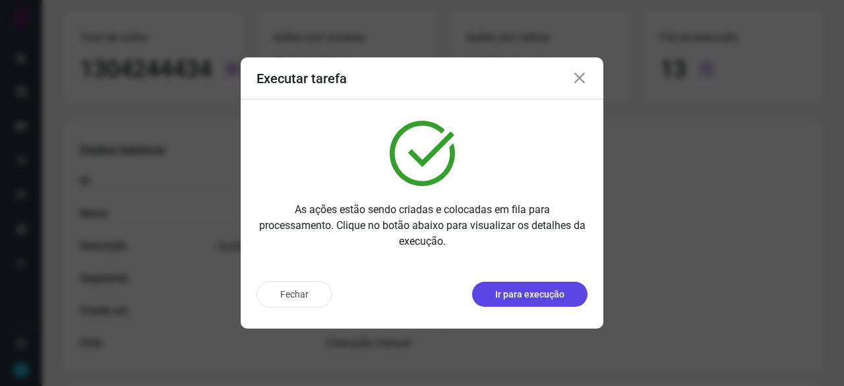
click at [521, 294] on p "Ir para execução" at bounding box center [529, 294] width 69 height 14
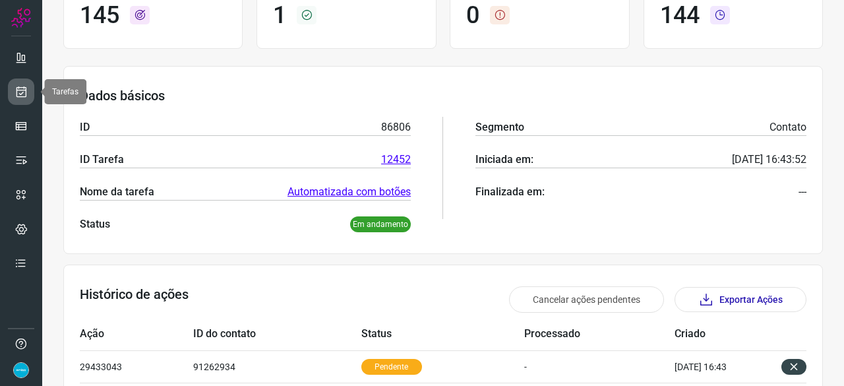
click at [26, 88] on icon at bounding box center [21, 91] width 14 height 13
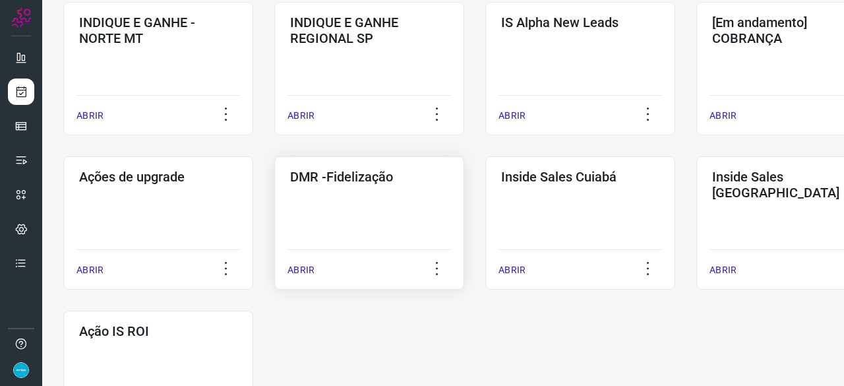
scroll to position [567, 0]
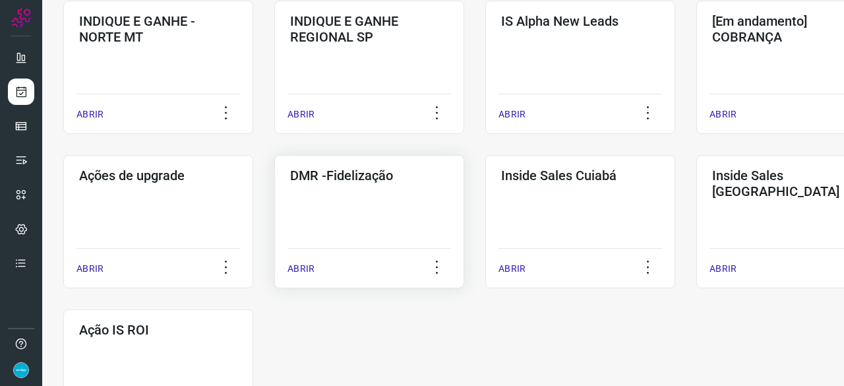
click at [304, 268] on p "ABRIR" at bounding box center [300, 269] width 27 height 14
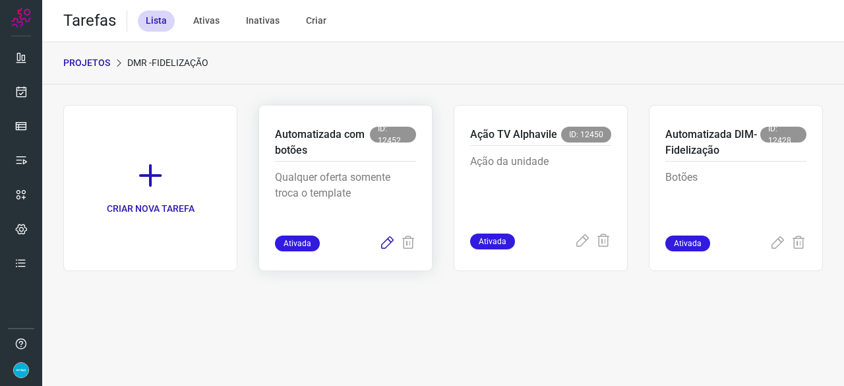
click at [385, 244] on icon at bounding box center [387, 243] width 16 height 16
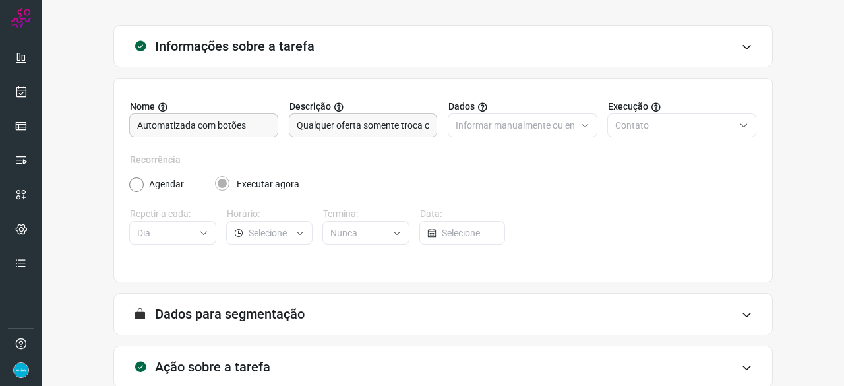
scroll to position [129, 0]
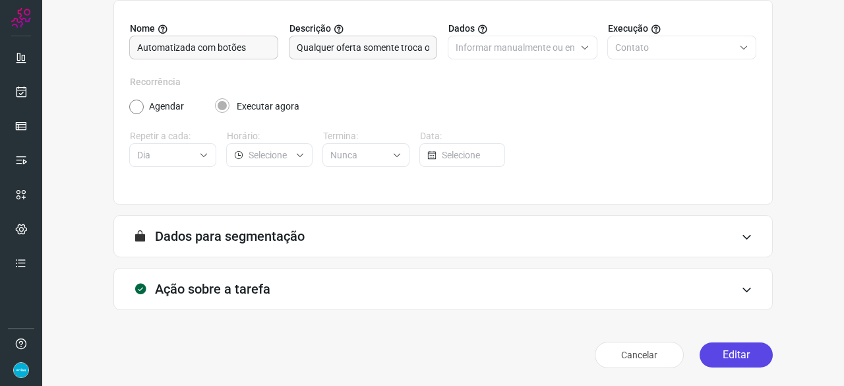
click at [721, 354] on button "Editar" at bounding box center [735, 354] width 73 height 25
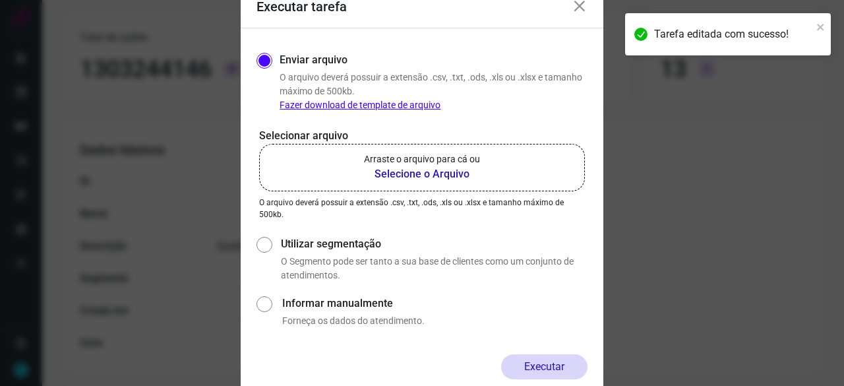
click at [396, 172] on b "Selecione o Arquivo" at bounding box center [422, 174] width 116 height 16
click at [0, 0] on input "Arraste o arquivo para cá ou Selecione o Arquivo" at bounding box center [0, 0] width 0 height 0
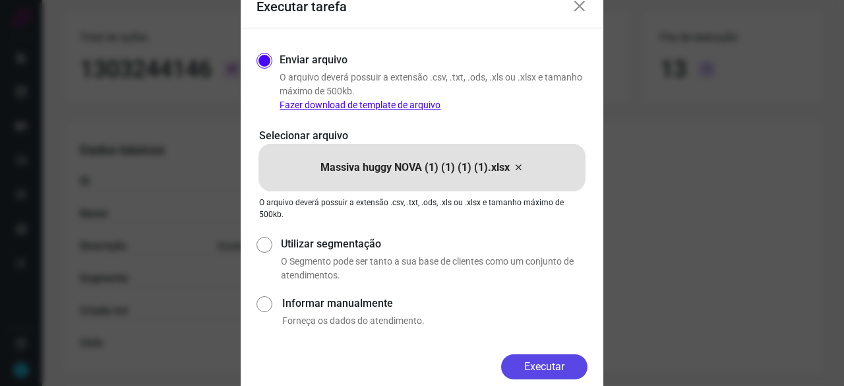
click at [552, 361] on button "Executar" at bounding box center [544, 366] width 86 height 25
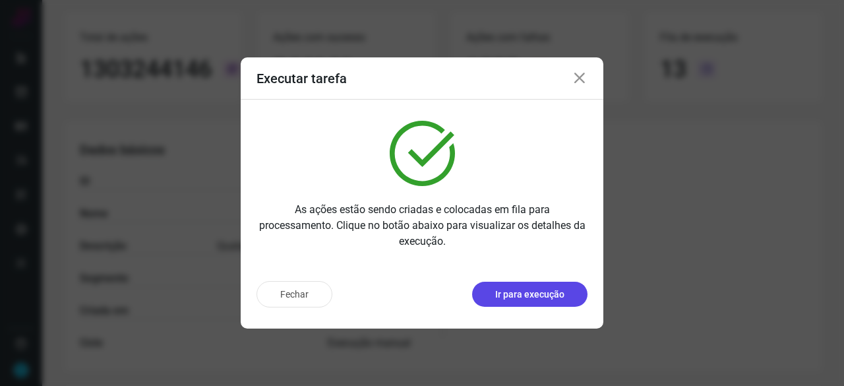
click at [527, 294] on p "Ir para execução" at bounding box center [529, 294] width 69 height 14
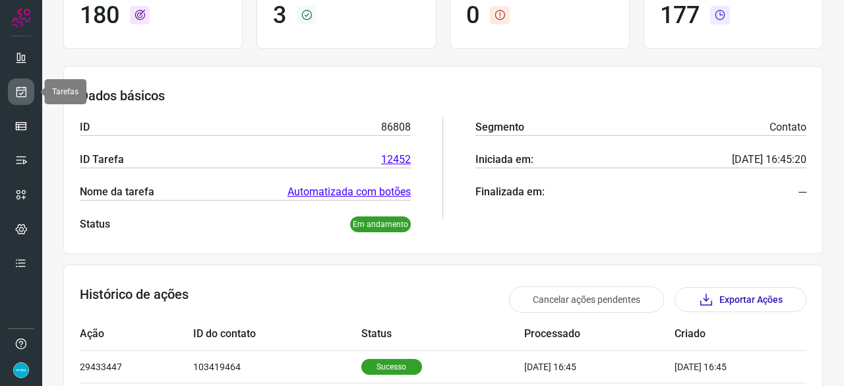
click at [26, 85] on icon at bounding box center [21, 91] width 14 height 13
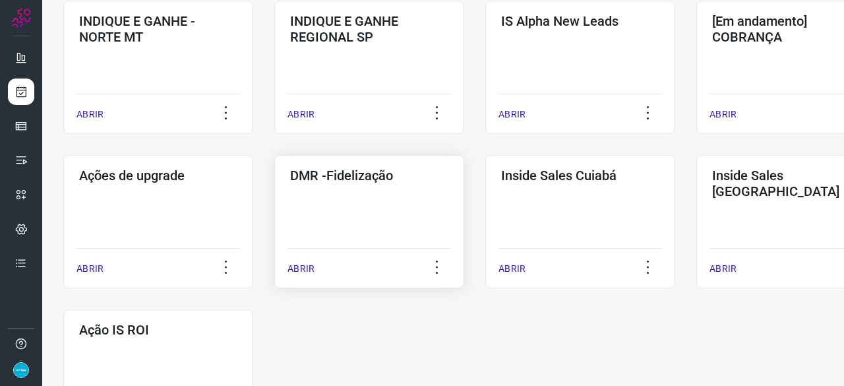
click at [300, 268] on p "ABRIR" at bounding box center [300, 269] width 27 height 14
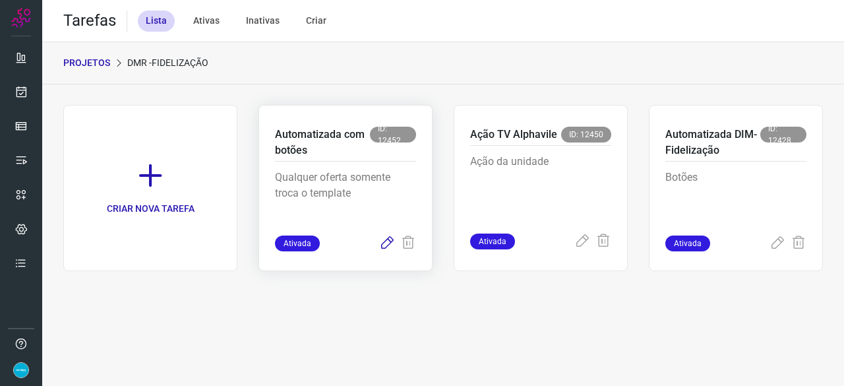
click at [386, 240] on icon at bounding box center [387, 243] width 16 height 16
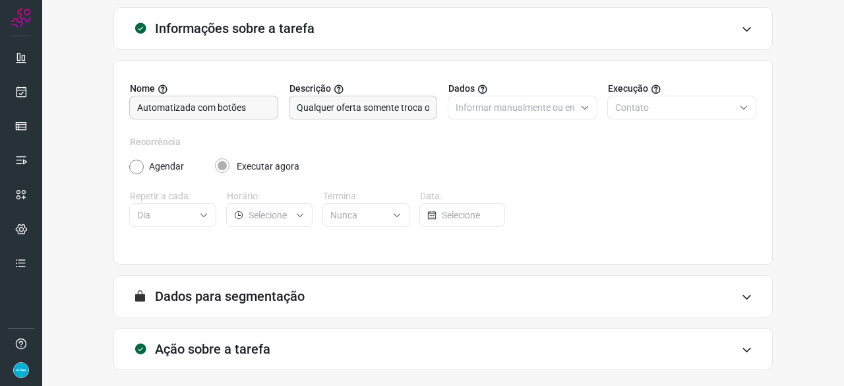
scroll to position [129, 0]
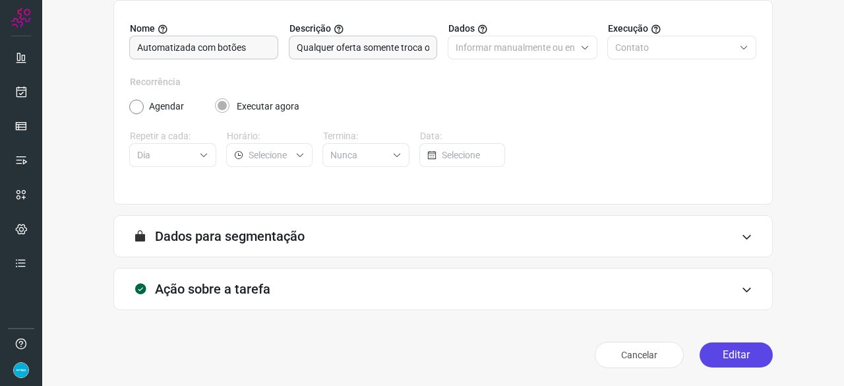
click at [710, 354] on button "Editar" at bounding box center [735, 354] width 73 height 25
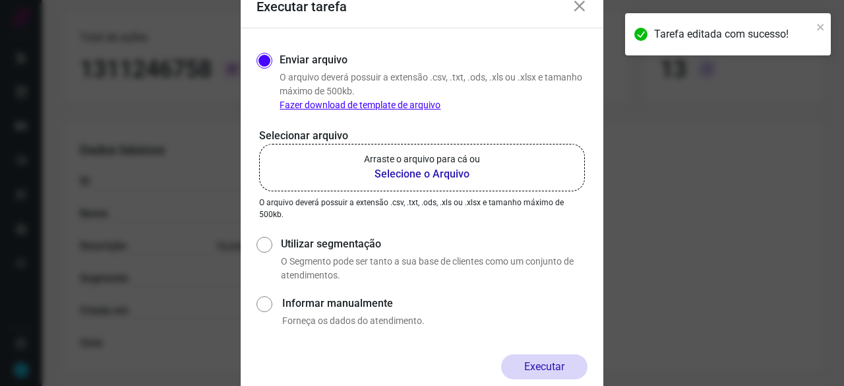
click at [409, 175] on b "Selecione o Arquivo" at bounding box center [422, 174] width 116 height 16
click at [0, 0] on input "Arraste o arquivo para cá ou Selecione o Arquivo" at bounding box center [0, 0] width 0 height 0
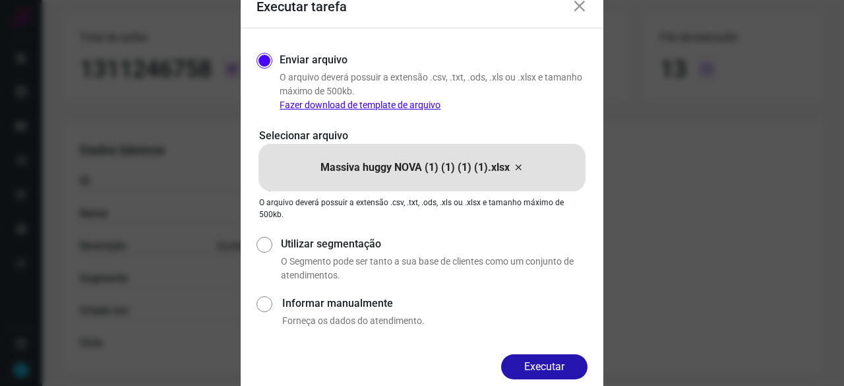
click at [542, 364] on button "Executar" at bounding box center [544, 366] width 86 height 25
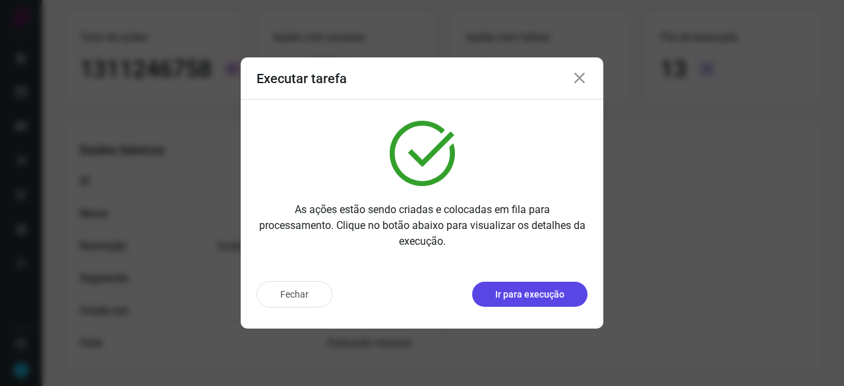
click at [513, 296] on p "Ir para execução" at bounding box center [529, 294] width 69 height 14
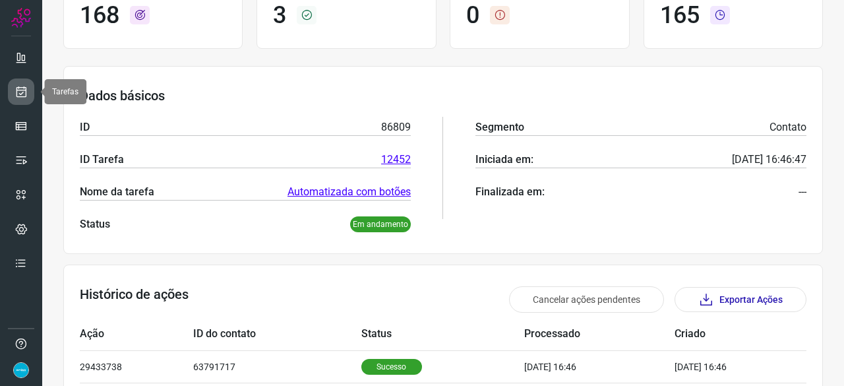
click at [18, 92] on icon at bounding box center [21, 91] width 14 height 13
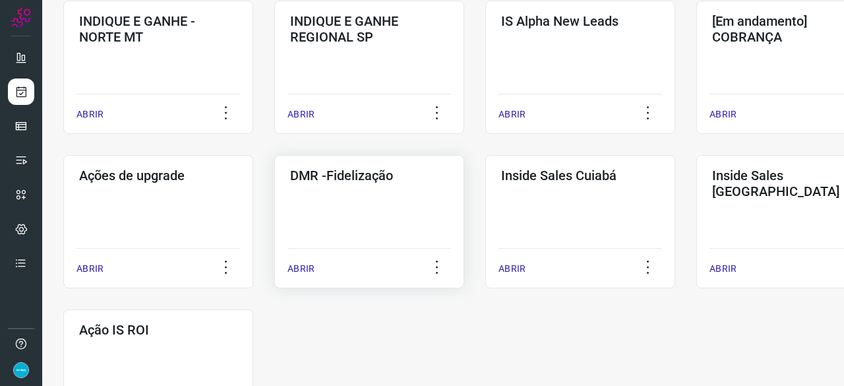
click at [304, 266] on p "ABRIR" at bounding box center [300, 269] width 27 height 14
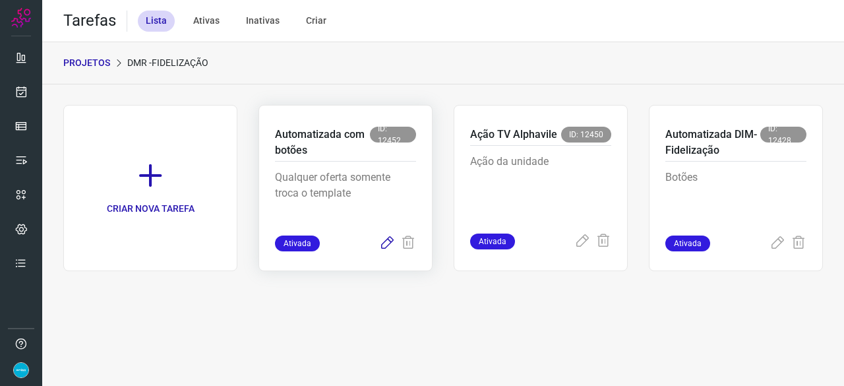
click at [384, 243] on icon at bounding box center [387, 243] width 16 height 16
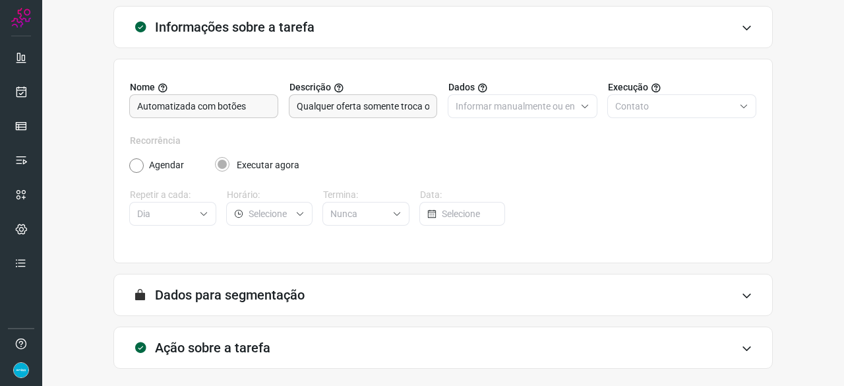
scroll to position [129, 0]
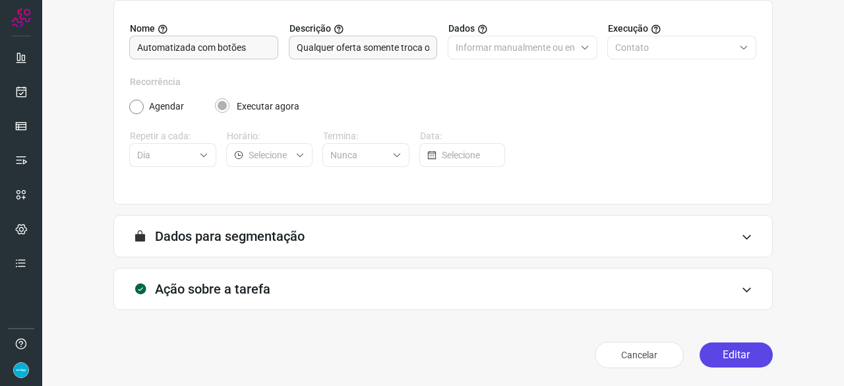
click at [706, 352] on button "Editar" at bounding box center [735, 354] width 73 height 25
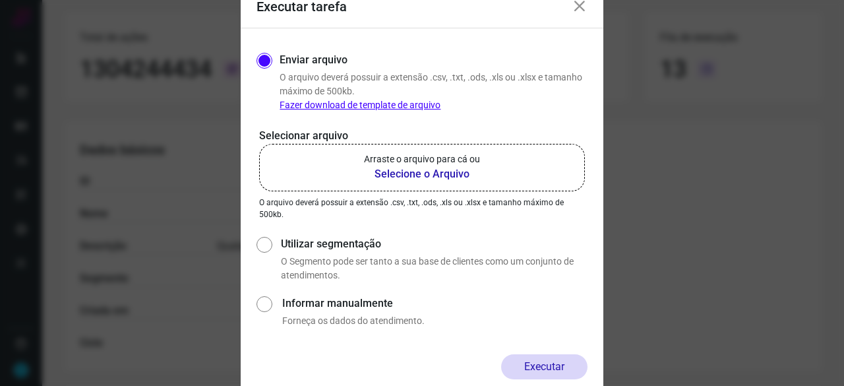
click at [393, 173] on b "Selecione o Arquivo" at bounding box center [422, 174] width 116 height 16
click at [0, 0] on input "Arraste o arquivo para cá ou Selecione o Arquivo" at bounding box center [0, 0] width 0 height 0
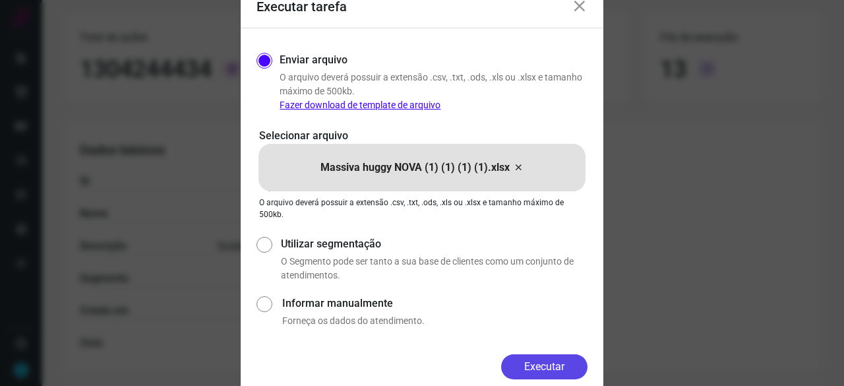
click at [523, 370] on button "Executar" at bounding box center [544, 366] width 86 height 25
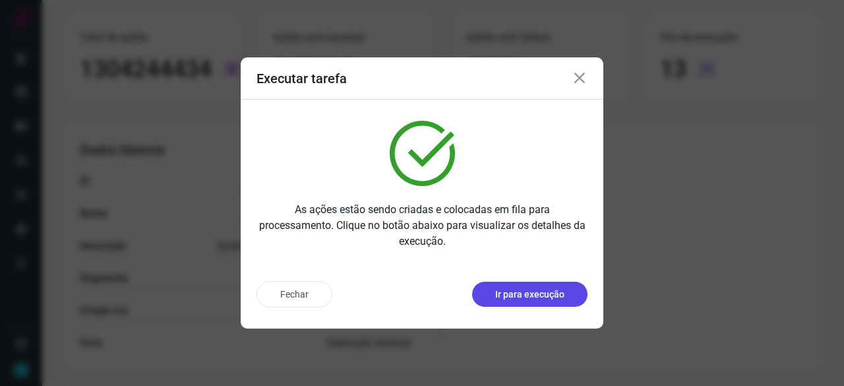
click at [540, 293] on p "Ir para execução" at bounding box center [529, 294] width 69 height 14
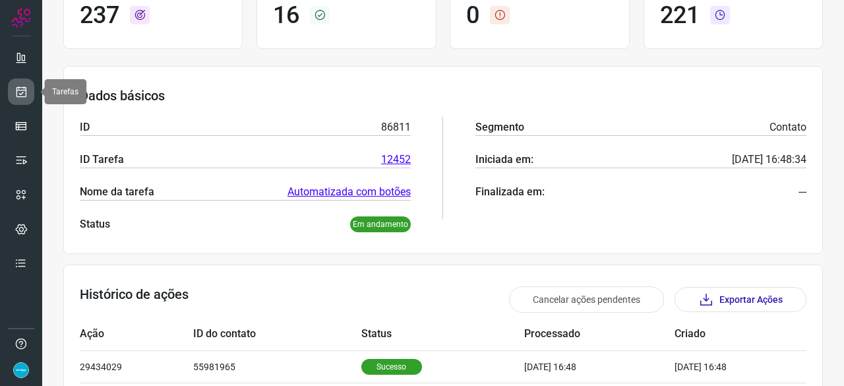
click at [25, 90] on icon at bounding box center [21, 91] width 14 height 13
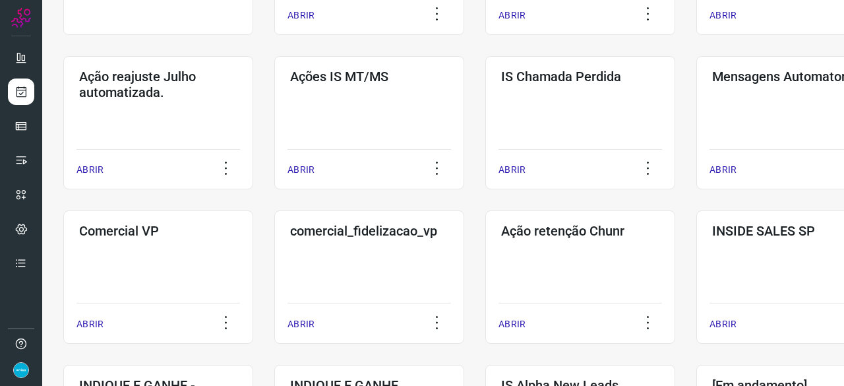
scroll to position [237, 0]
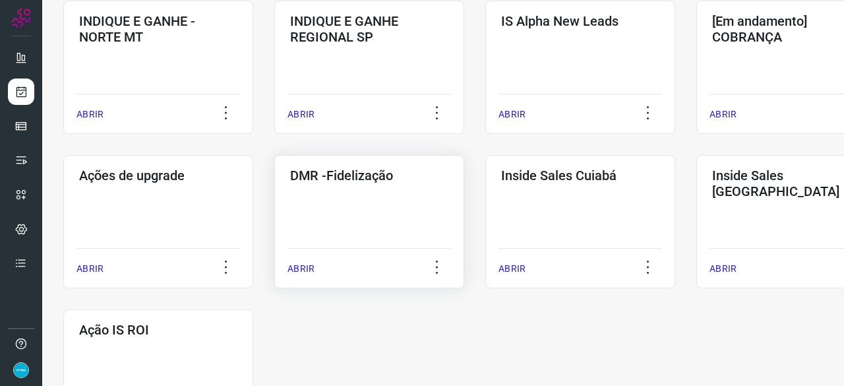
click at [306, 267] on p "ABRIR" at bounding box center [300, 269] width 27 height 14
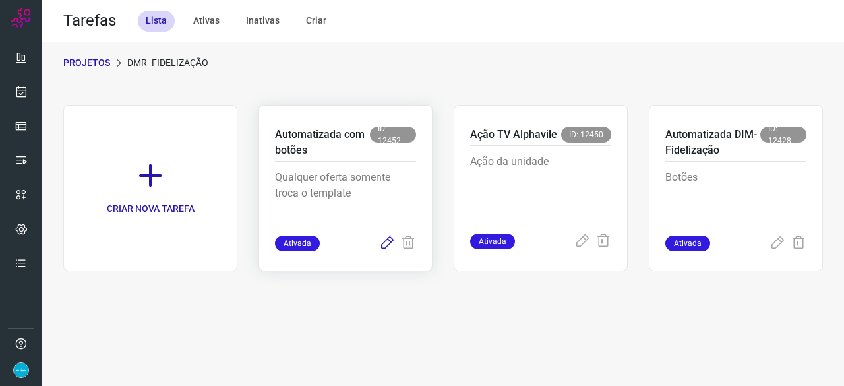
click at [385, 241] on icon at bounding box center [387, 243] width 16 height 16
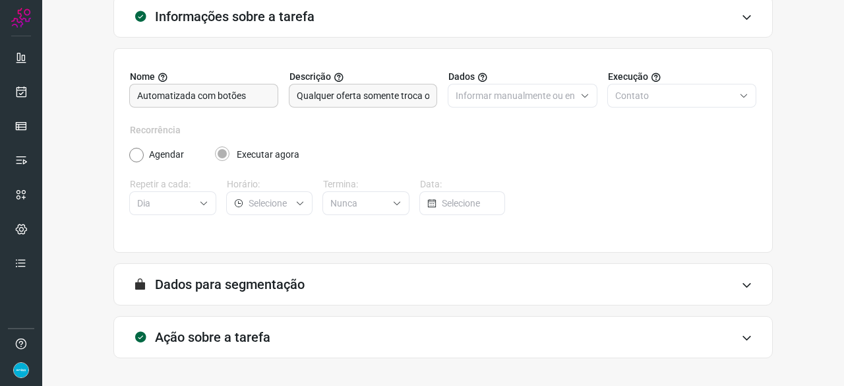
scroll to position [129, 0]
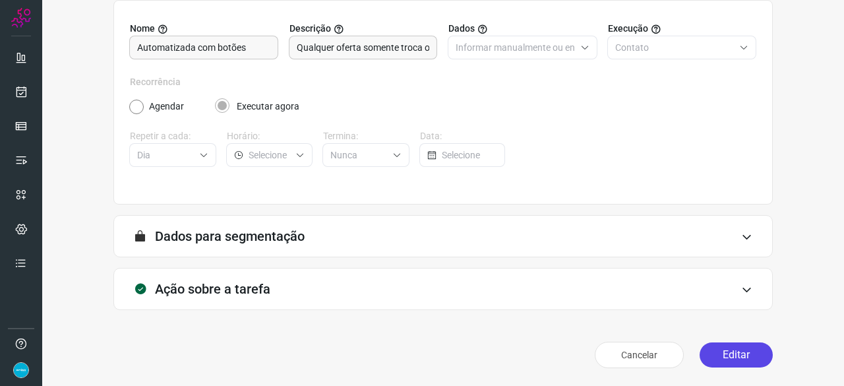
click at [712, 355] on button "Editar" at bounding box center [735, 354] width 73 height 25
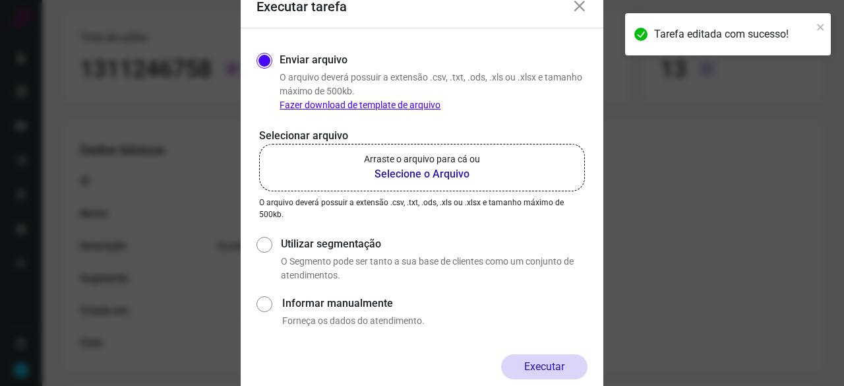
click at [401, 171] on b "Selecione o Arquivo" at bounding box center [422, 174] width 116 height 16
click at [0, 0] on input "Arraste o arquivo para cá ou Selecione o Arquivo" at bounding box center [0, 0] width 0 height 0
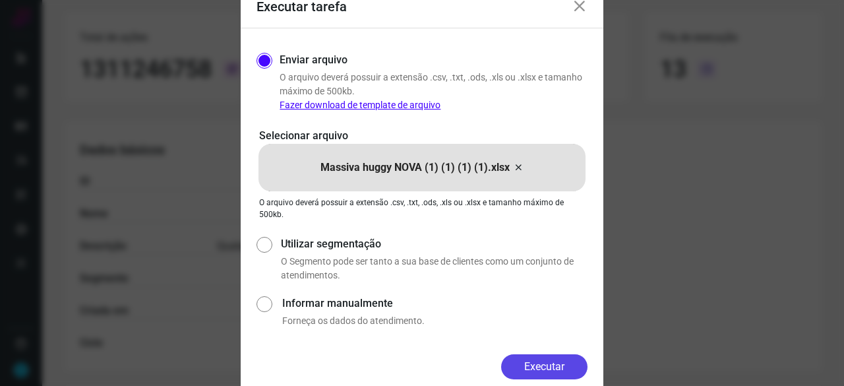
click at [541, 374] on button "Executar" at bounding box center [544, 366] width 86 height 25
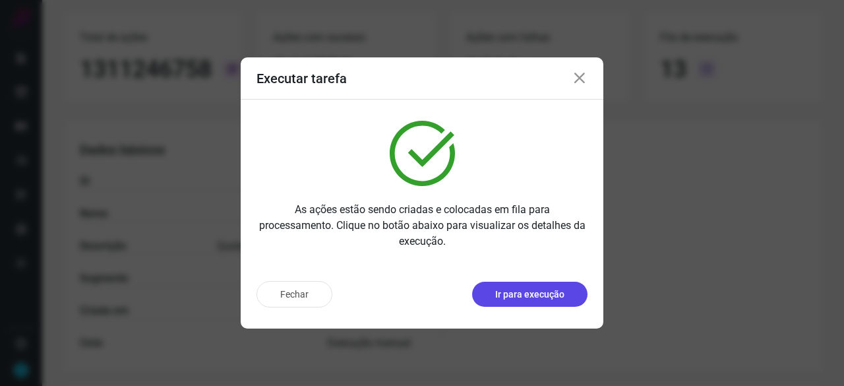
click at [514, 301] on p "Ir para execução" at bounding box center [529, 294] width 69 height 14
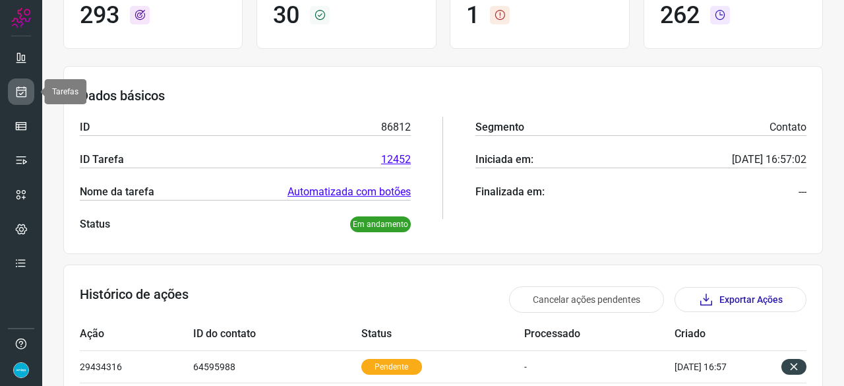
click at [22, 85] on icon at bounding box center [21, 91] width 14 height 13
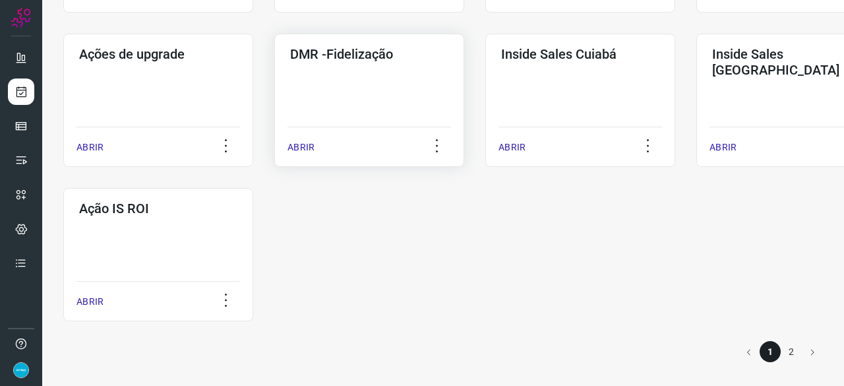
click at [297, 148] on p "ABRIR" at bounding box center [300, 147] width 27 height 14
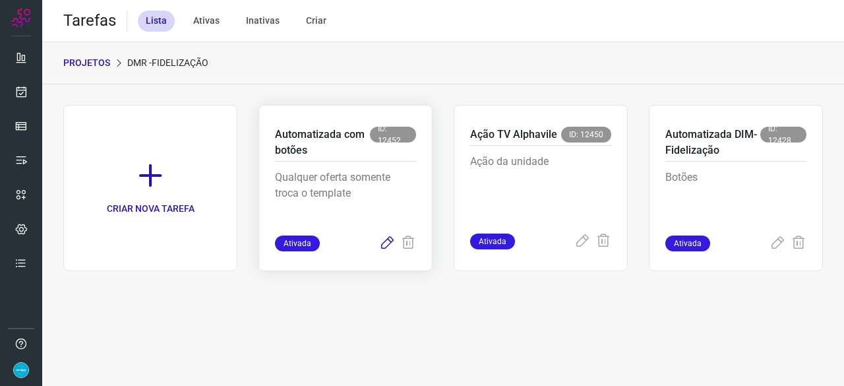
click at [390, 241] on icon at bounding box center [387, 243] width 16 height 16
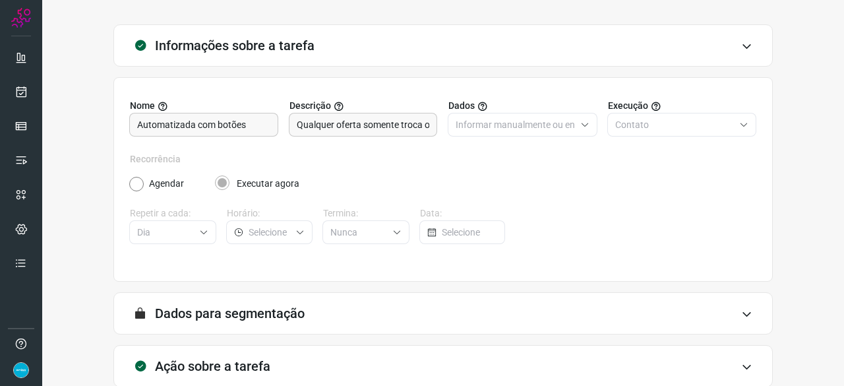
scroll to position [129, 0]
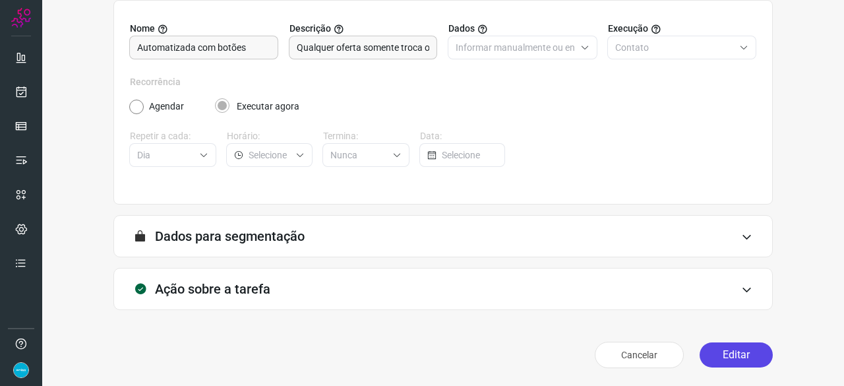
click at [717, 345] on button "Editar" at bounding box center [735, 354] width 73 height 25
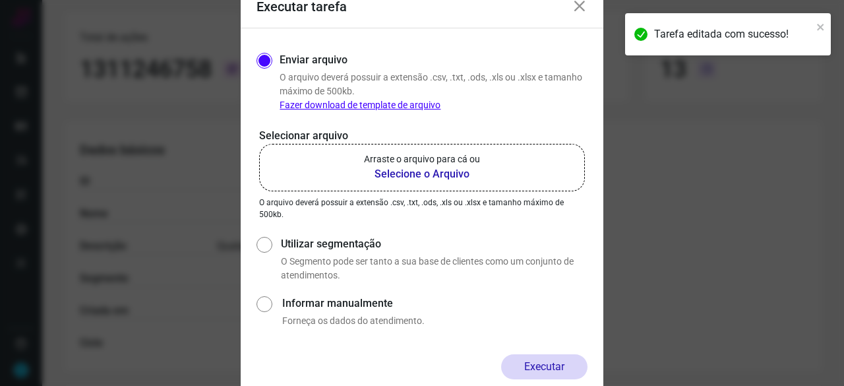
click at [417, 171] on b "Selecione o Arquivo" at bounding box center [422, 174] width 116 height 16
click at [0, 0] on input "Arraste o arquivo para cá ou Selecione o Arquivo" at bounding box center [0, 0] width 0 height 0
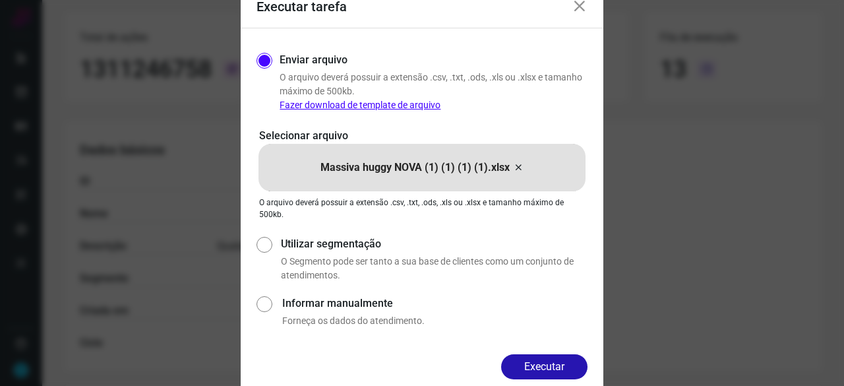
drag, startPoint x: 575, startPoint y: 364, endPoint x: 587, endPoint y: 369, distance: 12.7
click at [575, 364] on button "Executar" at bounding box center [544, 366] width 86 height 25
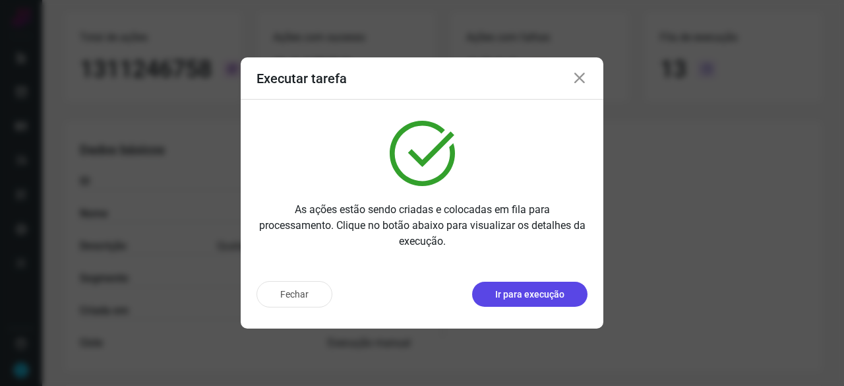
click at [542, 297] on p "Ir para execução" at bounding box center [529, 294] width 69 height 14
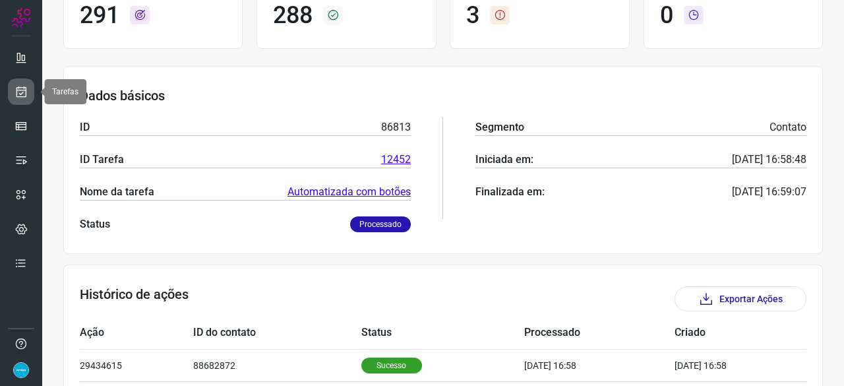
click at [18, 89] on icon at bounding box center [21, 91] width 14 height 13
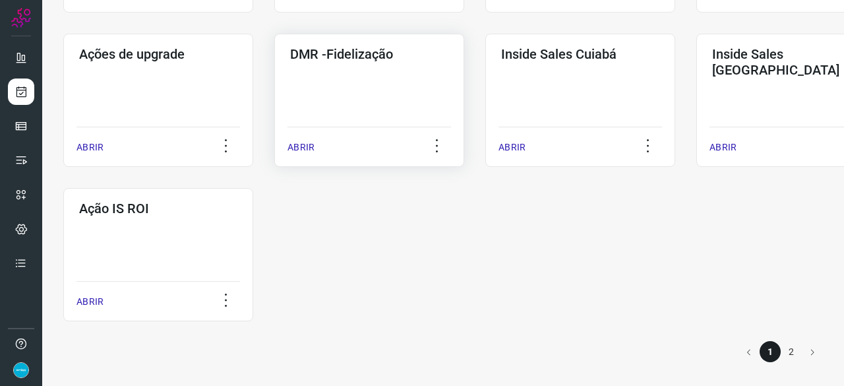
click at [297, 154] on p "ABRIR" at bounding box center [300, 147] width 27 height 14
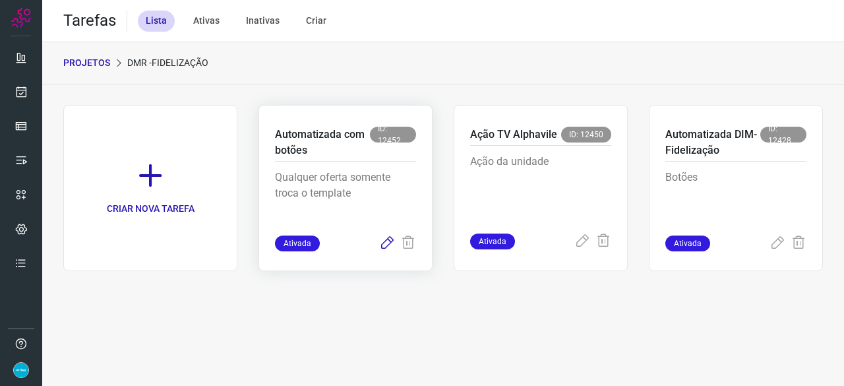
click at [386, 241] on icon at bounding box center [387, 243] width 16 height 16
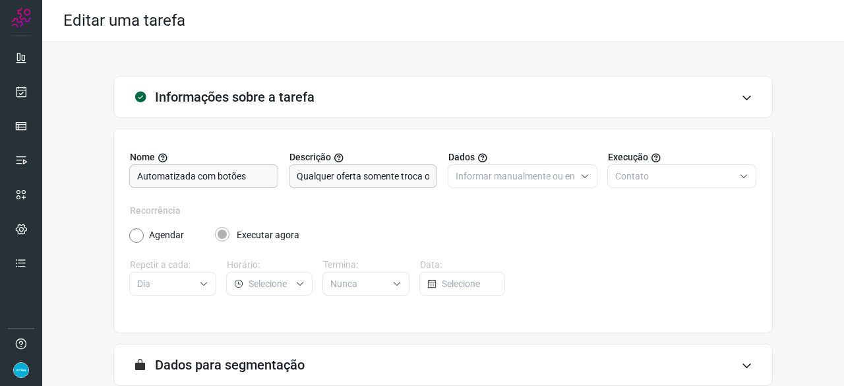
scroll to position [129, 0]
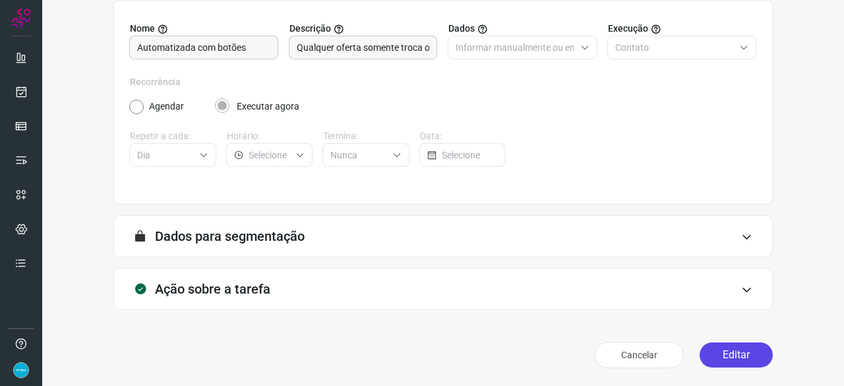
click at [730, 349] on button "Editar" at bounding box center [735, 354] width 73 height 25
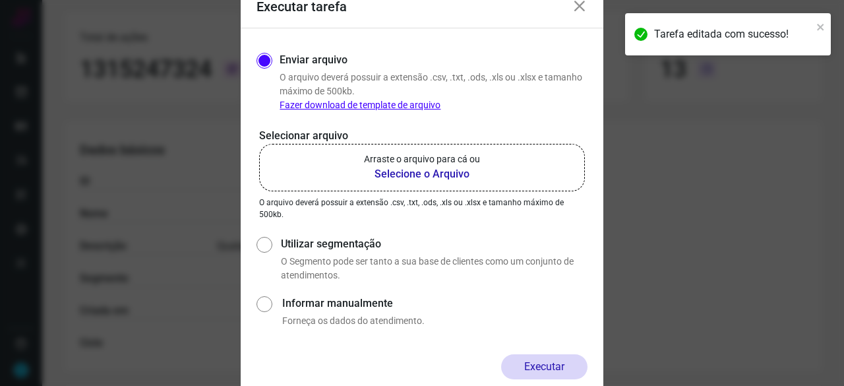
click at [450, 175] on b "Selecione o Arquivo" at bounding box center [422, 174] width 116 height 16
click at [0, 0] on input "Arraste o arquivo para cá ou Selecione o Arquivo" at bounding box center [0, 0] width 0 height 0
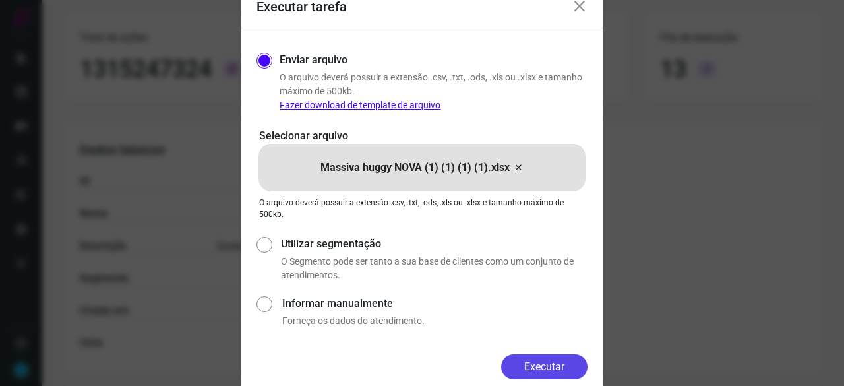
click at [566, 364] on button "Executar" at bounding box center [544, 366] width 86 height 25
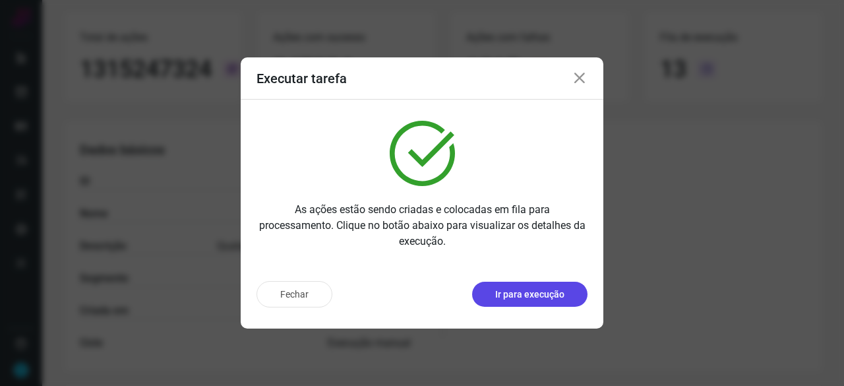
click at [545, 295] on p "Ir para execução" at bounding box center [529, 294] width 69 height 14
